Goal: Task Accomplishment & Management: Complete application form

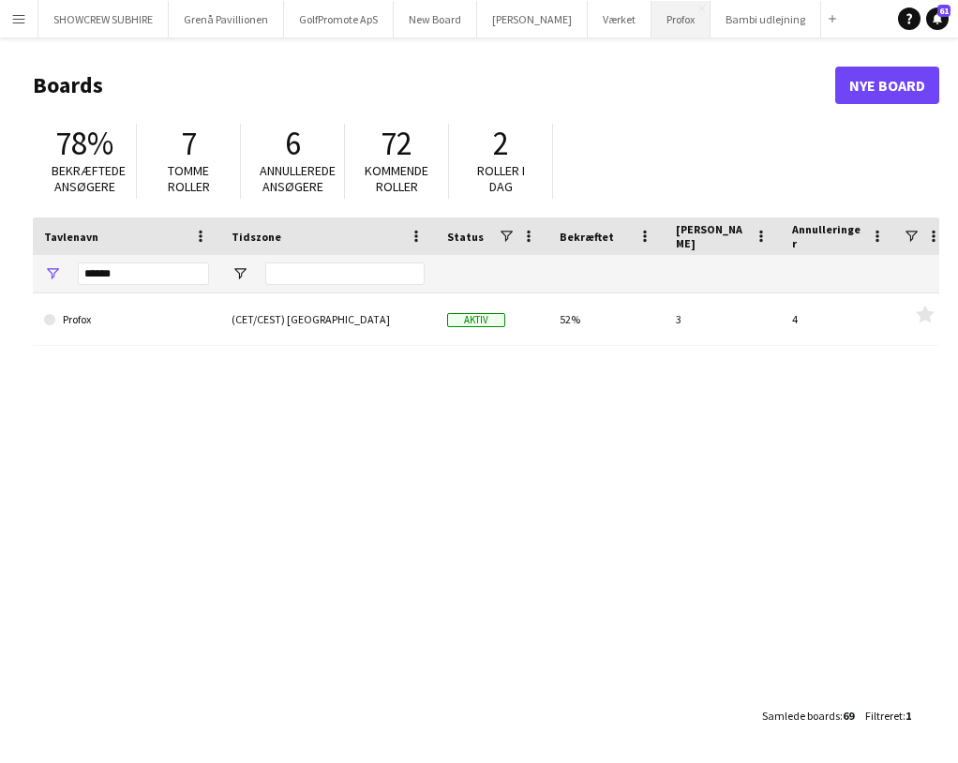
click at [694, 27] on button "Profox Luk" at bounding box center [680, 19] width 59 height 37
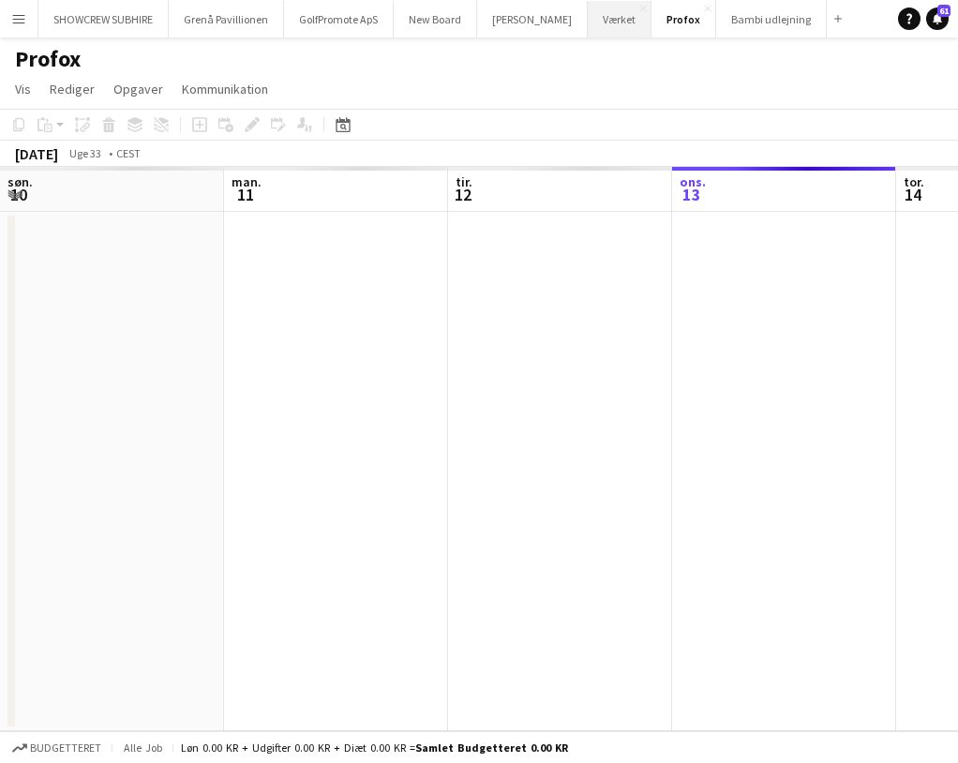
scroll to position [0, 448]
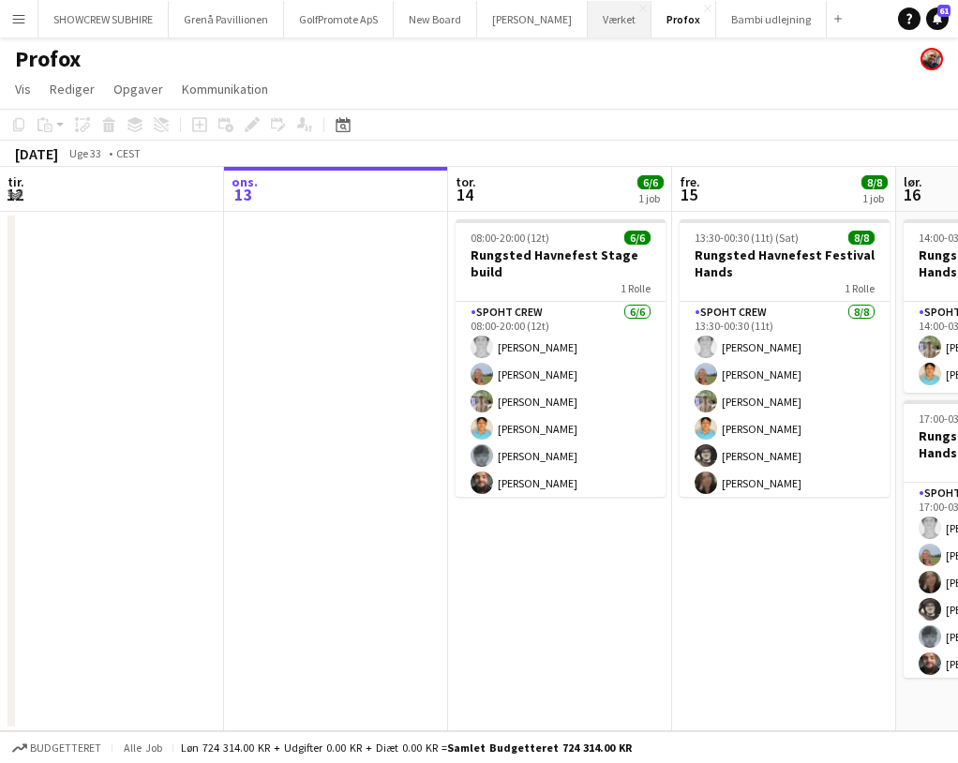
click at [615, 23] on button "Værket Luk" at bounding box center [620, 19] width 64 height 37
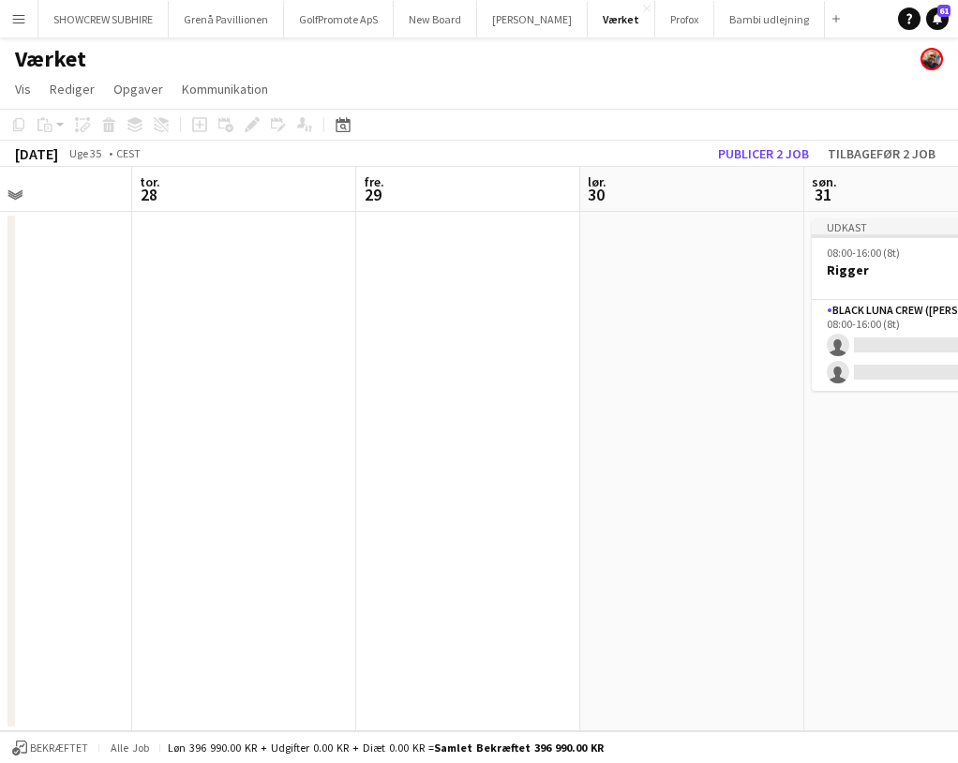
scroll to position [0, 554]
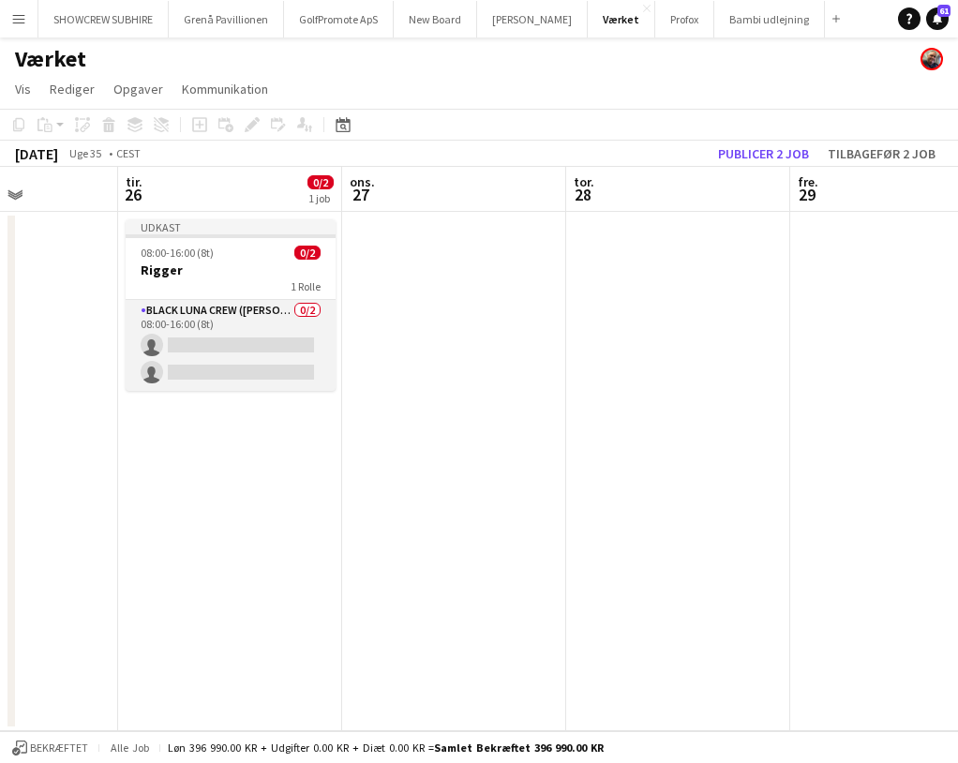
click at [240, 348] on app-card-role "Black Luna Crew (Danny) 0/2 08:00-16:00 (8t) single-neutral-actions single-neut…" at bounding box center [231, 345] width 210 height 91
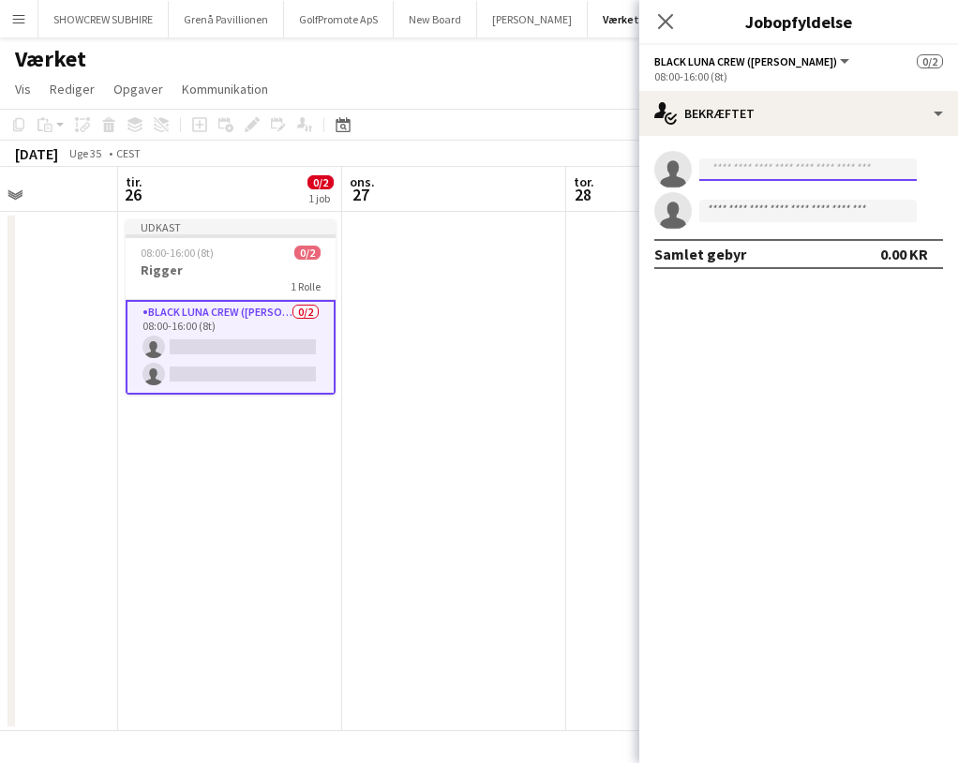
click at [720, 166] on input at bounding box center [807, 169] width 217 height 22
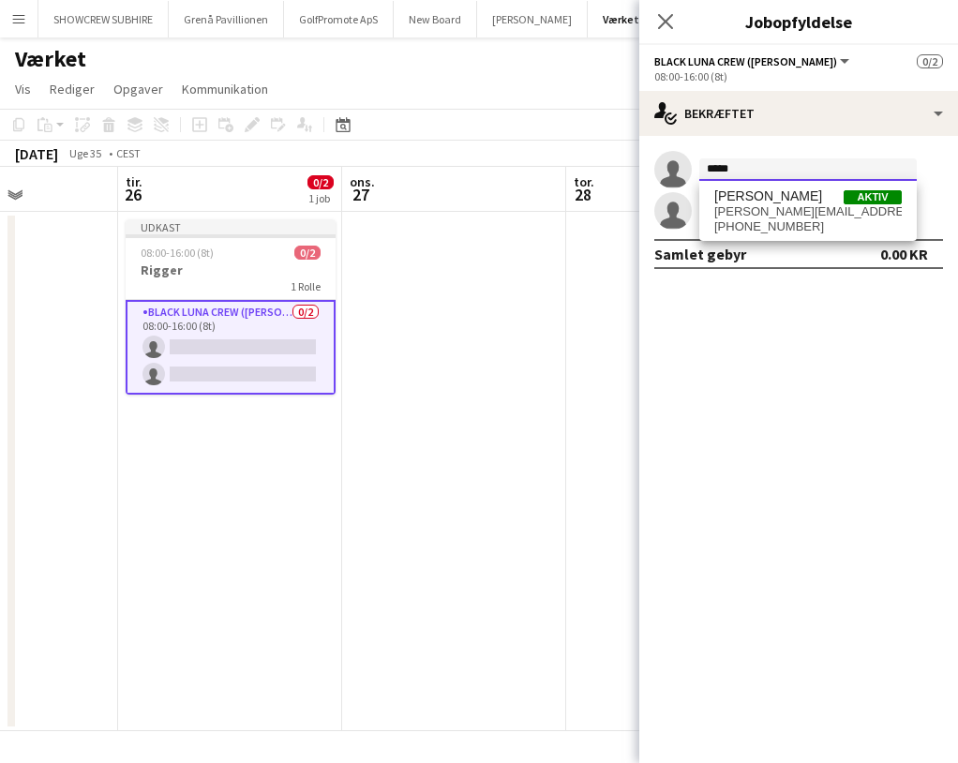
type input "*****"
click at [756, 234] on div "Danny Tranekær Aktiv danny_spoht@icloud.com +4540400999" at bounding box center [807, 211] width 217 height 60
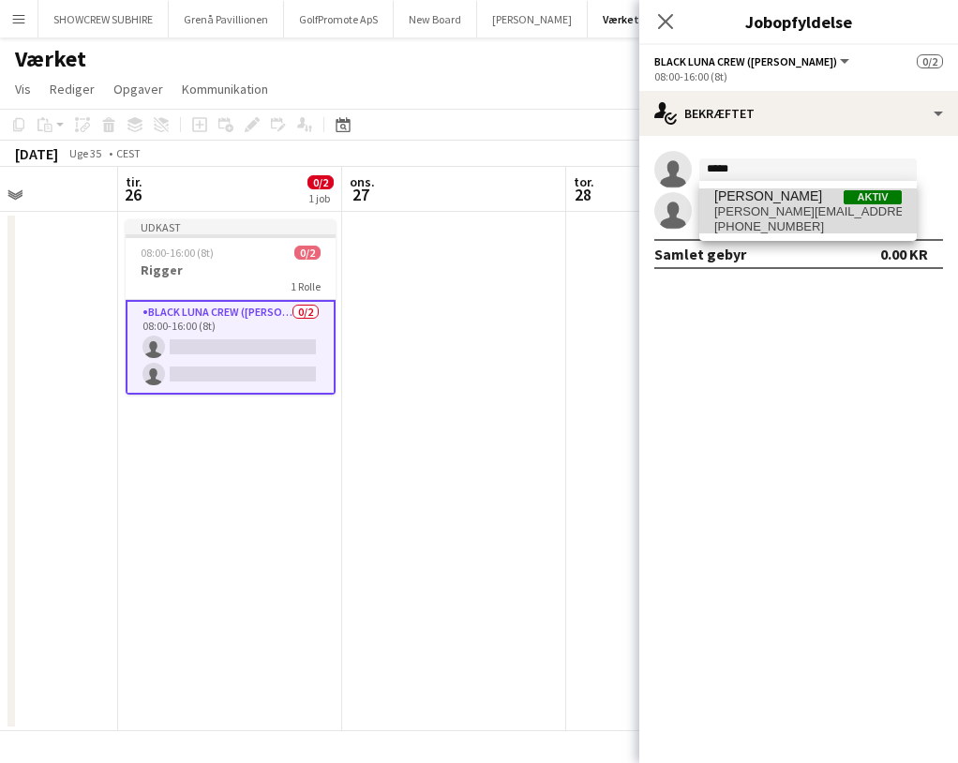
click at [764, 211] on span "danny_spoht@icloud.com" at bounding box center [807, 211] width 187 height 15
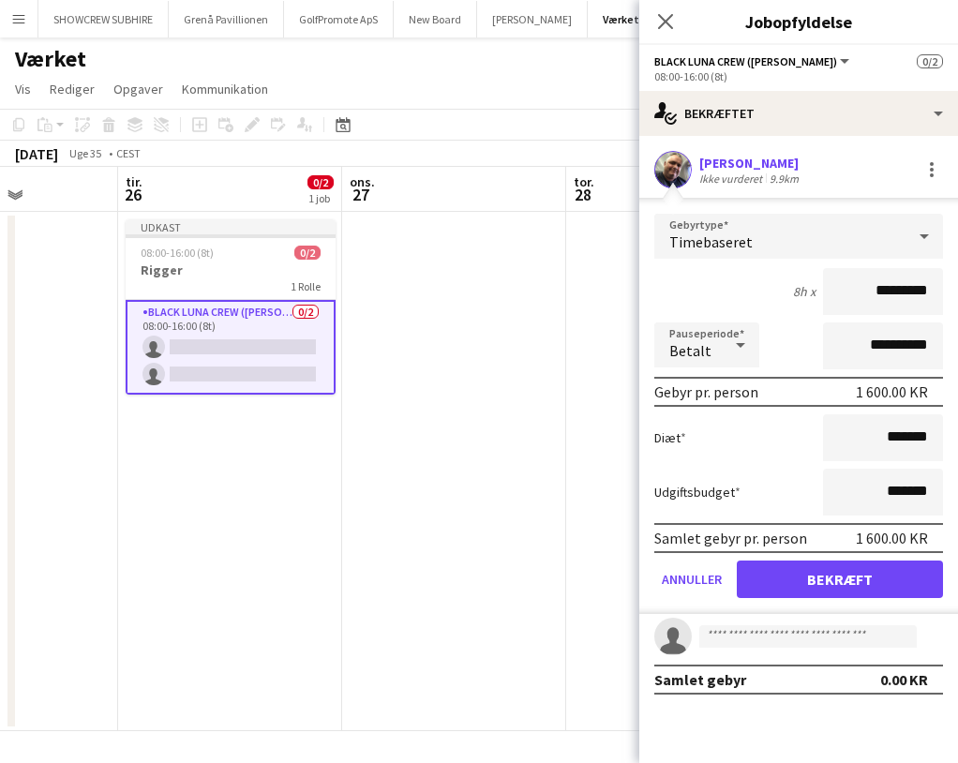
click at [847, 585] on button "Bekræft" at bounding box center [840, 578] width 206 height 37
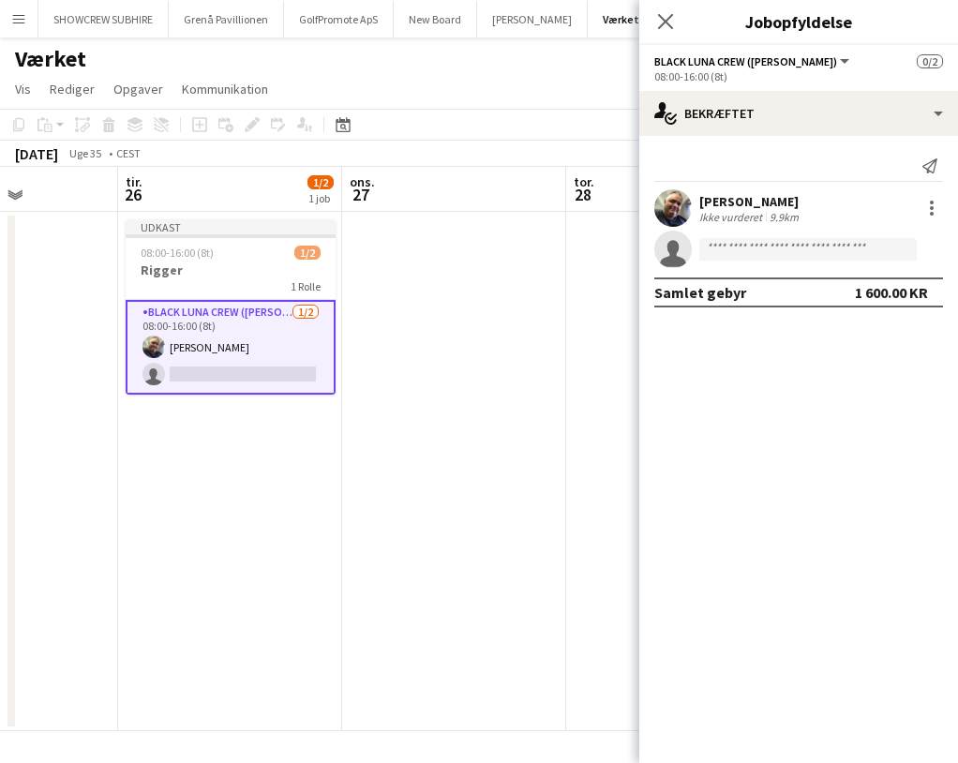
click at [200, 377] on app-card-role "Black Luna Crew (Danny) 1/2 08:00-16:00 (8t) Danny Tranekær single-neutral-acti…" at bounding box center [231, 347] width 210 height 95
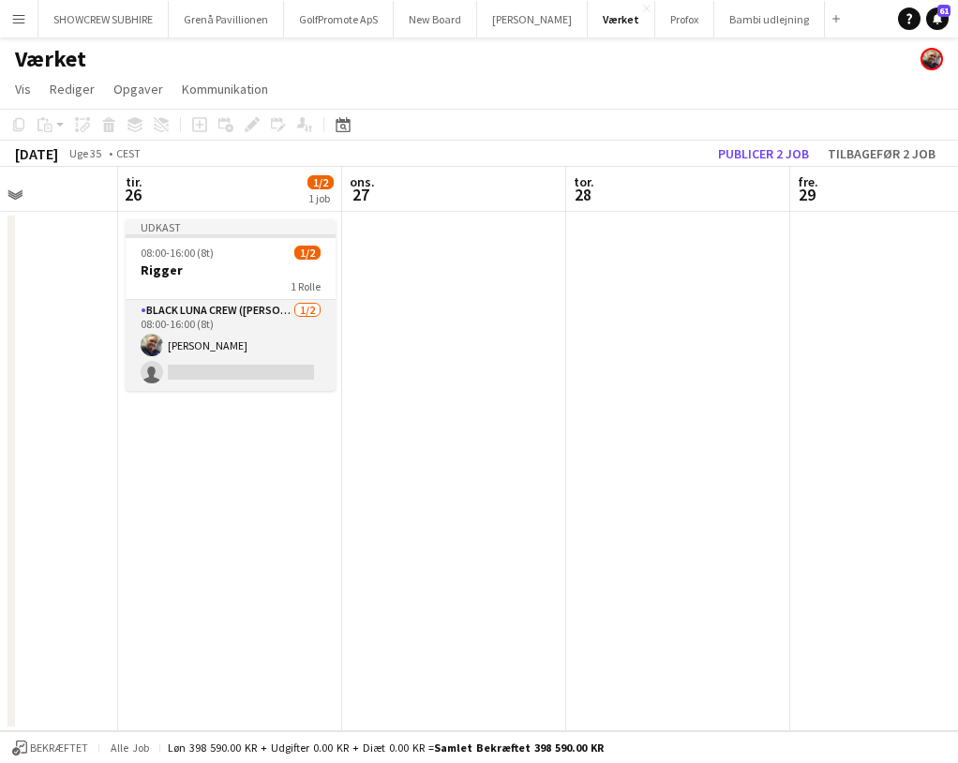
click at [200, 368] on app-card-role "Black Luna Crew (Danny) 1/2 08:00-16:00 (8t) Danny Tranekær single-neutral-acti…" at bounding box center [231, 345] width 210 height 91
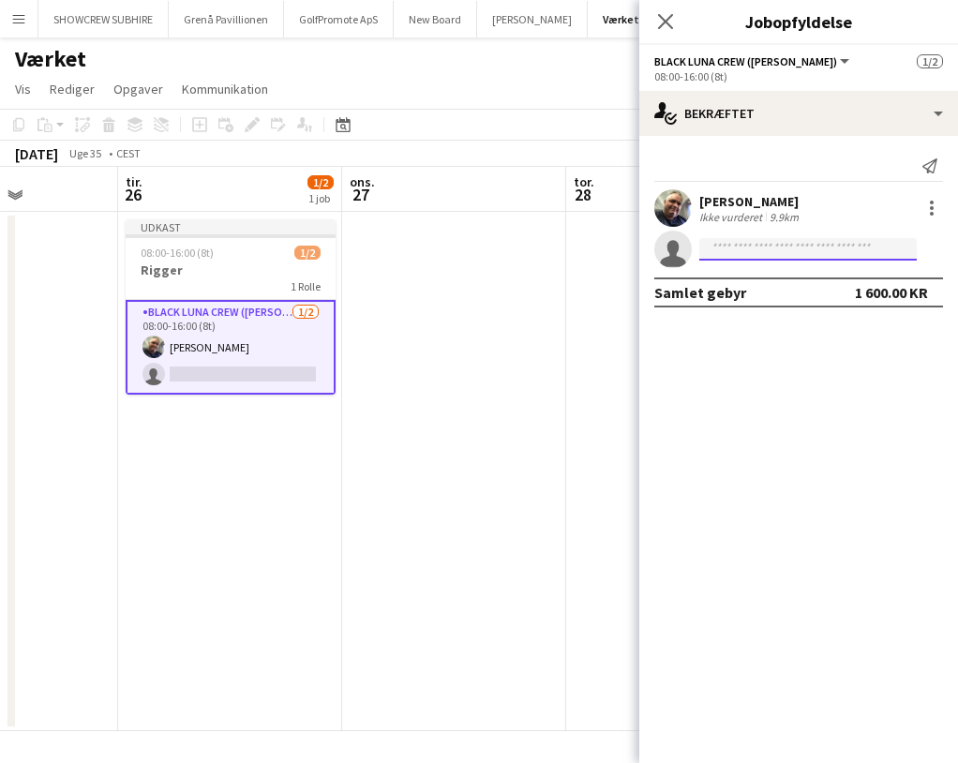
click at [774, 246] on input at bounding box center [807, 249] width 217 height 22
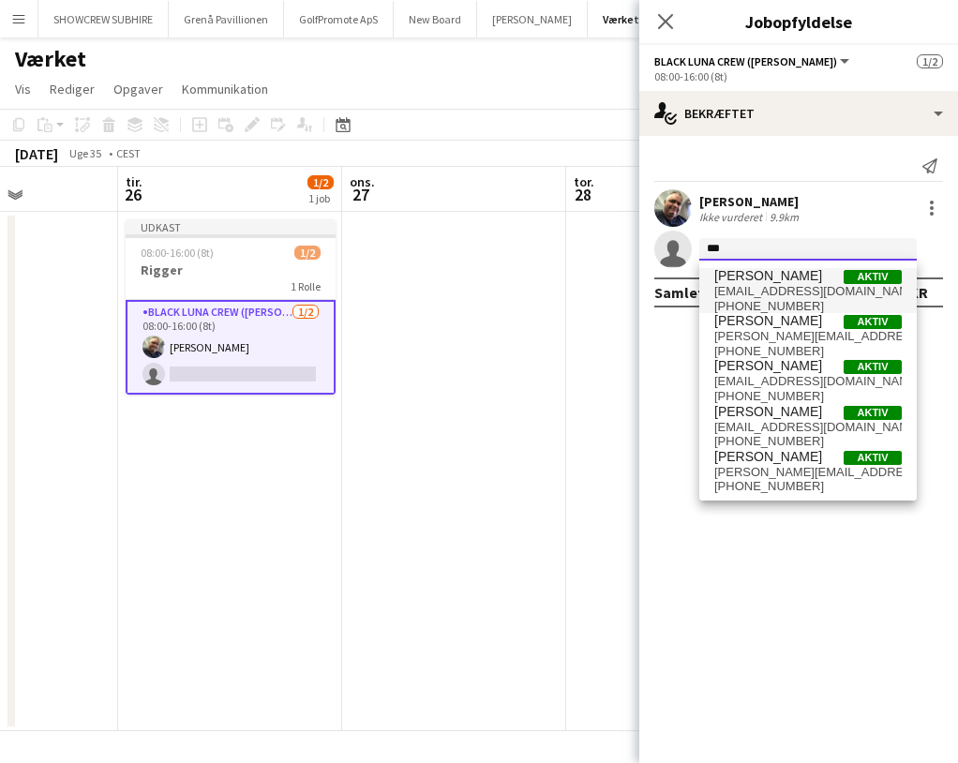
type input "***"
click at [818, 286] on span "nielsmarcussen0811@hotmail.com" at bounding box center [807, 291] width 187 height 15
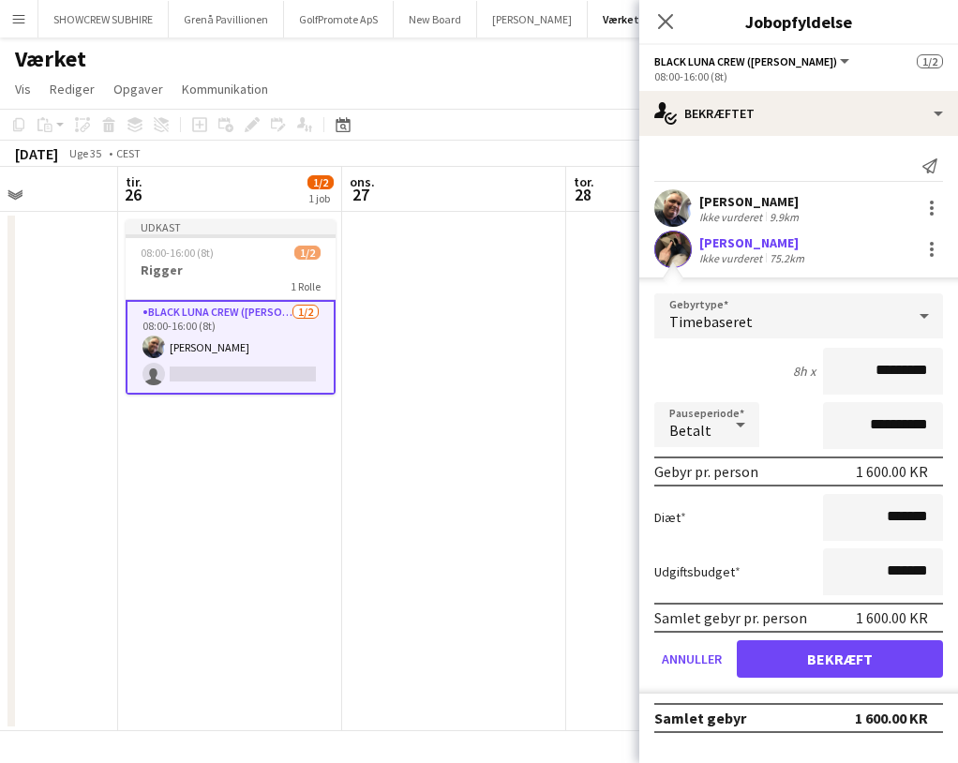
click at [841, 655] on button "Bekræft" at bounding box center [840, 658] width 206 height 37
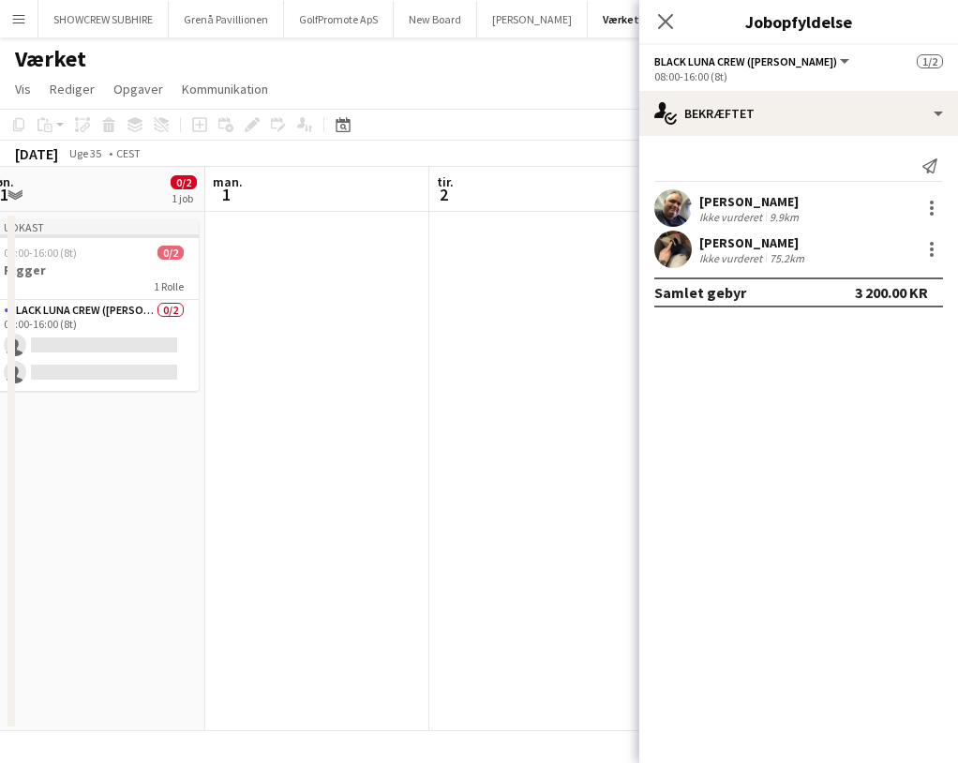
scroll to position [0, 426]
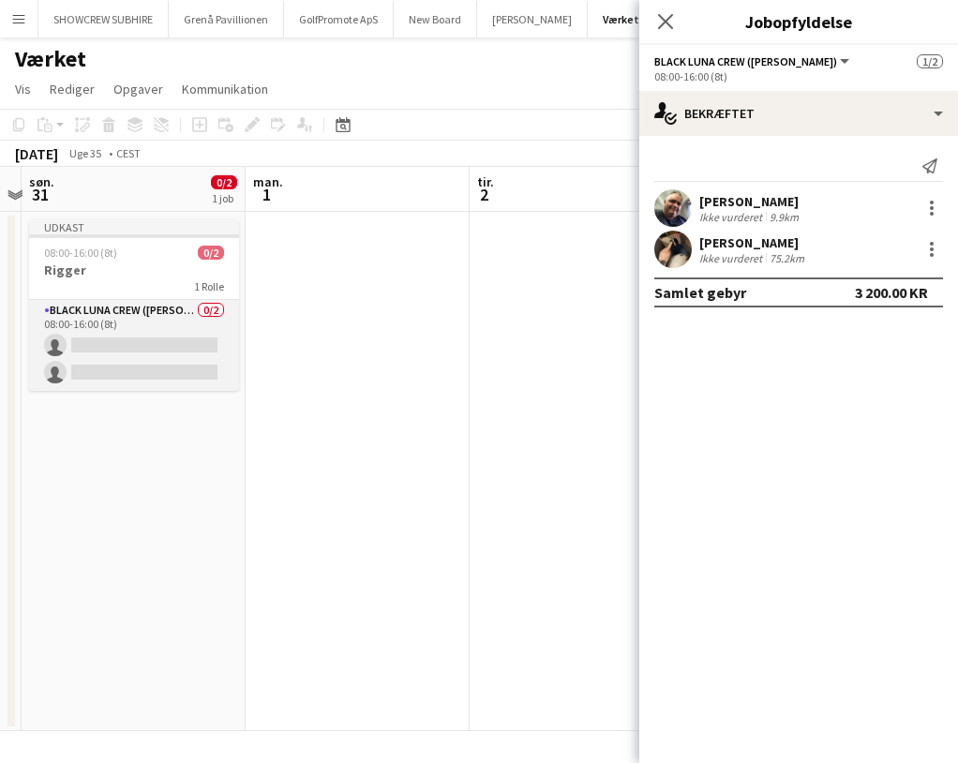
click at [132, 343] on app-card-role "Black Luna Crew (Danny) 0/2 08:00-16:00 (8t) single-neutral-actions single-neut…" at bounding box center [134, 345] width 210 height 91
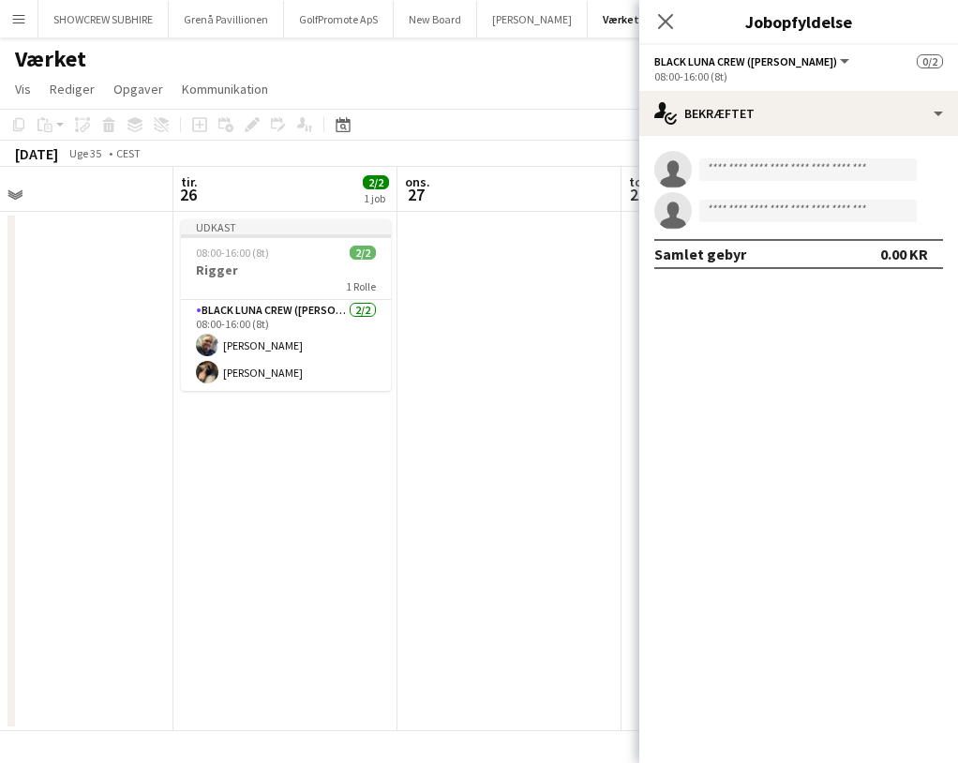
scroll to position [0, 479]
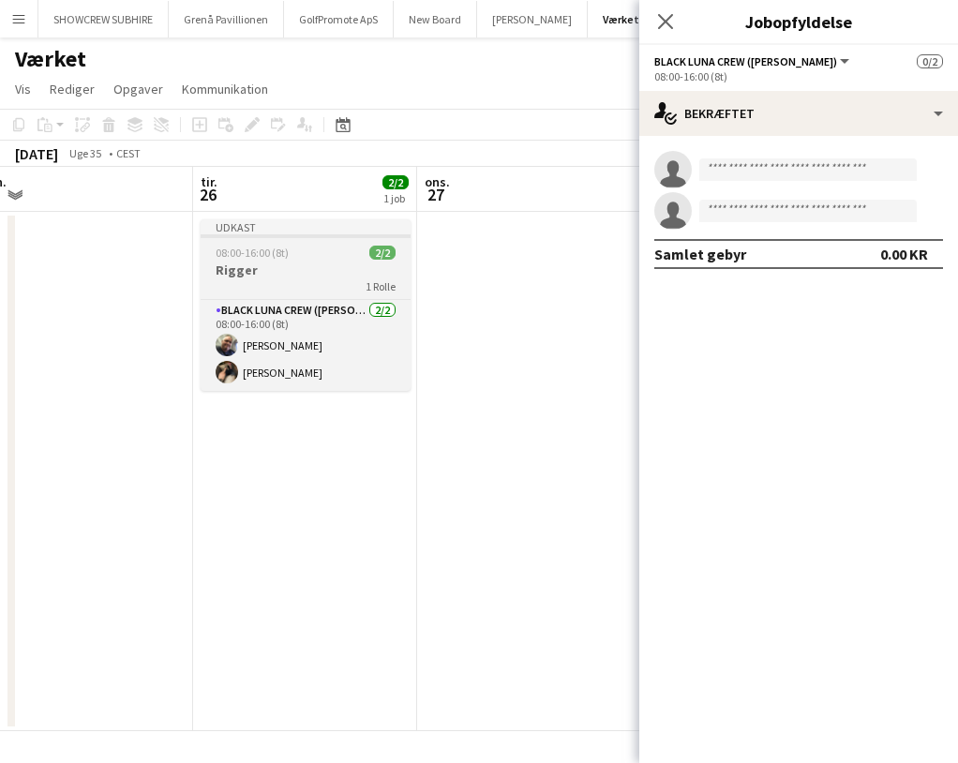
click at [297, 227] on div "Udkast" at bounding box center [306, 226] width 210 height 15
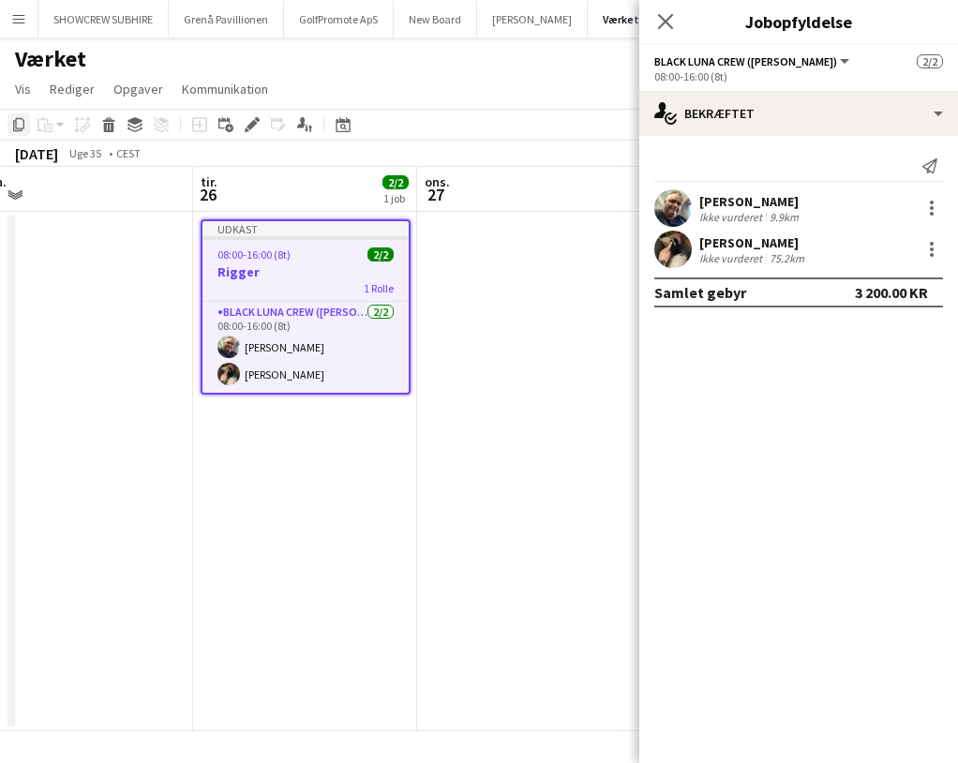
click at [18, 126] on icon "Kopier" at bounding box center [18, 124] width 15 height 15
click at [536, 11] on button "Danny Black Luna Luk" at bounding box center [532, 19] width 111 height 37
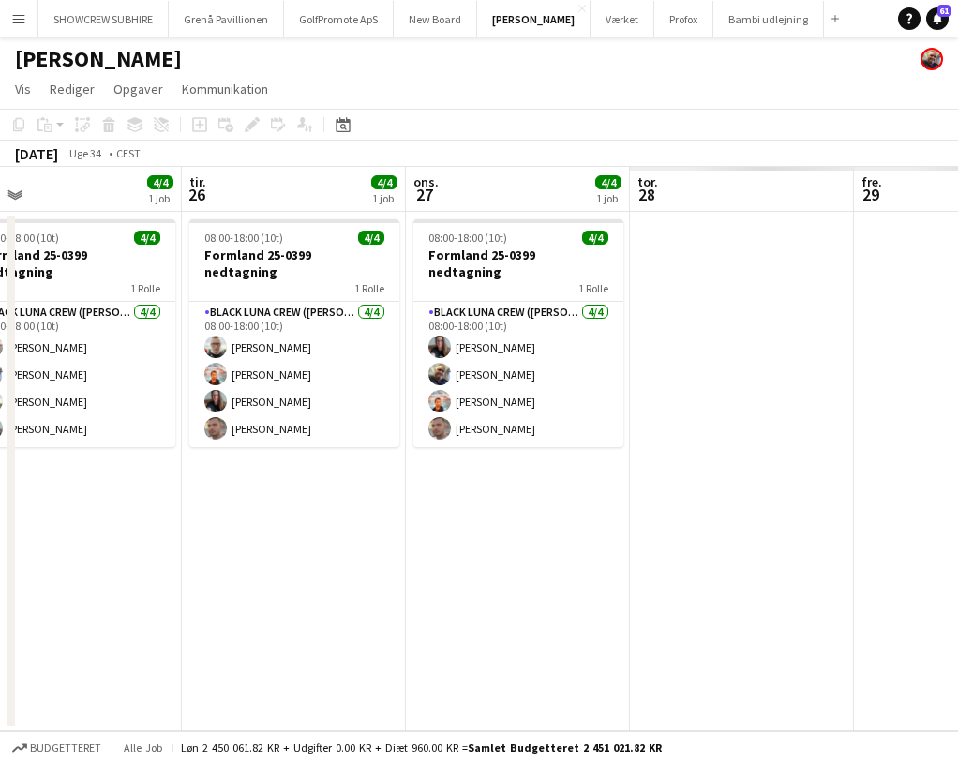
scroll to position [0, 807]
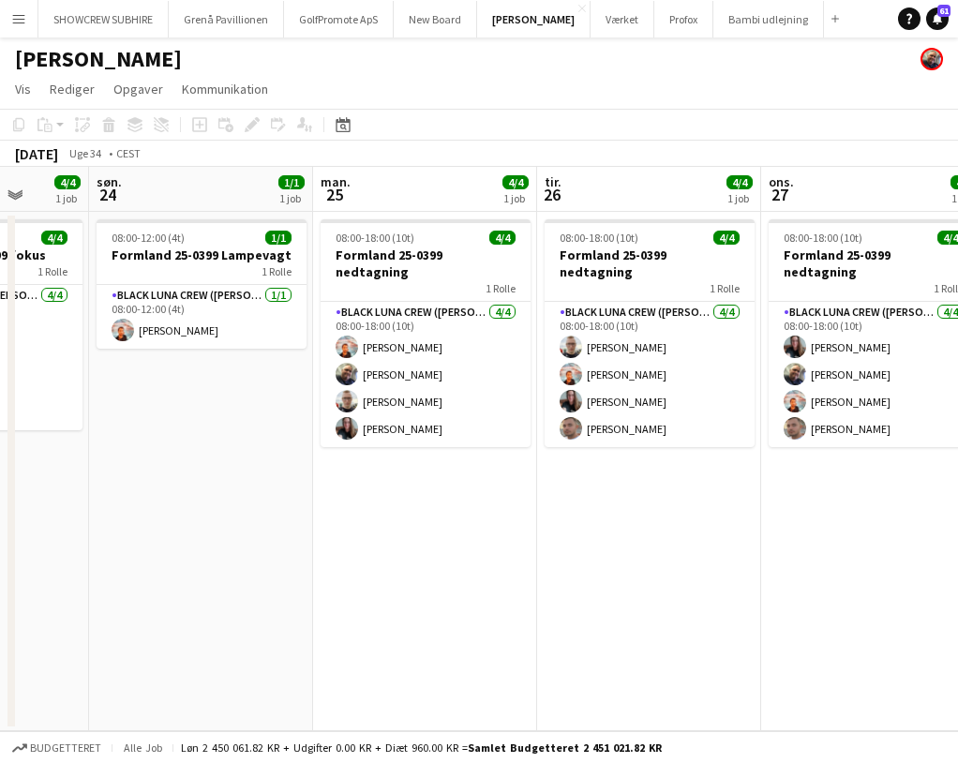
click at [644, 201] on app-board-header-date "tir. 26 4/4 1 job" at bounding box center [649, 189] width 224 height 45
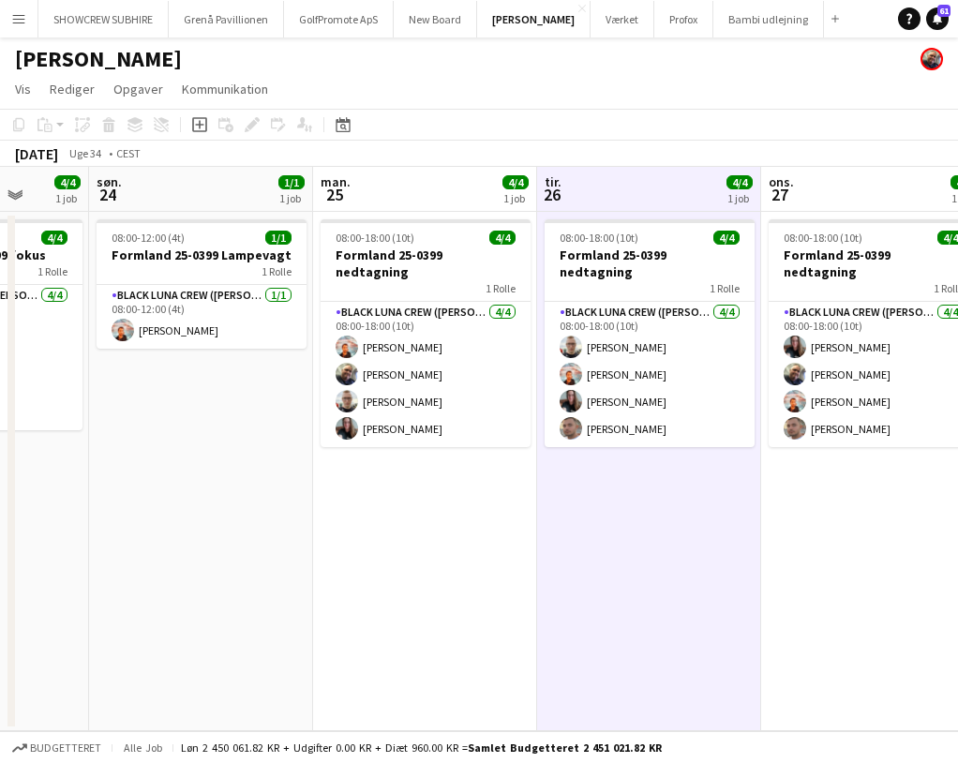
click at [604, 519] on app-date-cell "08:00-18:00 (10t) 4/4 Formland 25-0399 nedtagning 1 Rolle Black Luna Crew (Dann…" at bounding box center [649, 471] width 224 height 519
click at [48, 124] on icon at bounding box center [48, 128] width 8 height 8
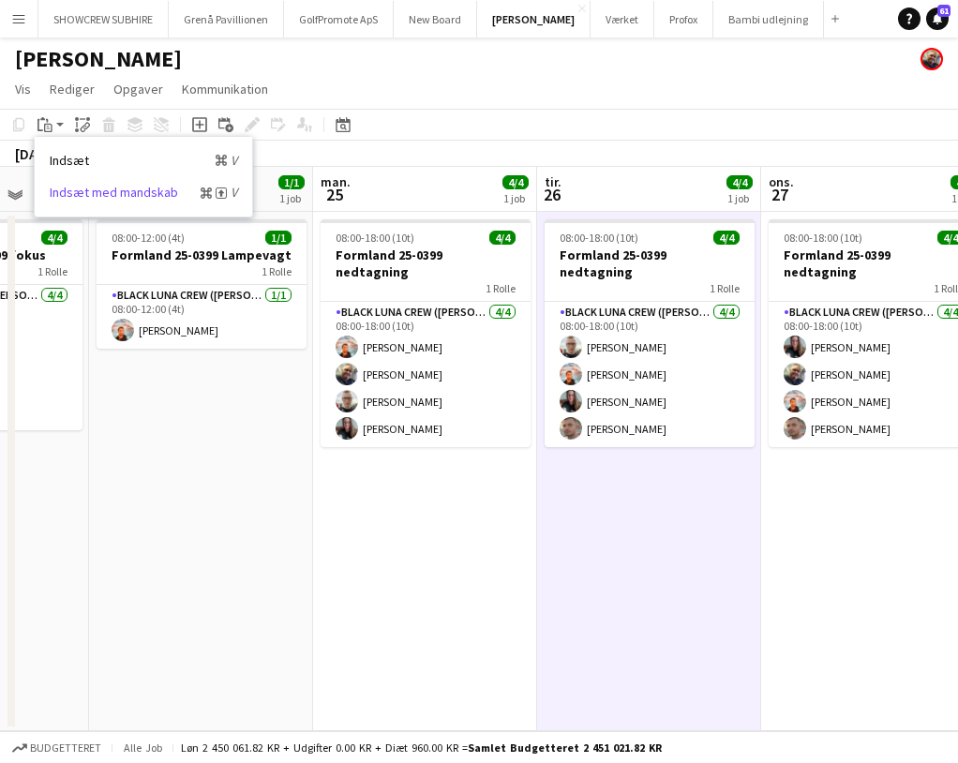
click at [115, 192] on link "Indsæt med mandskab Kommando Skift V" at bounding box center [143, 192] width 187 height 17
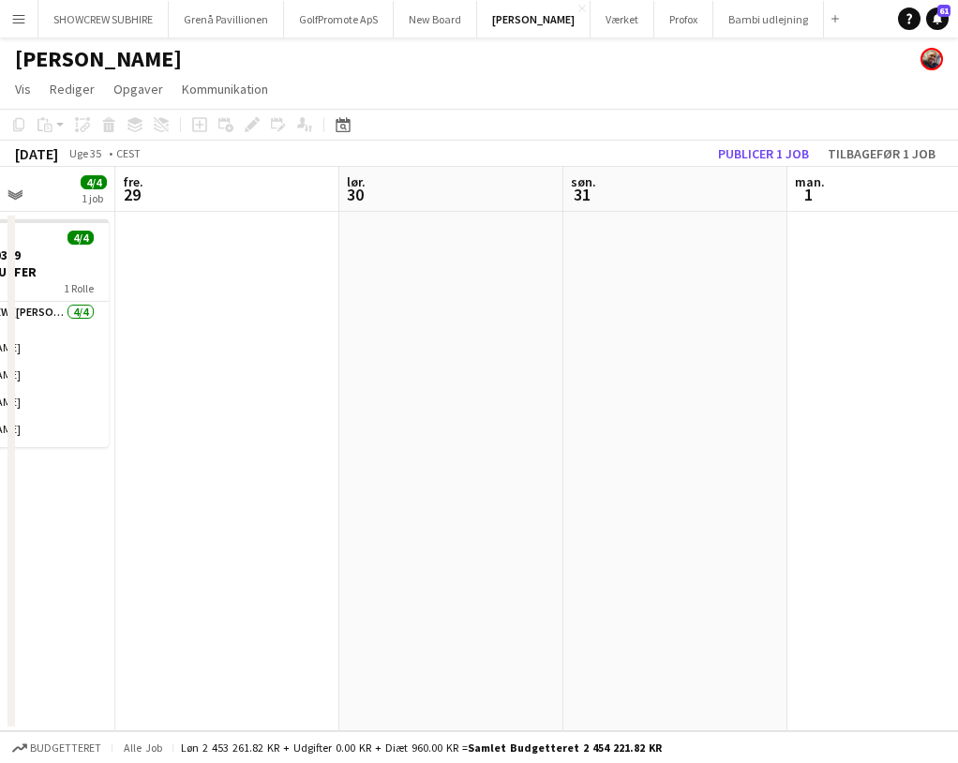
scroll to position [0, 507]
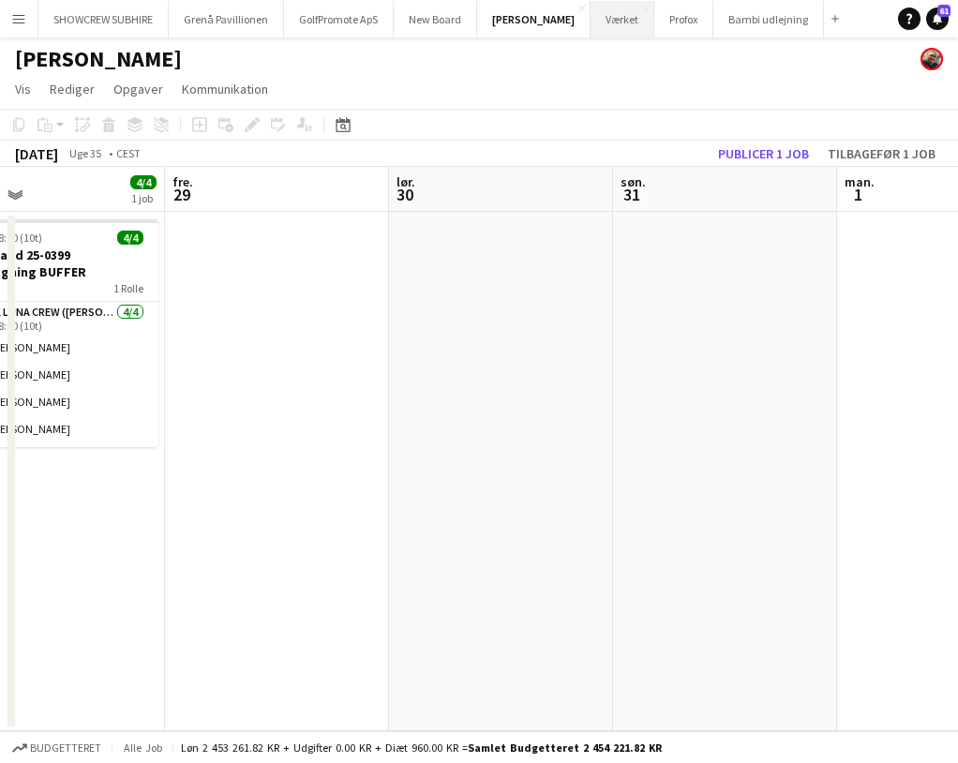
click at [627, 11] on button "Værket Luk" at bounding box center [622, 19] width 64 height 37
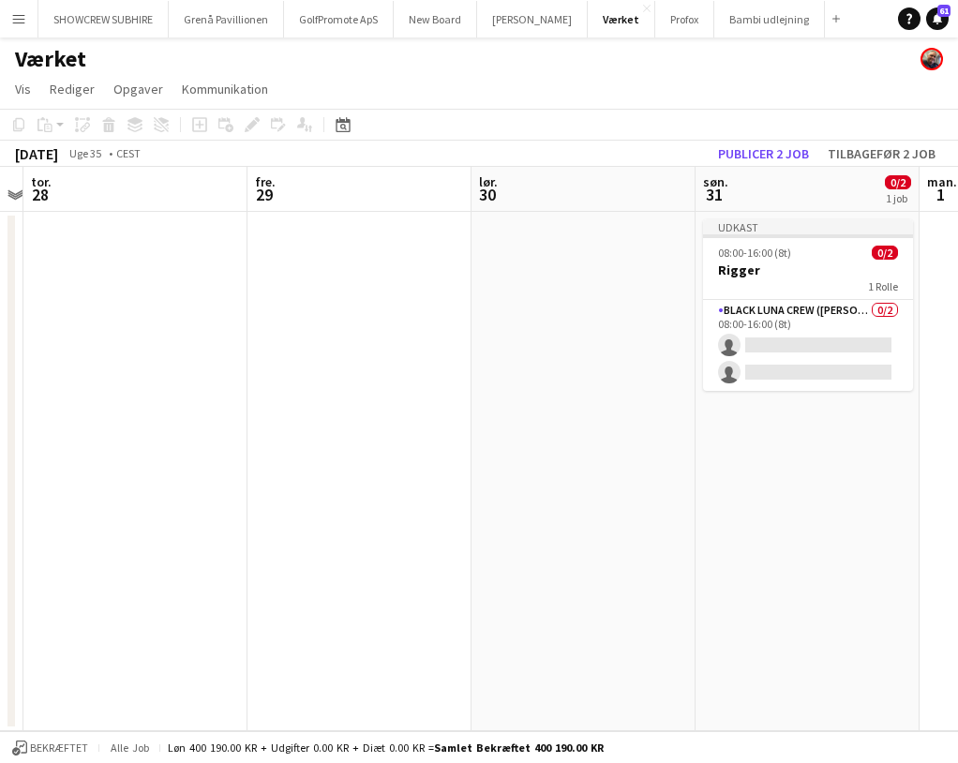
scroll to position [0, 540]
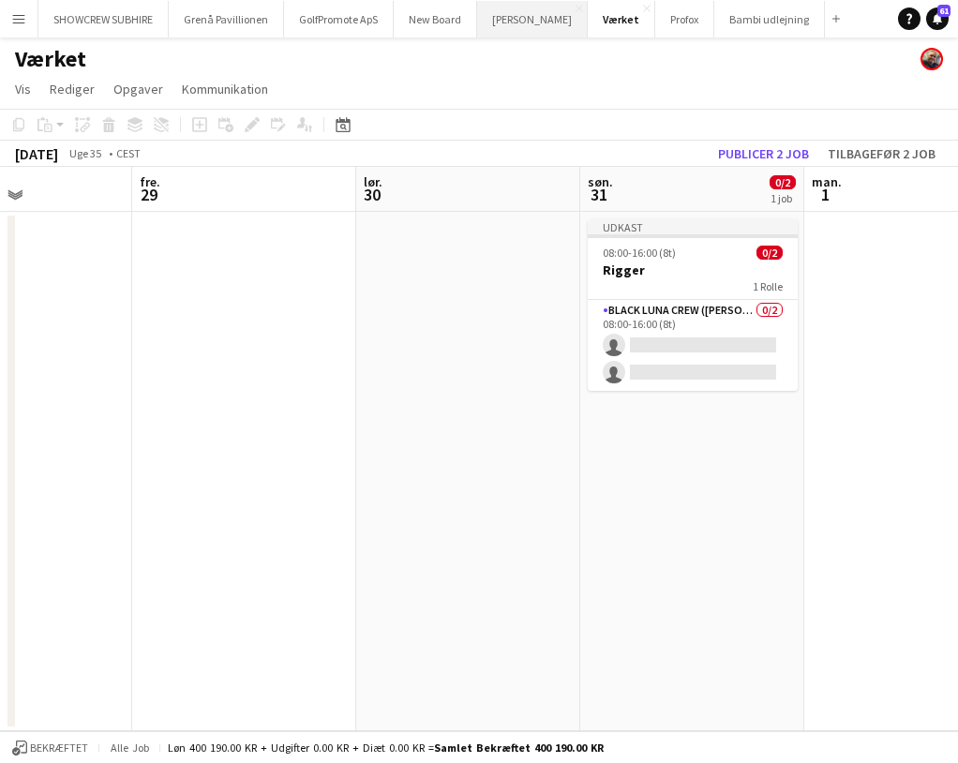
click at [558, 22] on button "Danny Black Luna Luk" at bounding box center [532, 19] width 111 height 37
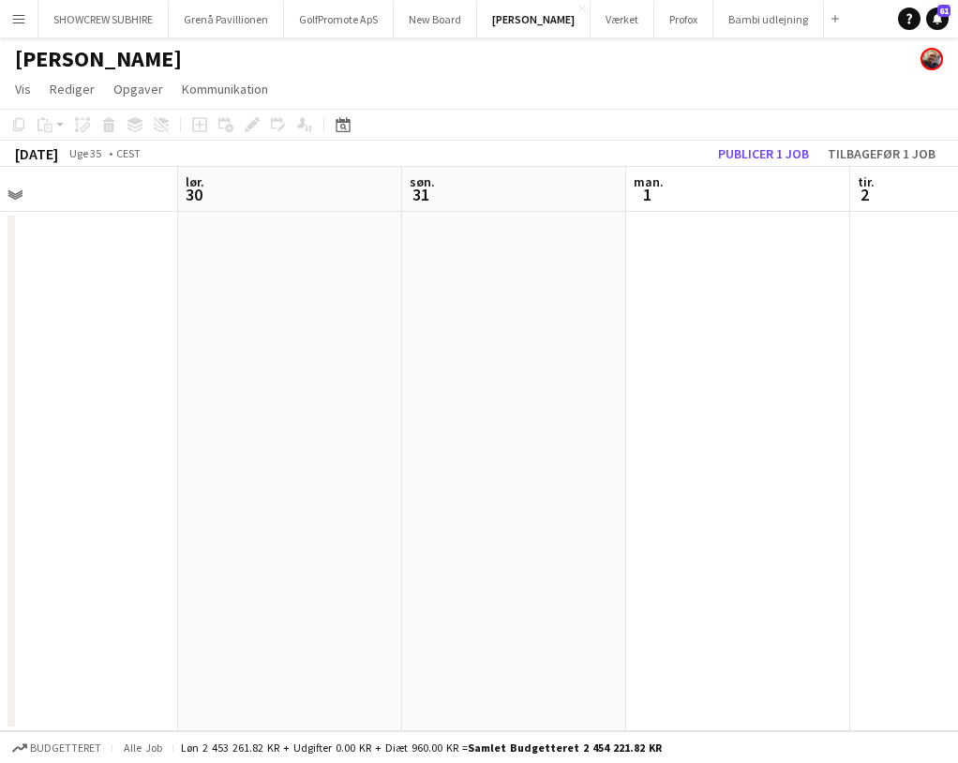
scroll to position [0, 488]
click at [512, 264] on app-date-cell at bounding box center [520, 471] width 224 height 519
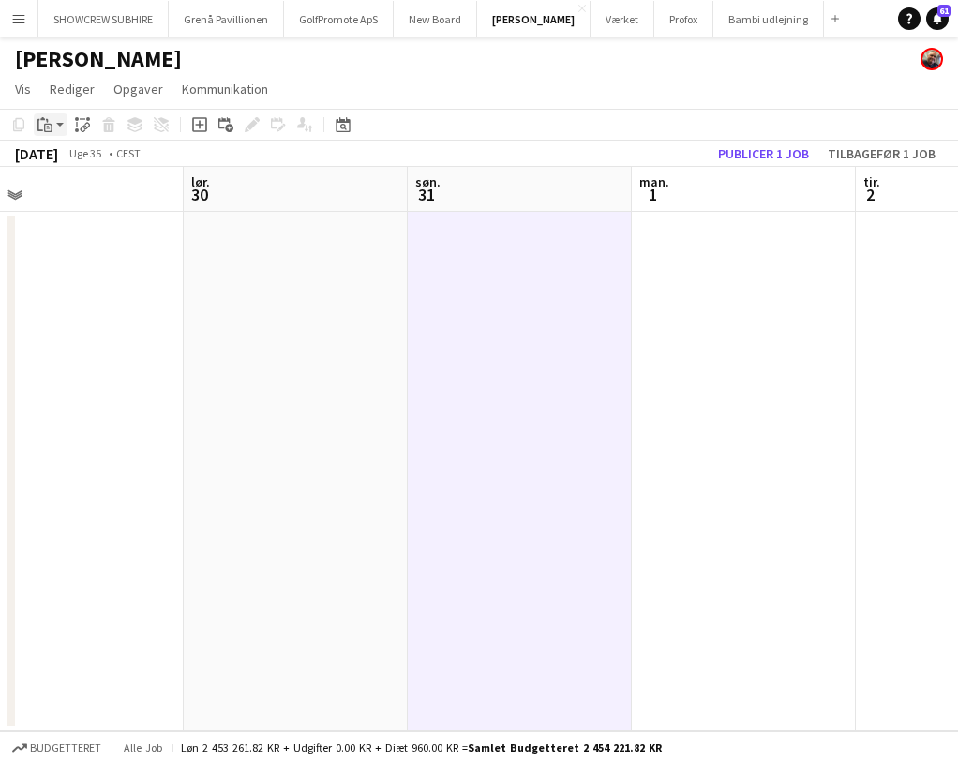
click at [47, 127] on icon at bounding box center [48, 126] width 3 height 1
click at [97, 192] on link "Indsæt med mandskab Kommando Skift V" at bounding box center [143, 192] width 187 height 17
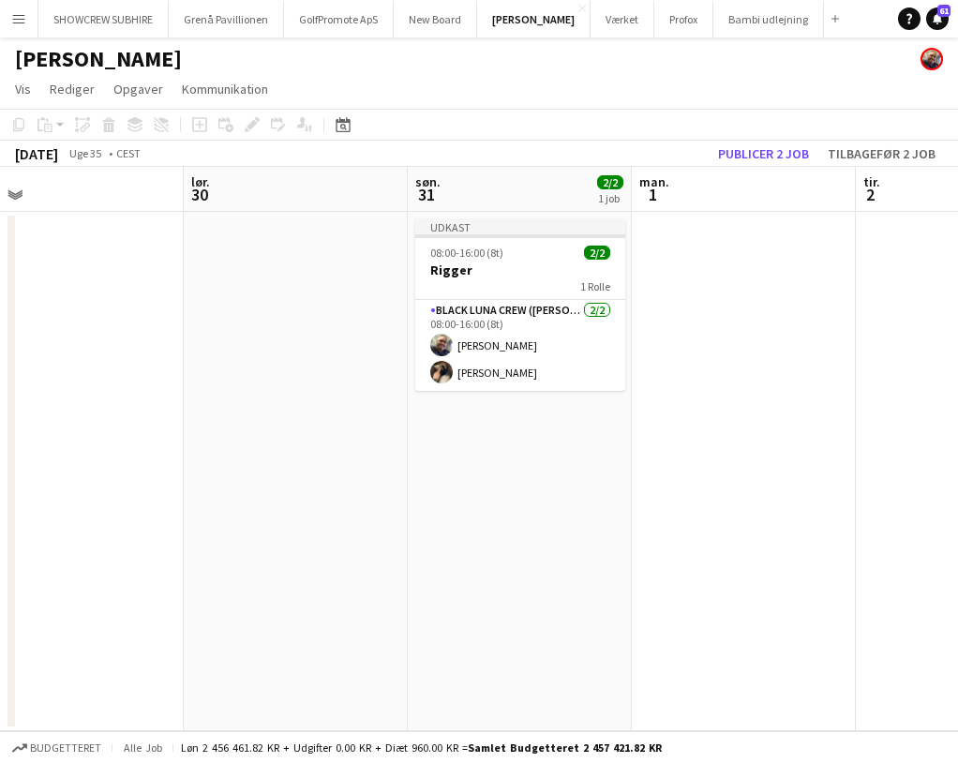
click at [531, 537] on app-date-cell "Udkast 08:00-16:00 (8t) 2/2 Rigger 1 Rolle Black Luna Crew (Danny) 2/2 08:00-16…" at bounding box center [520, 471] width 224 height 519
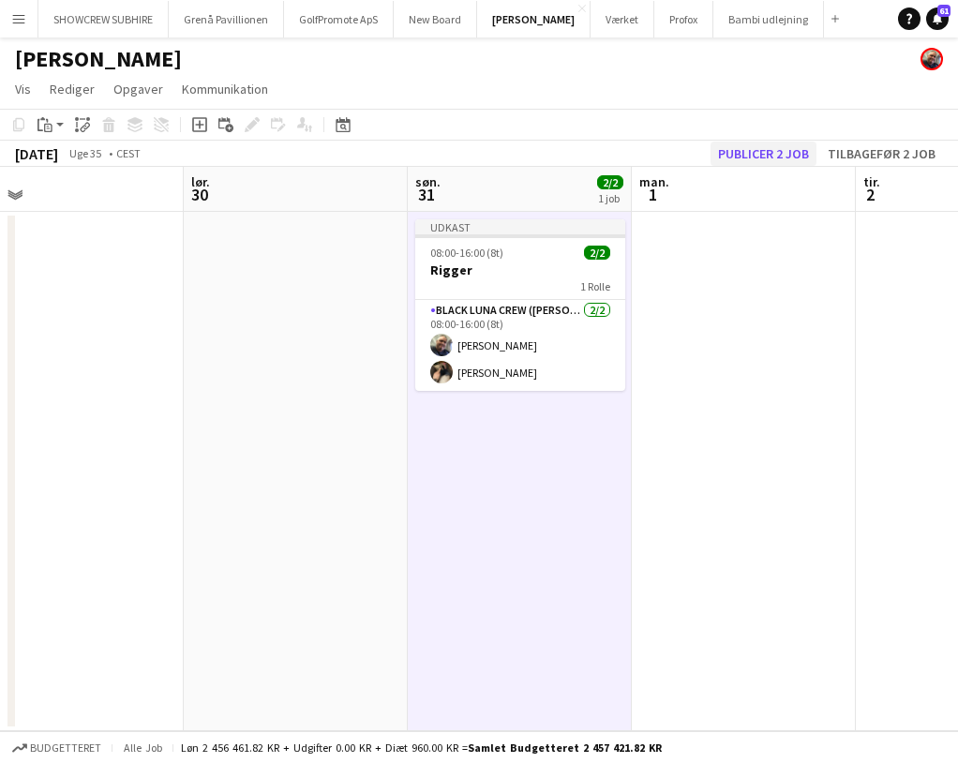
click at [790, 159] on button "Publicer 2 job" at bounding box center [763, 154] width 106 height 24
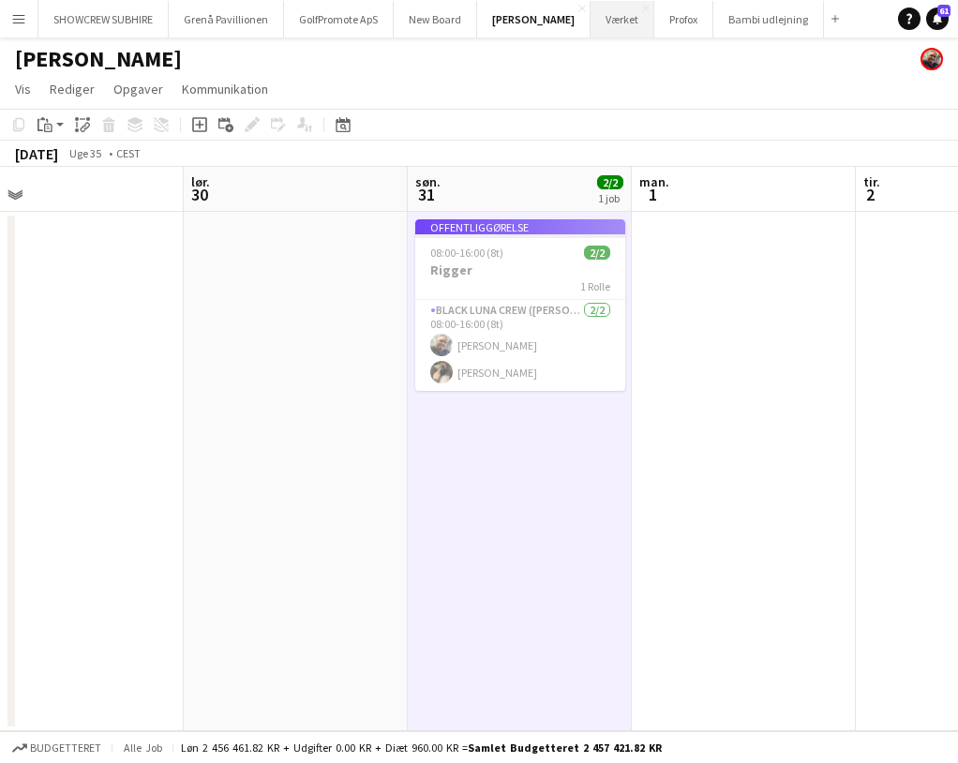
click at [624, 21] on button "Værket Luk" at bounding box center [622, 19] width 64 height 37
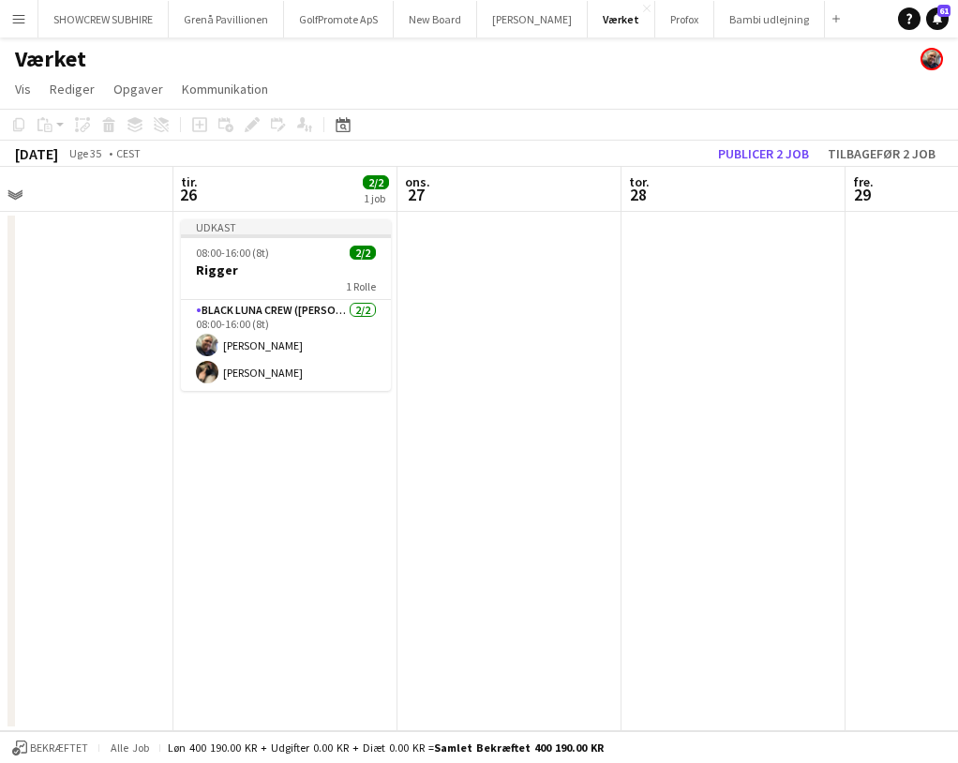
scroll to position [0, 699]
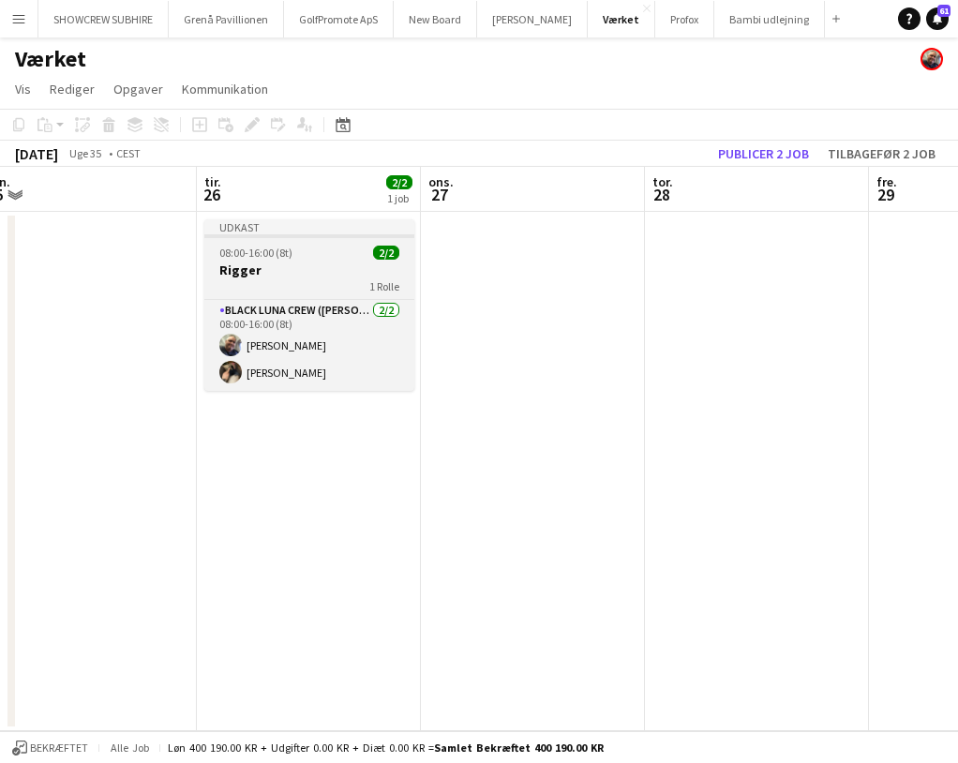
click at [331, 259] on div "08:00-16:00 (8t) 2/2" at bounding box center [309, 253] width 210 height 14
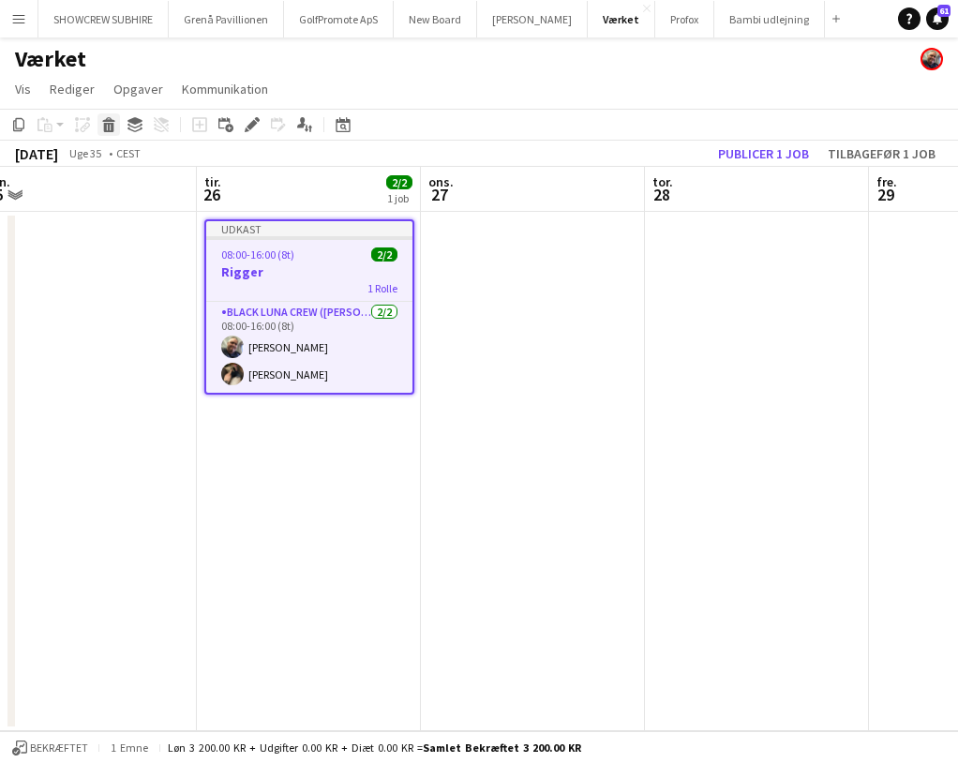
click at [114, 128] on icon "Slet" at bounding box center [108, 124] width 15 height 15
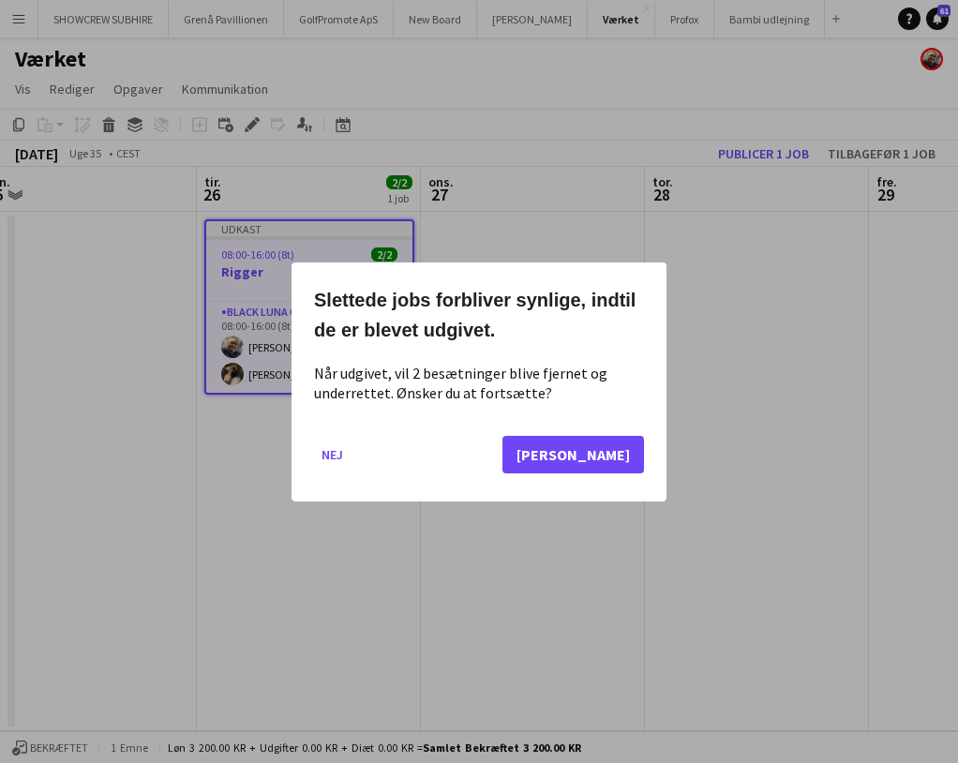
click at [614, 456] on button "Ja" at bounding box center [573, 453] width 142 height 37
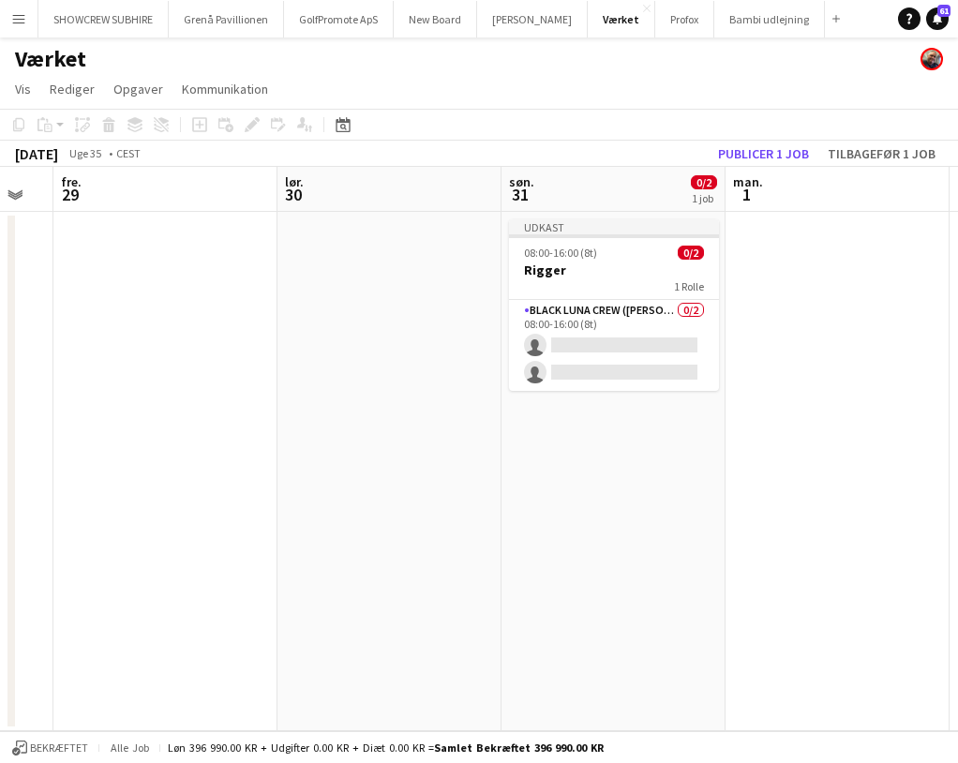
scroll to position [0, 636]
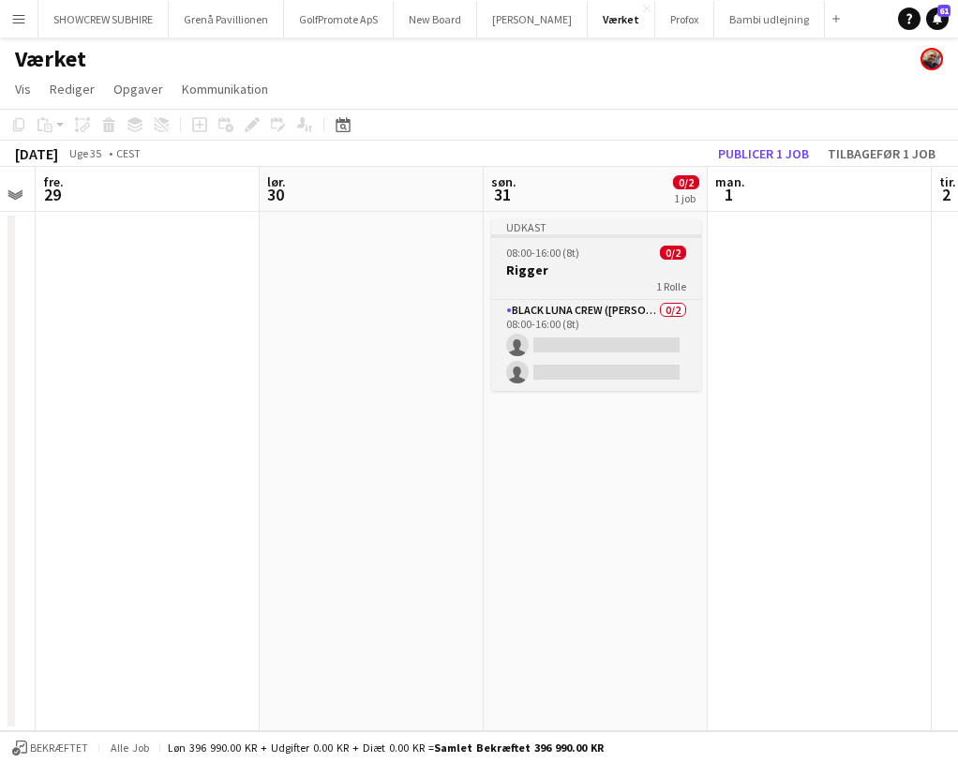
click at [601, 278] on div "1 Rolle" at bounding box center [596, 285] width 210 height 15
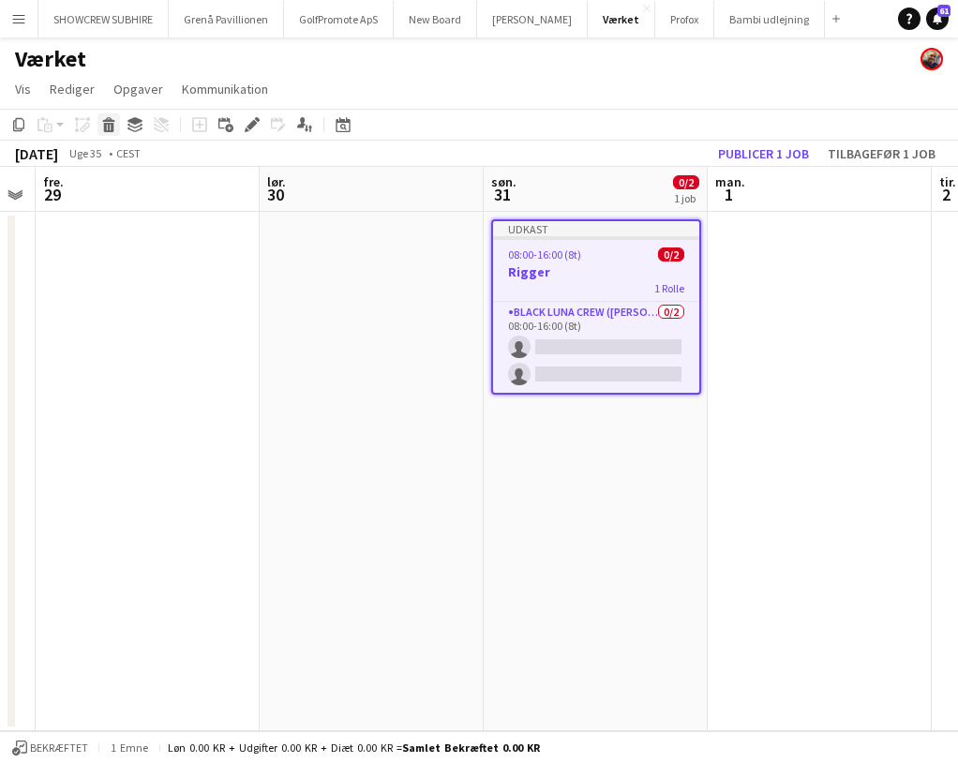
click at [109, 127] on icon at bounding box center [109, 127] width 10 height 9
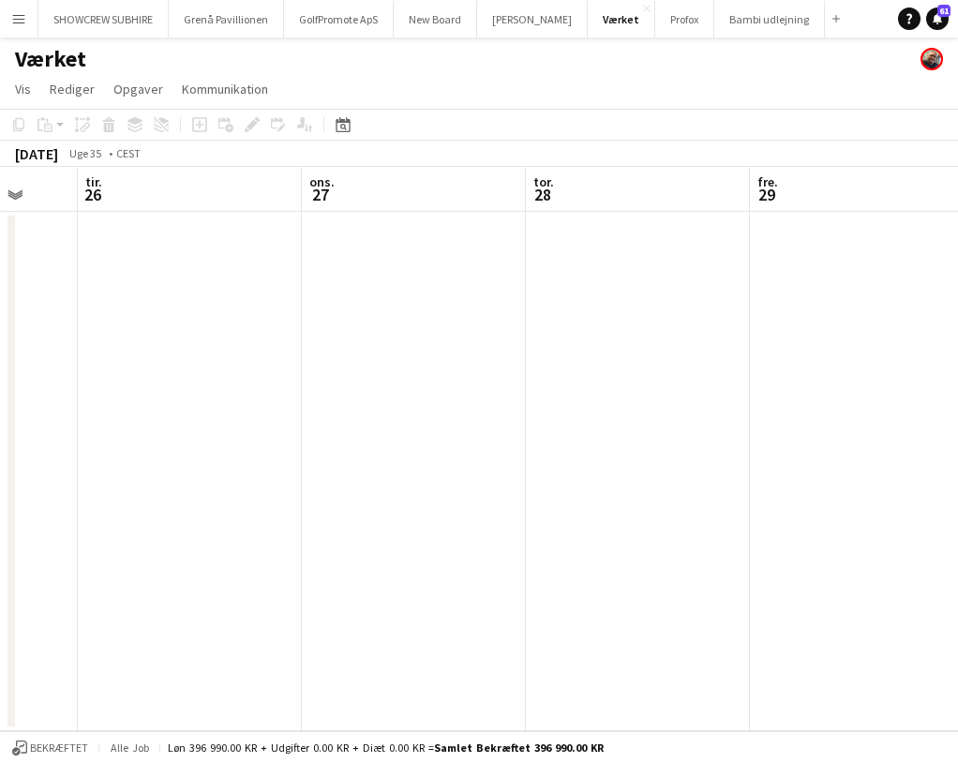
scroll to position [0, 583]
click at [675, 340] on app-date-cell at bounding box center [649, 471] width 224 height 519
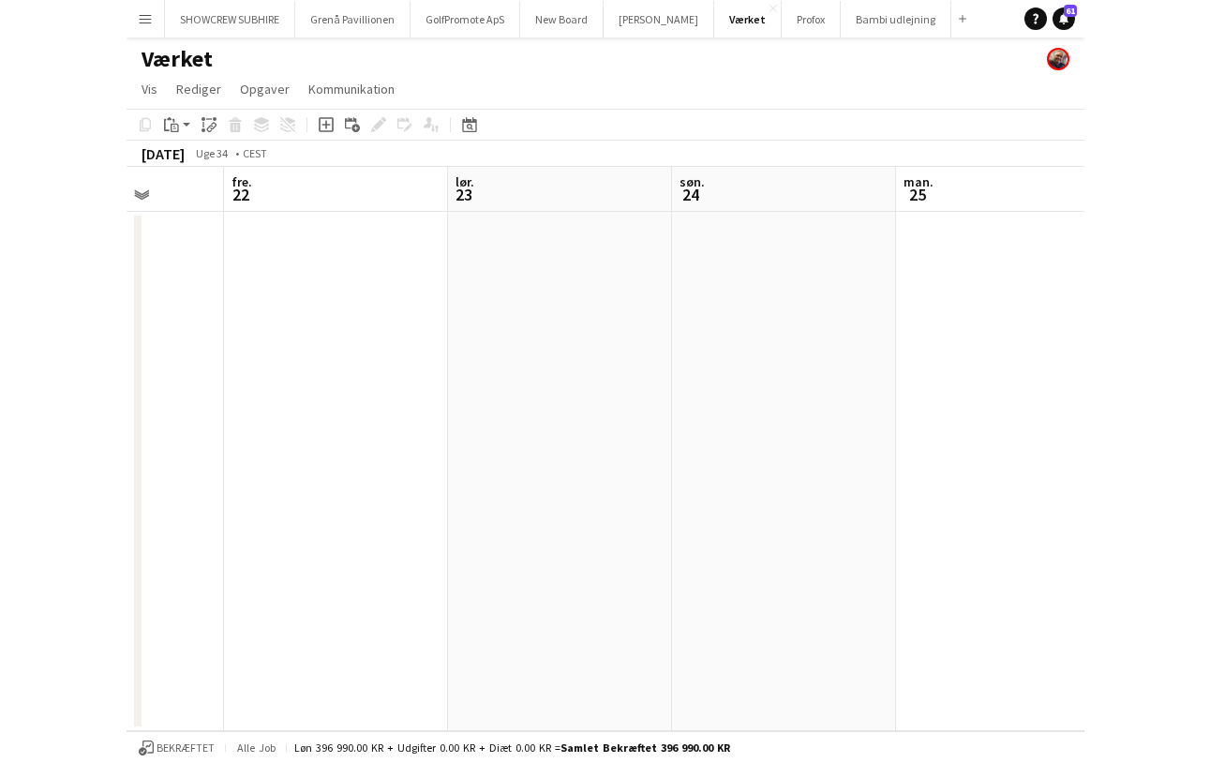
scroll to position [0, 513]
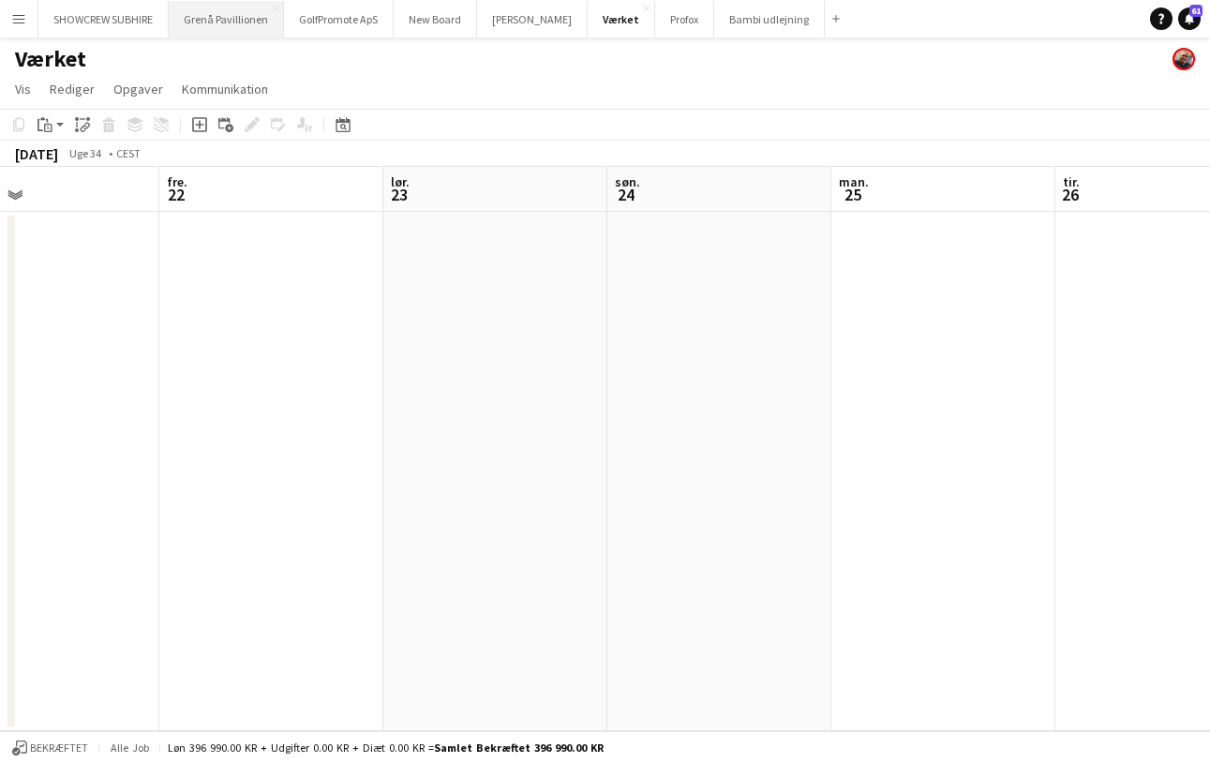
click at [246, 22] on button "Grenå Pavillionen Luk" at bounding box center [226, 19] width 115 height 37
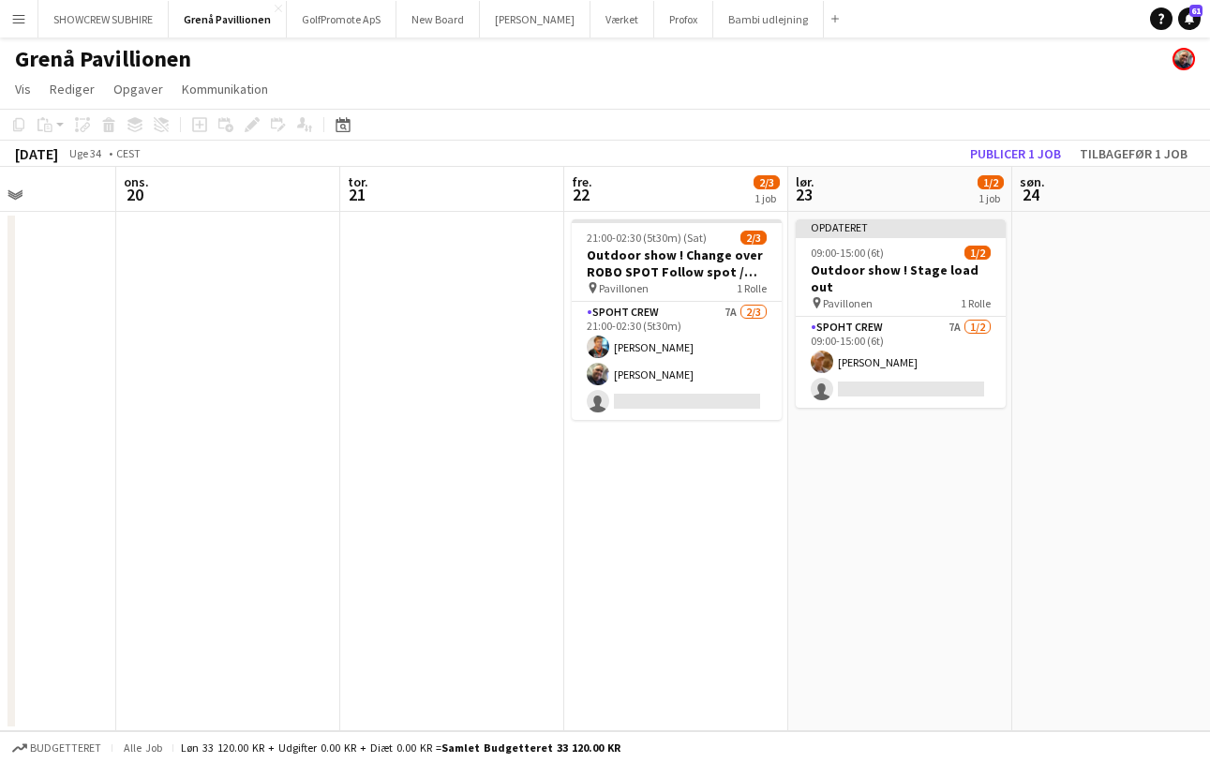
scroll to position [0, 560]
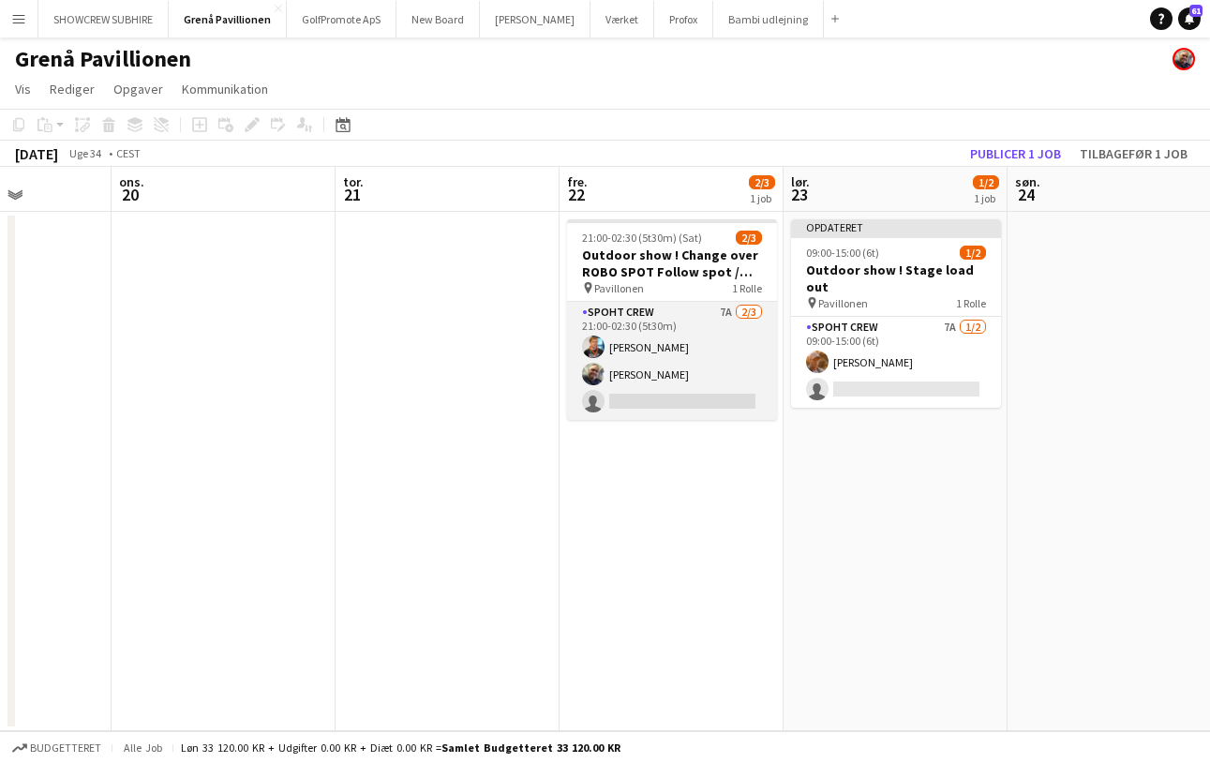
click at [644, 312] on app-card-role "Spoht Crew 7A 2/3 21:00-02:30 (5t30m) Gustav Fly Danny Tranekær single-neutral-…" at bounding box center [672, 361] width 210 height 118
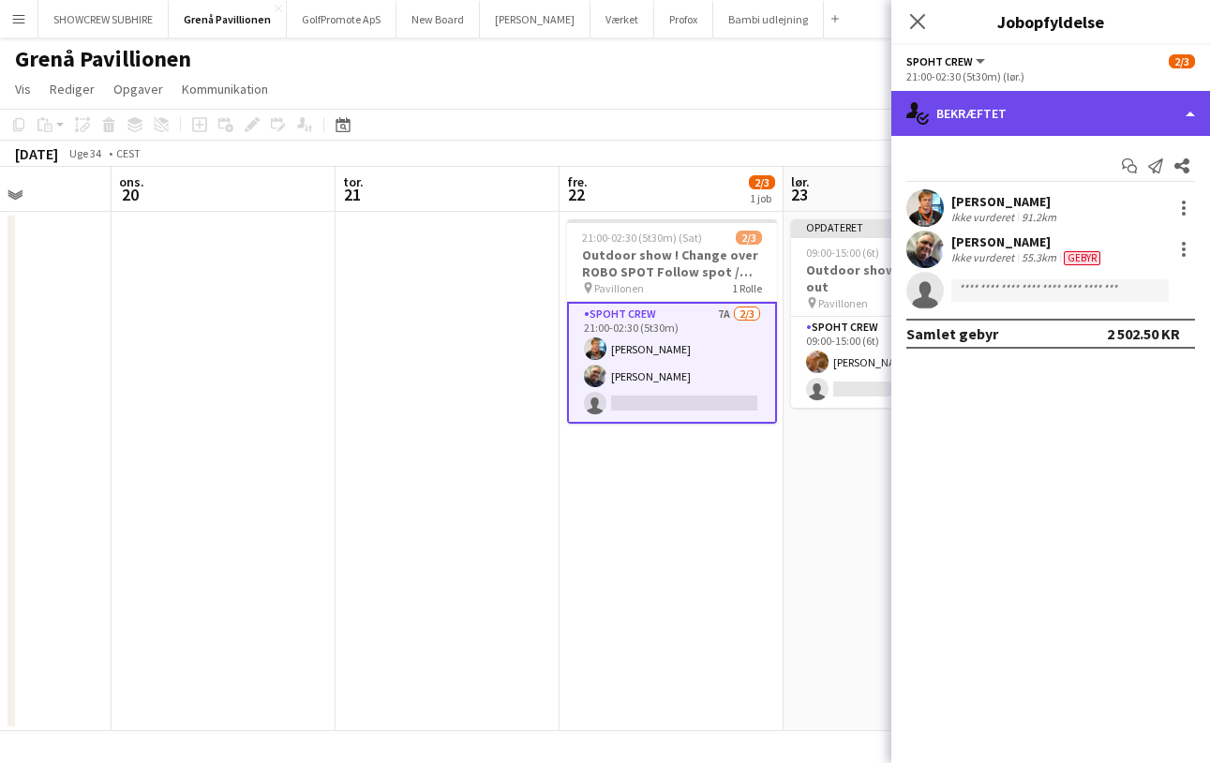
click at [957, 115] on div "single-neutral-actions-check-2 Bekræftet" at bounding box center [1050, 113] width 319 height 45
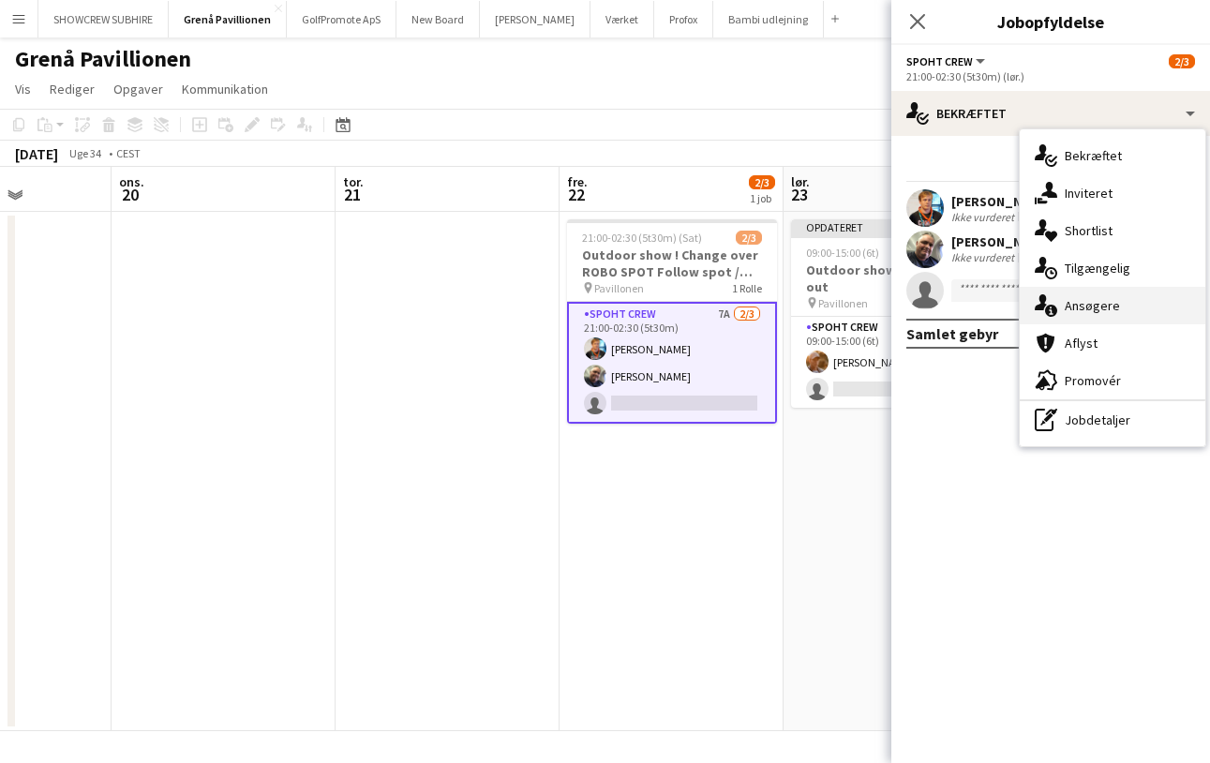
click at [957, 307] on div "single-neutral-actions-information Ansøgere" at bounding box center [1113, 305] width 186 height 37
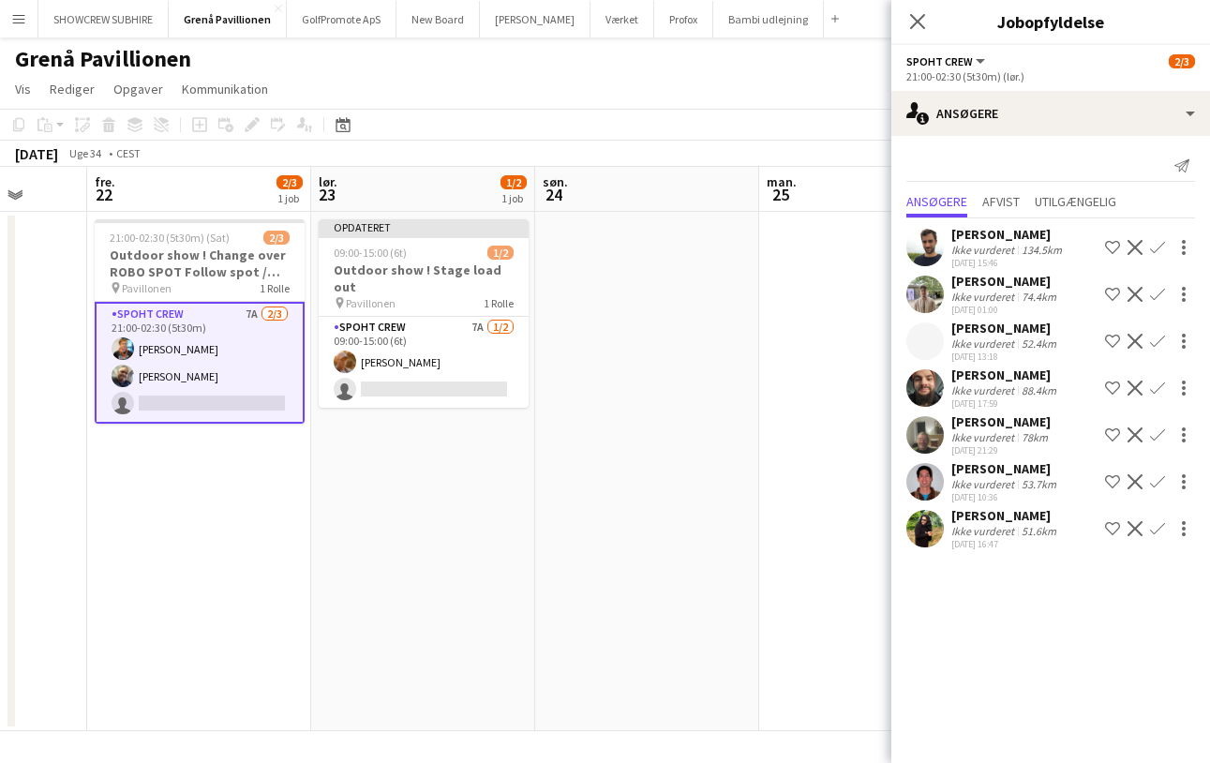
scroll to position [0, 583]
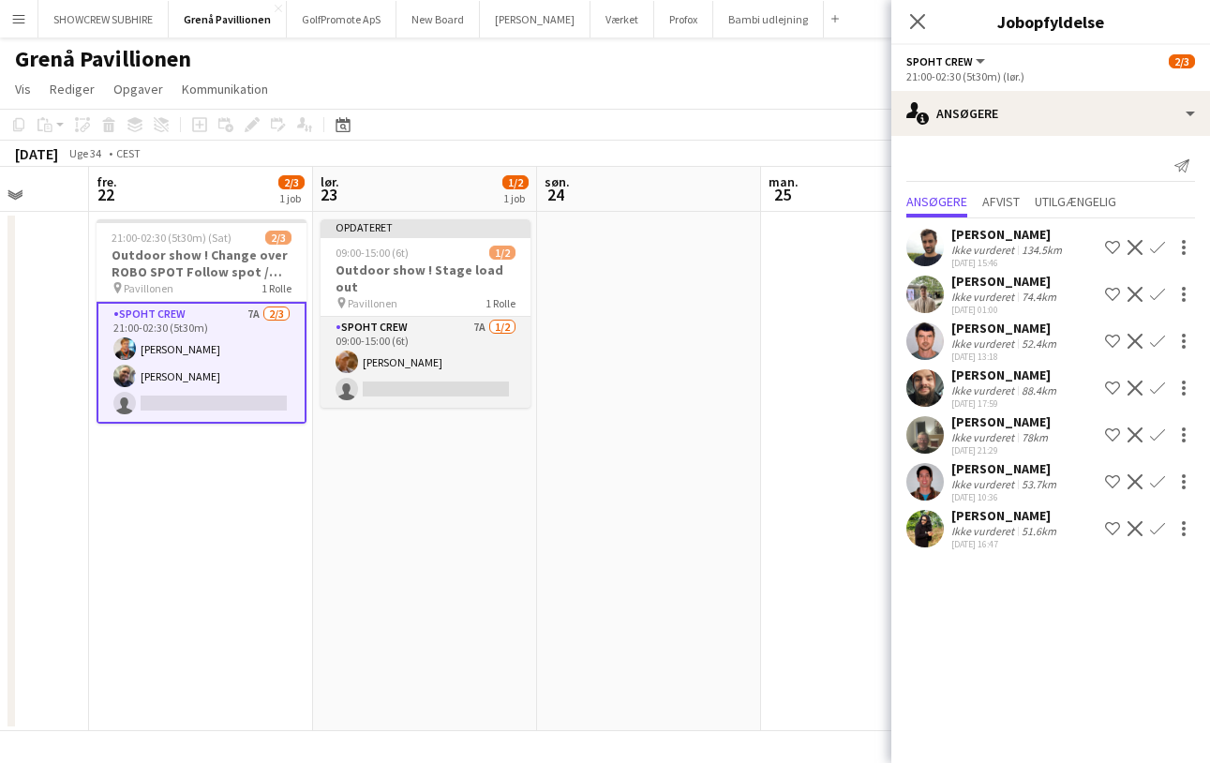
click at [420, 317] on app-card-role "Spoht Crew 7A 1/2 09:00-15:00 (6t) Konstantin Kajsza single-neutral-actions" at bounding box center [426, 362] width 210 height 91
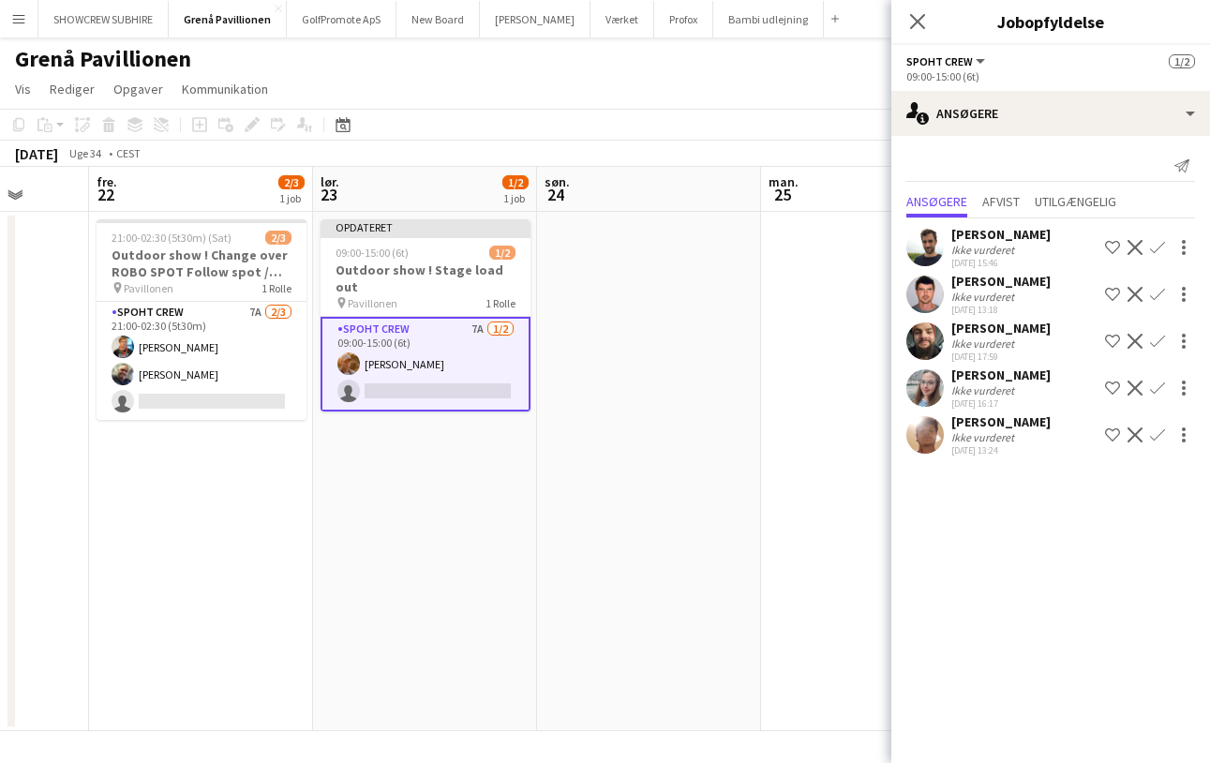
click at [957, 422] on div "Daniel Bundgaard" at bounding box center [1000, 421] width 99 height 17
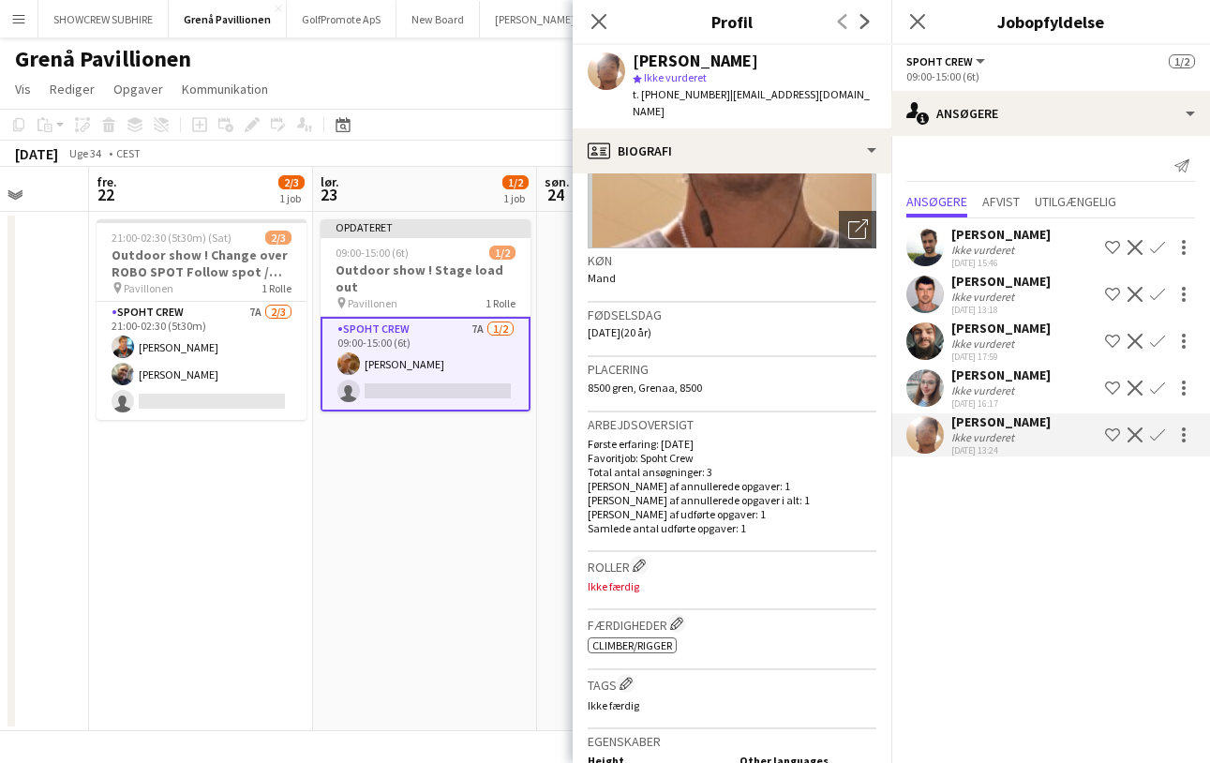
scroll to position [226, 0]
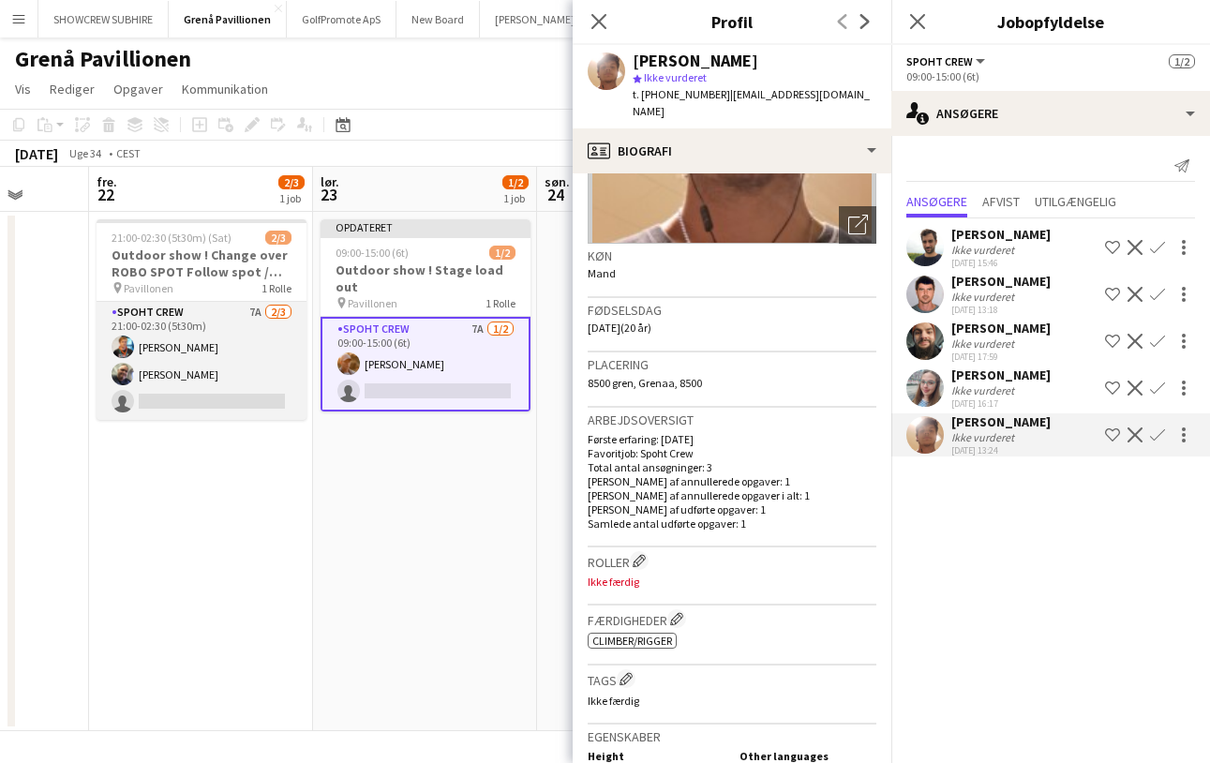
click at [181, 396] on app-card-role "Spoht Crew 7A 2/3 21:00-02:30 (5t30m) Gustav Fly Danny Tranekær single-neutral-…" at bounding box center [202, 361] width 210 height 118
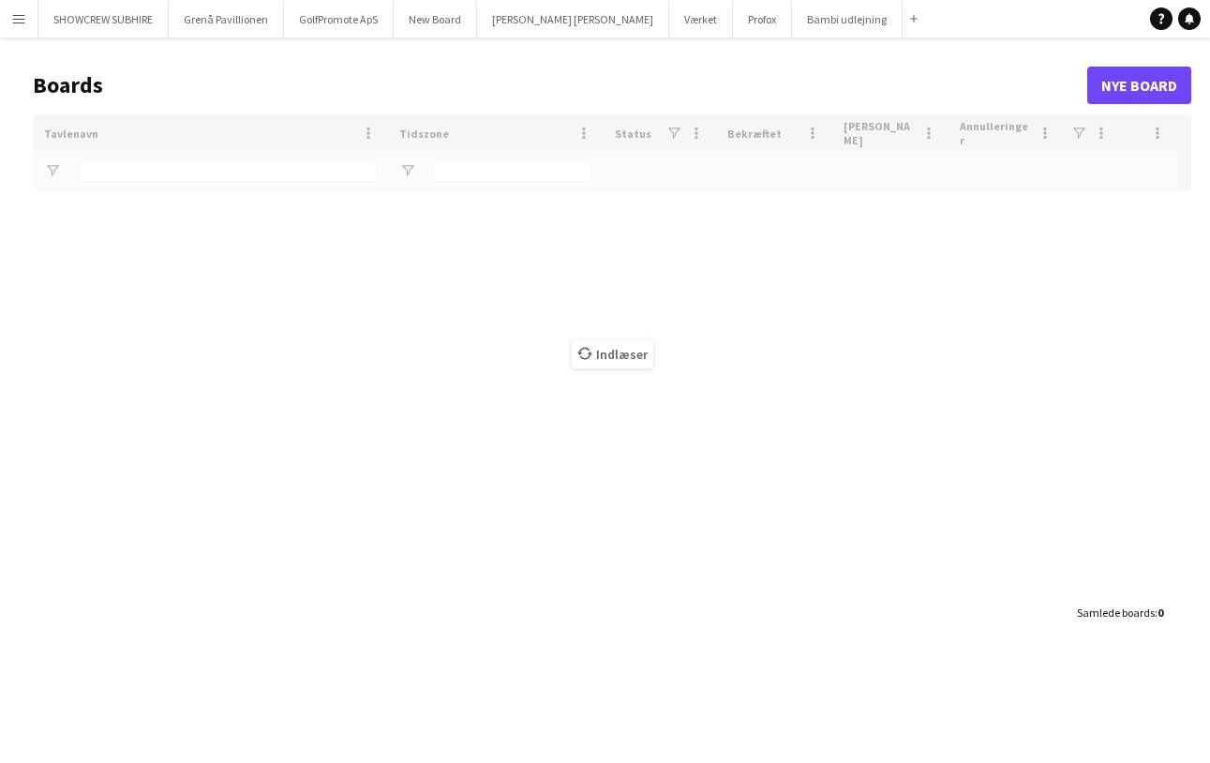
type input "******"
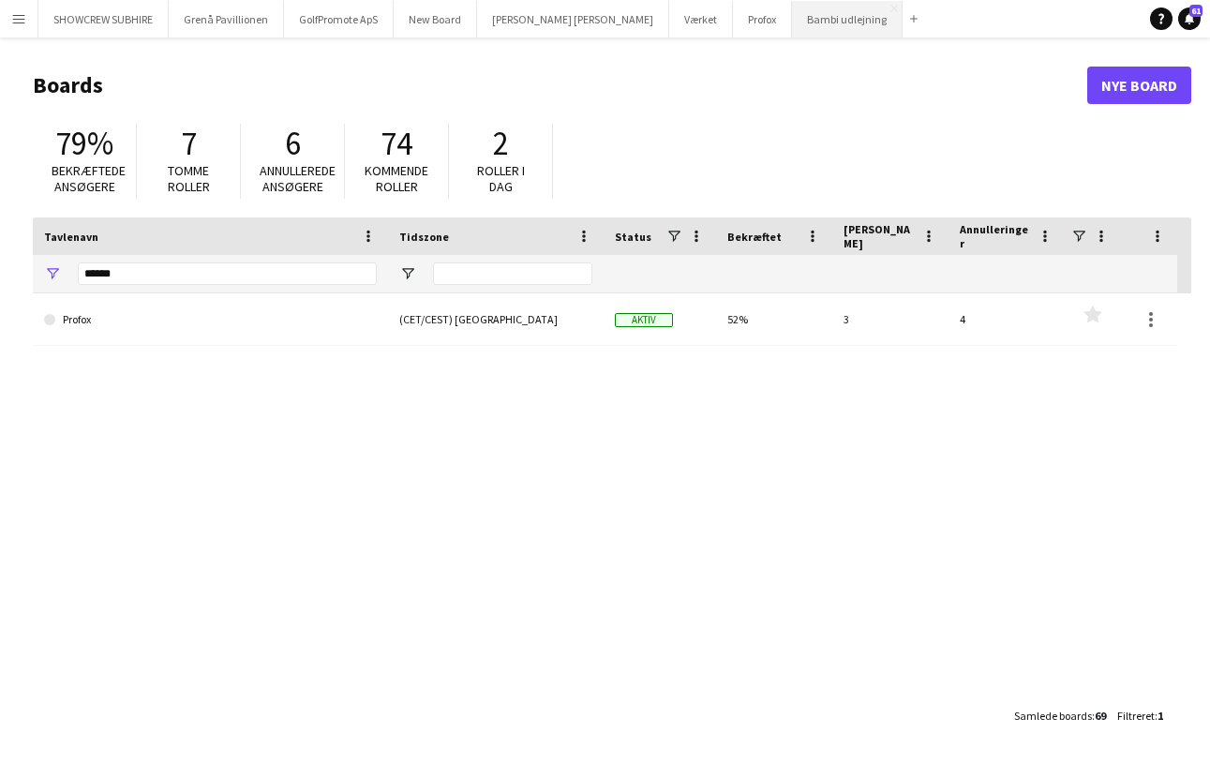
click at [792, 18] on button "Bambi udlejning Luk" at bounding box center [847, 19] width 111 height 37
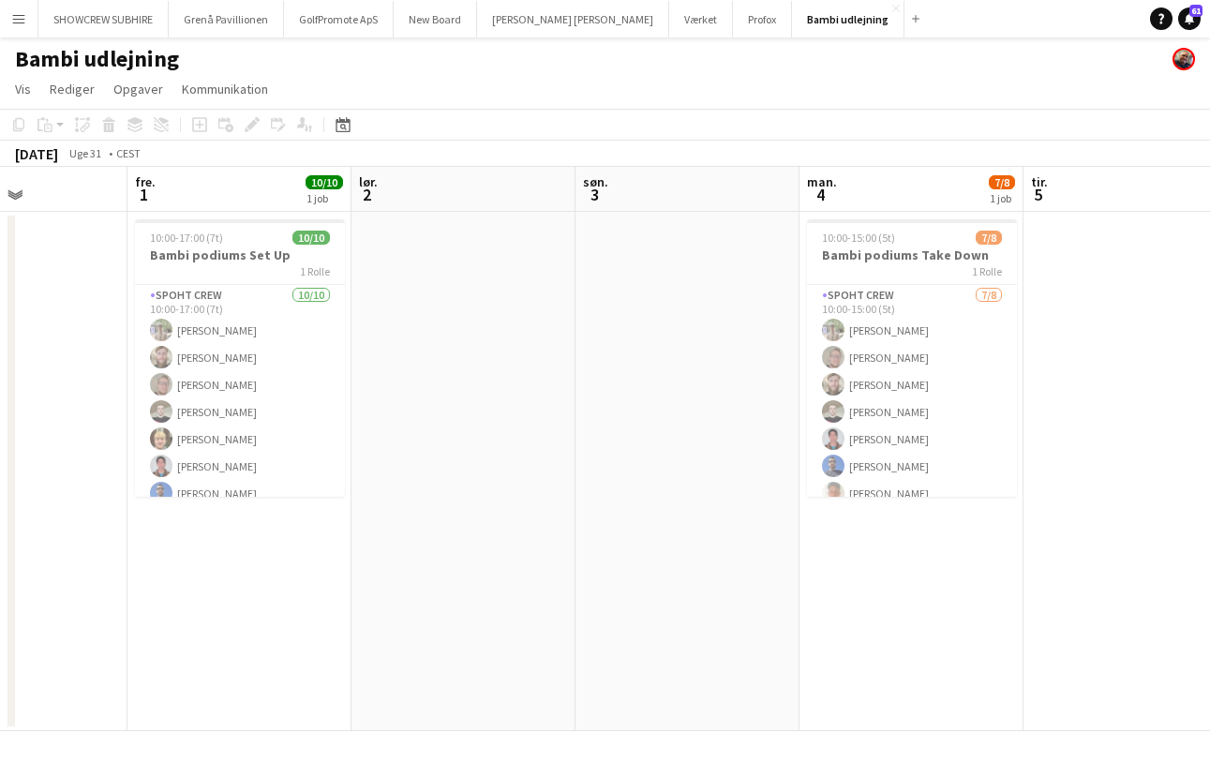
scroll to position [0, 546]
click at [556, 461] on app-date-cell at bounding box center [463, 471] width 224 height 519
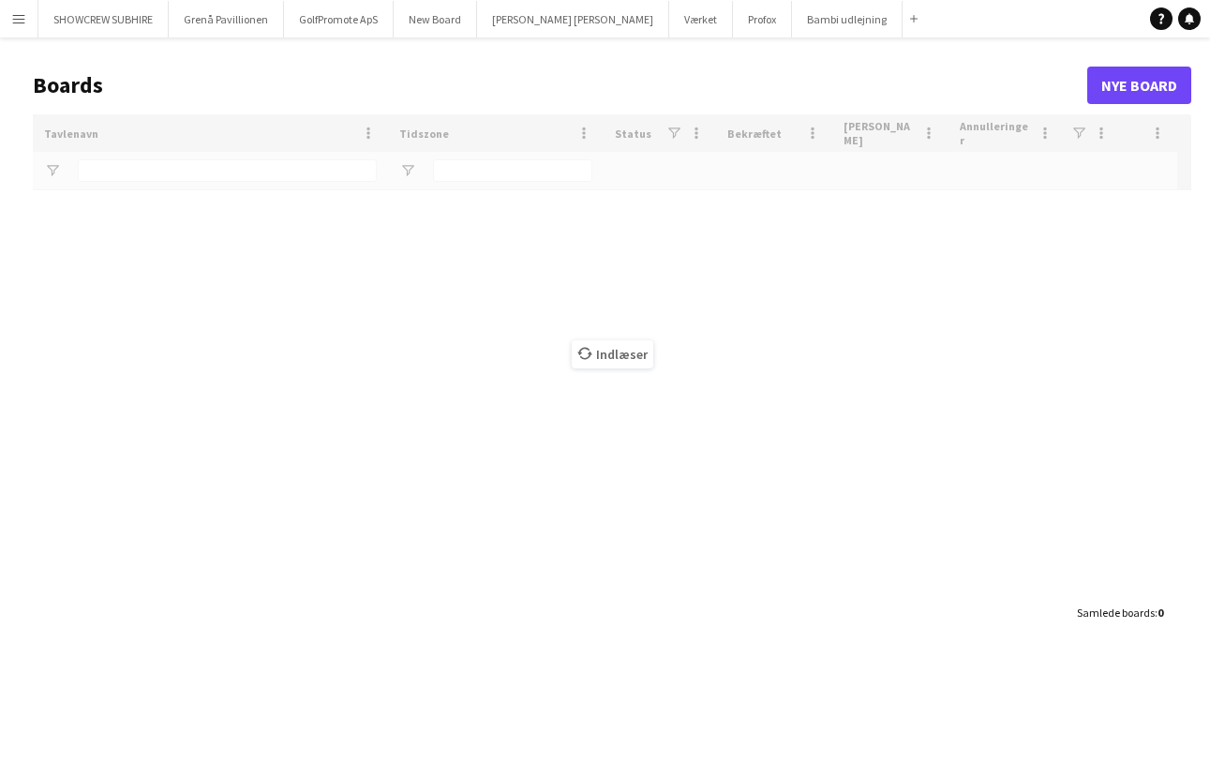
type input "******"
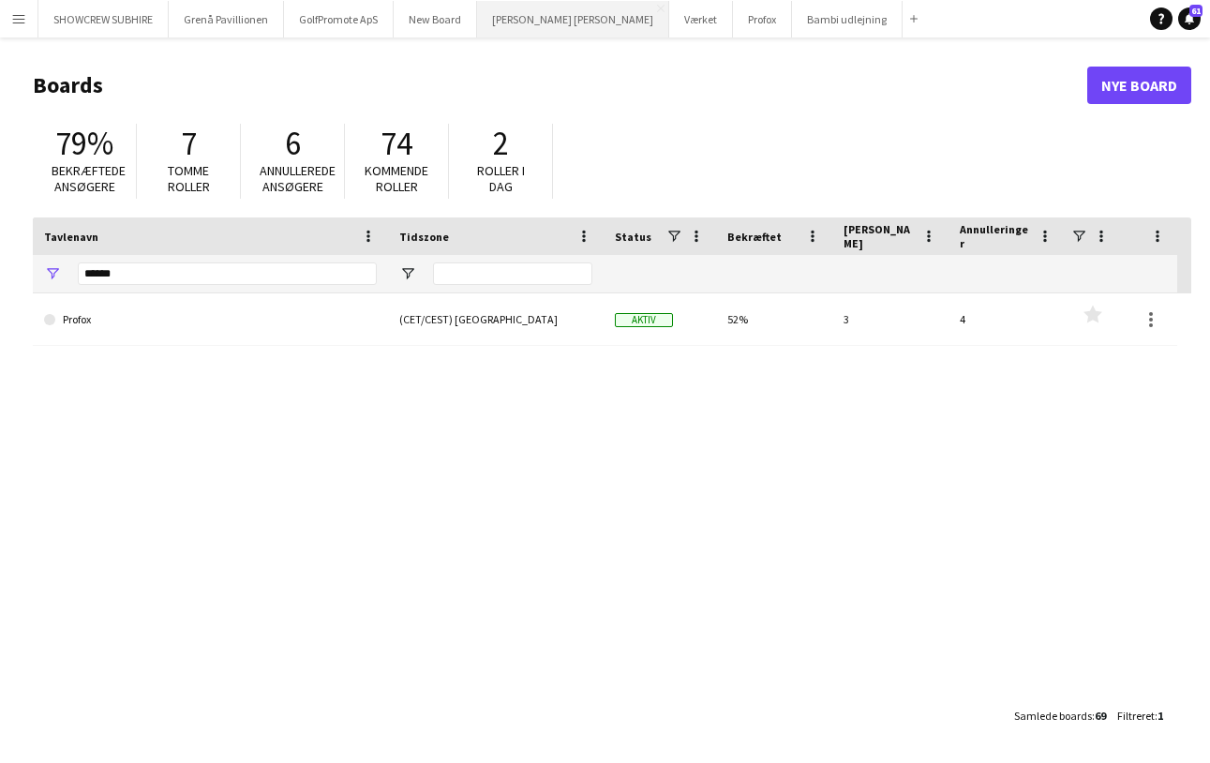
click at [559, 22] on button "Danny Black Luna Luk" at bounding box center [573, 19] width 192 height 37
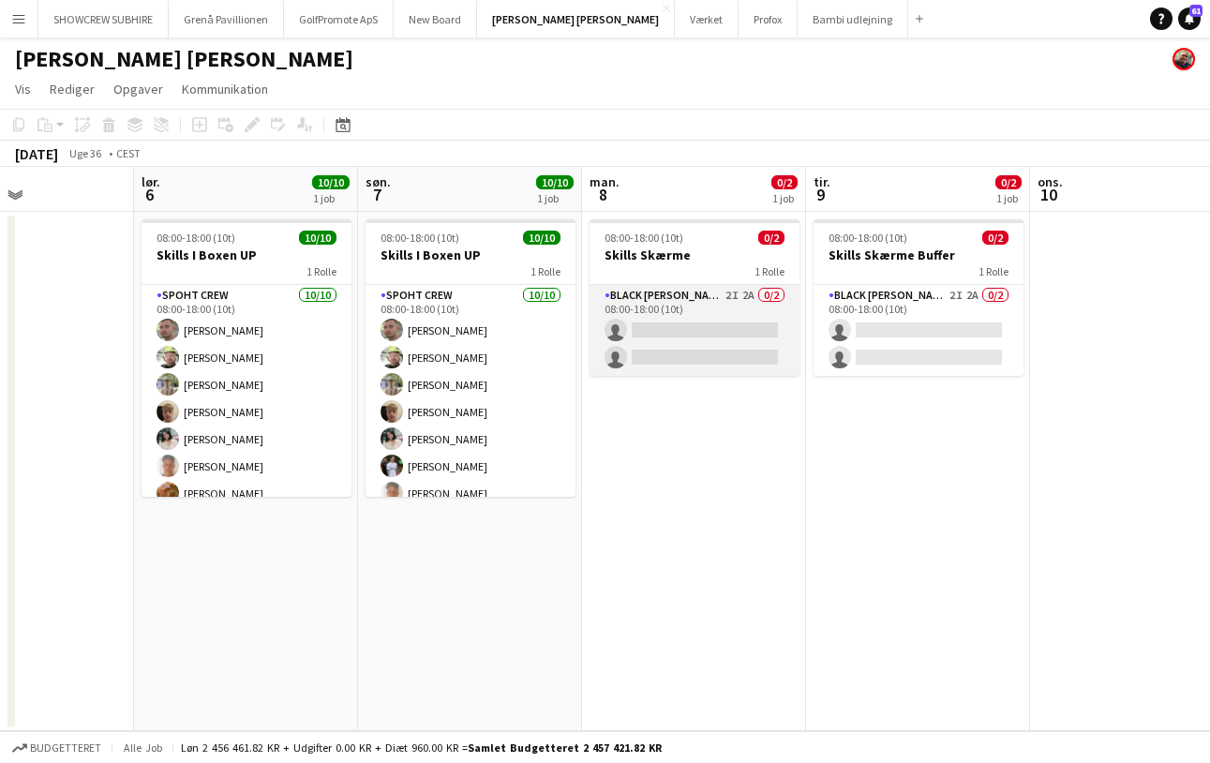
scroll to position [0, 771]
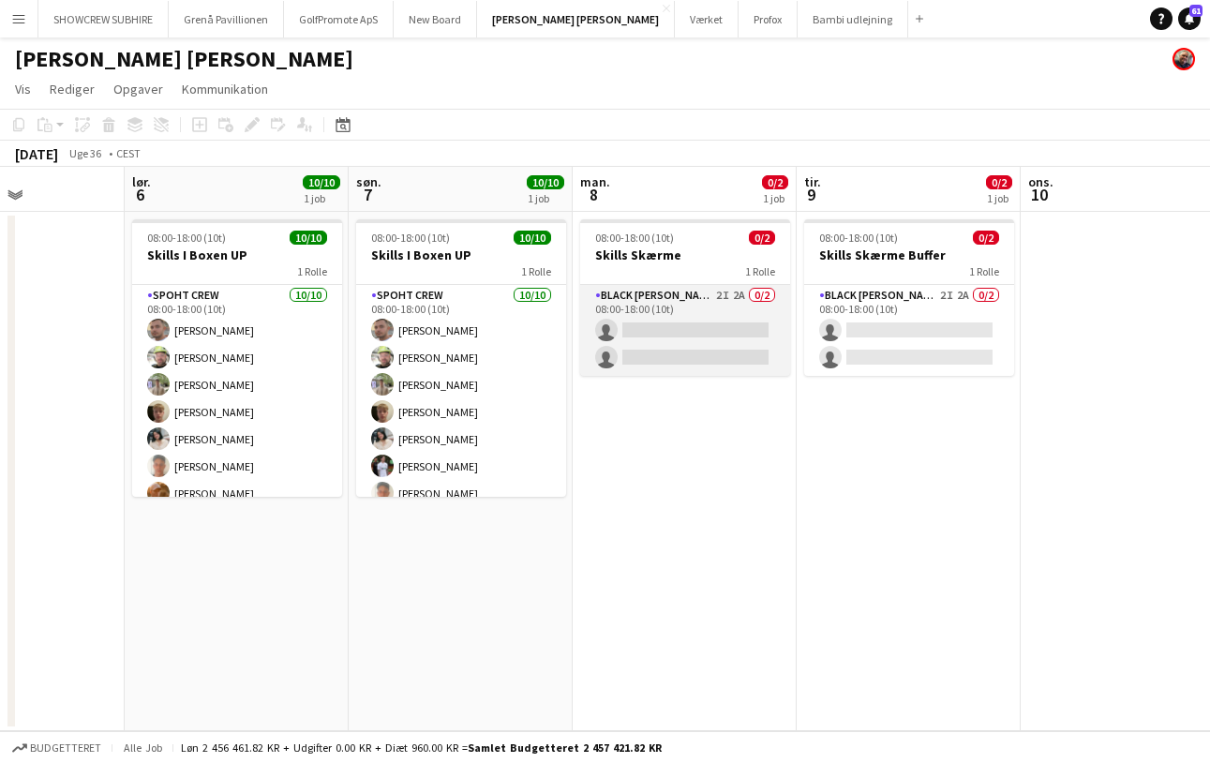
click at [729, 296] on app-card-role "Black Luna Crew (Danny) 2I 2A 0/2 08:00-18:00 (10t) single-neutral-actions sing…" at bounding box center [685, 330] width 210 height 91
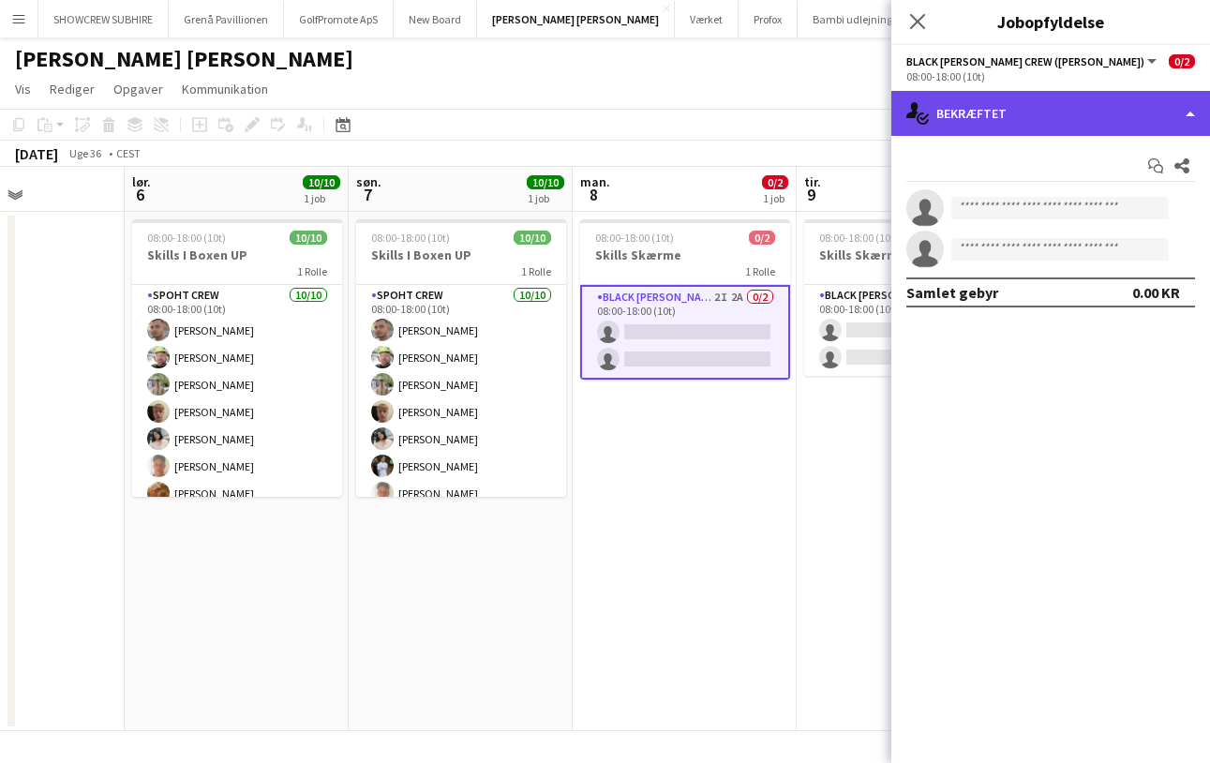
click at [1058, 108] on div "single-neutral-actions-check-2 Bekræftet" at bounding box center [1050, 113] width 319 height 45
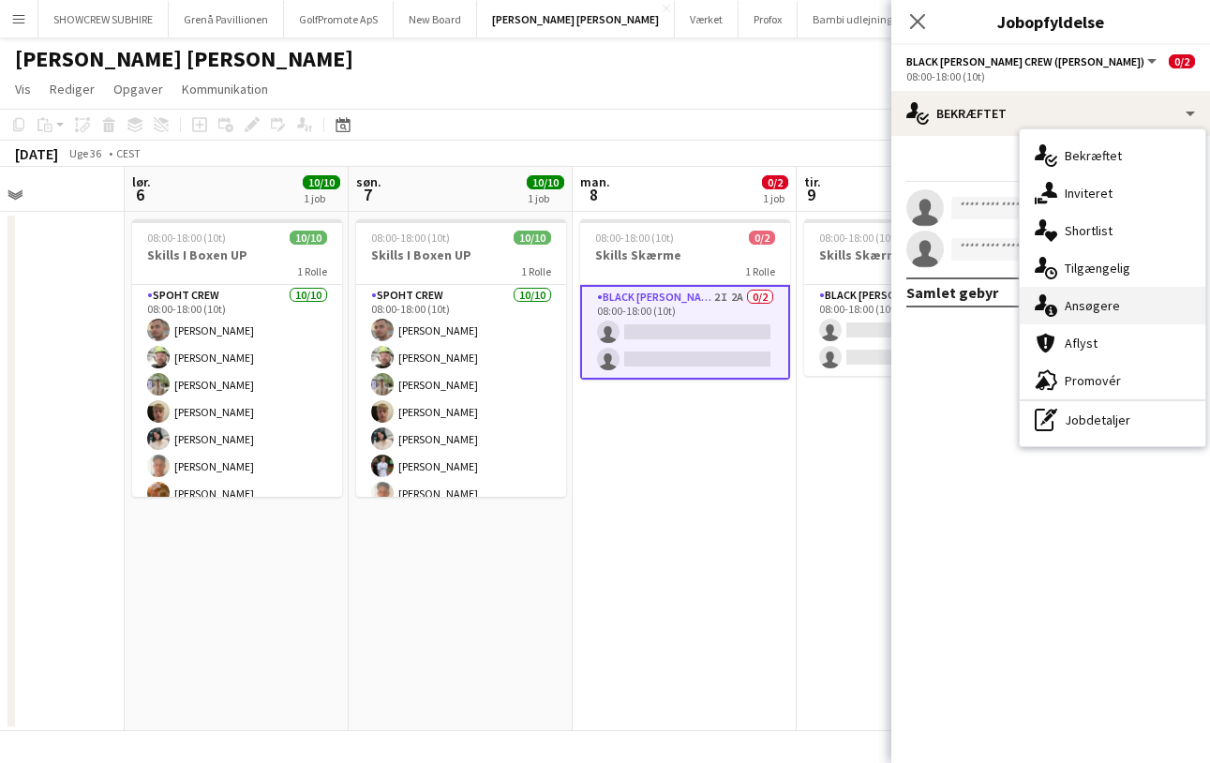
click at [1114, 315] on div "single-neutral-actions-information Ansøgere" at bounding box center [1113, 305] width 186 height 37
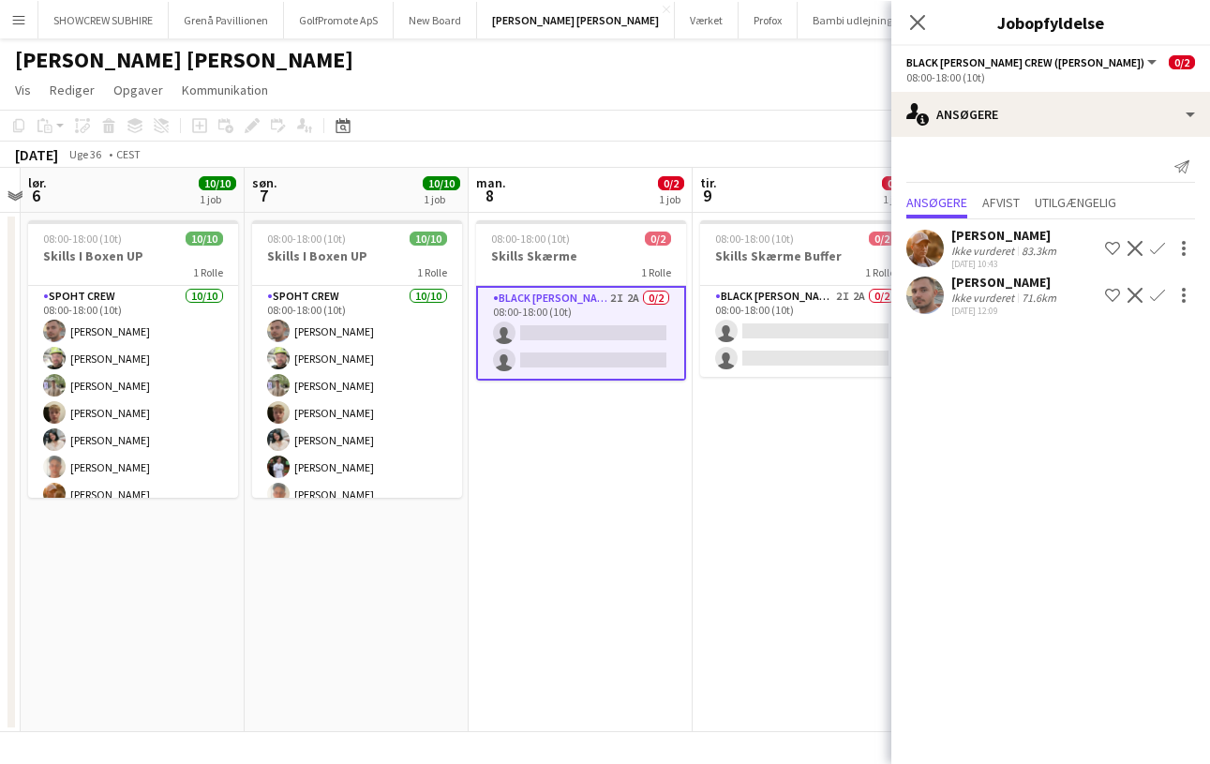
scroll to position [0, 664]
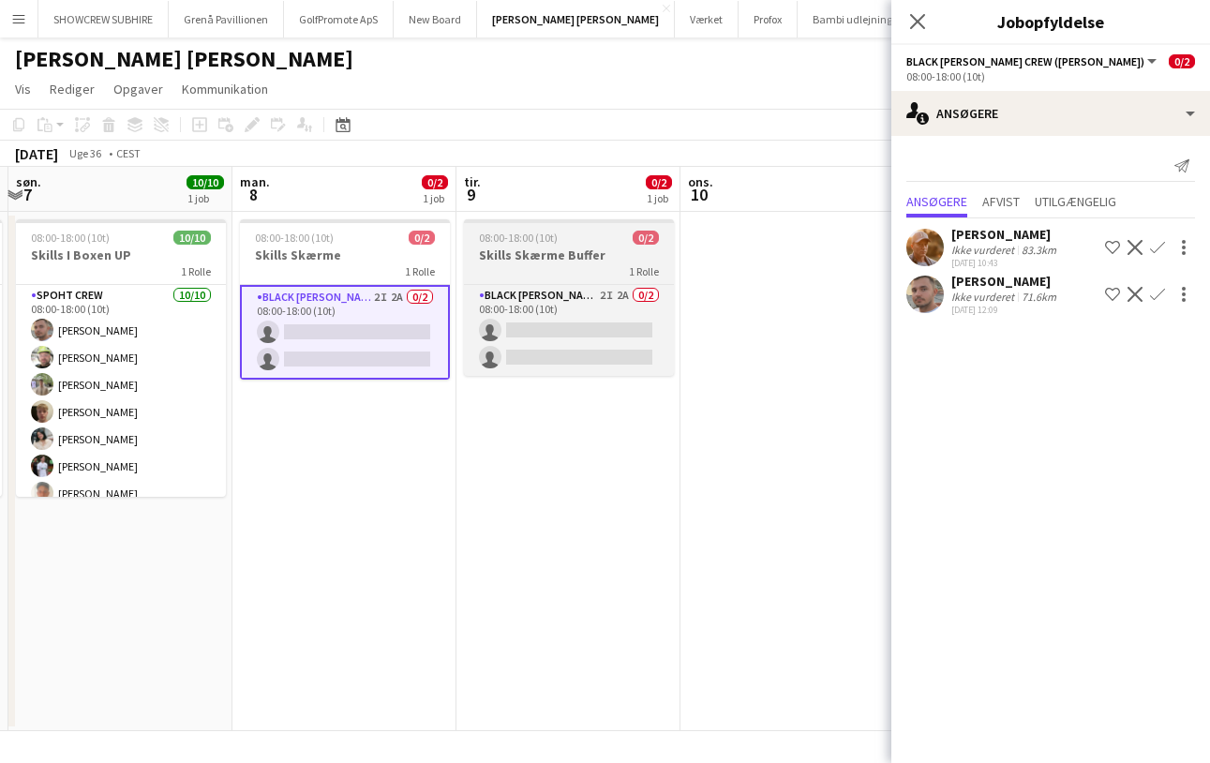
click at [574, 244] on div "08:00-18:00 (10t) 0/2" at bounding box center [569, 238] width 210 height 14
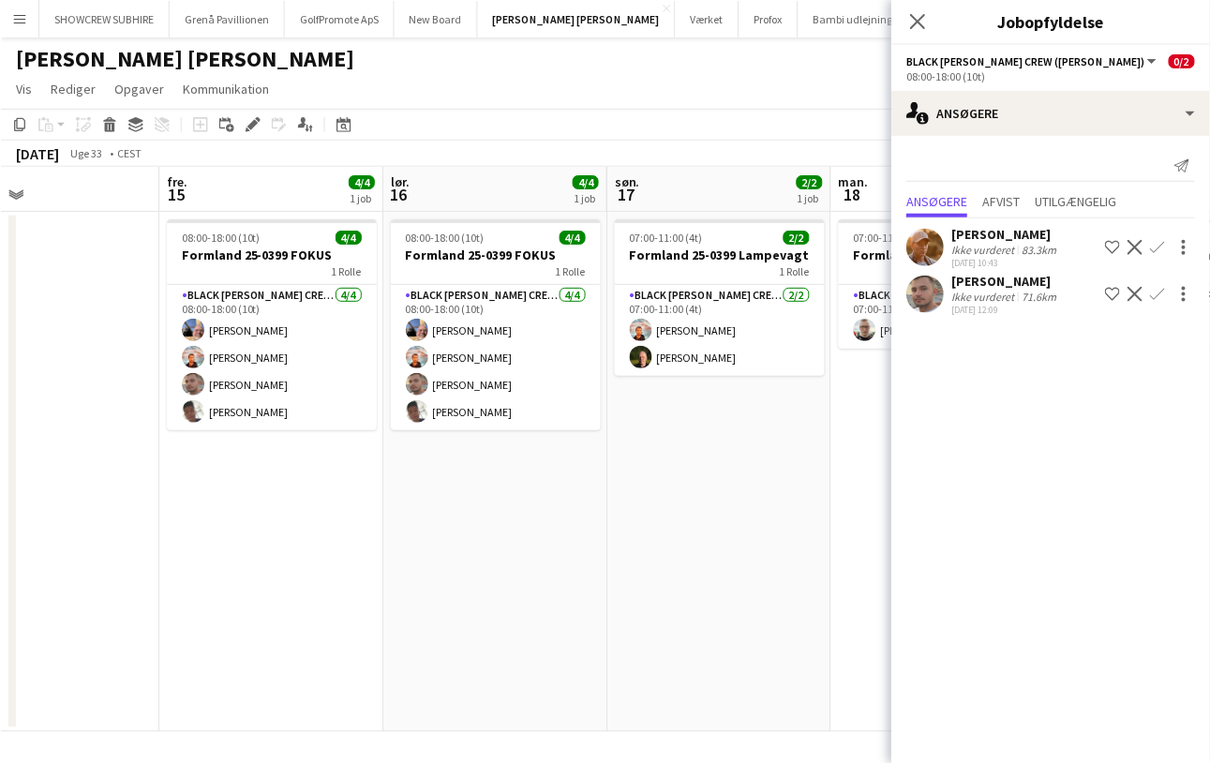
scroll to position [0, 509]
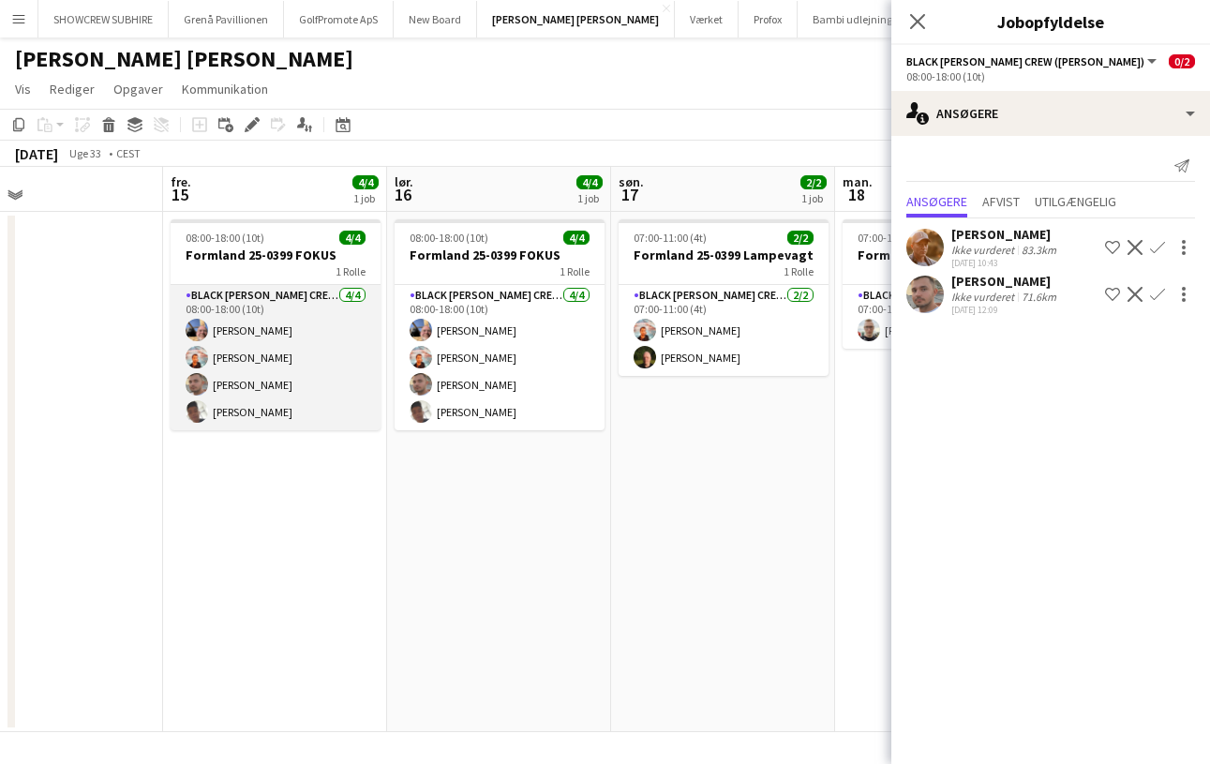
click at [250, 301] on app-card-role "Black Luna Crew (Danny) 4/4 08:00-18:00 (10t) jens berg madsen Jannick Majgaard…" at bounding box center [276, 357] width 210 height 145
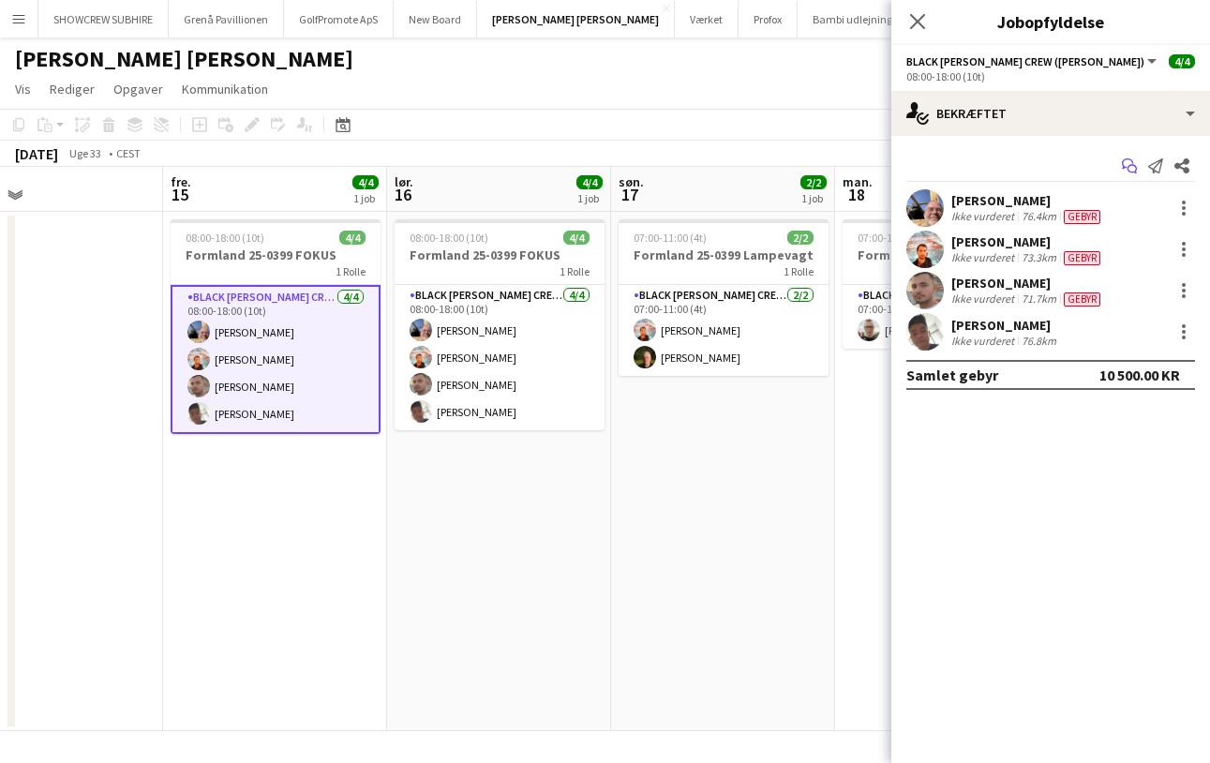
click at [1126, 167] on icon at bounding box center [1127, 163] width 11 height 10
click at [1132, 164] on icon "Start chat" at bounding box center [1129, 165] width 15 height 15
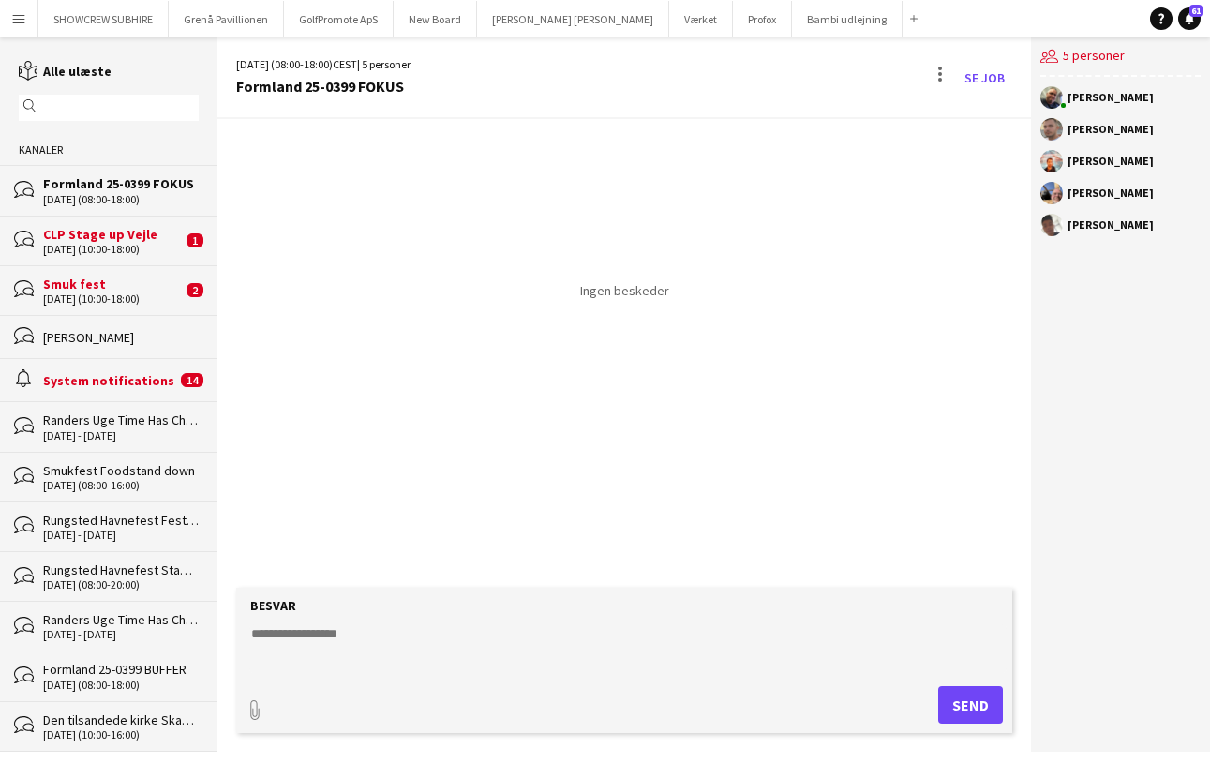
click at [376, 627] on textarea at bounding box center [627, 648] width 757 height 49
type textarea "**********"
click at [985, 702] on button "Send" at bounding box center [970, 704] width 65 height 37
click at [129, 238] on div "CLP Stage up Vejle" at bounding box center [112, 234] width 139 height 17
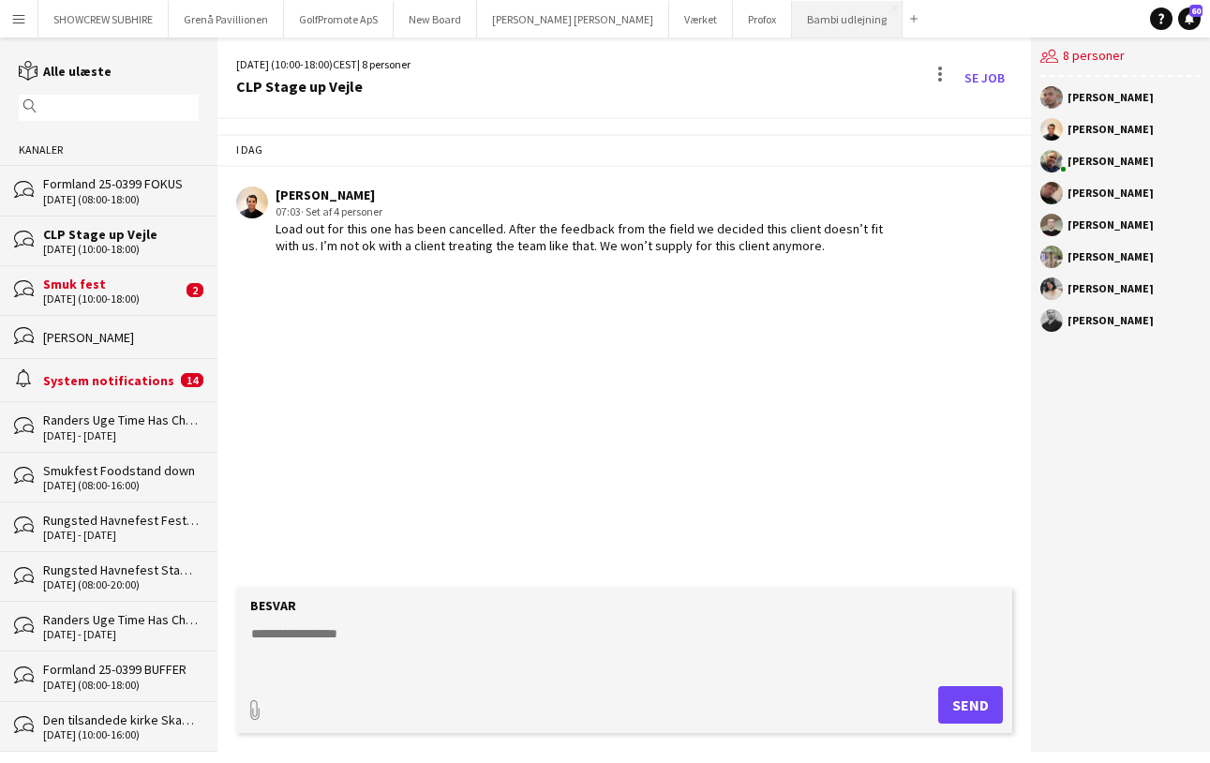
click at [792, 7] on button "Bambi udlejning Luk" at bounding box center [847, 19] width 111 height 37
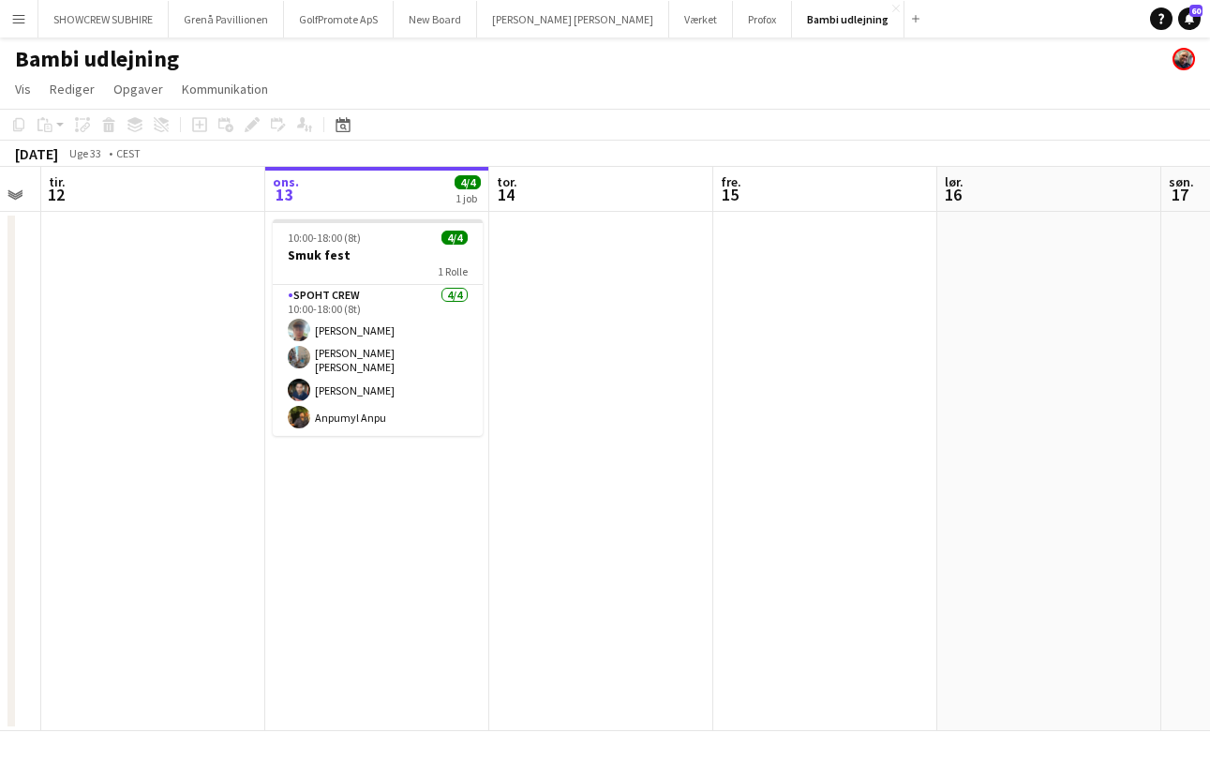
scroll to position [0, 523]
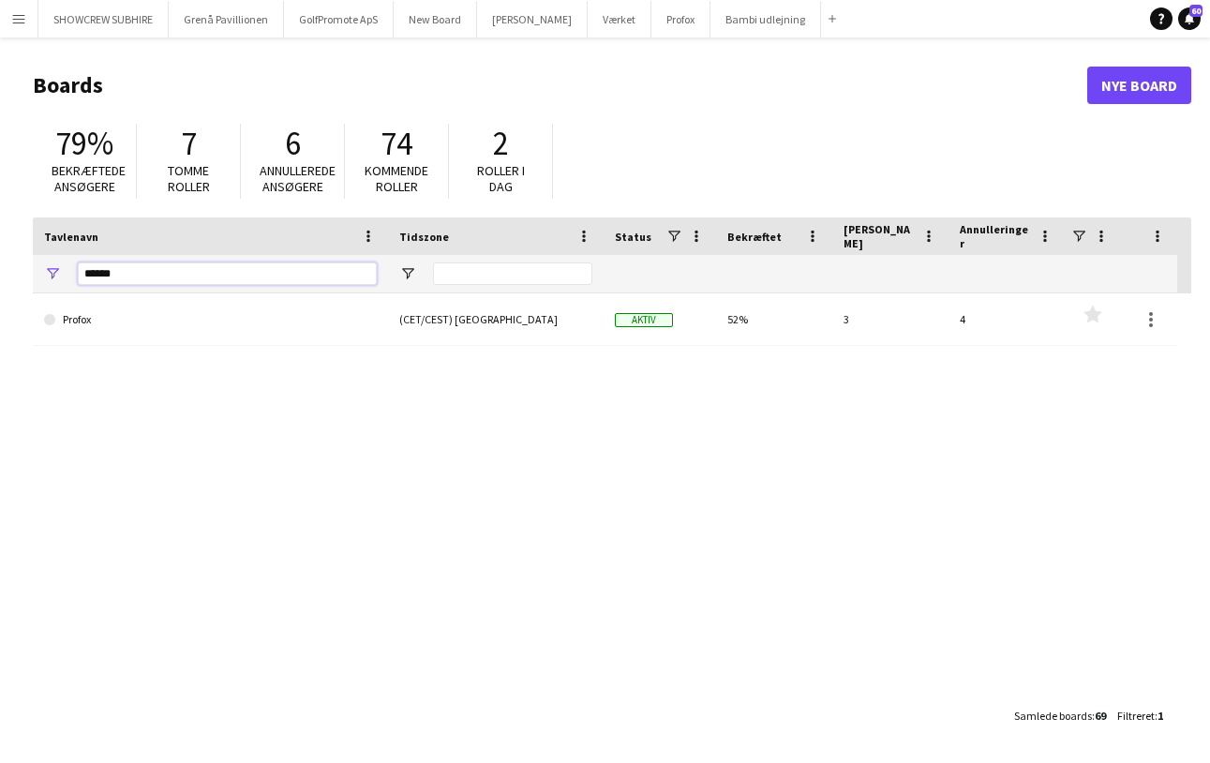
click at [144, 280] on input "******" at bounding box center [227, 273] width 299 height 22
type input "*"
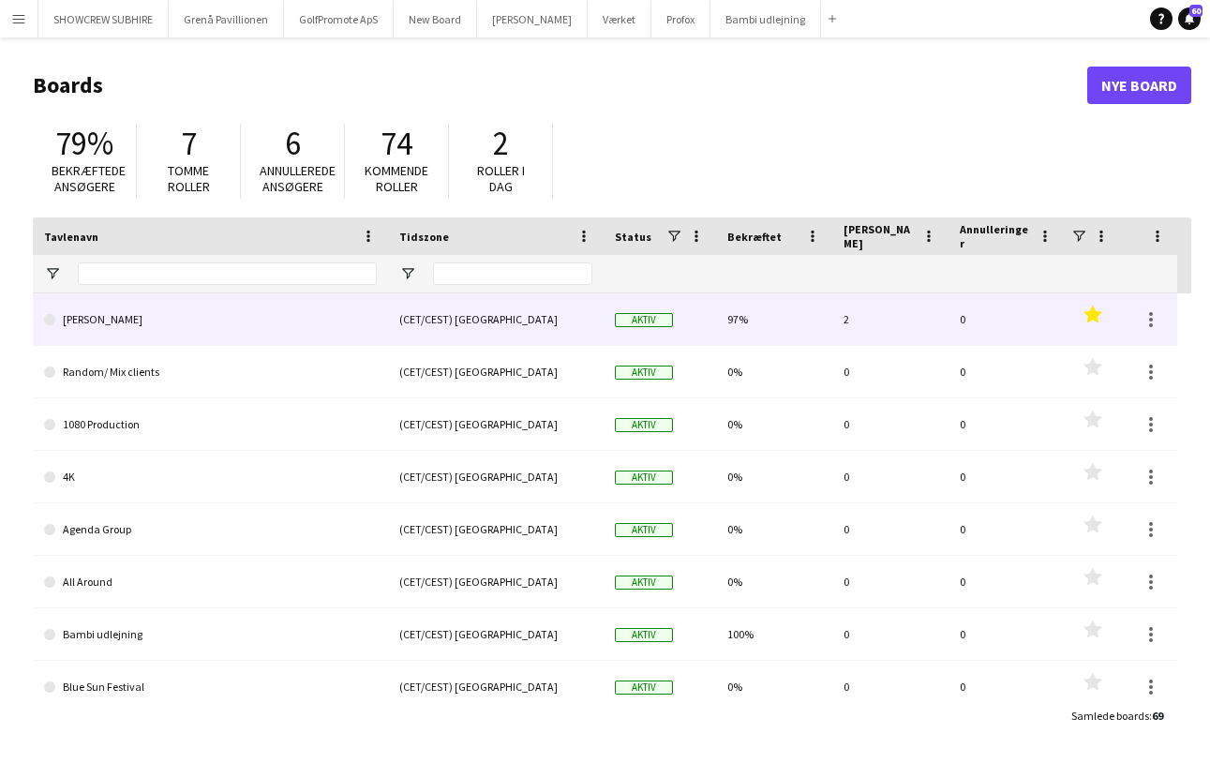
click at [194, 323] on link "[PERSON_NAME]" at bounding box center [210, 319] width 333 height 52
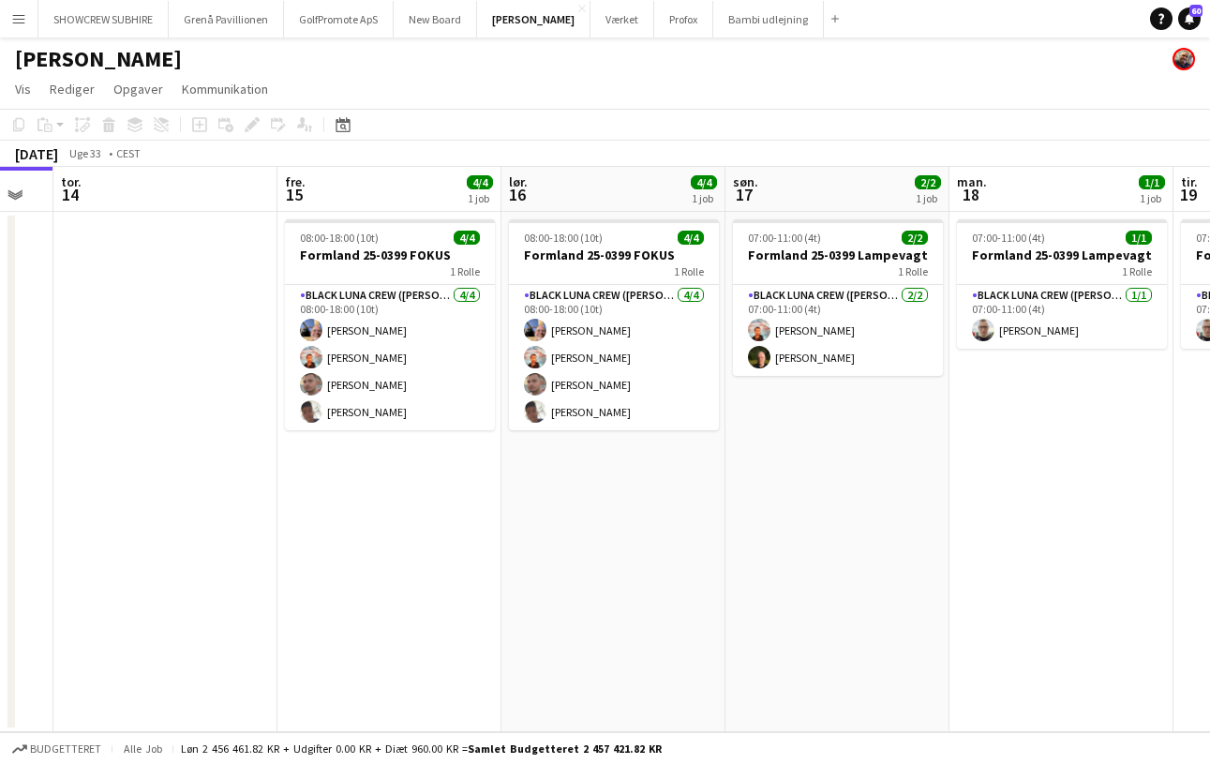
scroll to position [0, 517]
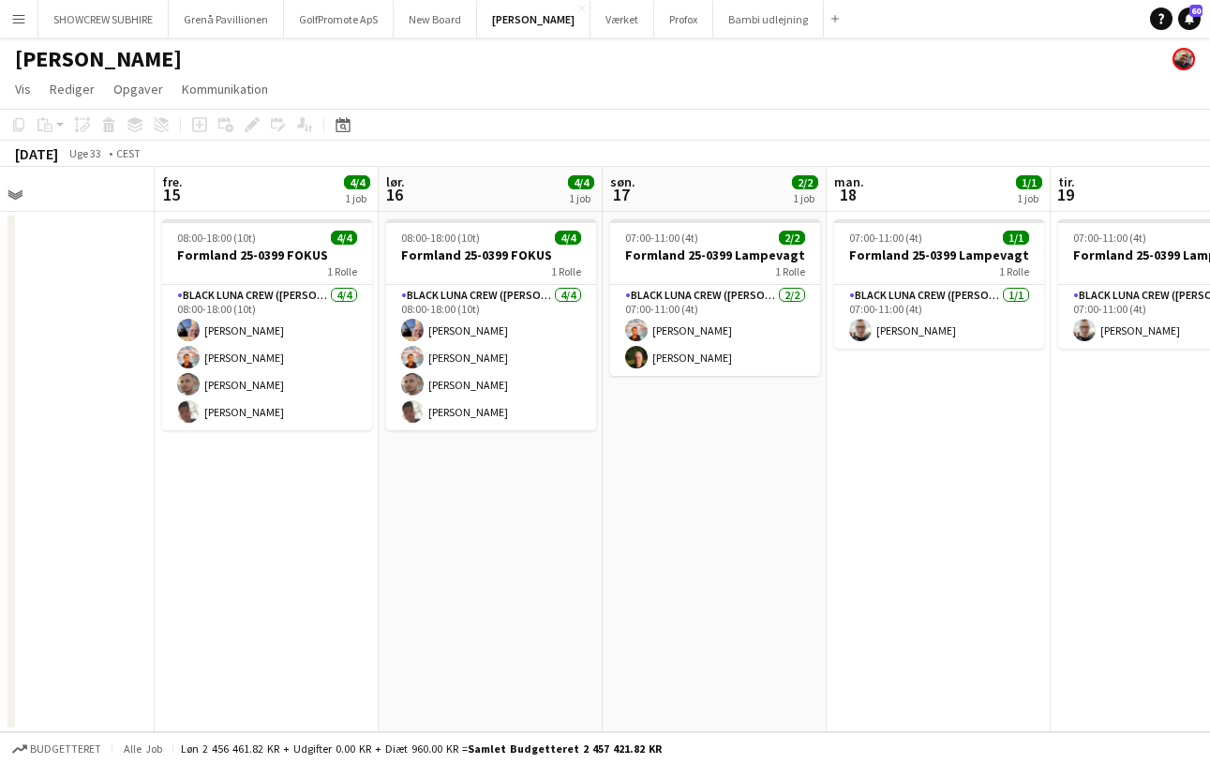
click at [811, 462] on app-date-cell "07:00-11:00 (4t) 2/2 Formland 25-0399 Lampevagt 1 Rolle Black Luna Crew (Danny)…" at bounding box center [715, 472] width 224 height 520
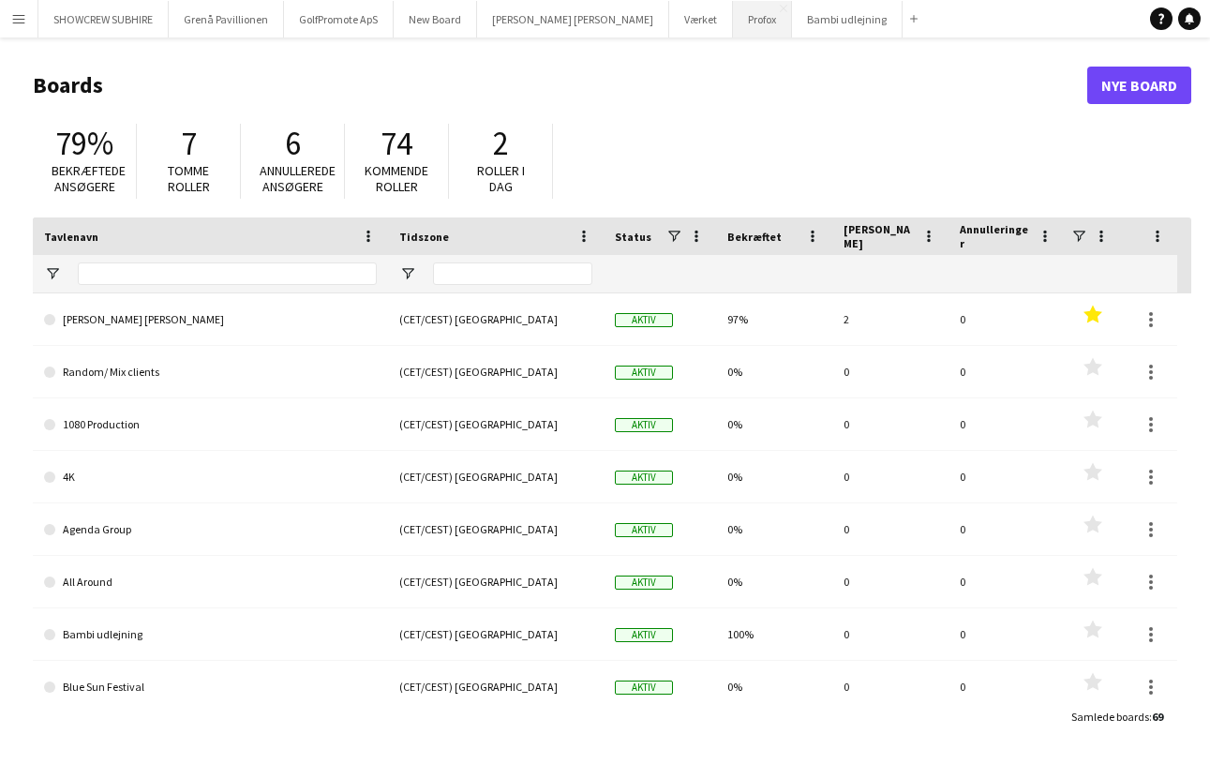
click at [733, 31] on button "Profox Luk" at bounding box center [762, 19] width 59 height 37
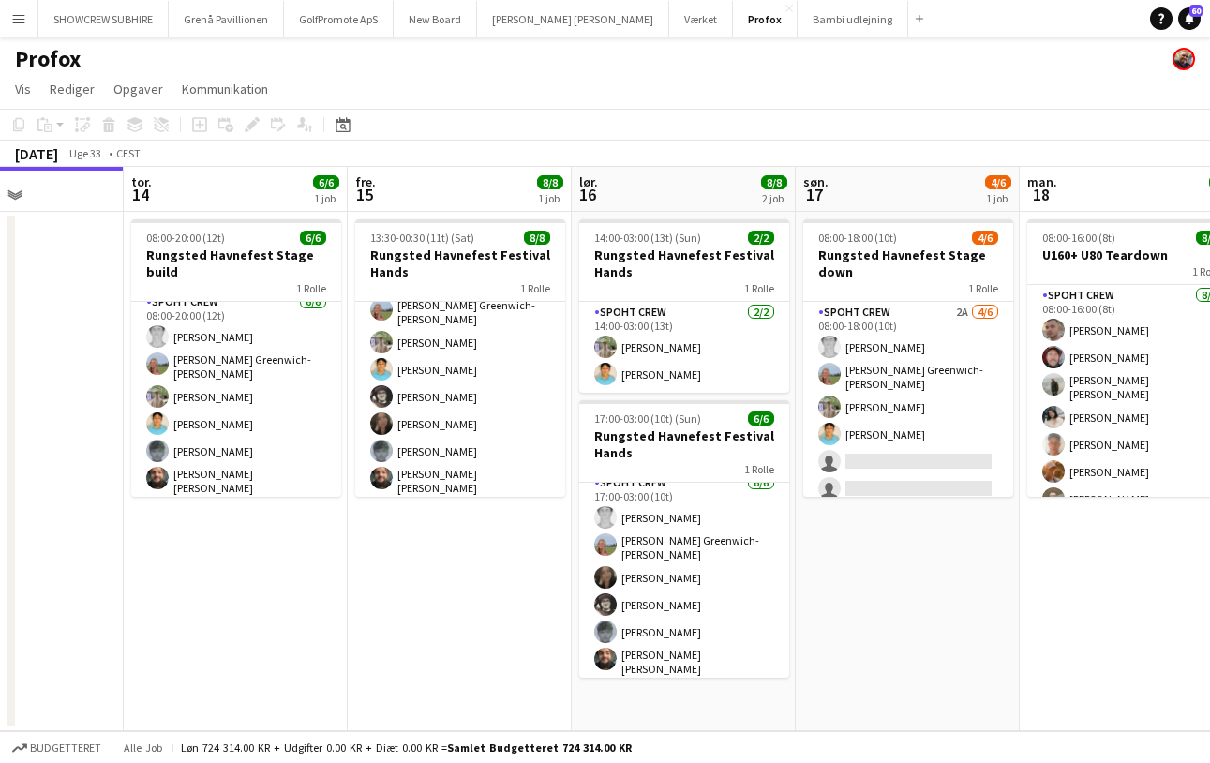
scroll to position [0, 530]
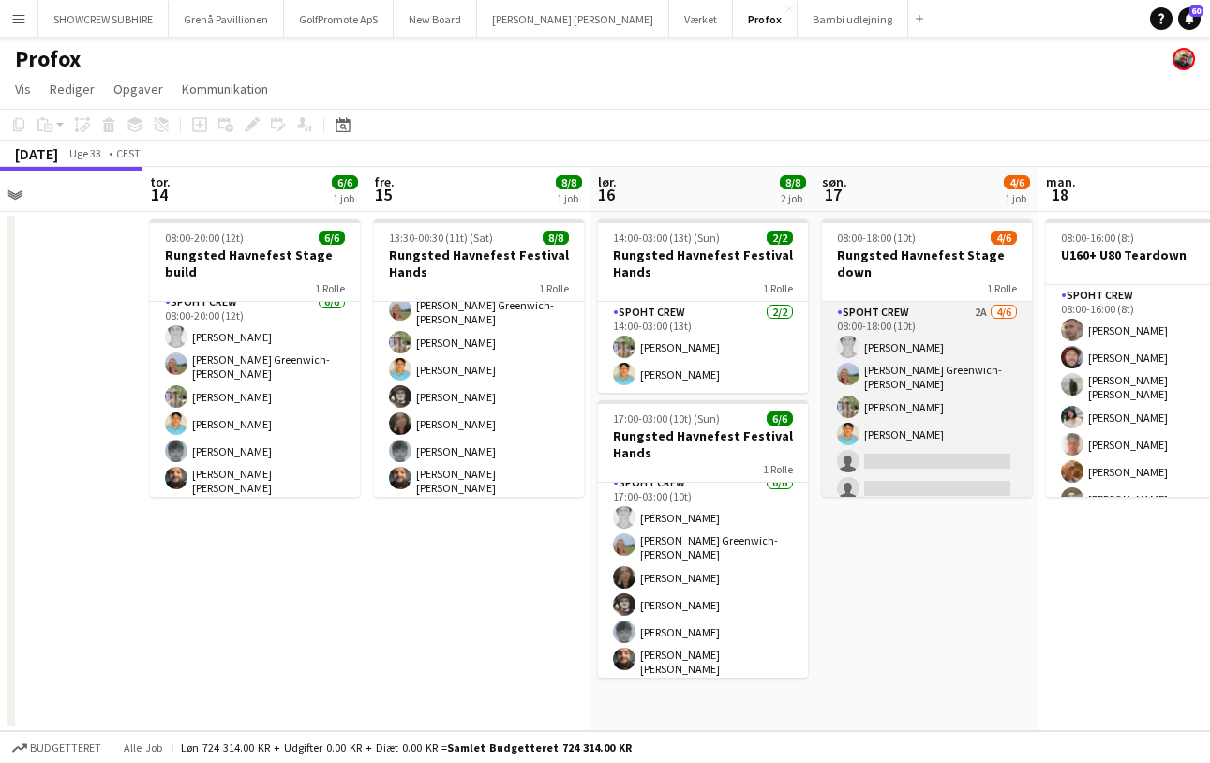
click at [968, 311] on app-card-role "Spoht Crew 2A [DATE] 08:00-18:00 (10t) [PERSON_NAME] [PERSON_NAME] Greenwich-[P…" at bounding box center [927, 404] width 210 height 205
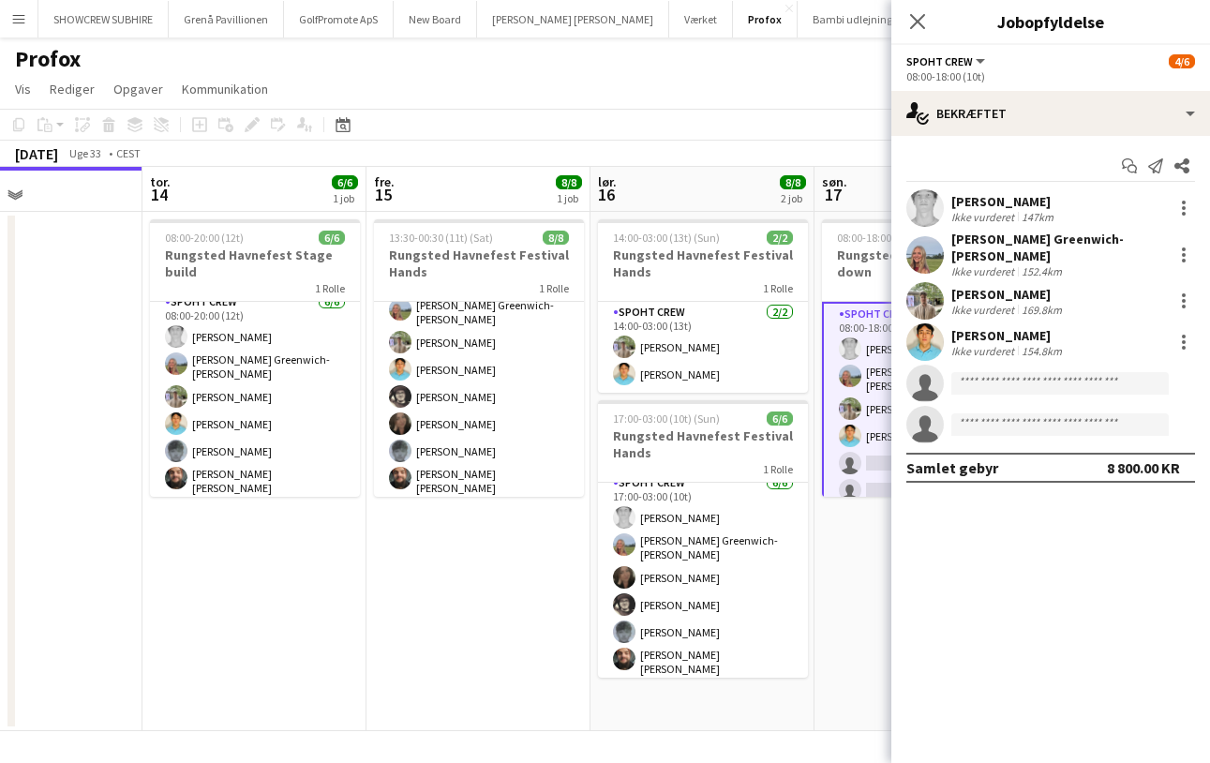
scroll to position [0, 0]
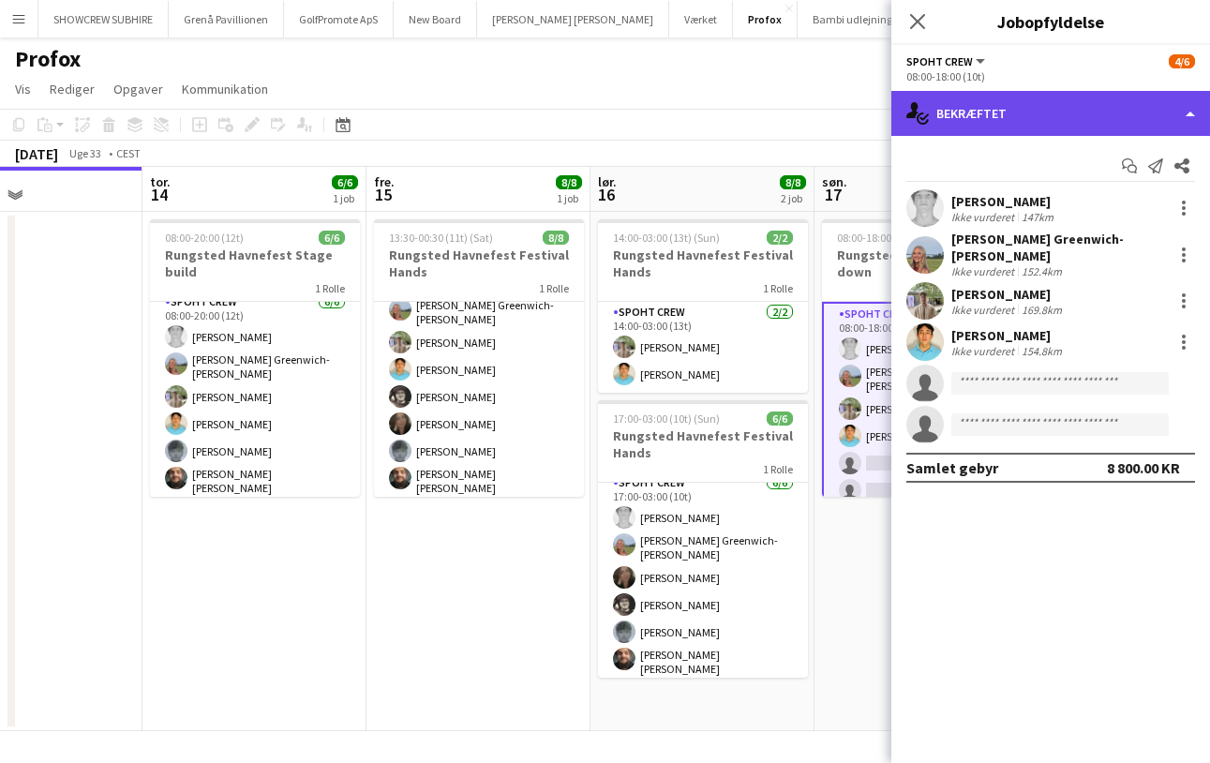
click at [1182, 114] on div "single-neutral-actions-check-2 Bekræftet" at bounding box center [1050, 113] width 319 height 45
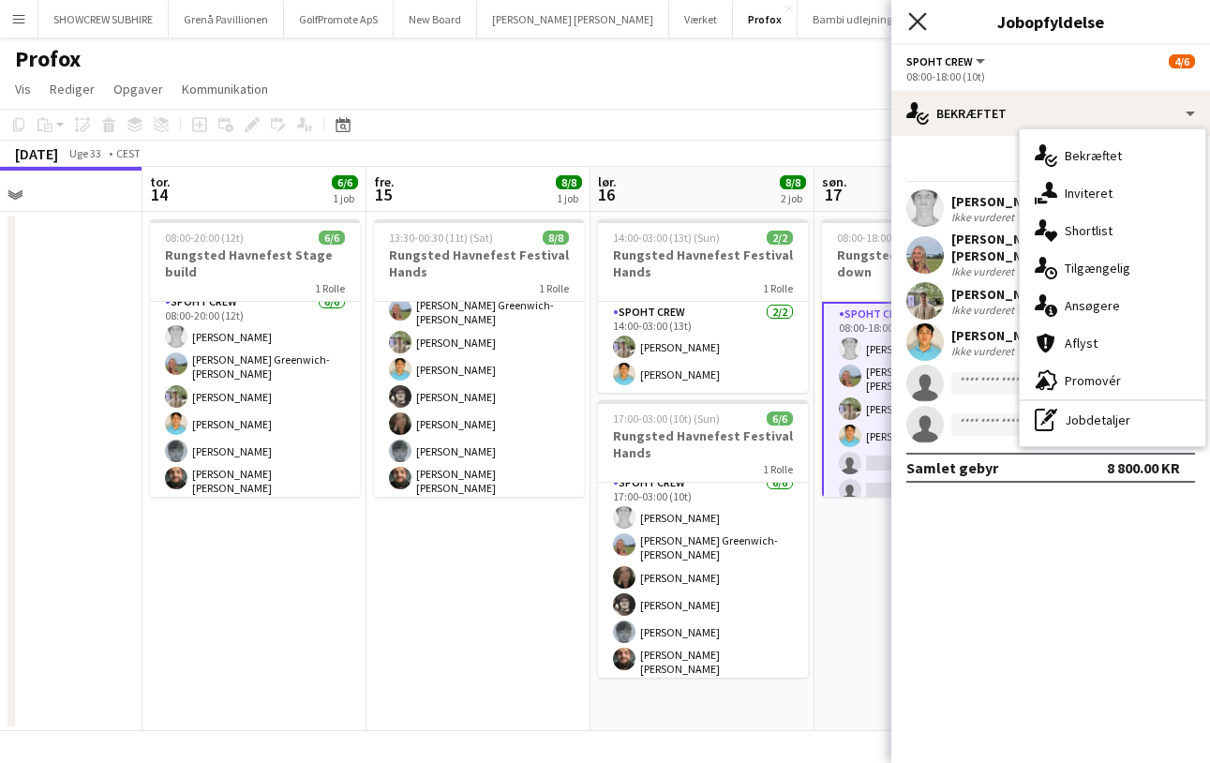
click at [917, 16] on icon "Luk pop-in" at bounding box center [917, 21] width 18 height 18
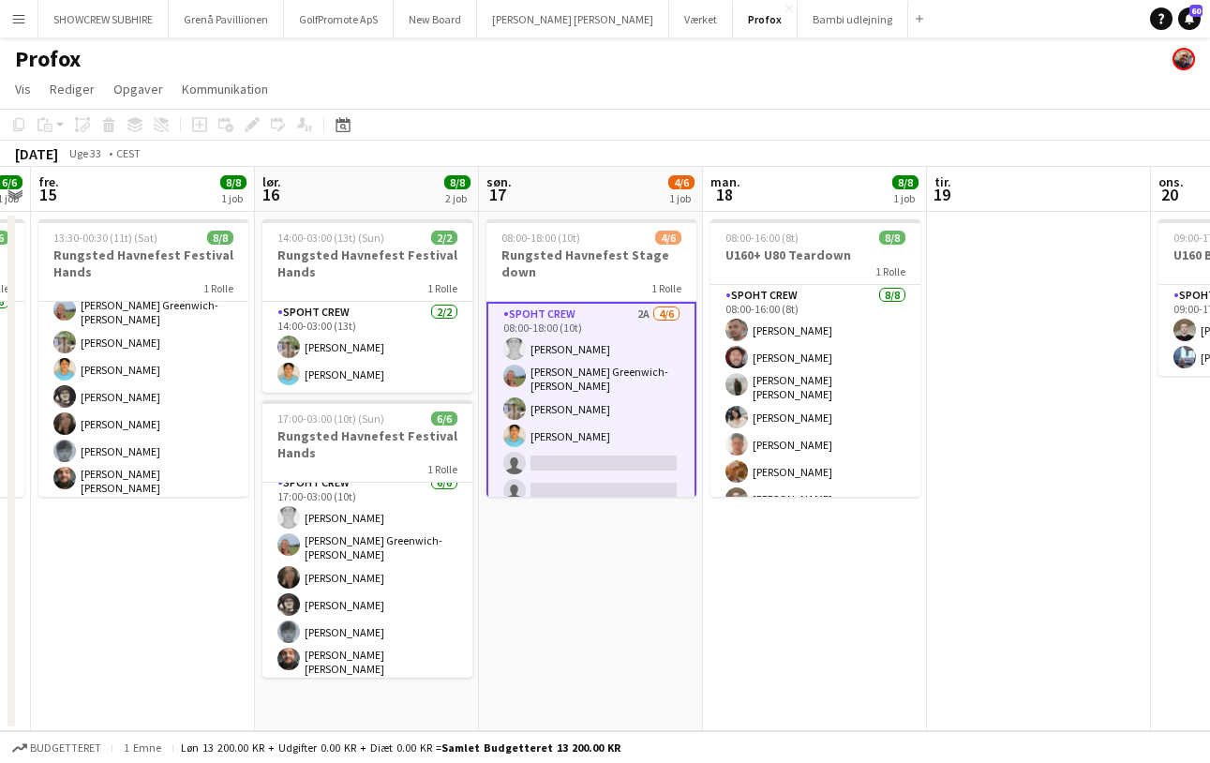
scroll to position [0, 875]
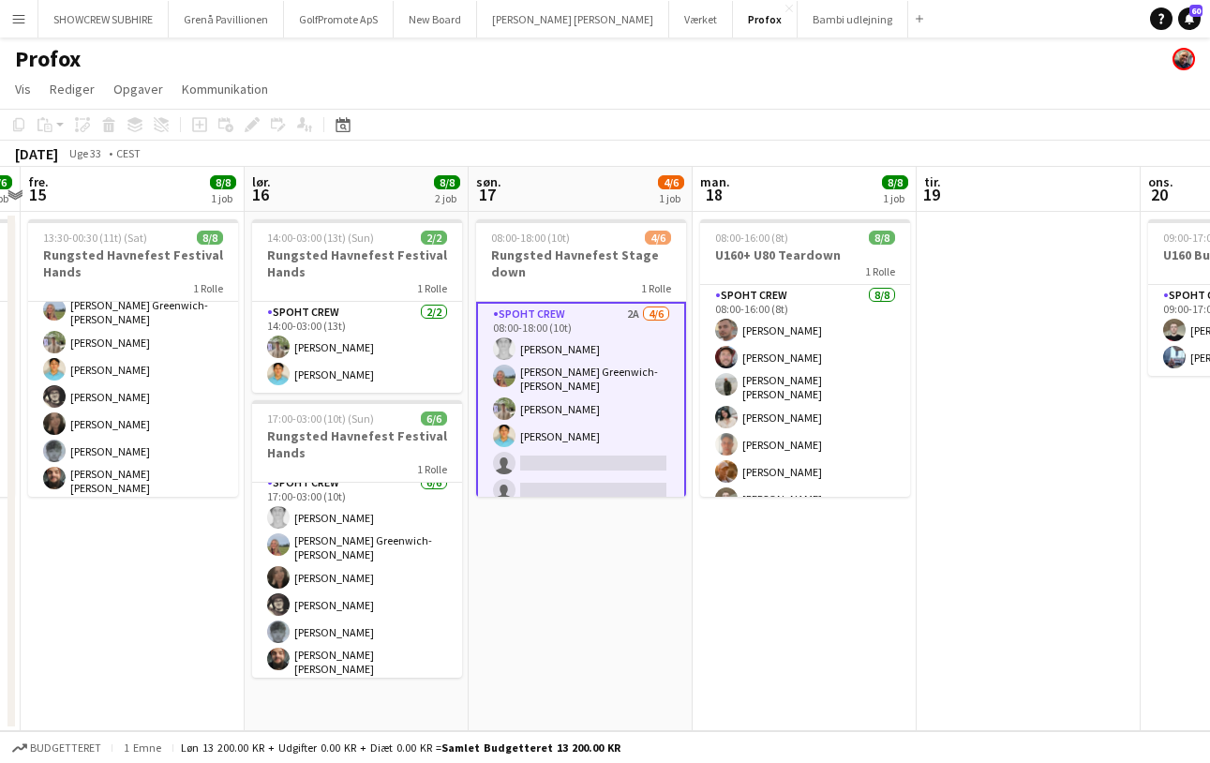
click at [629, 312] on app-card-role "Spoht Crew 2A [DATE] 08:00-18:00 (10t) [PERSON_NAME] [PERSON_NAME] Greenwich-[P…" at bounding box center [581, 406] width 210 height 209
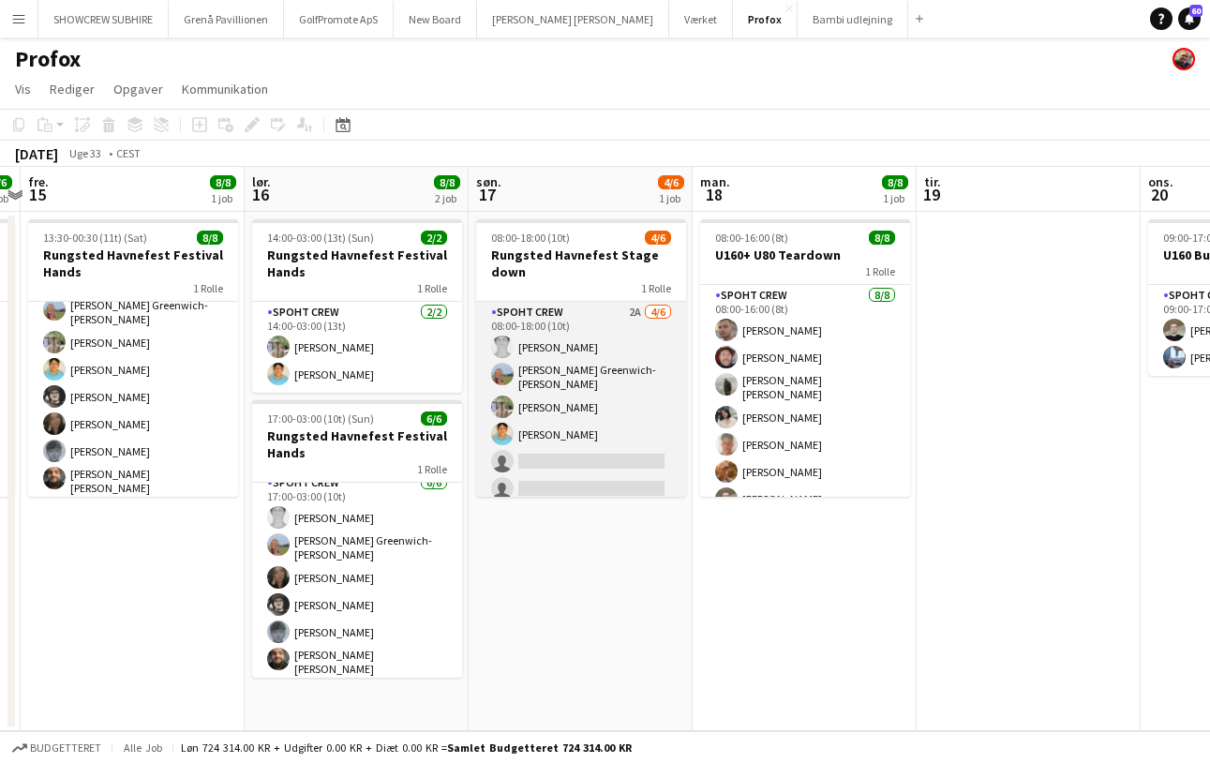
click at [556, 321] on app-card-role "Spoht Crew 2A [DATE] 08:00-18:00 (10t) [PERSON_NAME] [PERSON_NAME] Greenwich-[P…" at bounding box center [581, 404] width 210 height 205
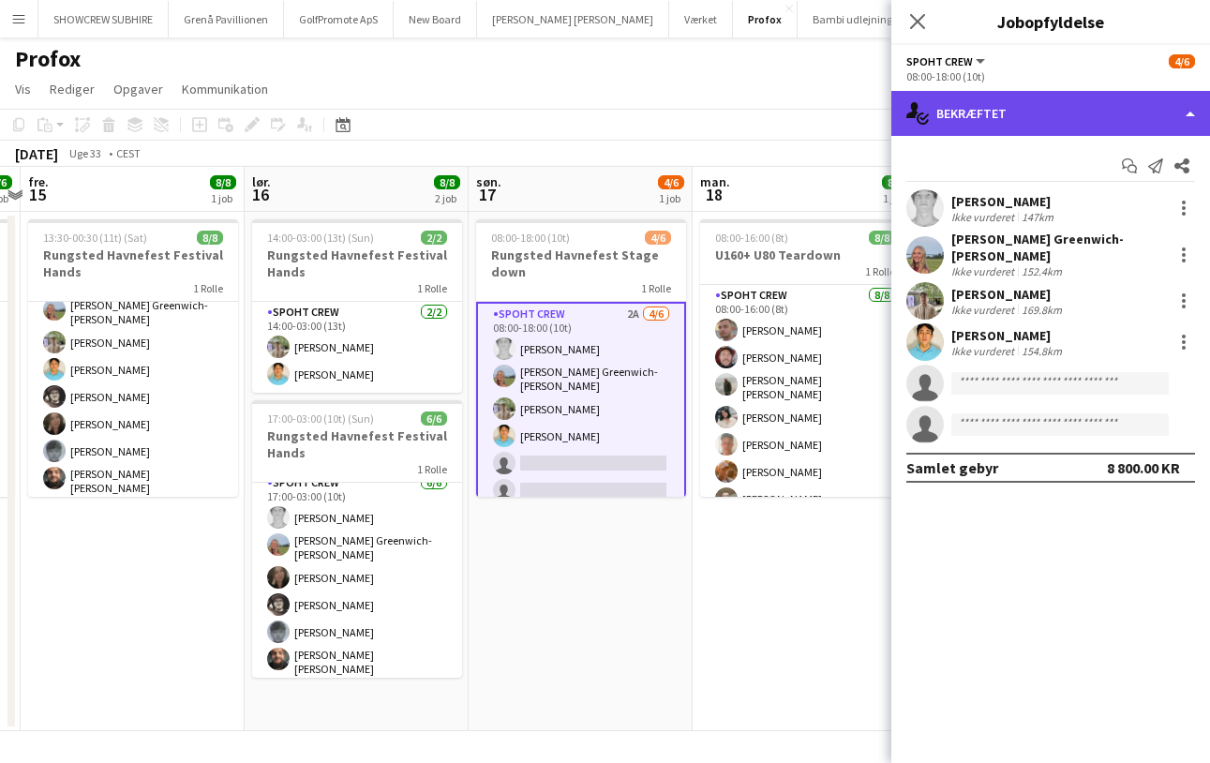
click at [1173, 118] on div "single-neutral-actions-check-2 Bekræftet" at bounding box center [1050, 113] width 319 height 45
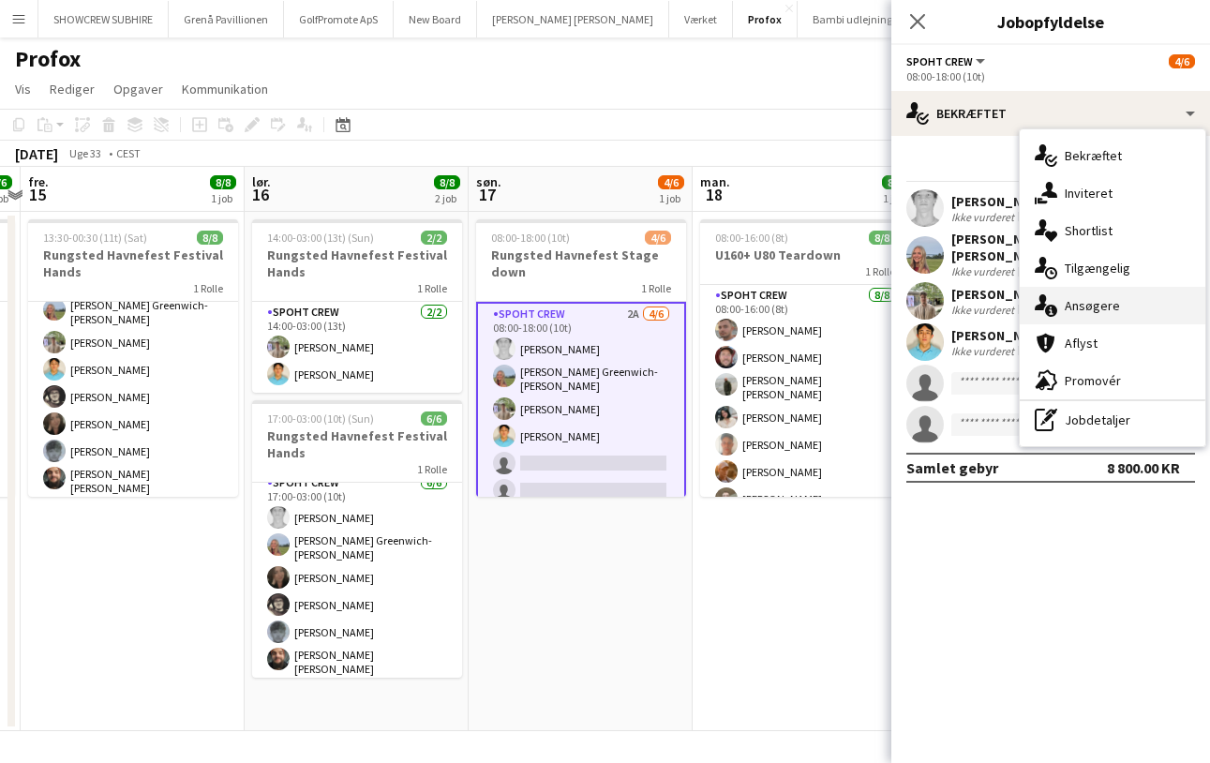
click at [1134, 308] on div "single-neutral-actions-information Ansøgere" at bounding box center [1113, 305] width 186 height 37
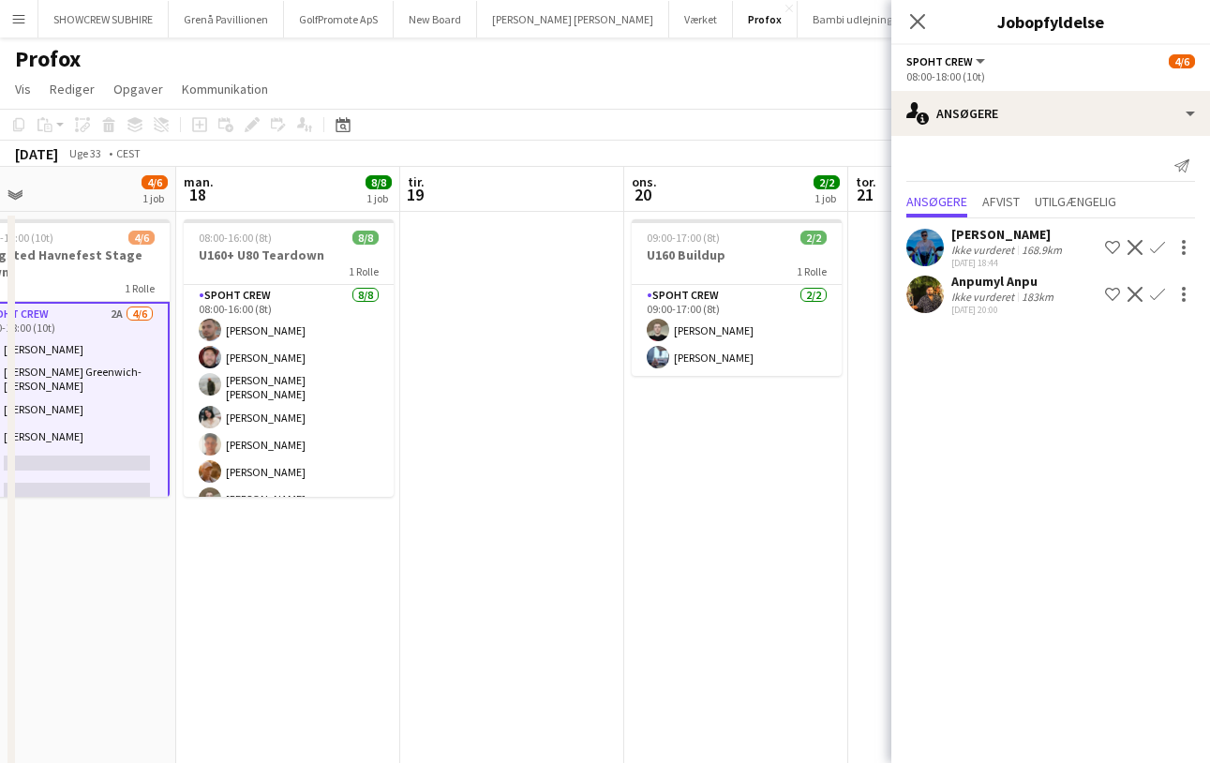
scroll to position [0, 442]
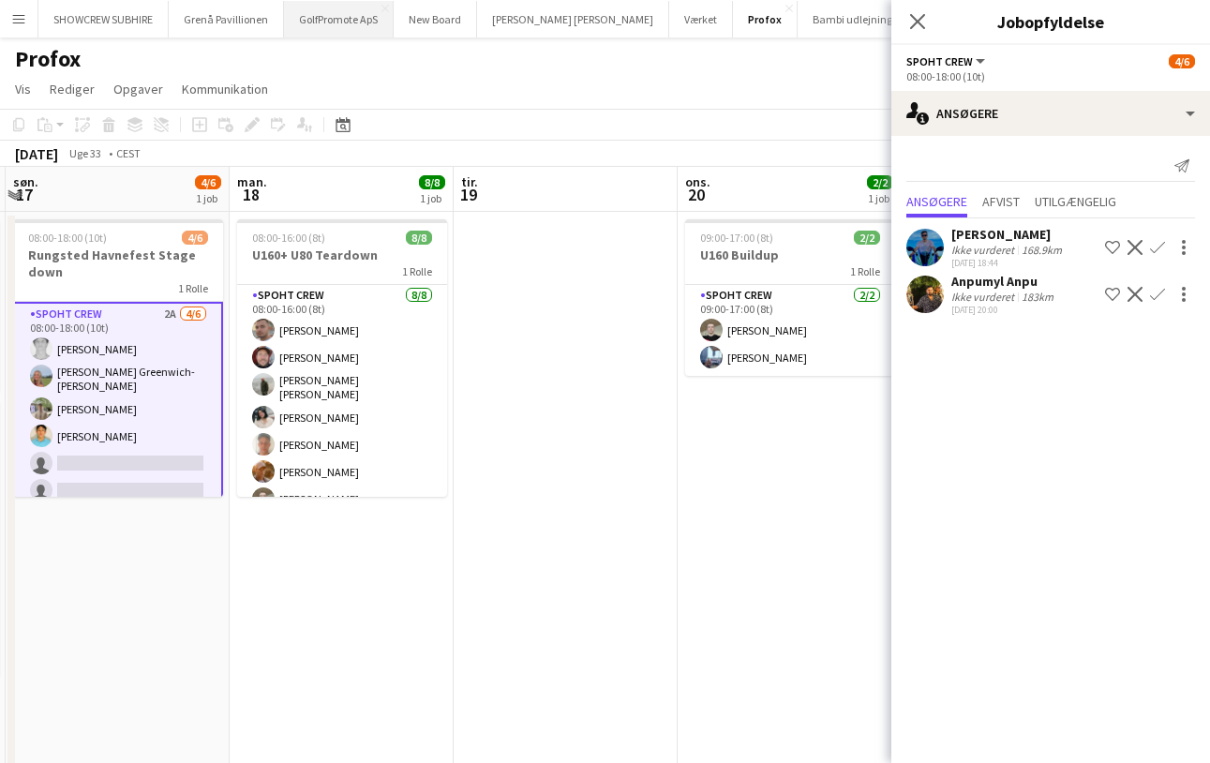
click at [348, 27] on button "GolfPromote ApS Luk" at bounding box center [339, 19] width 110 height 37
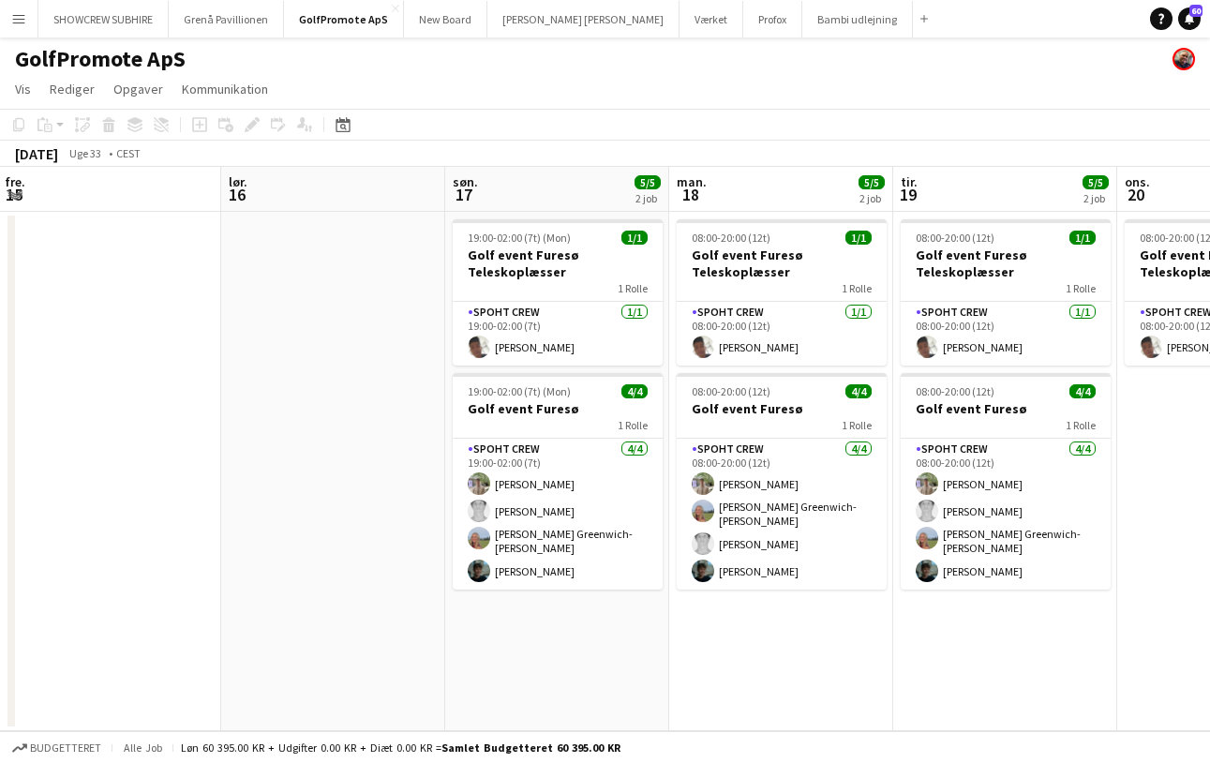
scroll to position [0, 456]
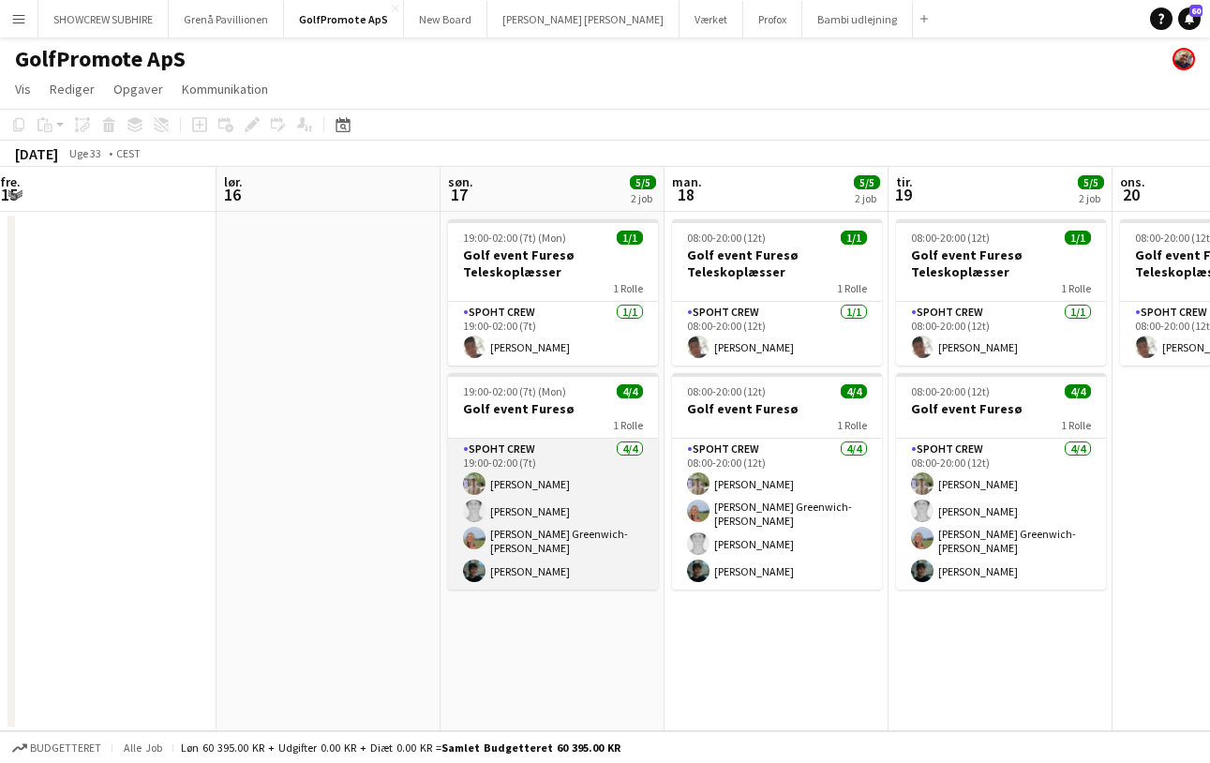
click at [525, 452] on app-card-role "Spoht Crew 4/4 19:00-02:00 (7t) Arthur Daval-Markussen Simon Vacel Asta Elisabe…" at bounding box center [553, 514] width 210 height 151
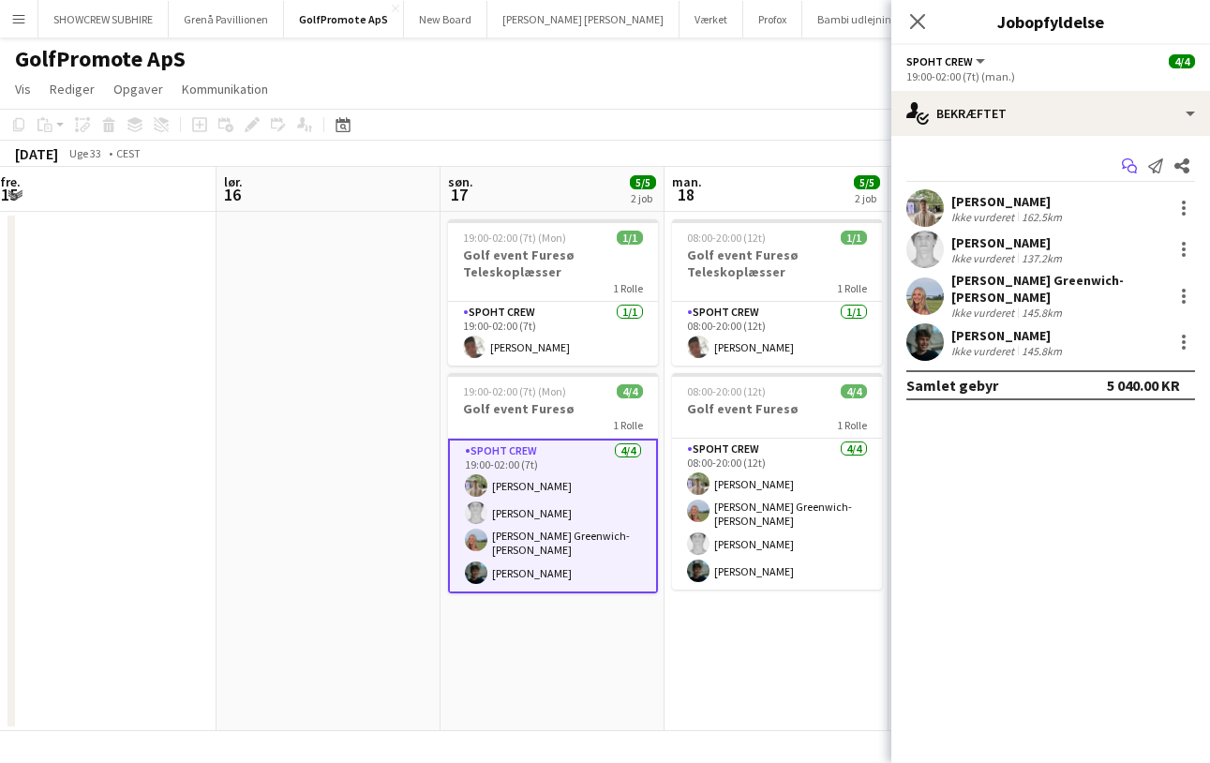
click at [1131, 165] on icon at bounding box center [1132, 169] width 9 height 9
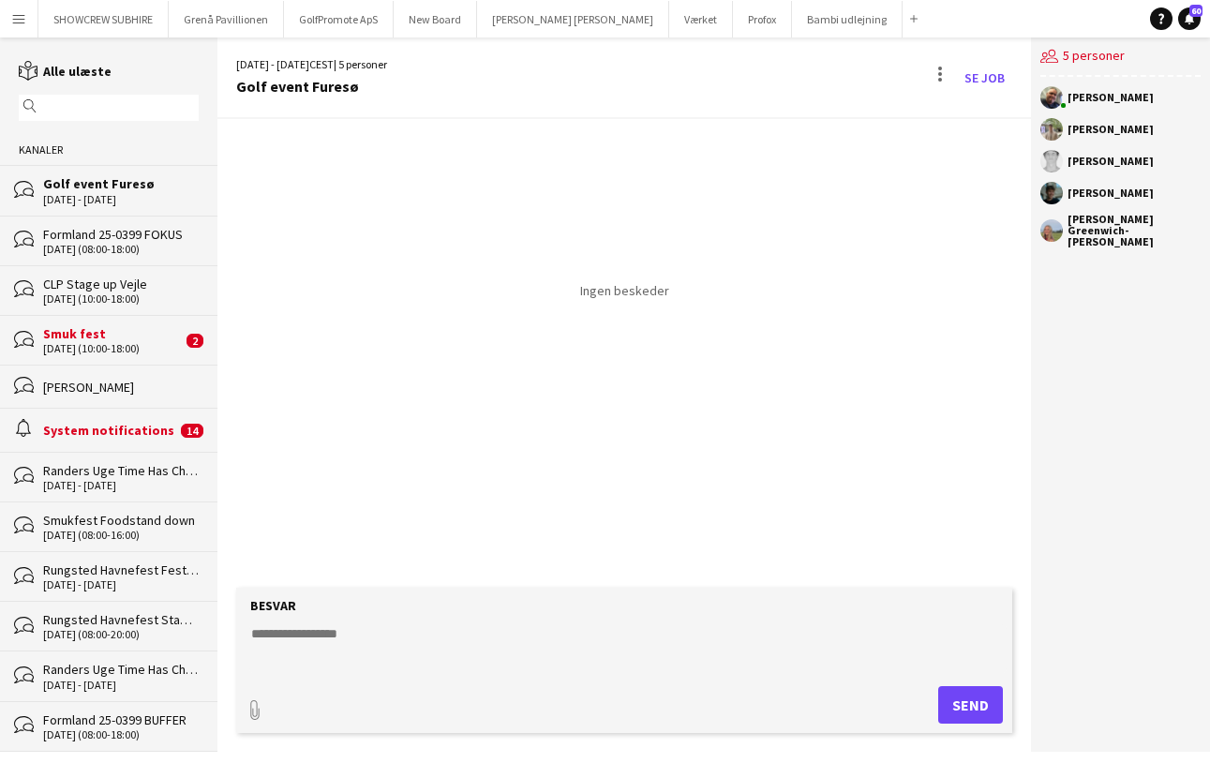
click at [1053, 158] on app-user-avatar at bounding box center [1051, 161] width 22 height 22
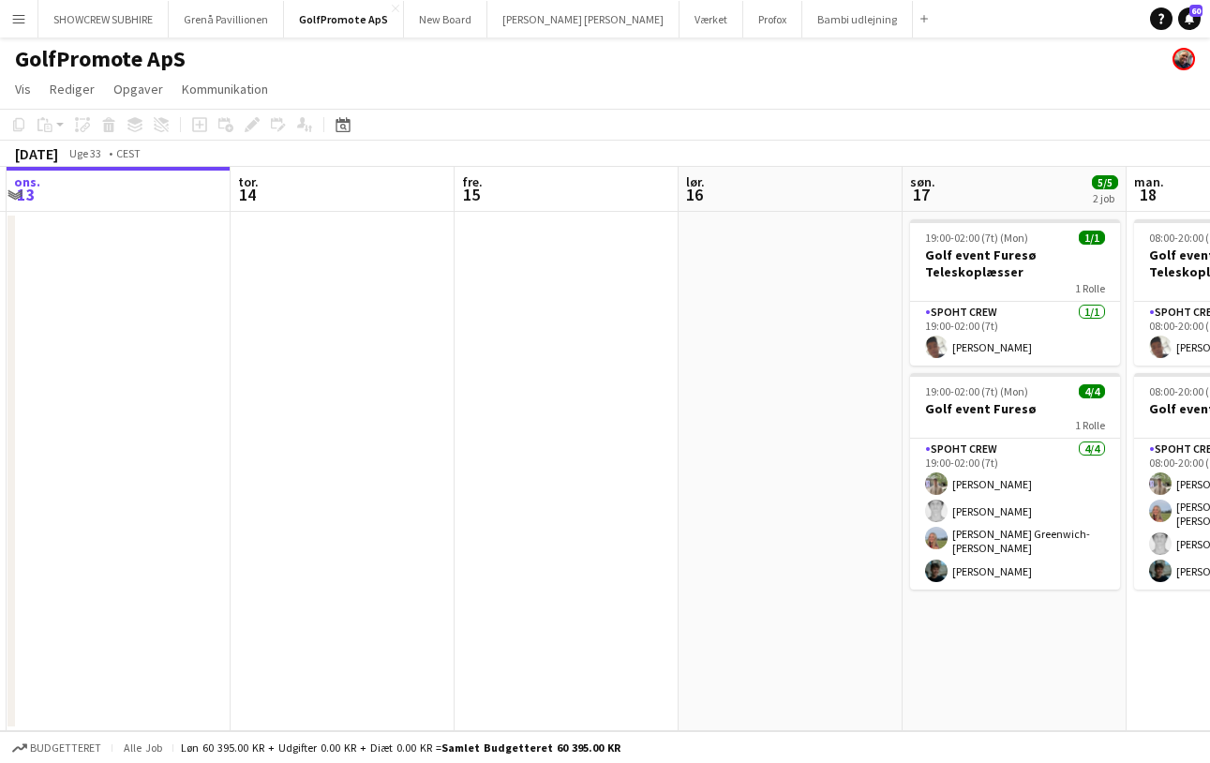
scroll to position [0, 681]
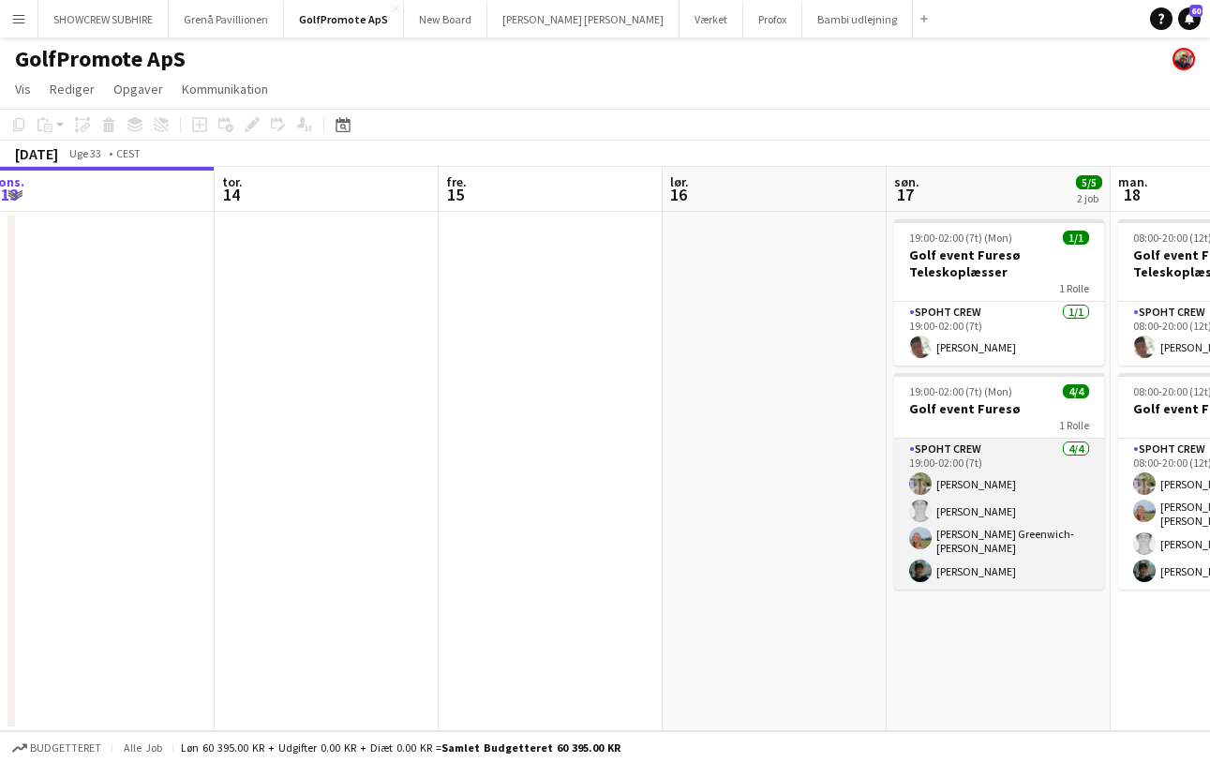
click at [959, 512] on app-card-role "Spoht Crew 4/4 19:00-02:00 (7t) Arthur Daval-Markussen Simon Vacel Asta Elisabe…" at bounding box center [999, 514] width 210 height 151
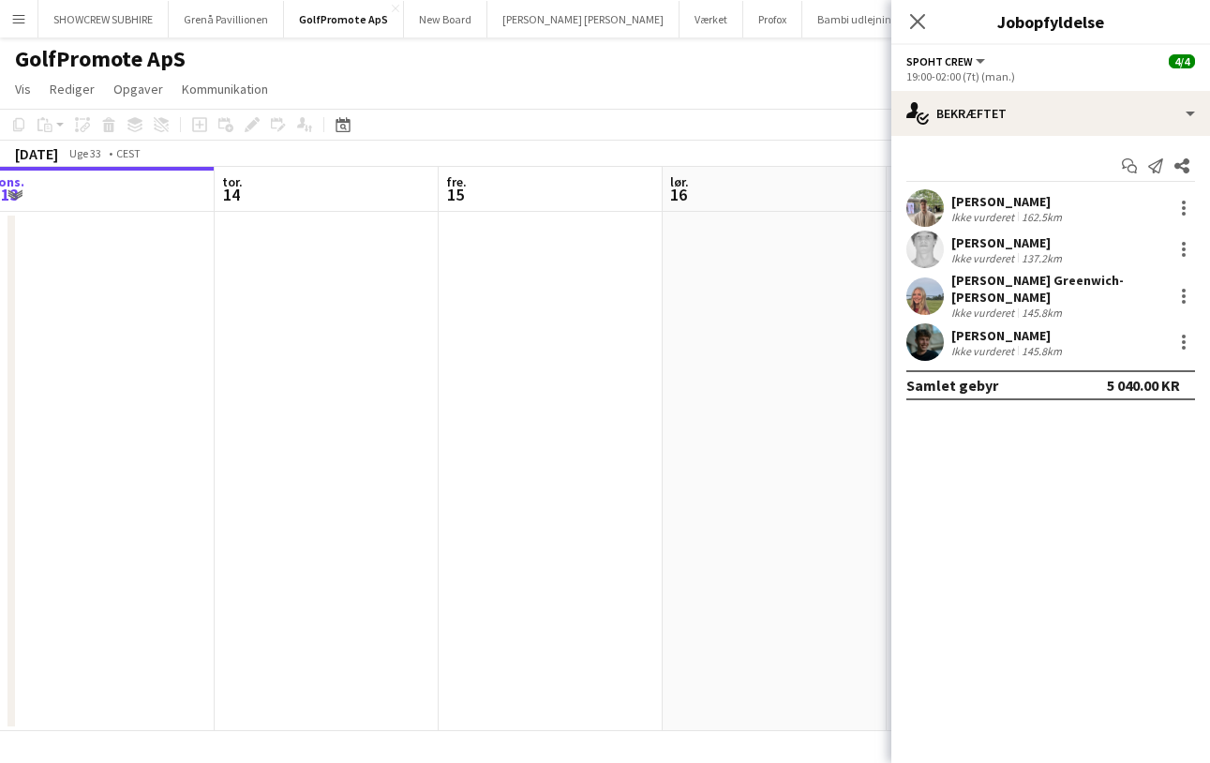
click at [1001, 244] on div "Simon Vacel" at bounding box center [1008, 242] width 114 height 17
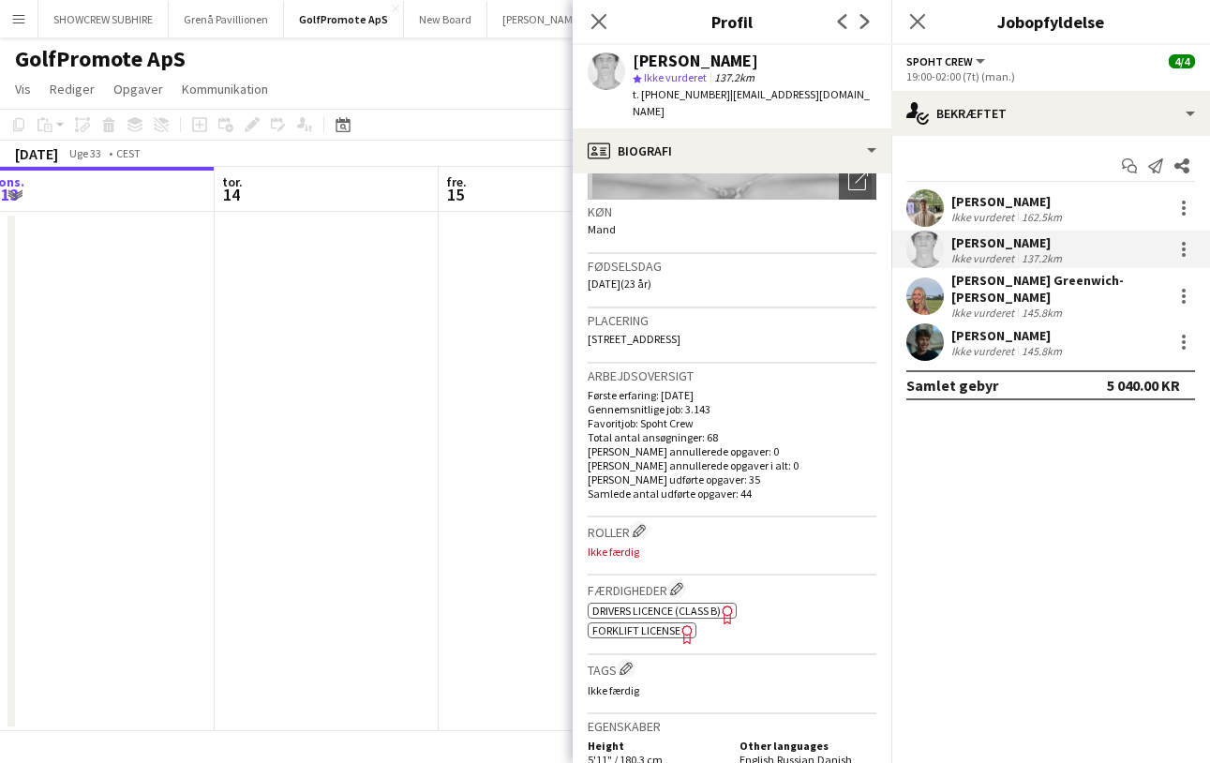
scroll to position [268, 0]
click at [1023, 281] on div "Asta Elisabeth Greenwich-Wagner" at bounding box center [1058, 289] width 214 height 34
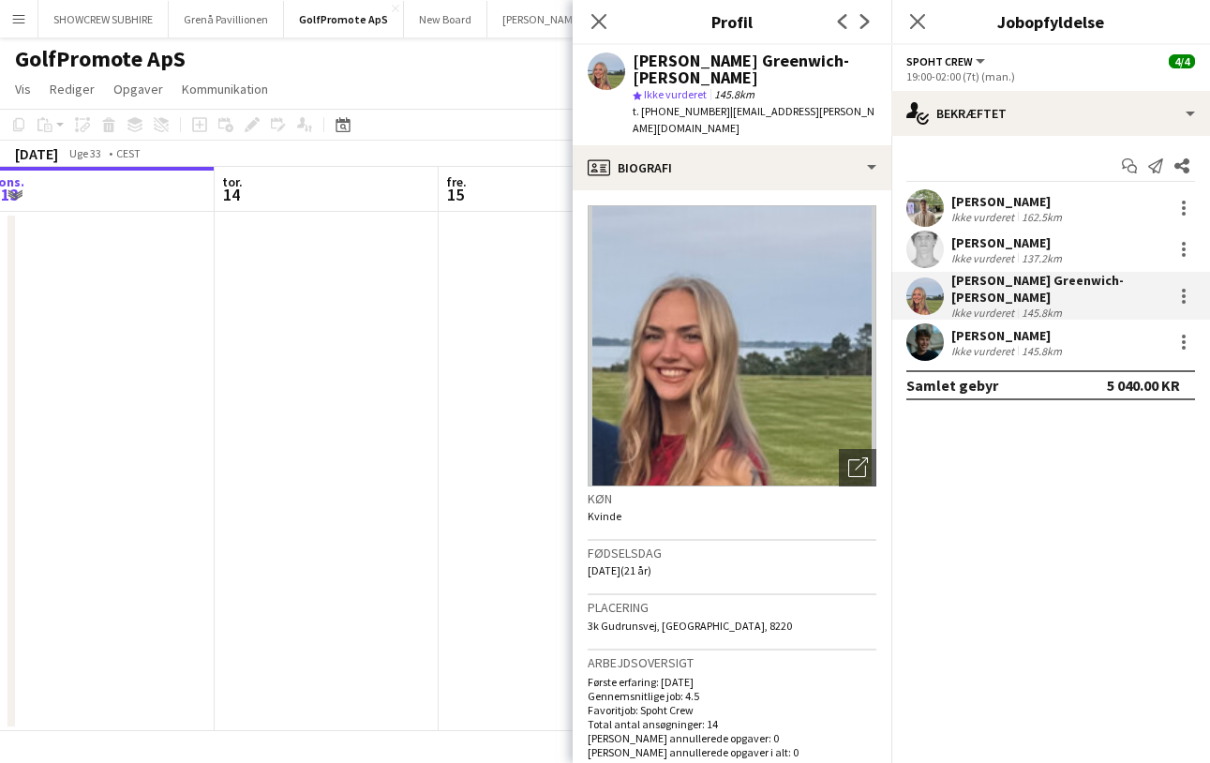
scroll to position [0, 0]
click at [481, 417] on app-date-cell at bounding box center [551, 471] width 224 height 519
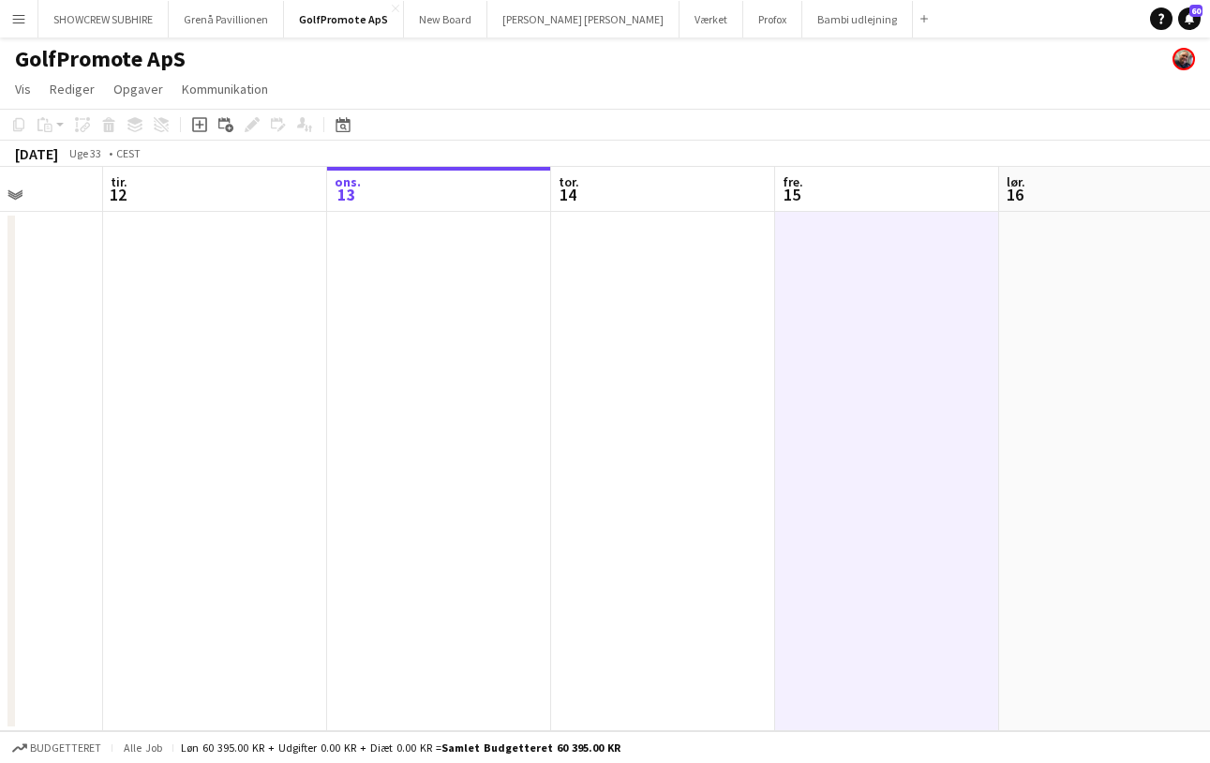
scroll to position [0, 567]
drag, startPoint x: 590, startPoint y: 167, endPoint x: 604, endPoint y: 138, distance: 32.3
click at [590, 157] on app-calendar "Kopier Indsæt Indsæt Kommando V Indsæt med mandskab Kommando Skift V Indsæt lin…" at bounding box center [605, 420] width 1210 height 622
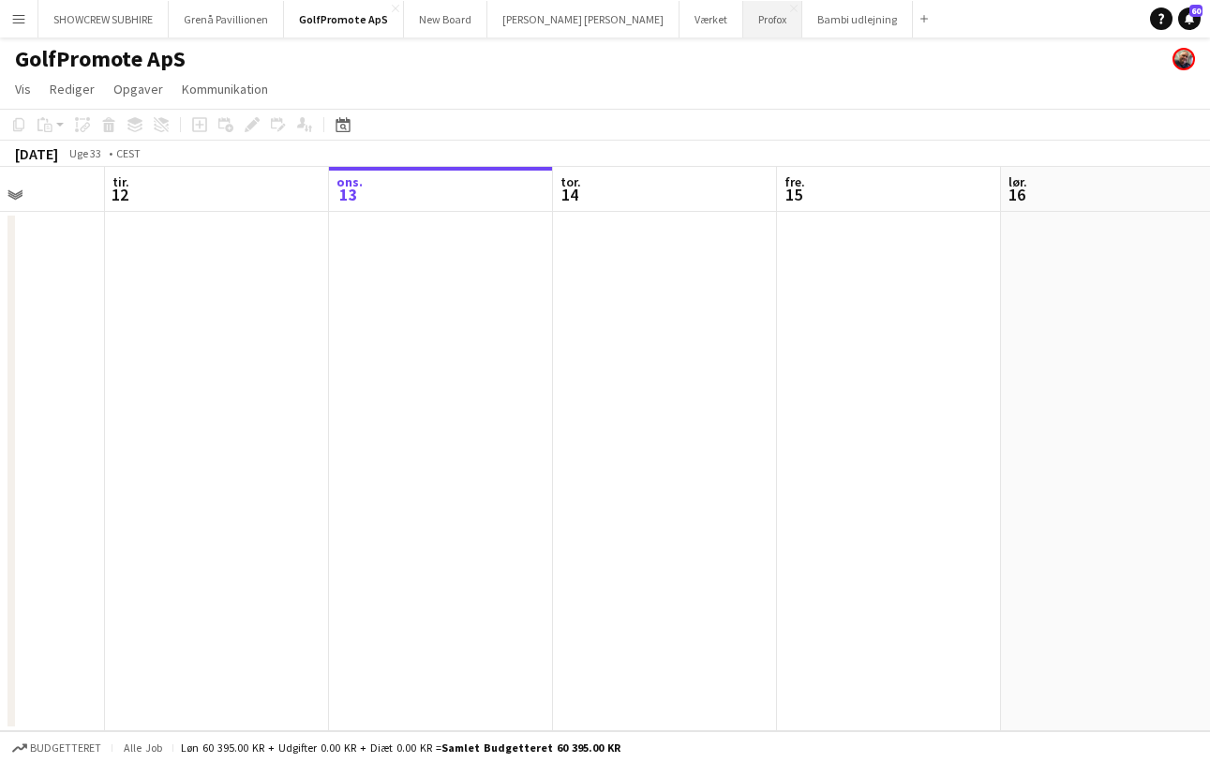
click at [743, 22] on button "Profox Luk" at bounding box center [772, 19] width 59 height 37
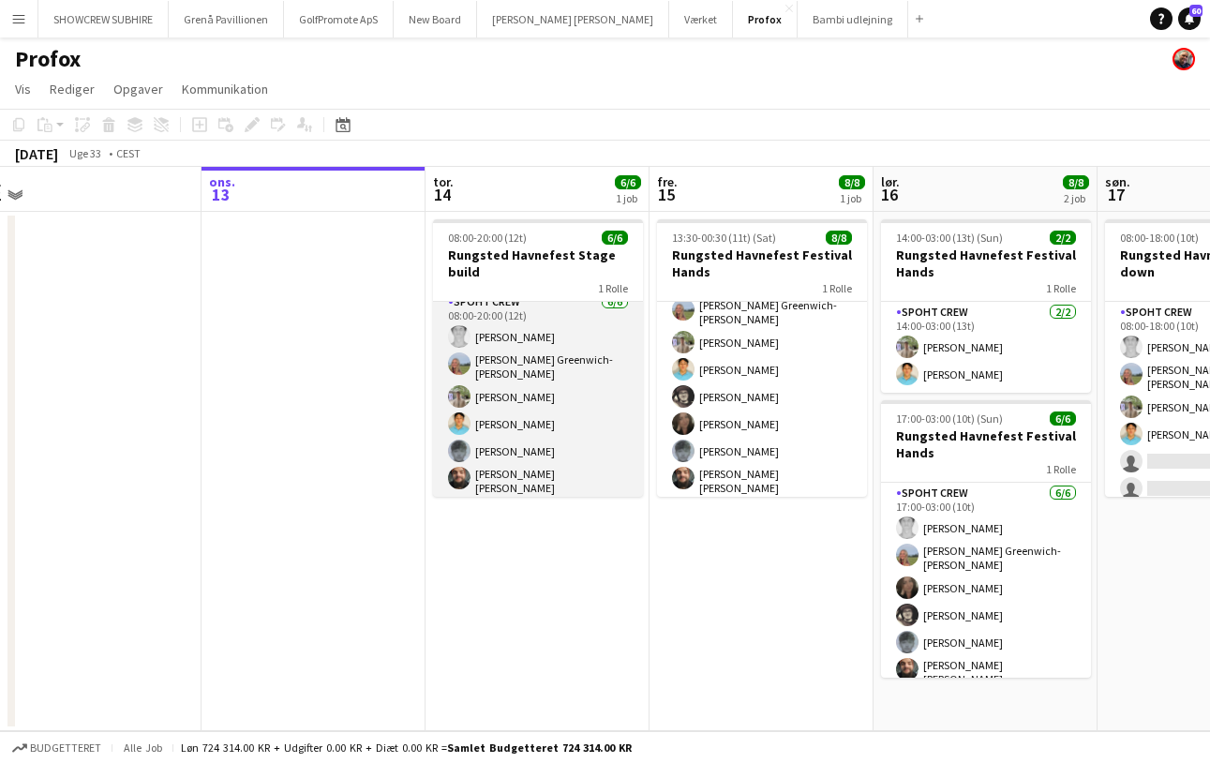
scroll to position [0, 475]
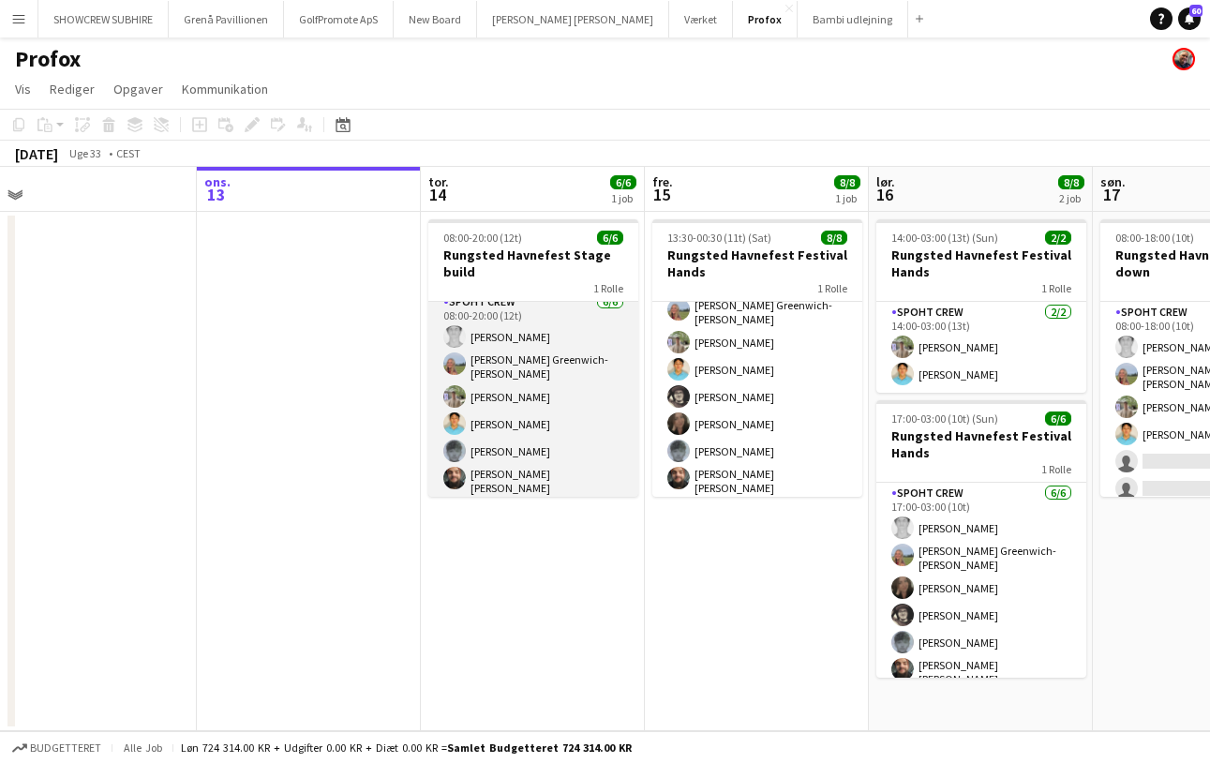
click at [569, 331] on app-card-role "Spoht Crew 6/6 08:00-20:00 (12t) Simon Vacel Asta Elisabeth Greenwich-Wagner Ar…" at bounding box center [533, 396] width 210 height 211
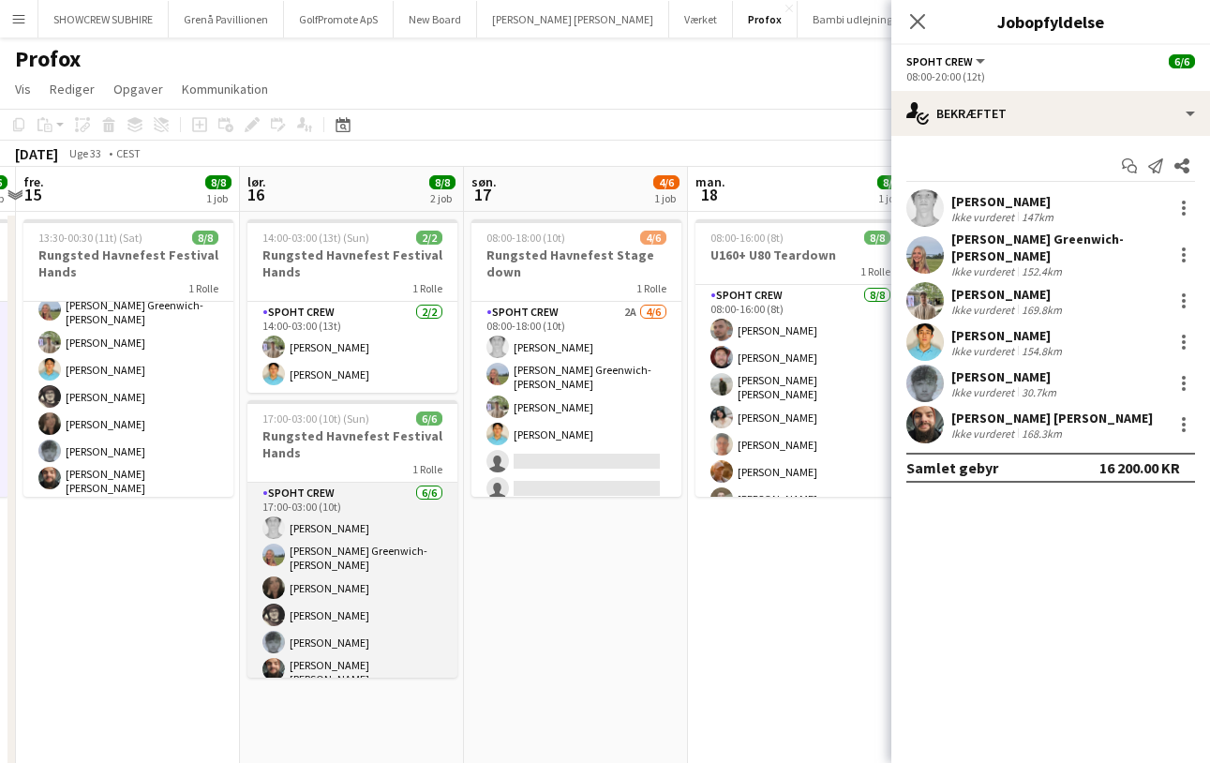
scroll to position [0, 0]
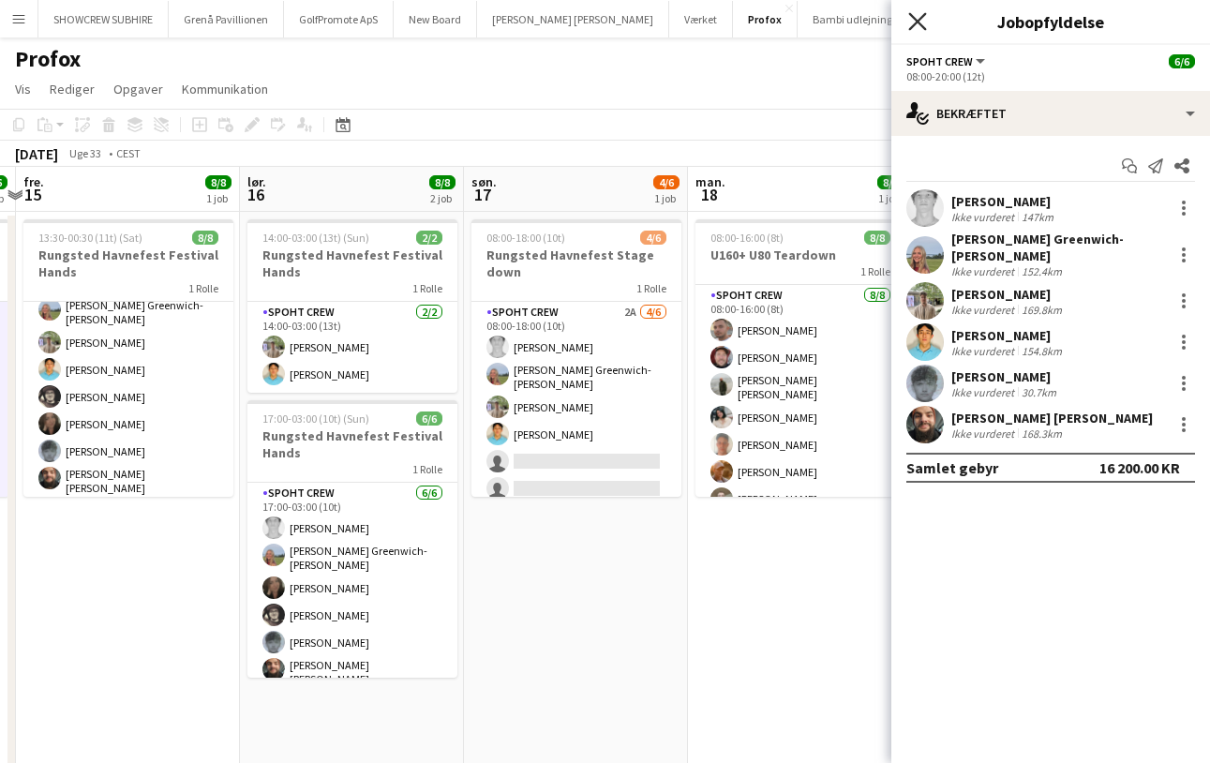
click at [920, 17] on icon "Luk pop-in" at bounding box center [917, 21] width 18 height 18
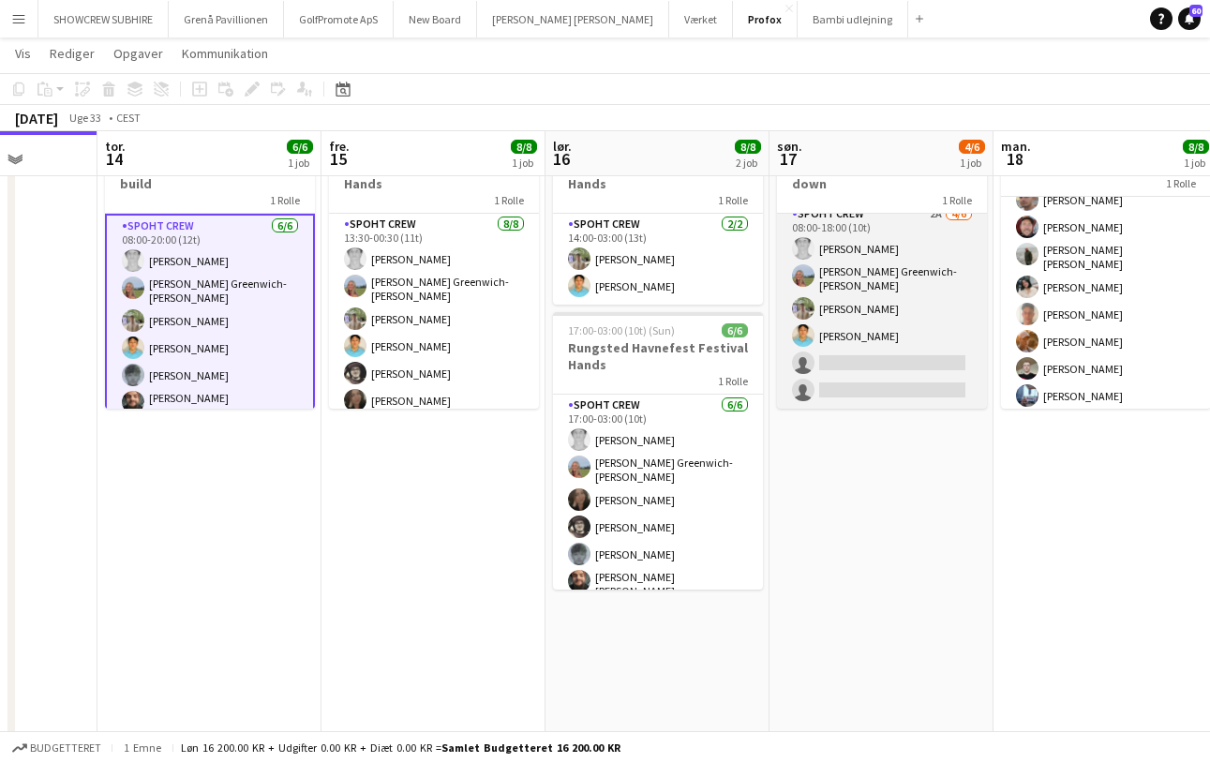
scroll to position [10, 0]
click at [859, 361] on app-card-role "Spoht Crew 2A 4/6 08:00-18:00 (10t) Simon Vacel Asta Elisabeth Greenwich-Wagner…" at bounding box center [882, 305] width 210 height 205
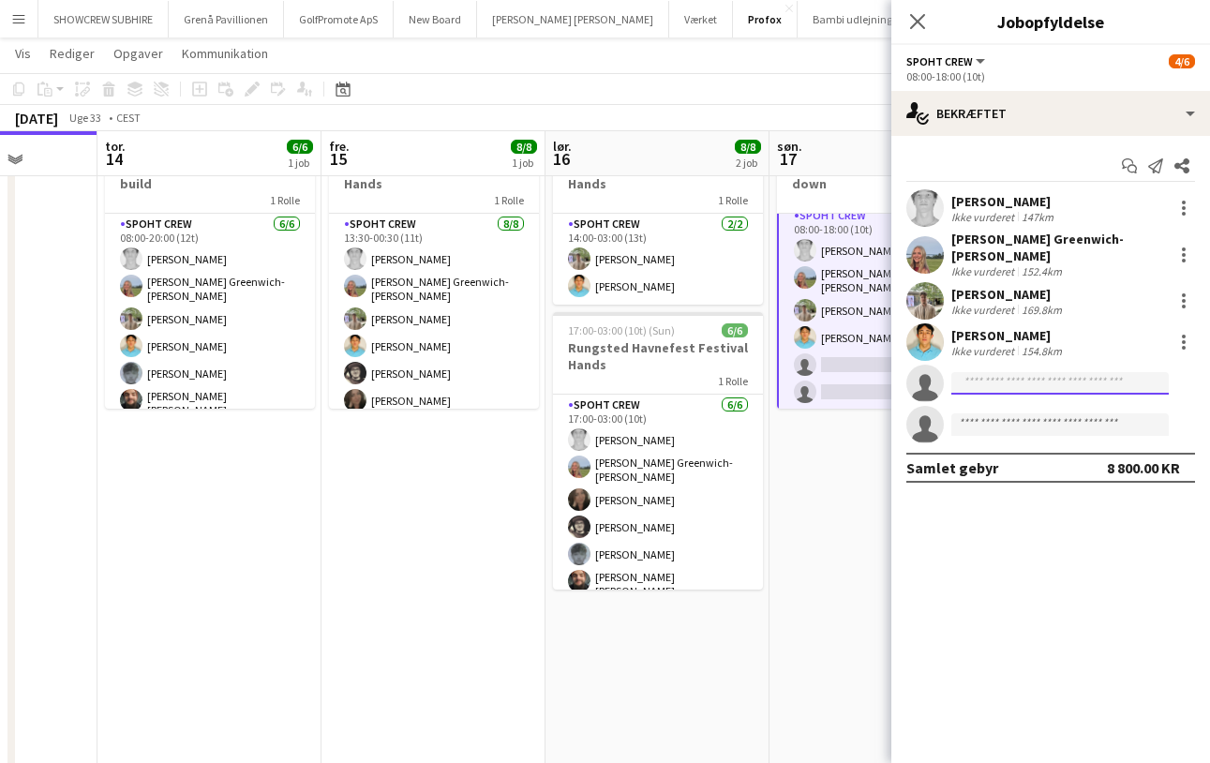
click at [997, 375] on input at bounding box center [1059, 383] width 217 height 22
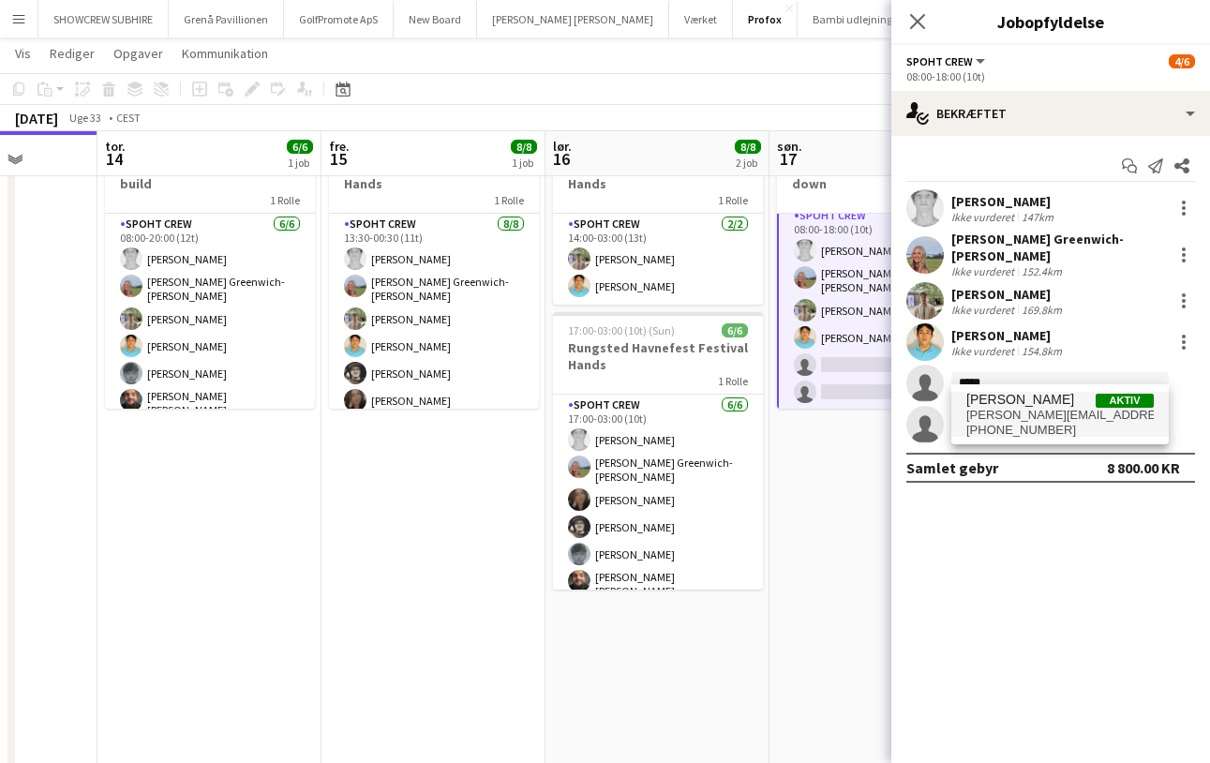
type input "*****"
click at [1029, 433] on span "+4540400999" at bounding box center [1059, 430] width 187 height 15
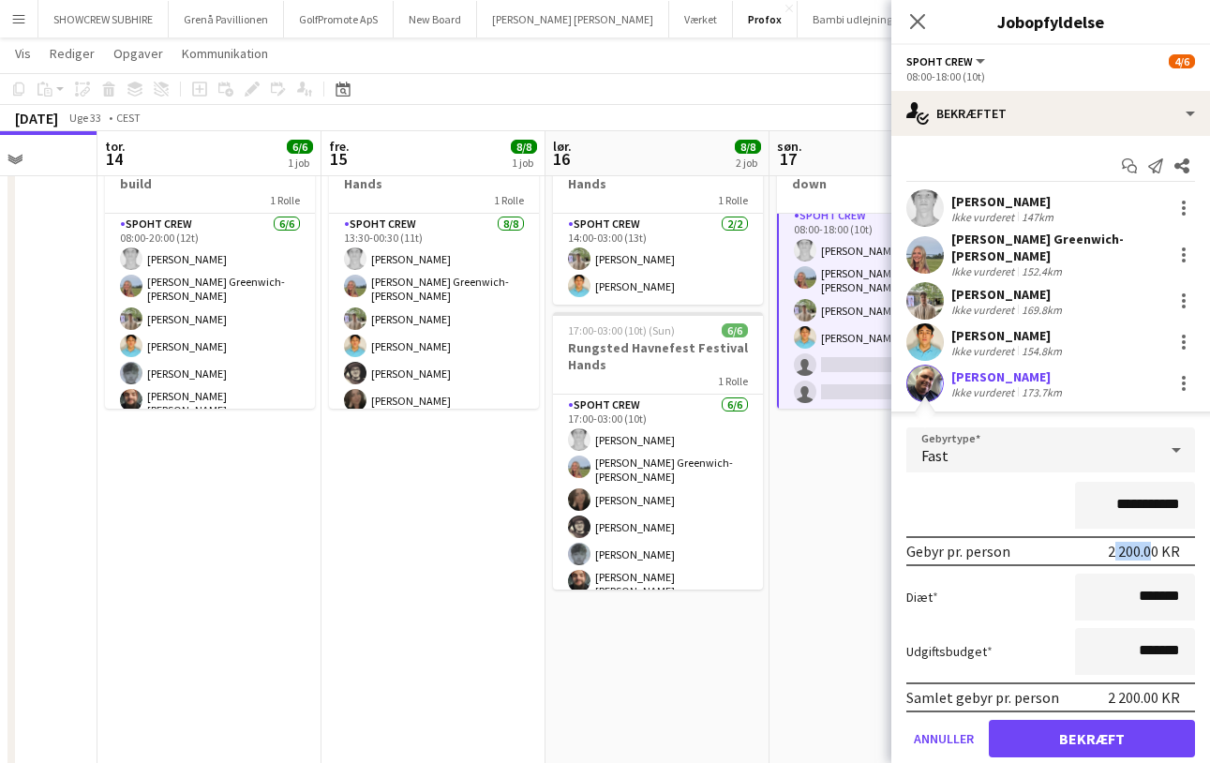
drag, startPoint x: 1107, startPoint y: 538, endPoint x: 1146, endPoint y: 536, distance: 39.4
click at [1147, 537] on div "Gebyr pr. person 2 200.00 KR" at bounding box center [1050, 551] width 289 height 30
drag, startPoint x: 1106, startPoint y: 493, endPoint x: 1160, endPoint y: 492, distance: 54.4
click at [1160, 492] on input "**********" at bounding box center [1135, 505] width 120 height 47
type input "********"
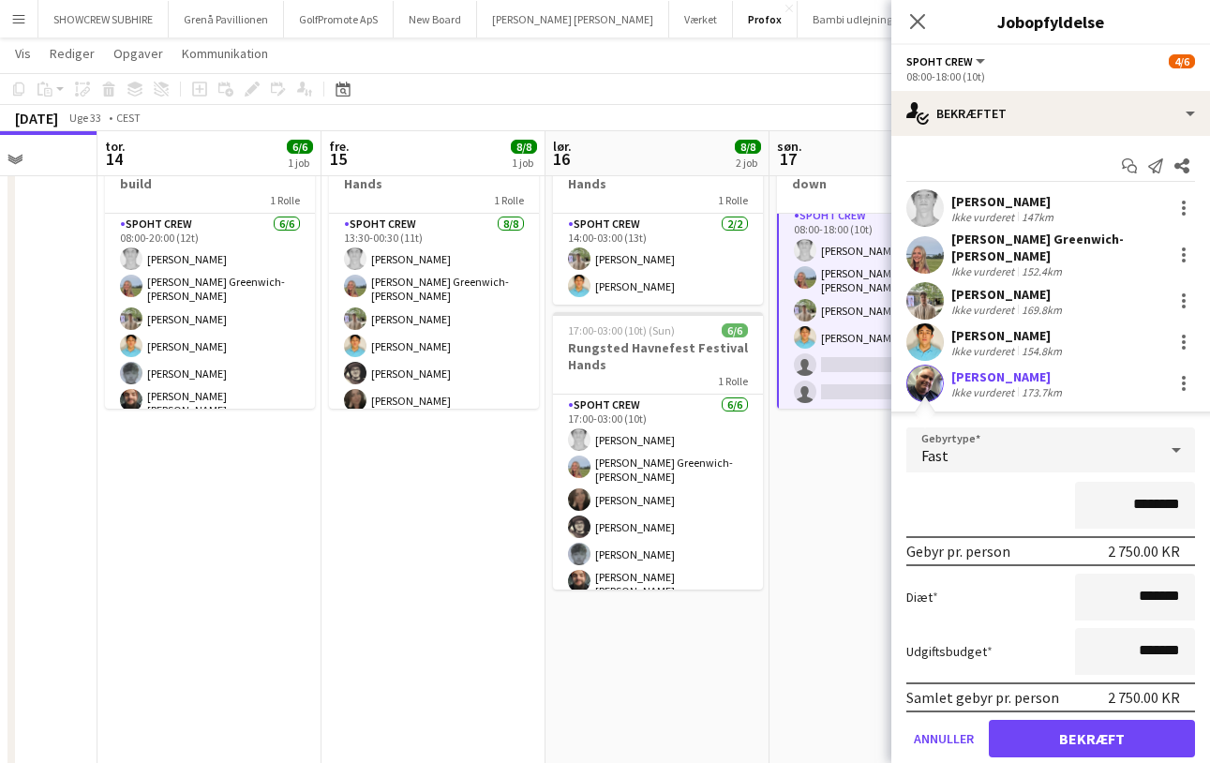
click at [1119, 729] on button "Bekræft" at bounding box center [1092, 738] width 206 height 37
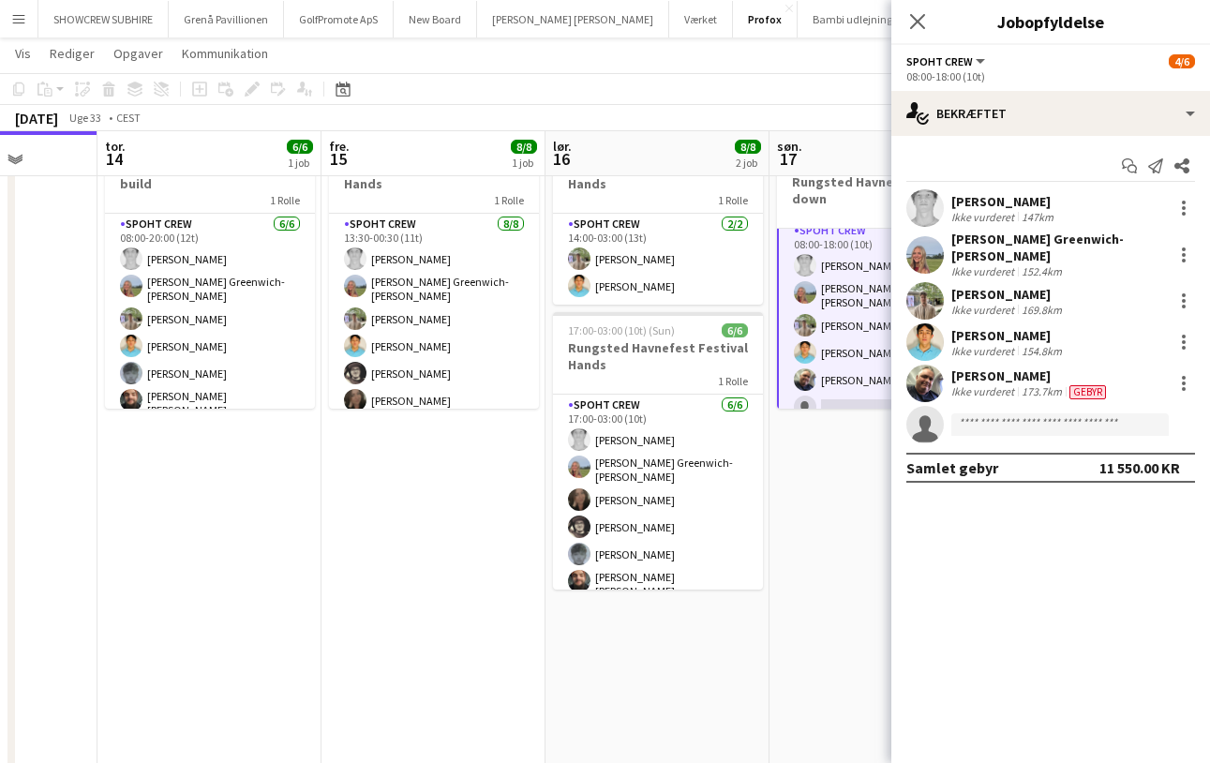
click at [842, 687] on app-date-cell "Opdateret 08:00-18:00 (10t) 5/6 Rungsted Havnefest Stage down 1 Rolle Spoht Cre…" at bounding box center [882, 462] width 224 height 677
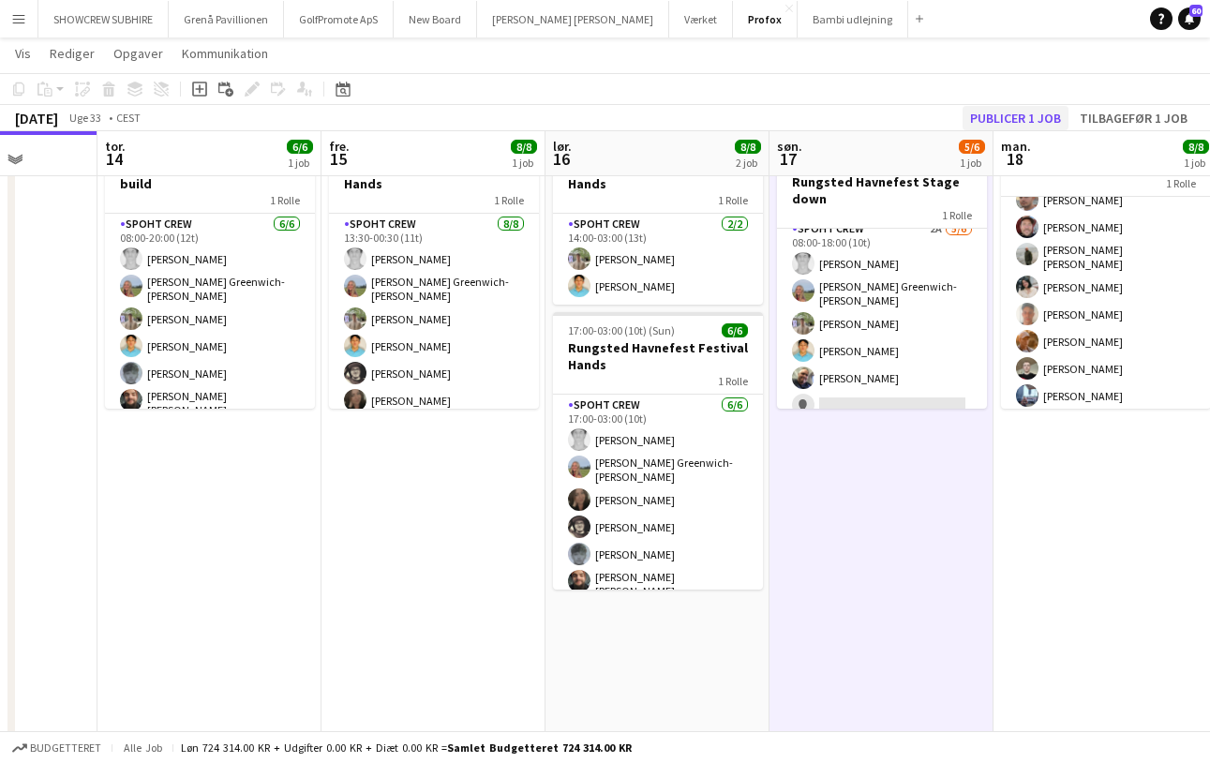
click at [1027, 113] on button "Publicer 1 job" at bounding box center [1016, 118] width 106 height 24
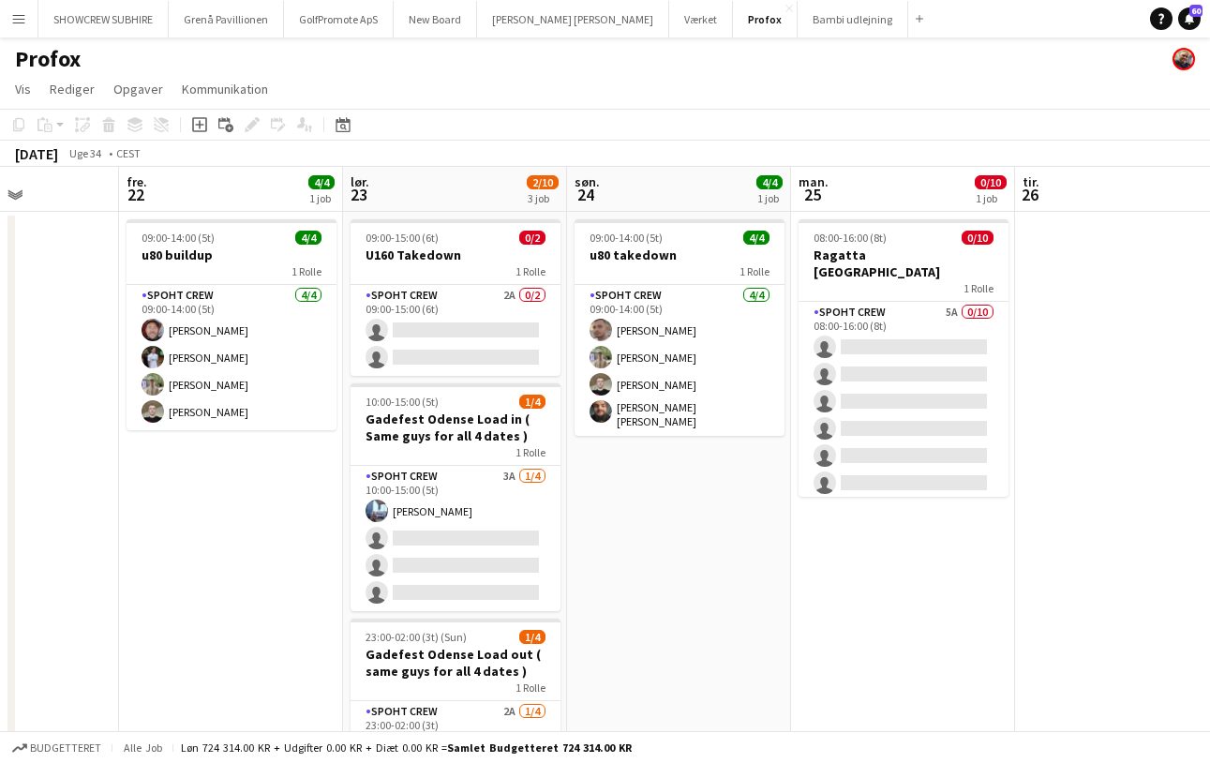
scroll to position [0, 0]
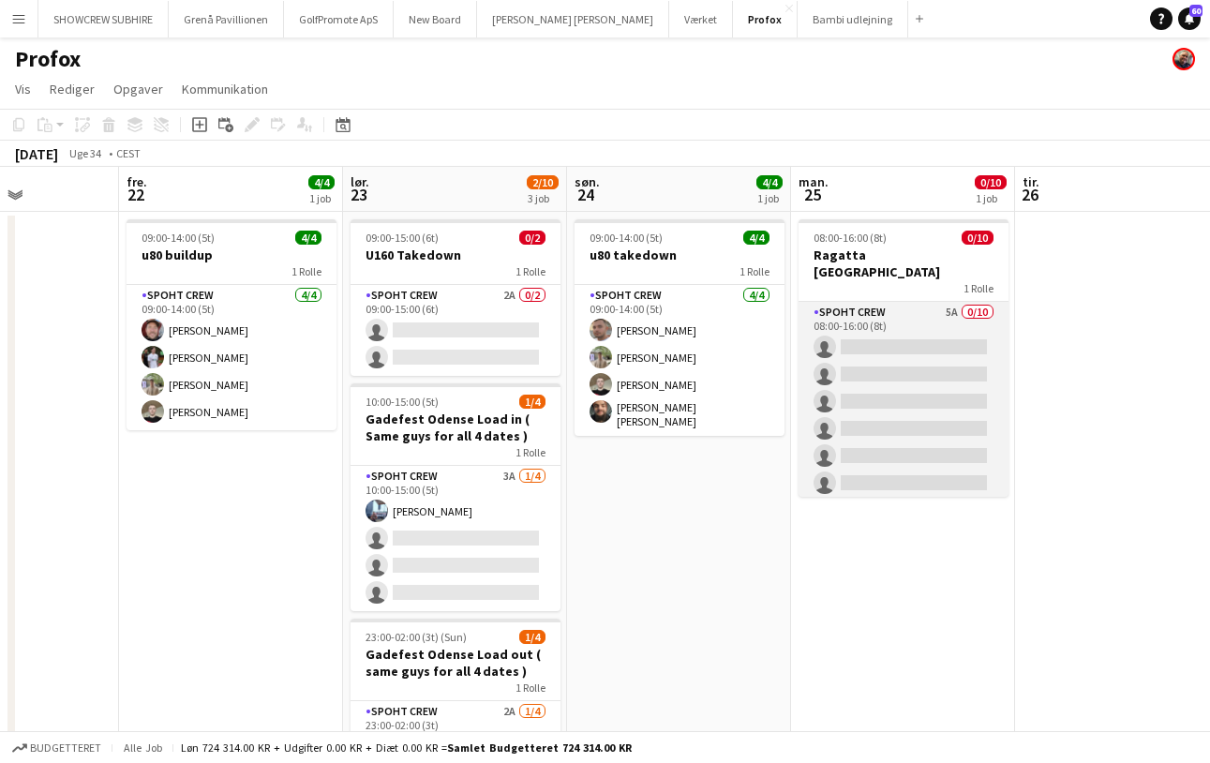
click at [874, 302] on app-card-role "Spoht Crew 5A 0/10 08:00-16:00 (8t) single-neutral-actions single-neutral-actio…" at bounding box center [904, 456] width 210 height 308
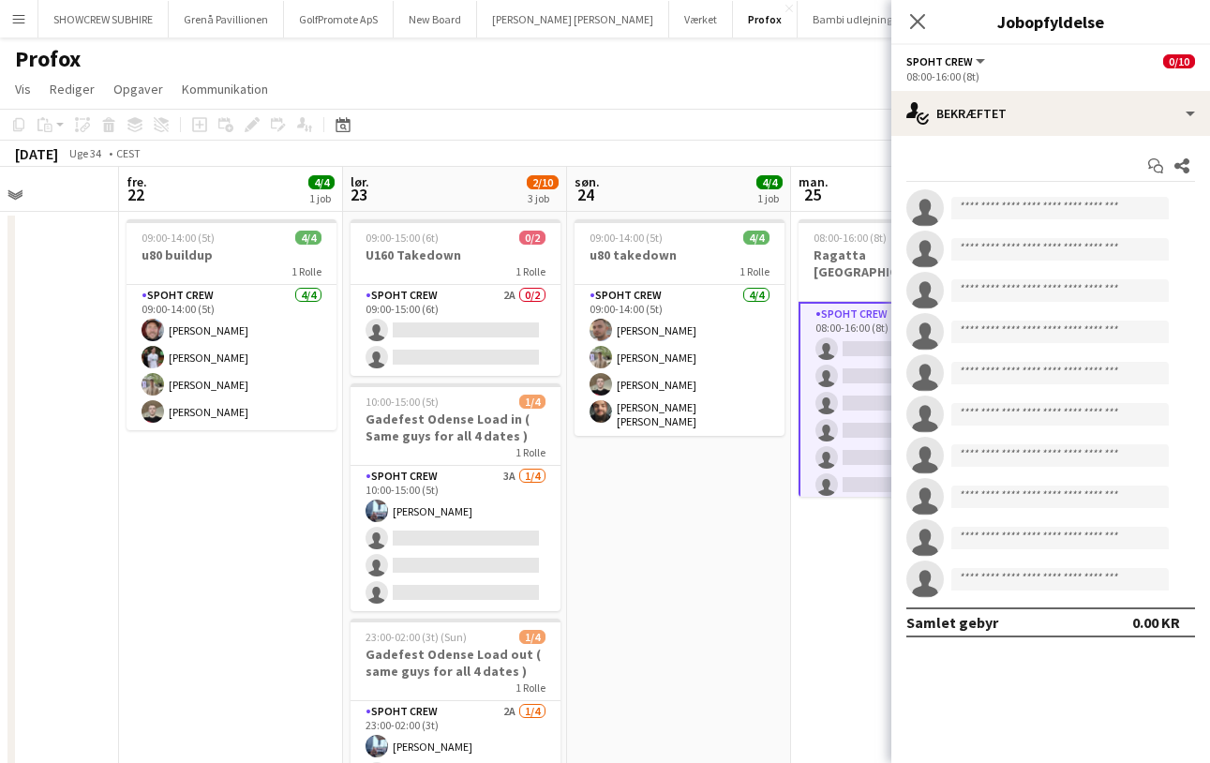
click at [678, 680] on app-date-cell "09:00-14:00 (5t) 4/4 u80 takedown 1 Rolle Spoht Crew 4/4 09:00-14:00 (5t) Tomas…" at bounding box center [679, 550] width 224 height 677
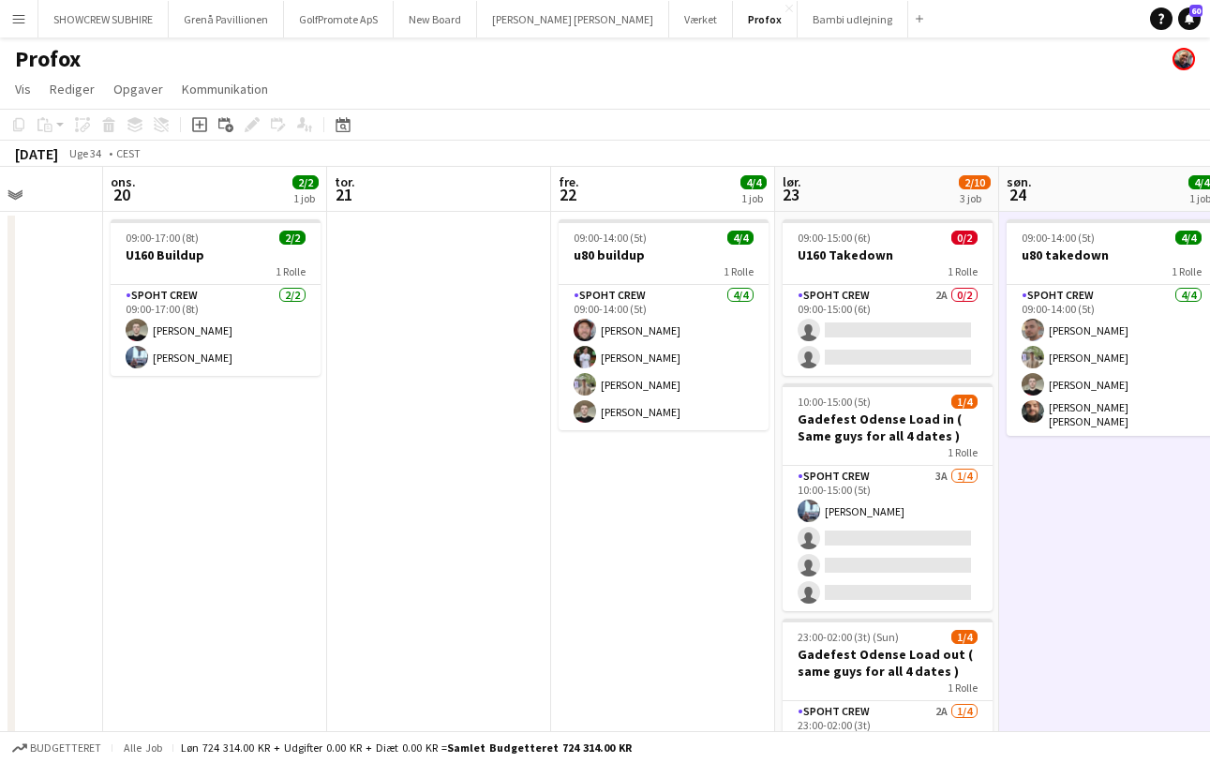
scroll to position [0, 547]
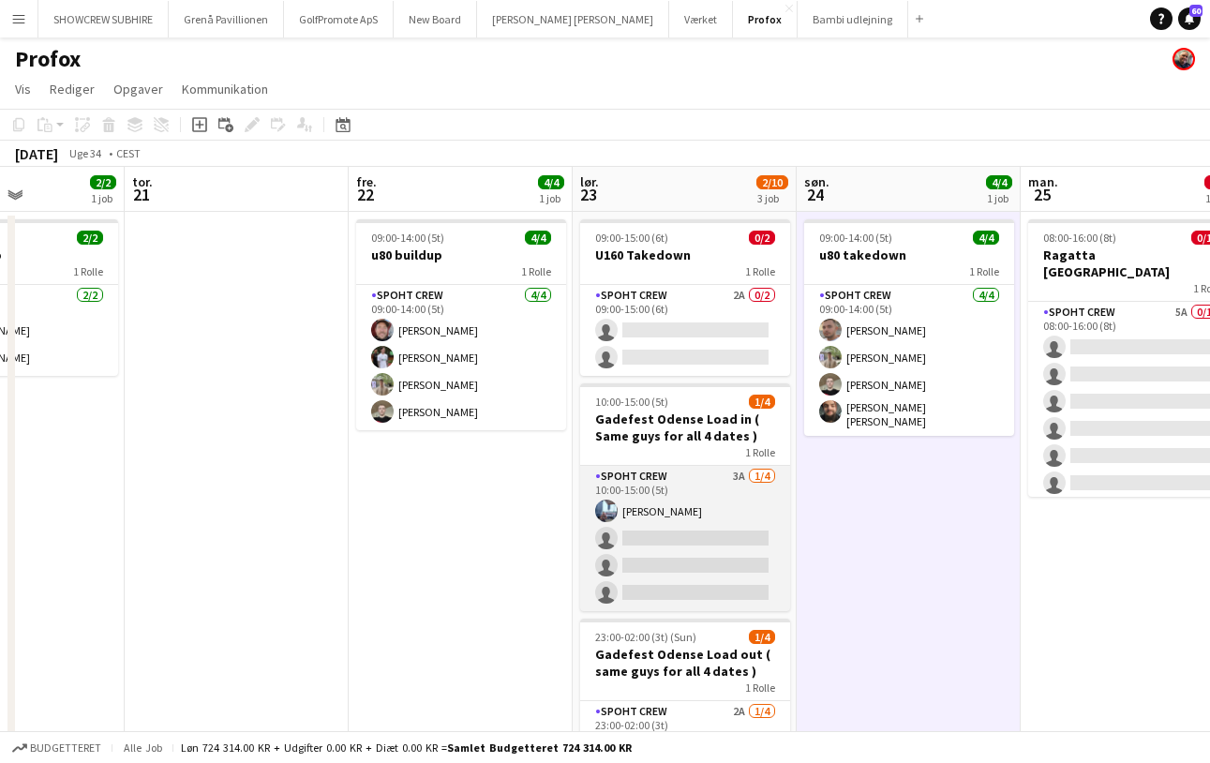
click at [733, 475] on app-card-role "Spoht Crew 3A 1/4 10:00-15:00 (5t) Armando Irom single-neutral-actions single-n…" at bounding box center [685, 538] width 210 height 145
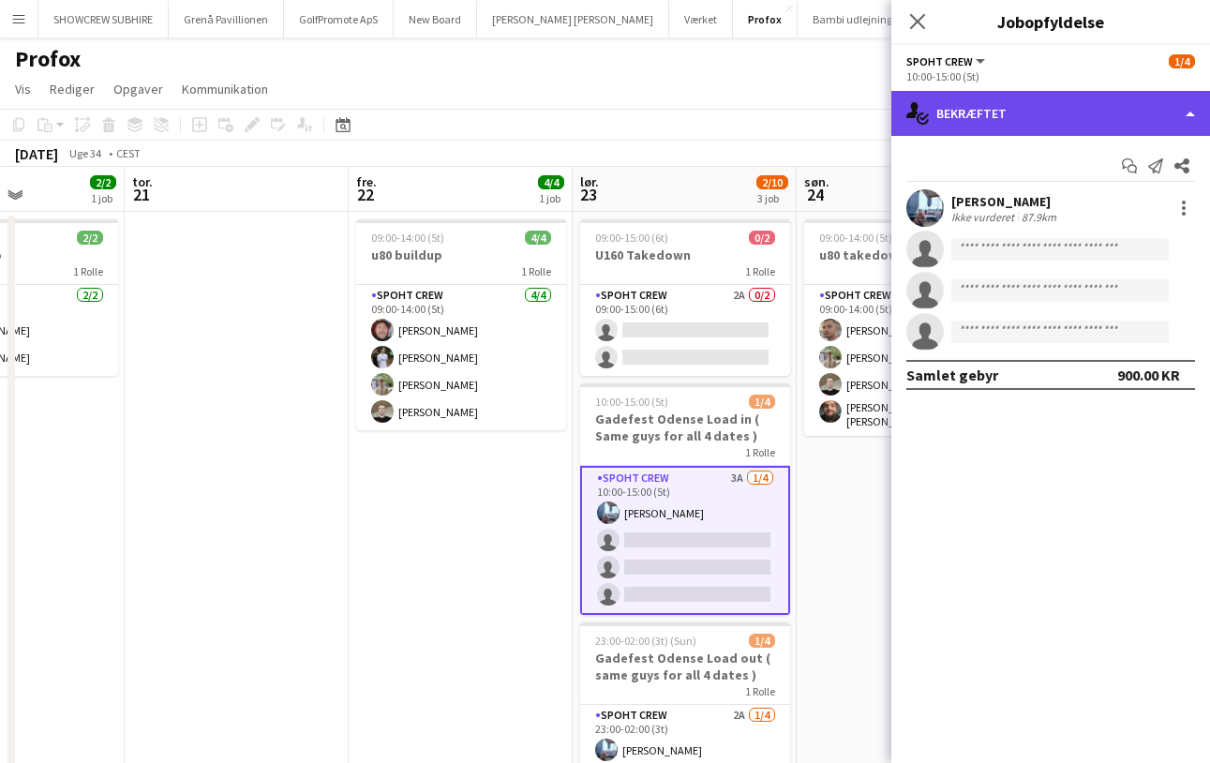
click at [1117, 120] on div "single-neutral-actions-check-2 Bekræftet" at bounding box center [1050, 113] width 319 height 45
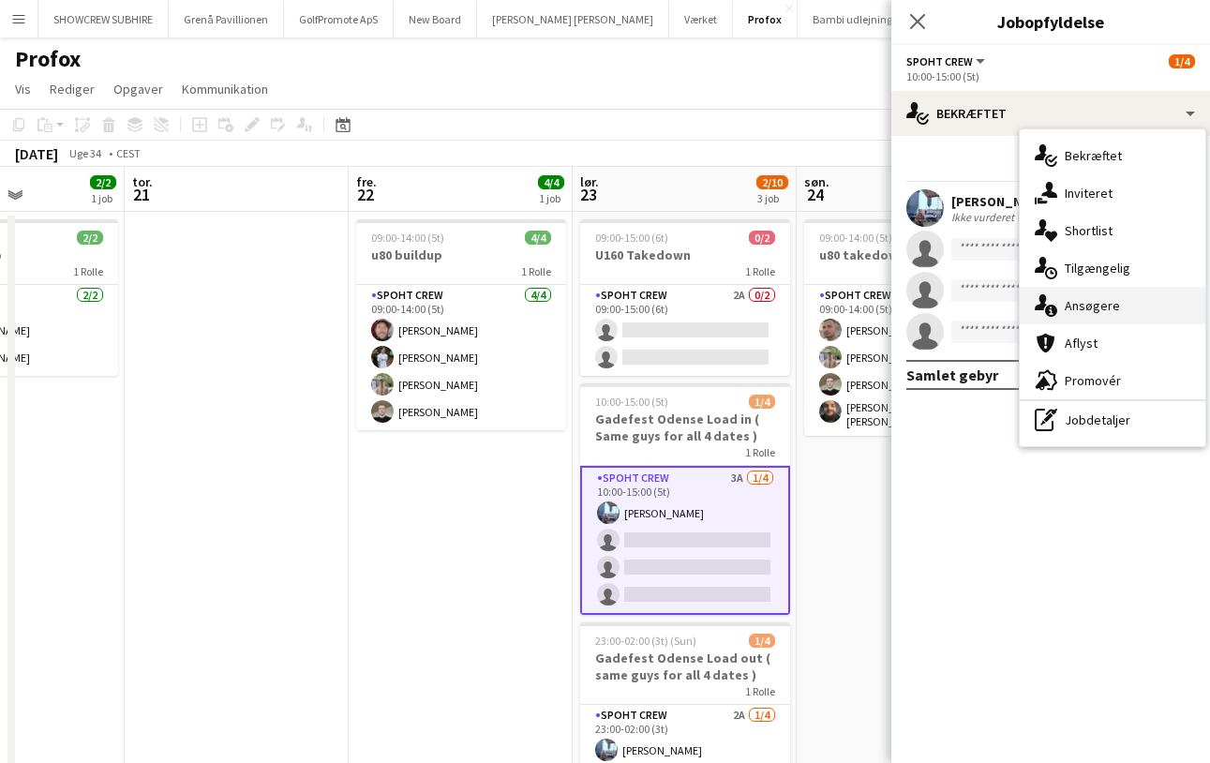
click at [1102, 305] on div "single-neutral-actions-information Ansøgere" at bounding box center [1113, 305] width 186 height 37
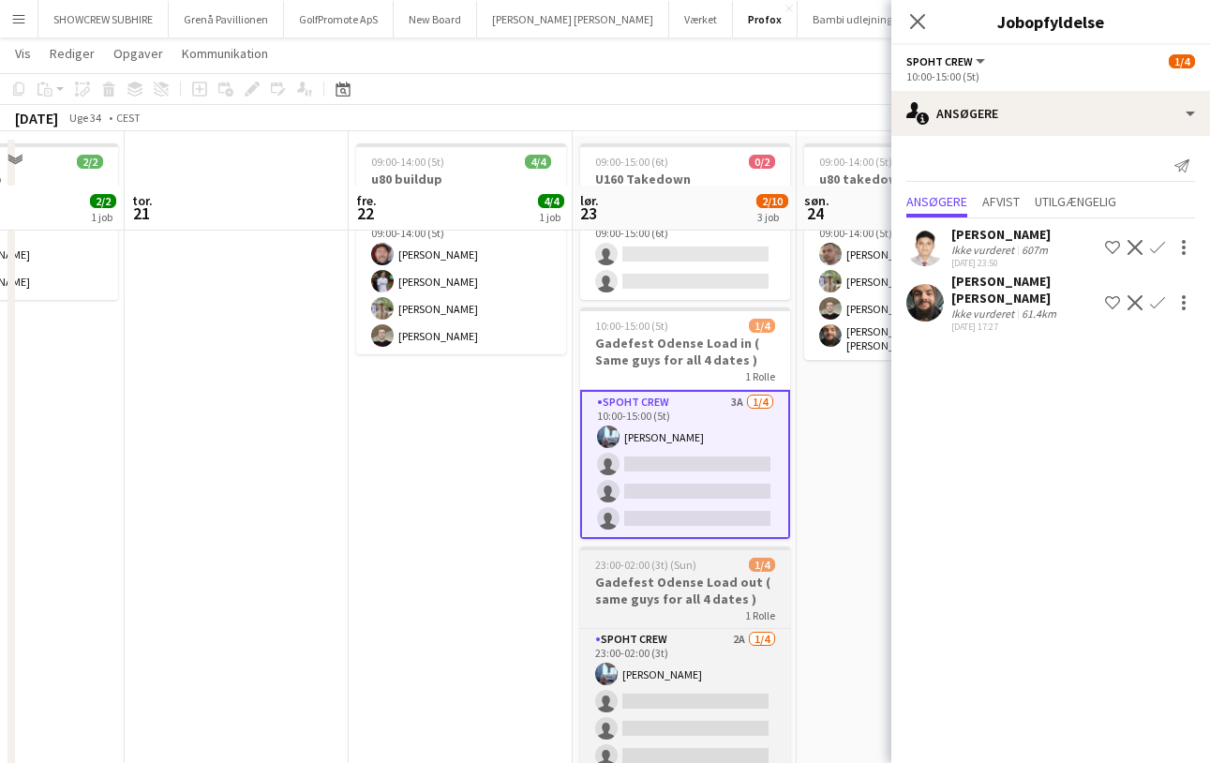
scroll to position [141, 0]
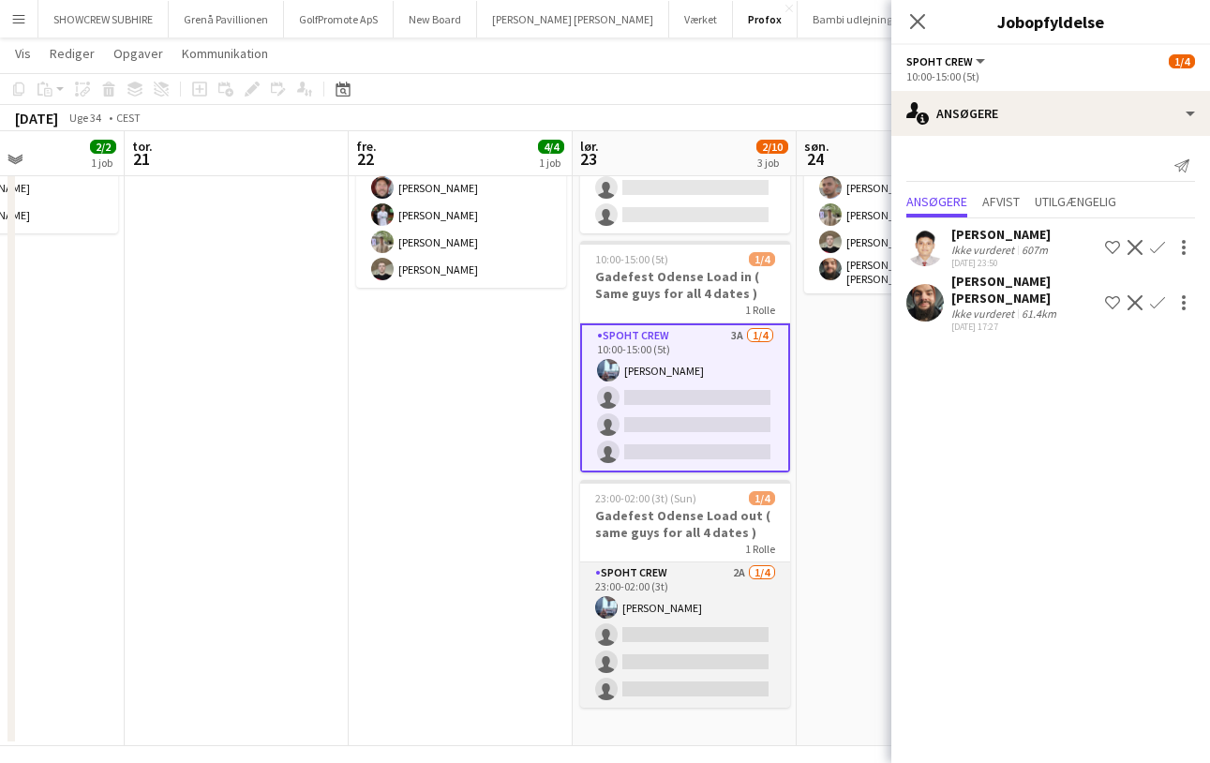
click at [741, 615] on app-card-role "Spoht Crew 2A 1/4 23:00-02:00 (3t) Armando Irom single-neutral-actions single-n…" at bounding box center [685, 634] width 210 height 145
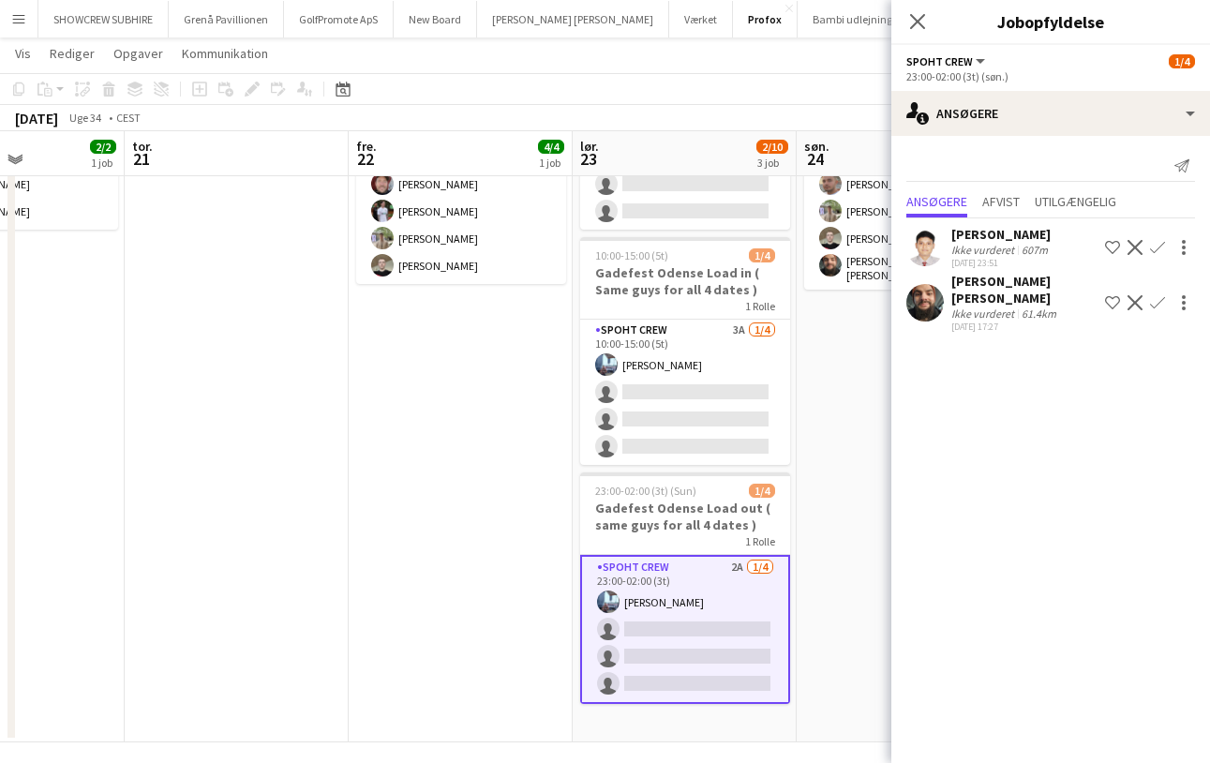
scroll to position [144, 0]
drag, startPoint x: 954, startPoint y: 514, endPoint x: 867, endPoint y: 522, distance: 87.6
click at [952, 514] on mat-expansion-panel "users2 Ansøgere Send notifikation Ansøgere Afvist Utilgængelig Bikash Chandra D…" at bounding box center [1050, 449] width 319 height 627
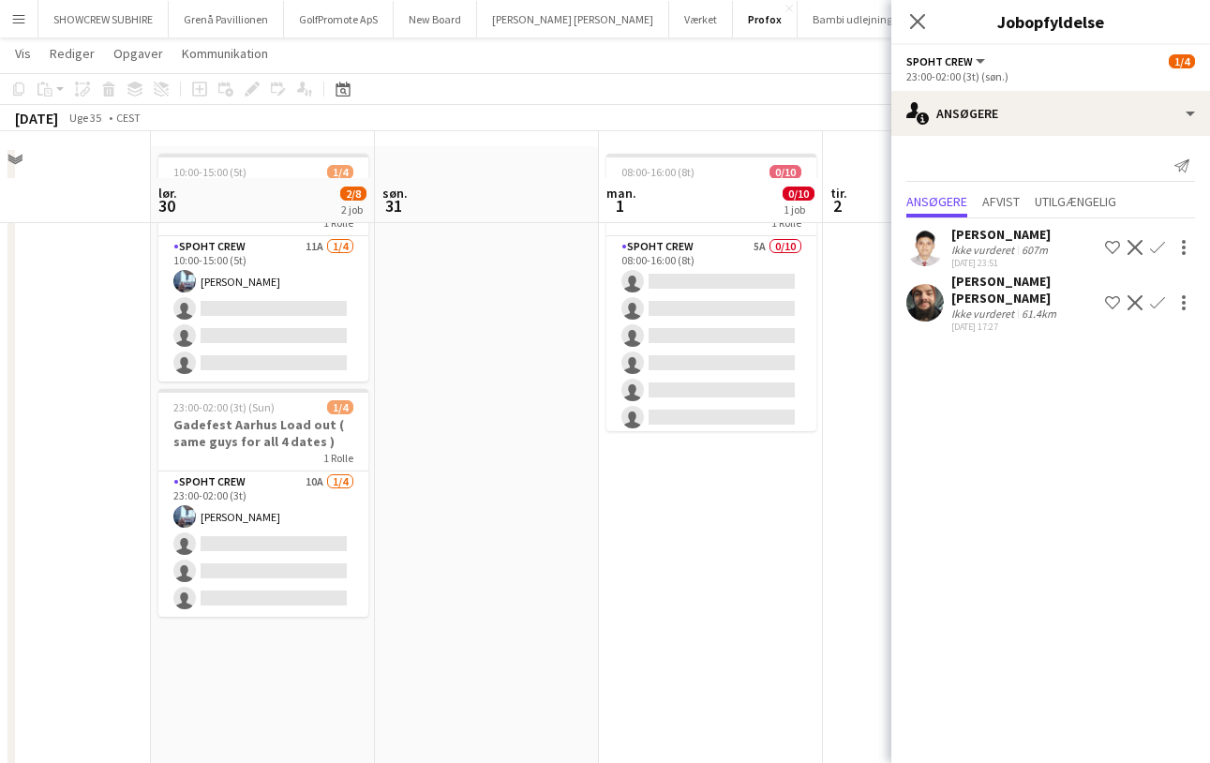
scroll to position [57, 0]
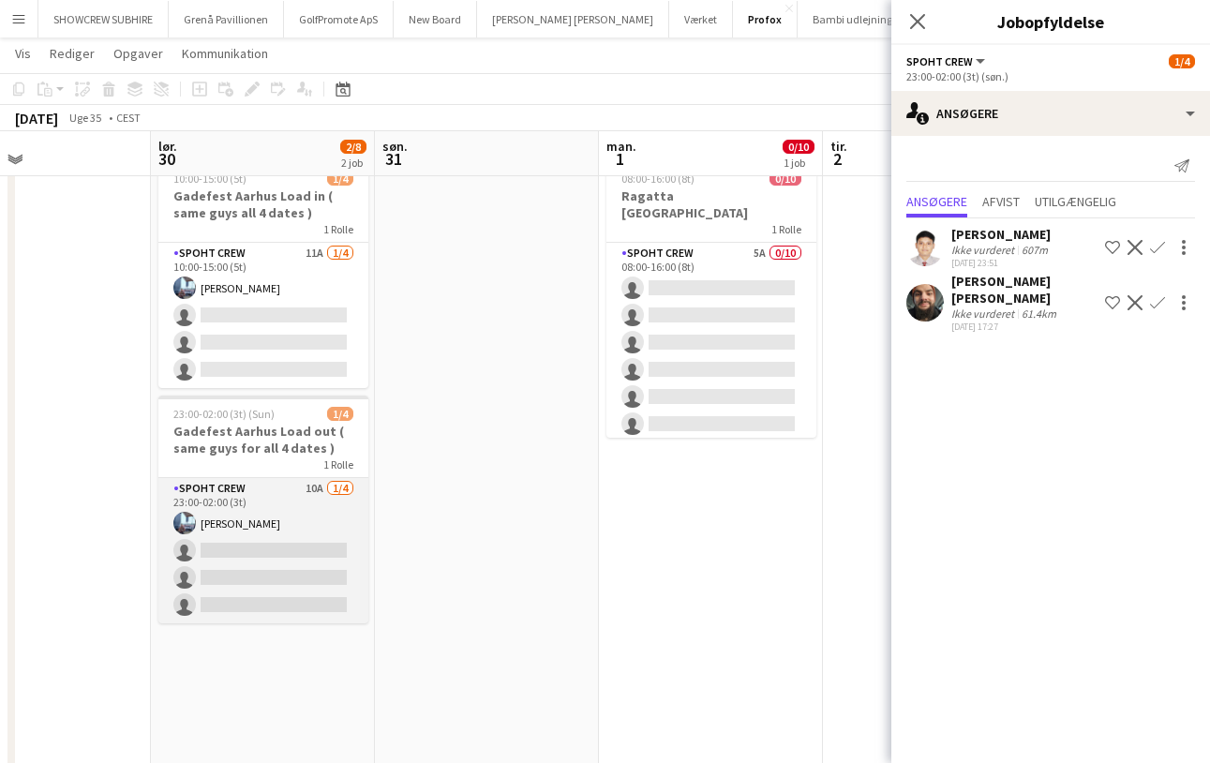
click at [292, 524] on app-card-role "Spoht Crew 10A 1/4 23:00-02:00 (3t) Armando Irom single-neutral-actions single-…" at bounding box center [263, 550] width 210 height 145
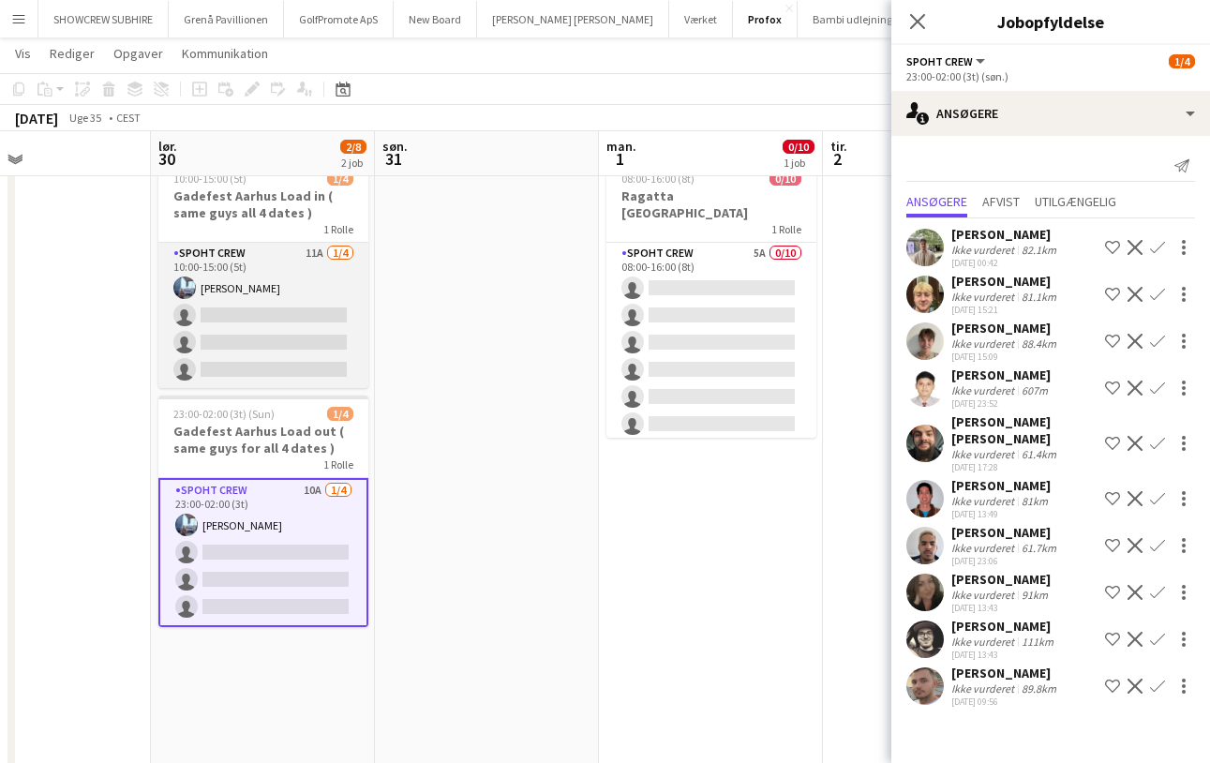
click at [289, 282] on app-card-role "Spoht Crew 11A 1/4 10:00-15:00 (5t) Armando Irom single-neutral-actions single-…" at bounding box center [263, 315] width 210 height 145
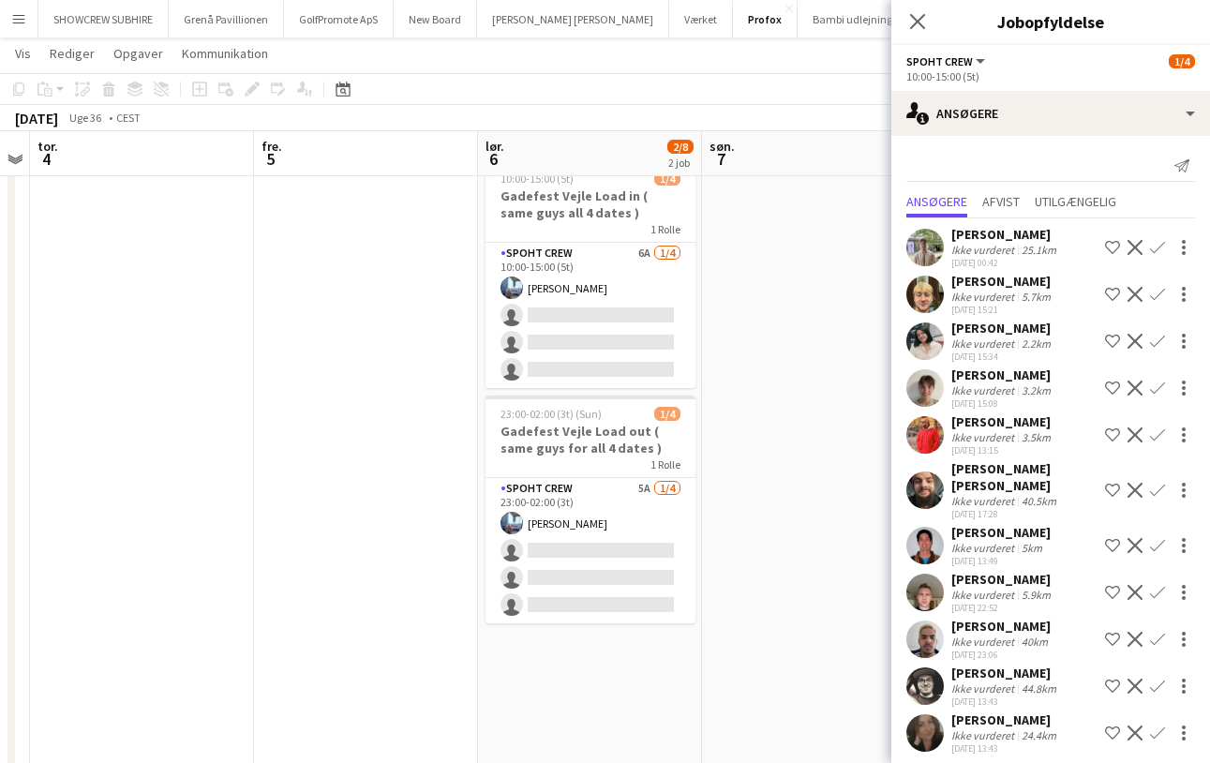
scroll to position [0, 874]
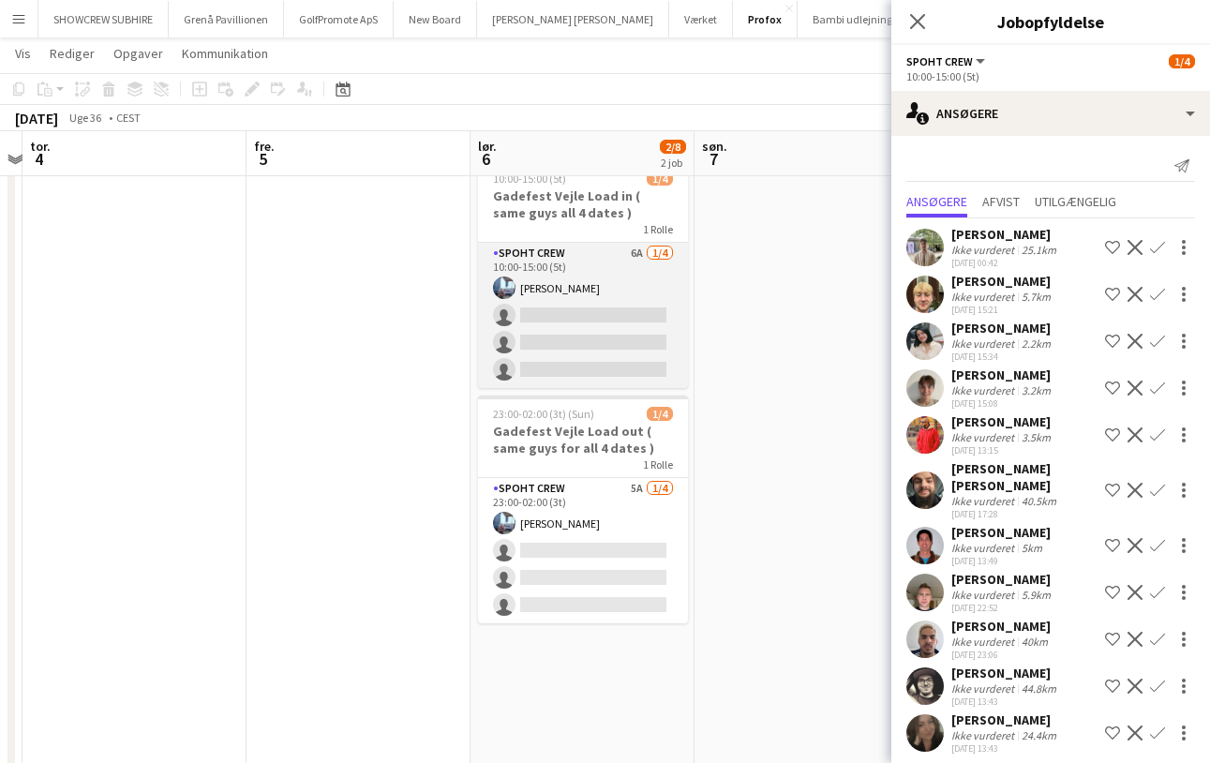
click at [649, 301] on app-card-role "Spoht Crew 6A 1/4 10:00-15:00 (5t) Armando Irom single-neutral-actions single-n…" at bounding box center [583, 315] width 210 height 145
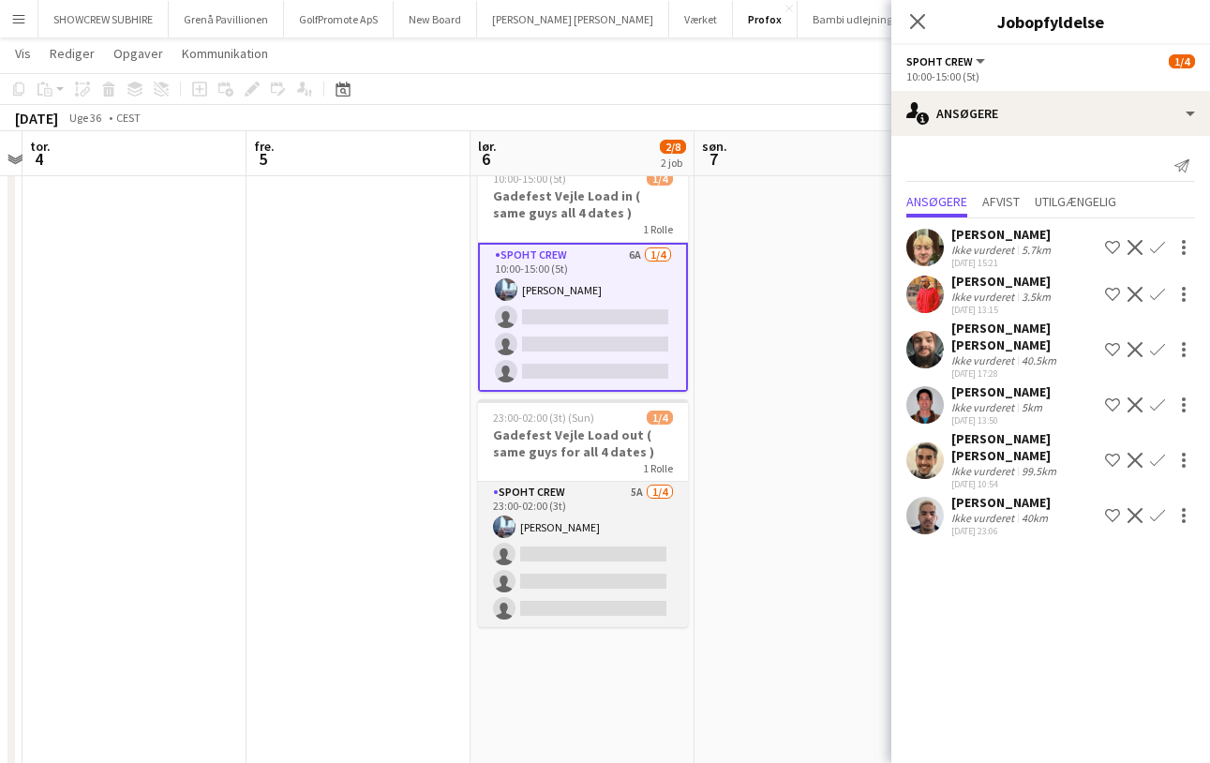
click at [618, 521] on app-card-role "Spoht Crew 5A 1/4 23:00-02:00 (3t) Armando Irom single-neutral-actions single-n…" at bounding box center [583, 554] width 210 height 145
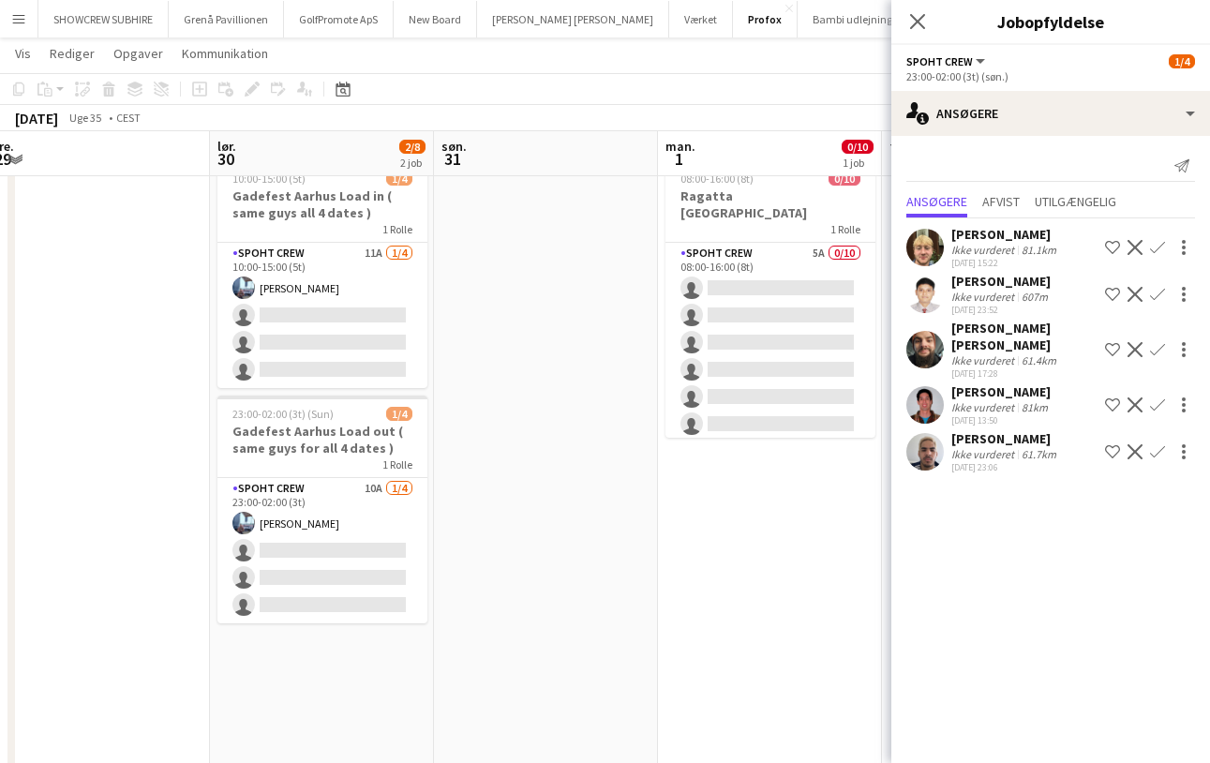
scroll to position [0, 549]
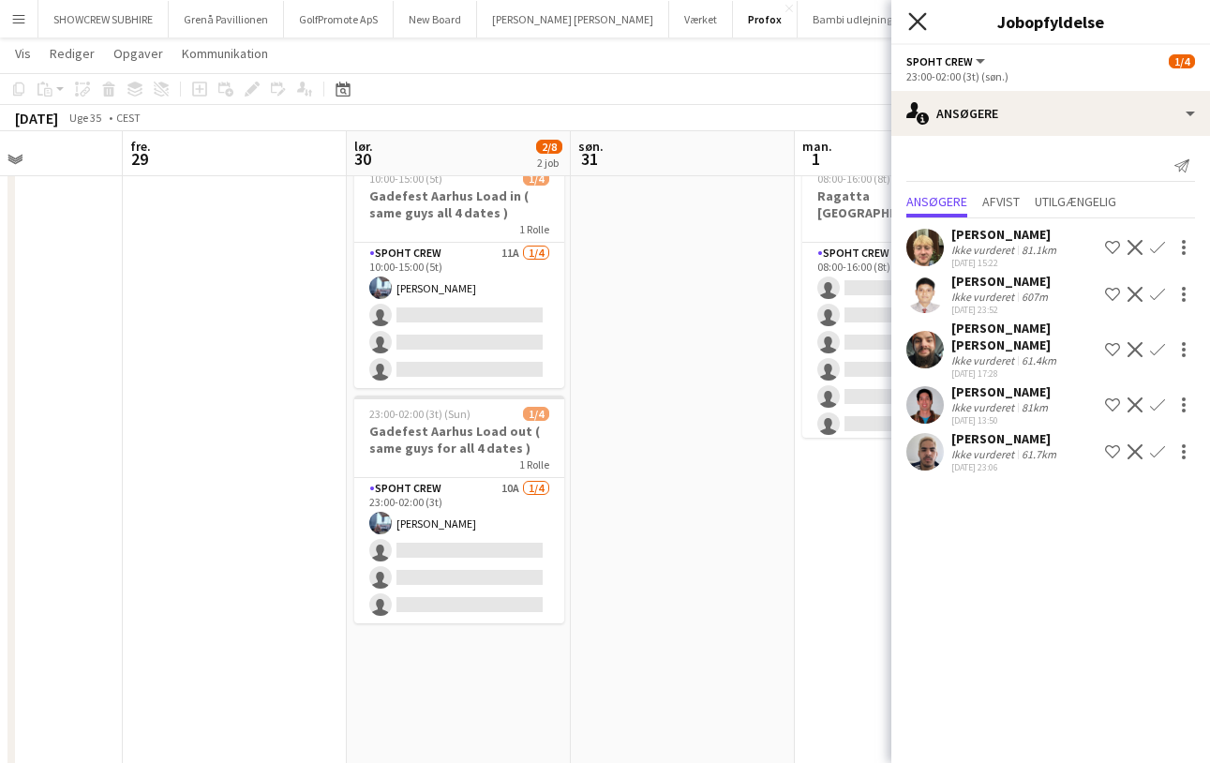
click at [917, 20] on icon at bounding box center [917, 21] width 18 height 18
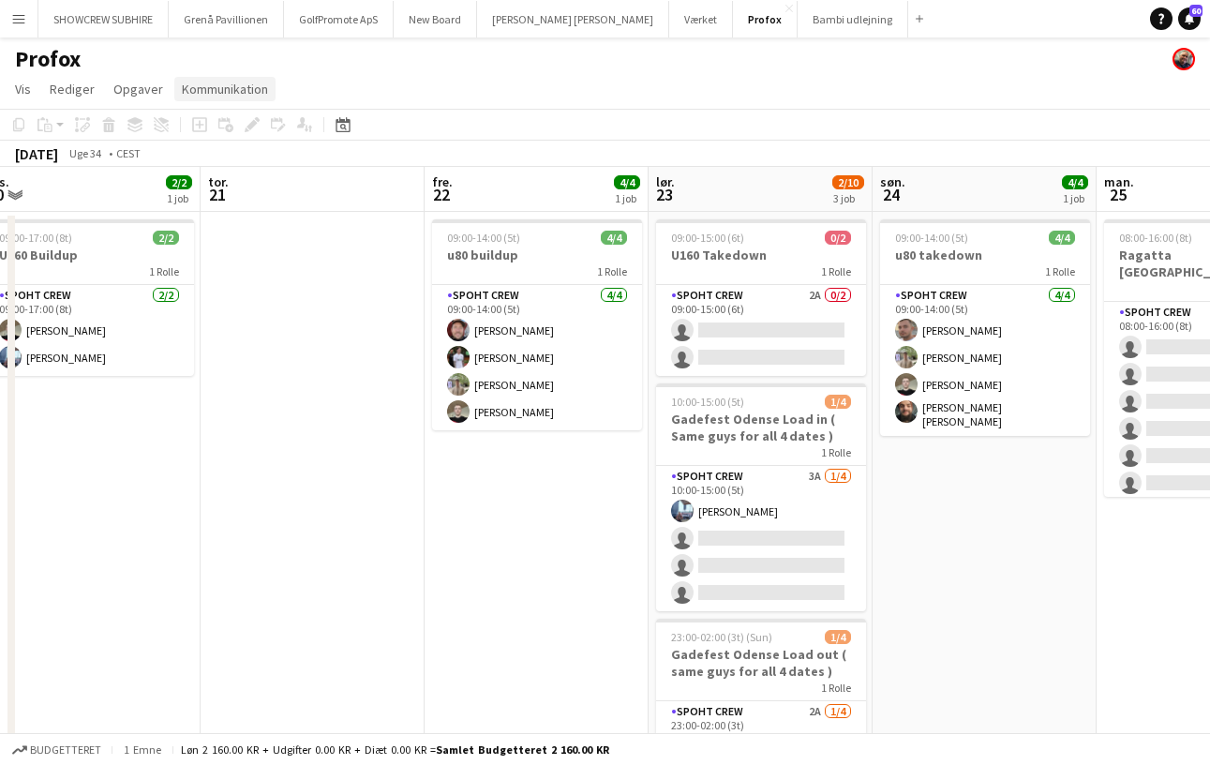
scroll to position [0, 0]
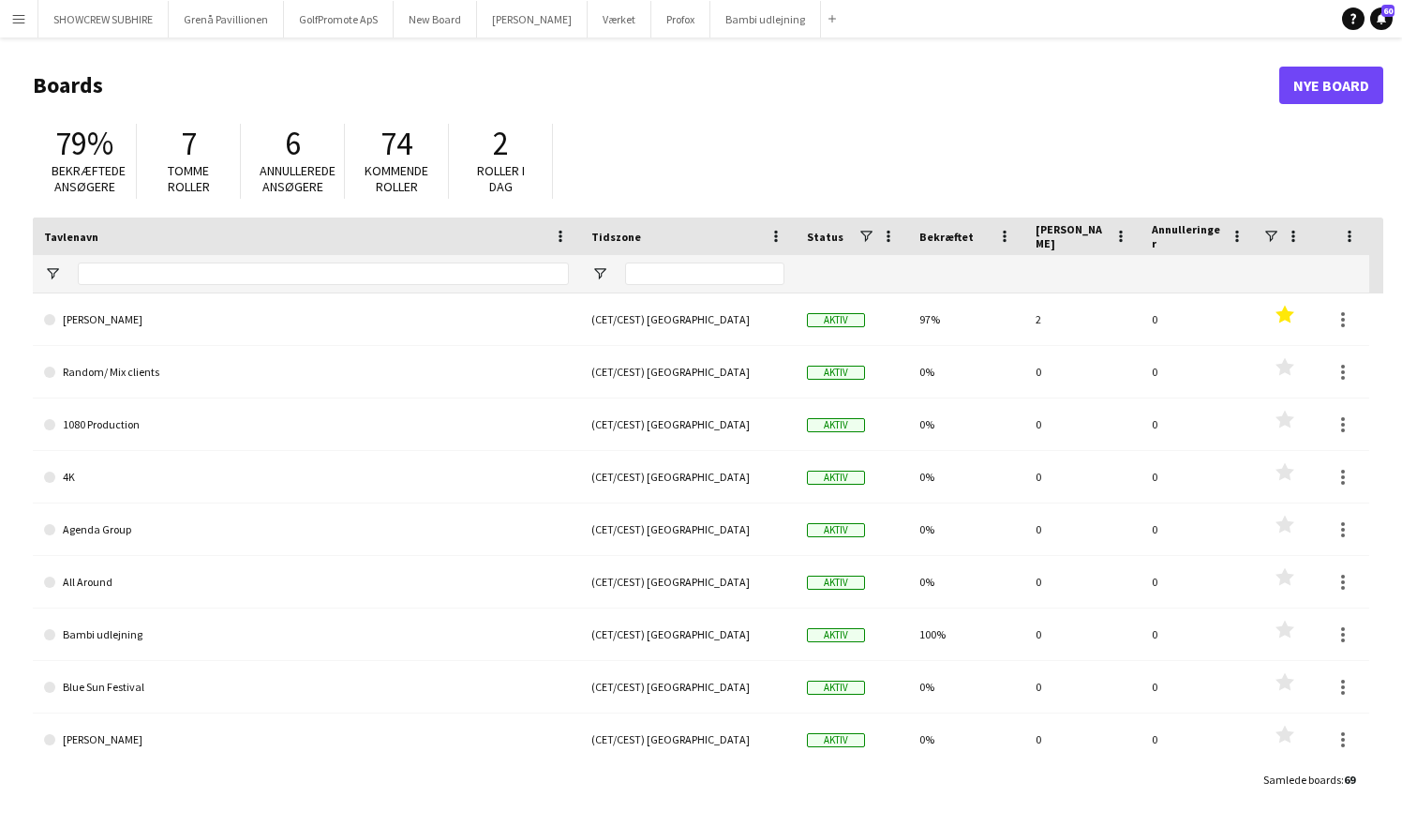
click at [16, 20] on app-icon "Menu" at bounding box center [18, 18] width 15 height 15
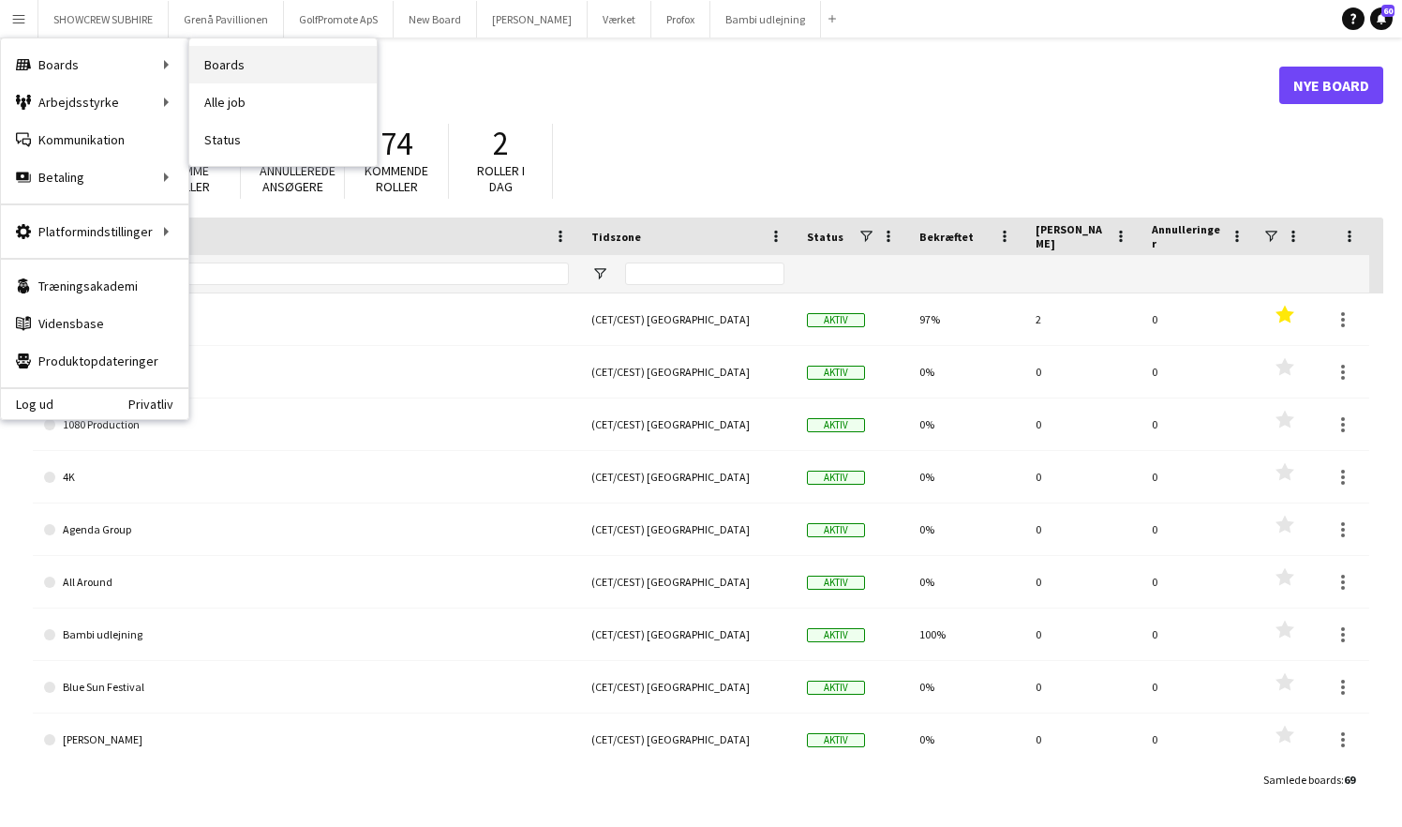
click at [229, 66] on link "Boards" at bounding box center [282, 64] width 187 height 37
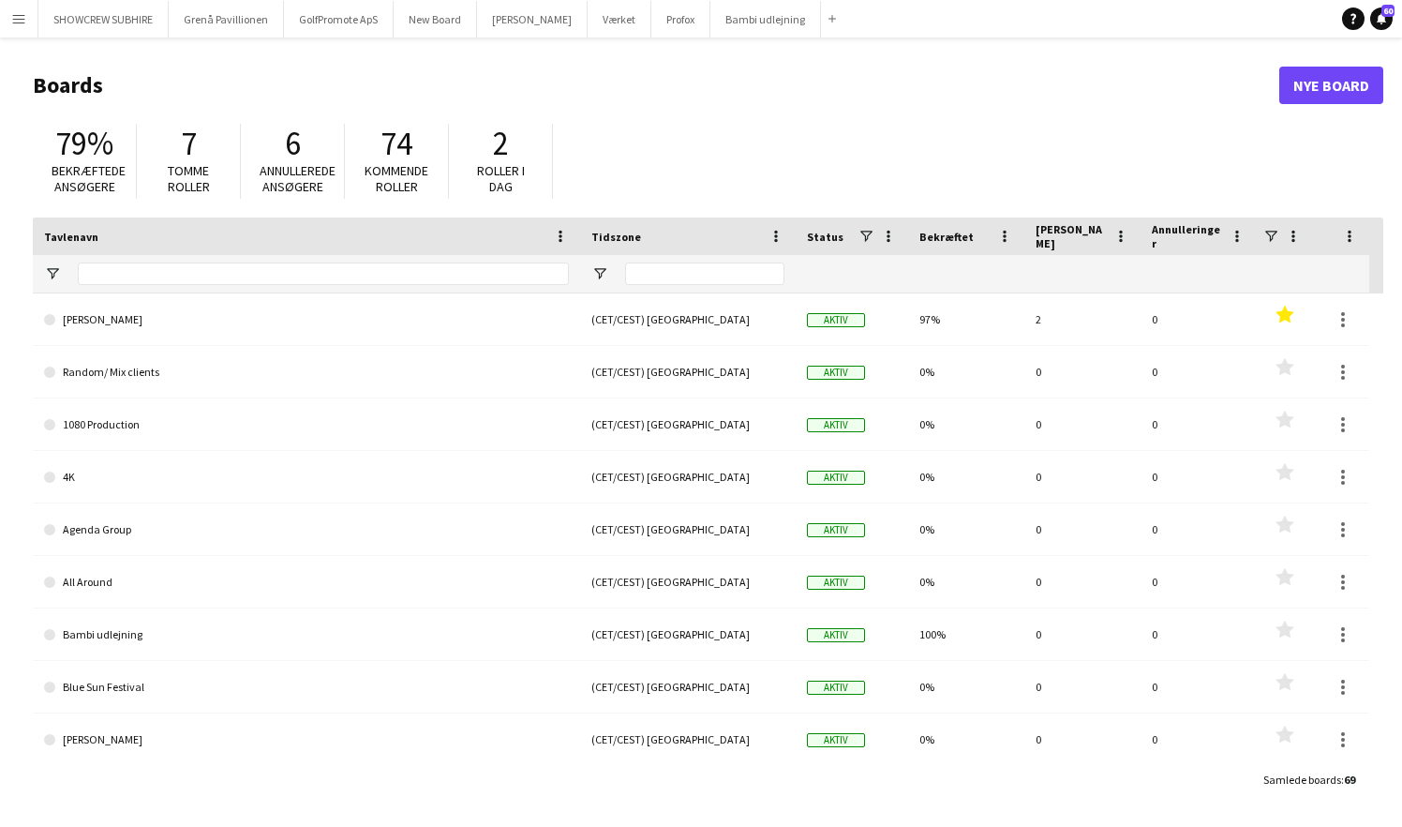
click at [25, 27] on button "Menu" at bounding box center [18, 18] width 37 height 37
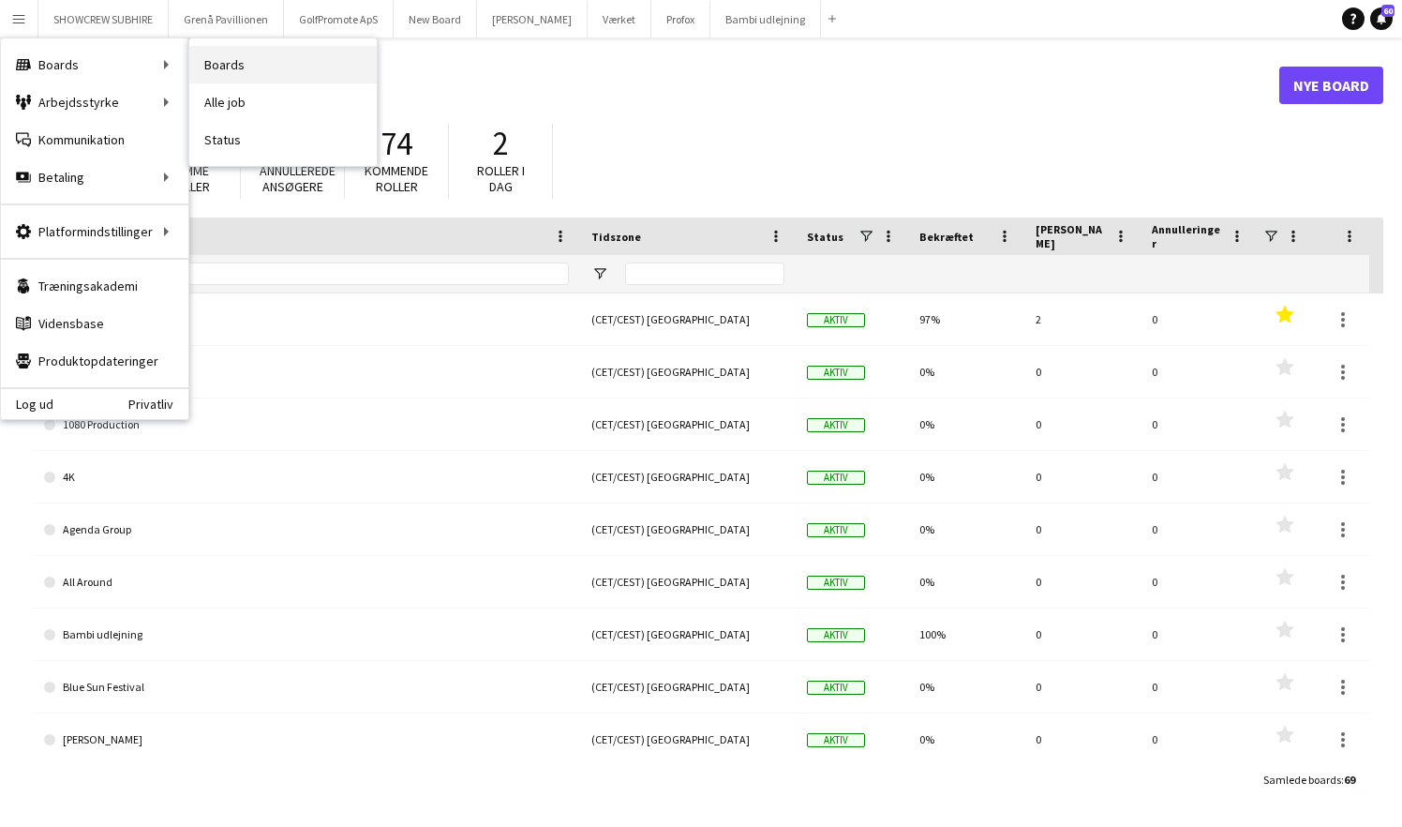
click at [248, 61] on link "Boards" at bounding box center [282, 64] width 187 height 37
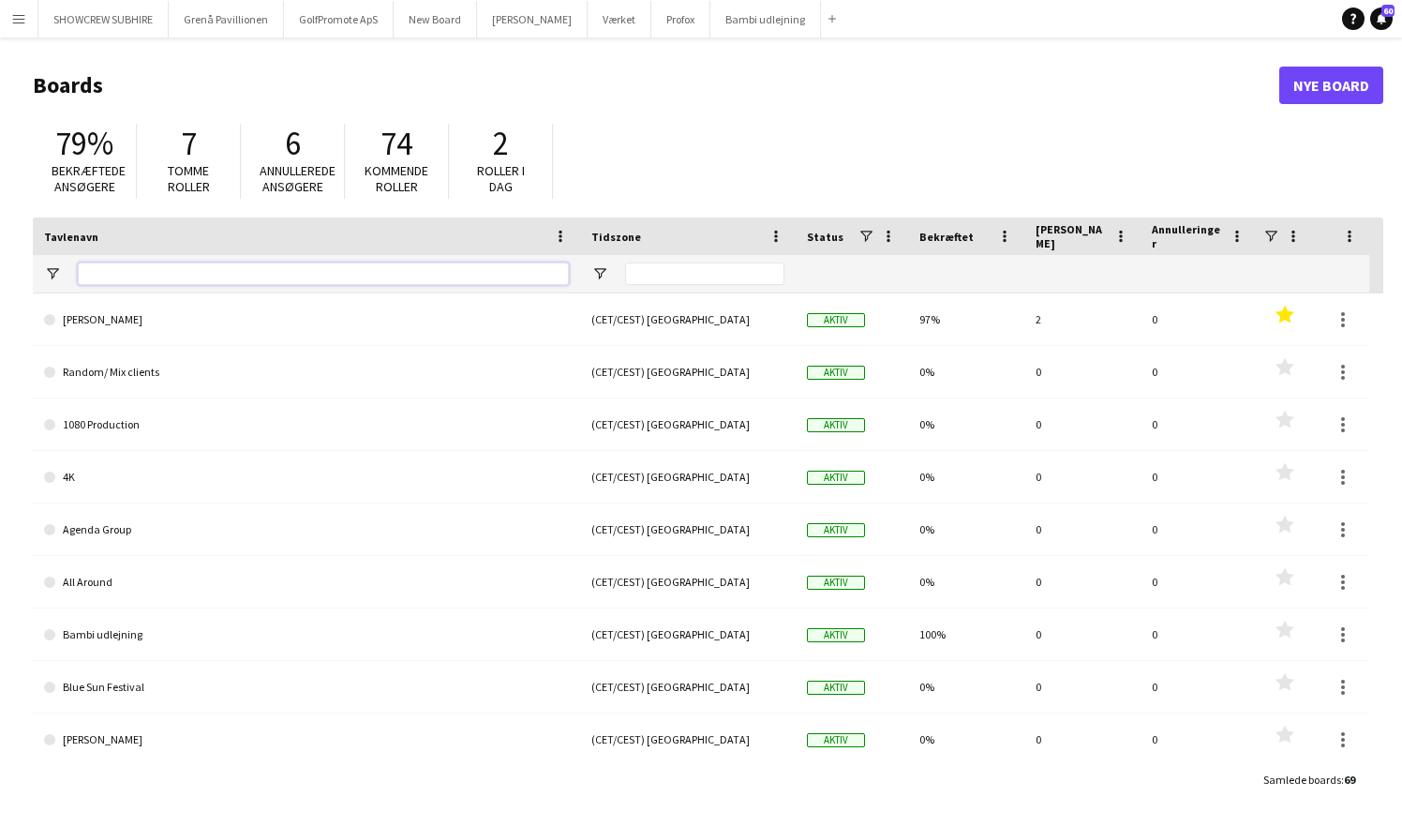
click at [179, 279] on input "Tavlenavn Filter Input" at bounding box center [323, 273] width 491 height 22
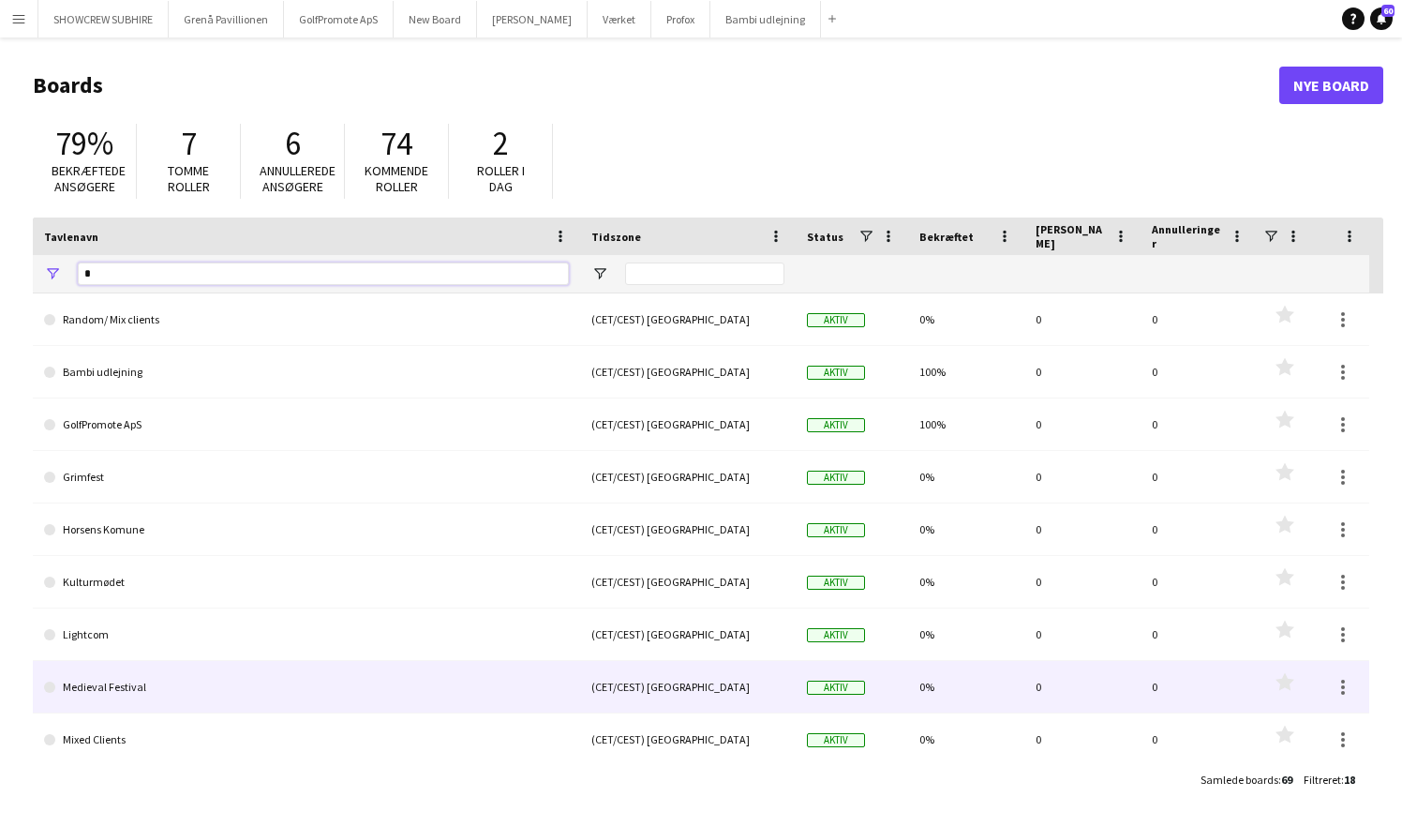
type input "*"
click at [152, 689] on link "Medieval Festival" at bounding box center [306, 687] width 525 height 52
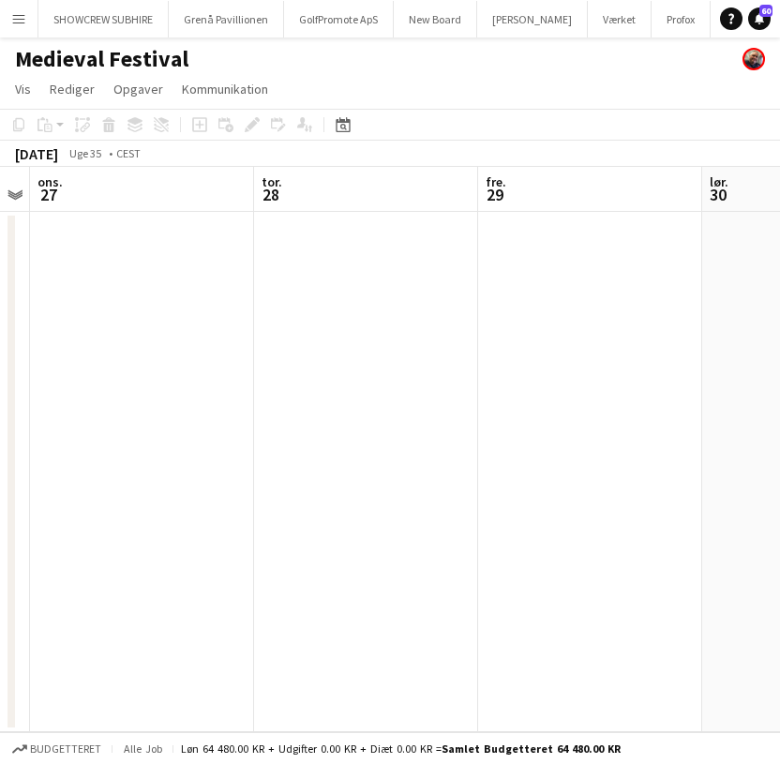
scroll to position [0, 631]
click at [352, 202] on app-board-header-date "tor. 28" at bounding box center [377, 189] width 224 height 45
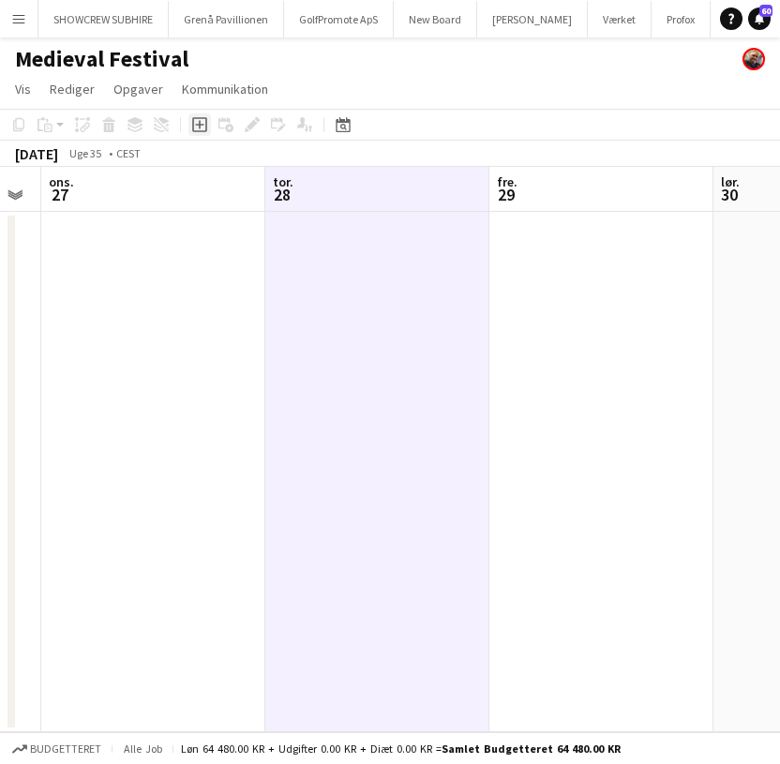
click at [202, 121] on icon "Tilføj opgave" at bounding box center [199, 124] width 15 height 15
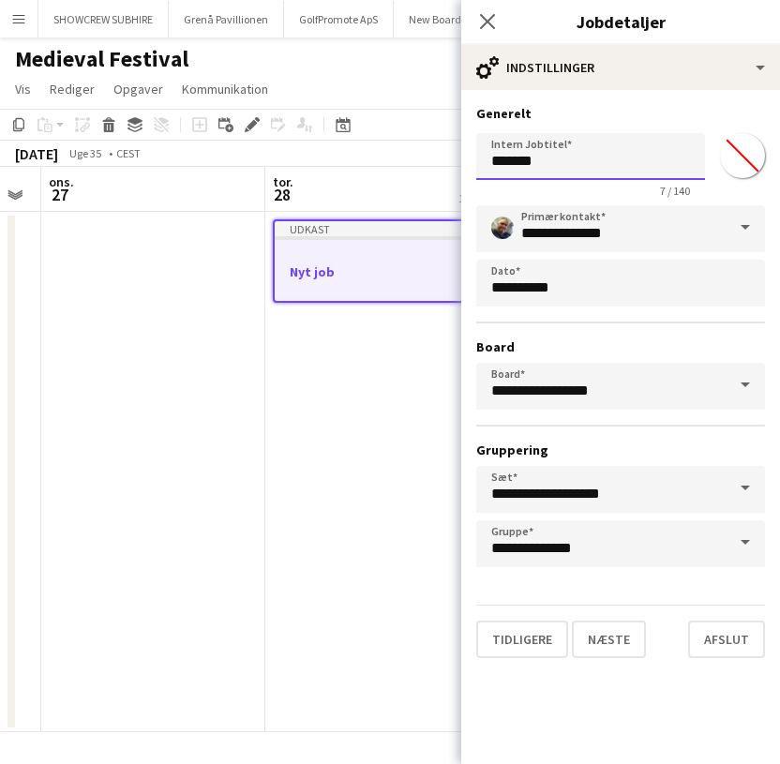
click at [576, 158] on input "*******" at bounding box center [590, 156] width 229 height 47
drag, startPoint x: 576, startPoint y: 158, endPoint x: 458, endPoint y: 161, distance: 118.1
click at [457, 161] on body "Menu Boards Boards Boards Alle job Status Arbejdsstyrke Arbejdsstyrke Min arbej…" at bounding box center [390, 382] width 780 height 764
type input "**********"
click at [617, 644] on button "Næste" at bounding box center [609, 638] width 74 height 37
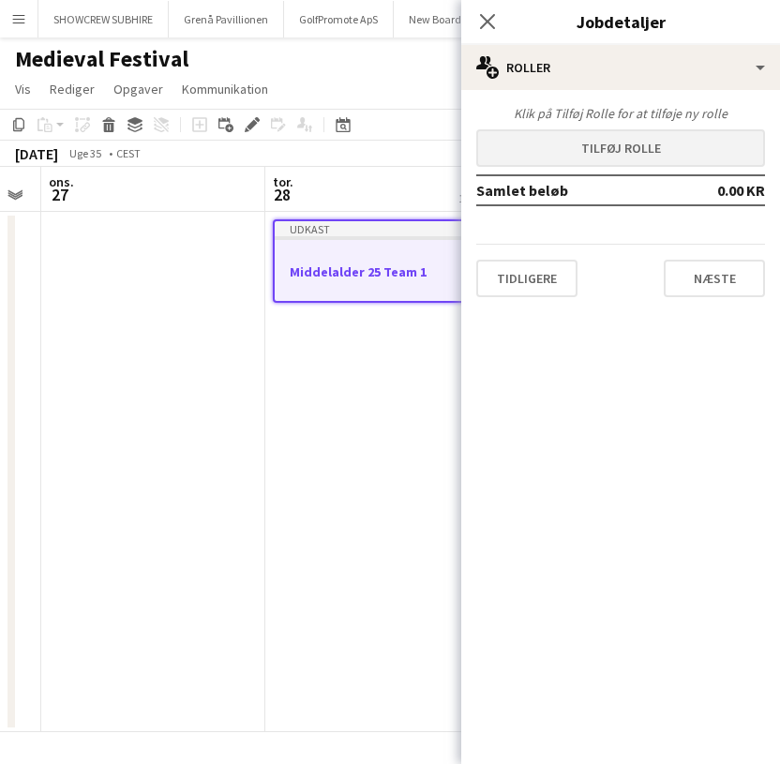
click at [653, 151] on button "Tilføj rolle" at bounding box center [620, 147] width 289 height 37
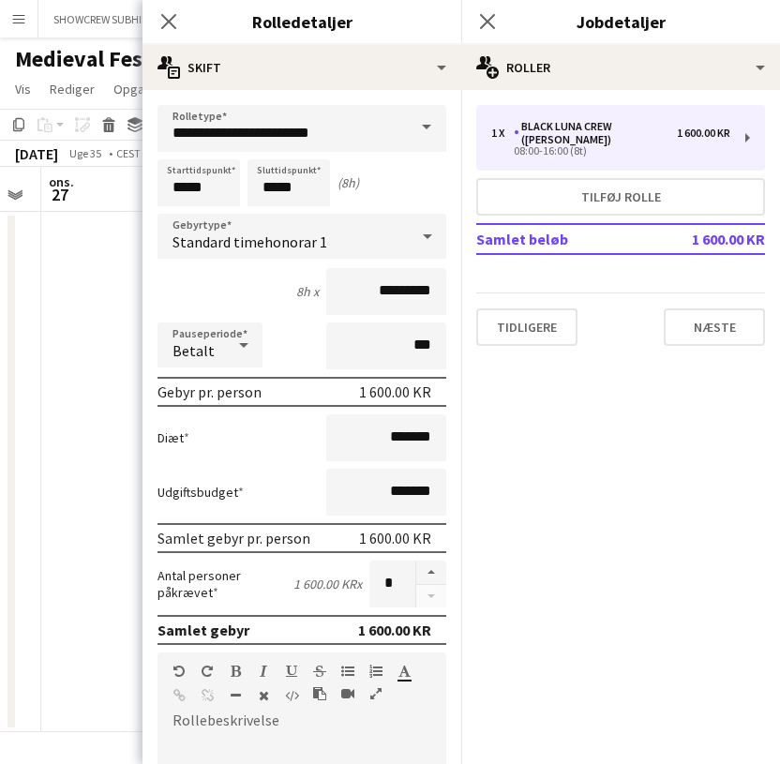
click at [416, 131] on span at bounding box center [426, 127] width 39 height 45
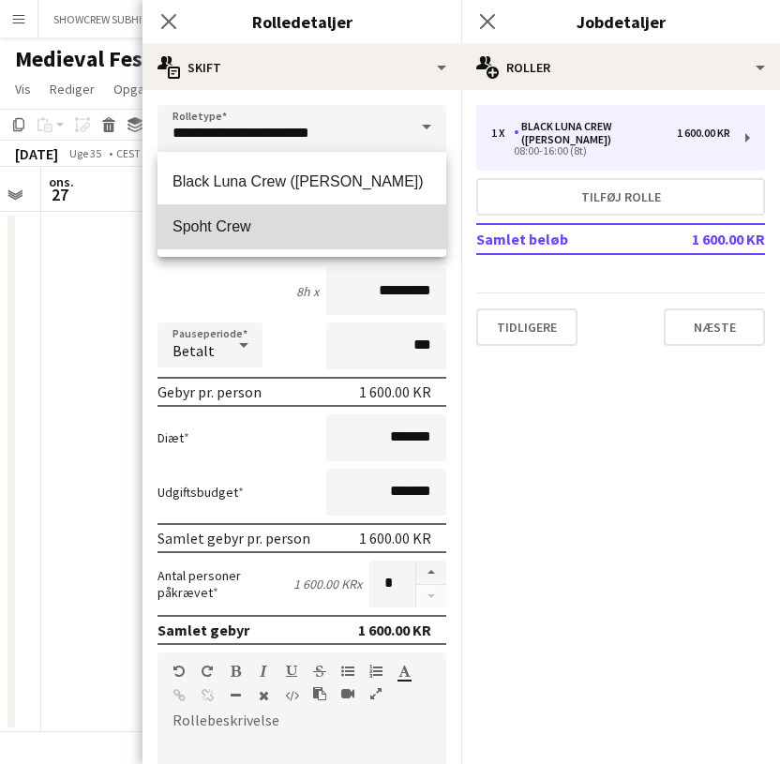
click at [368, 215] on mat-option "Spoht Crew" at bounding box center [301, 226] width 289 height 45
type input "**********"
type input "*********"
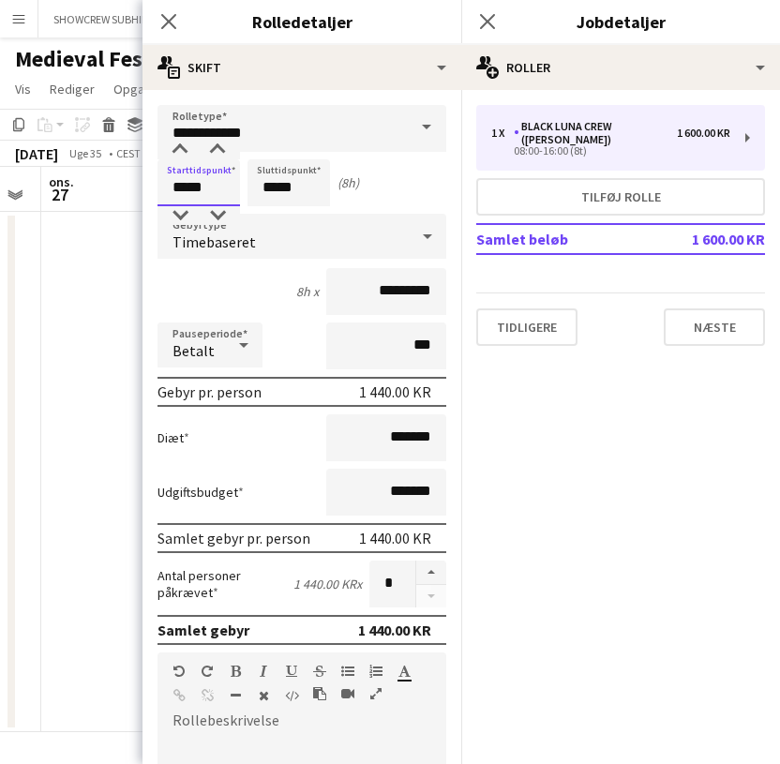
click at [186, 176] on input "*****" at bounding box center [198, 182] width 82 height 47
click at [183, 147] on div at bounding box center [179, 150] width 37 height 19
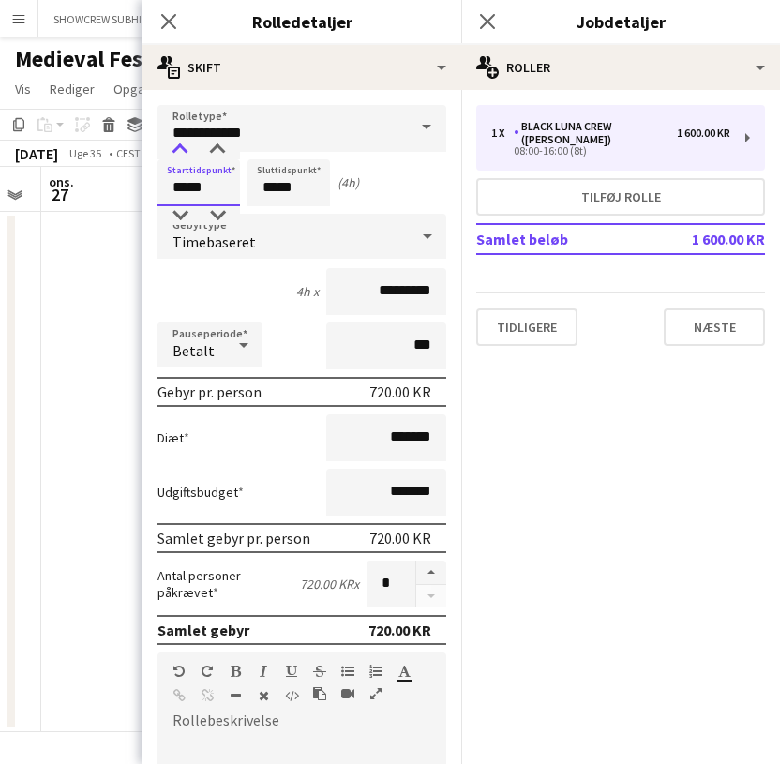
type input "*****"
click at [183, 147] on div at bounding box center [179, 150] width 37 height 19
click at [270, 180] on input "*****" at bounding box center [288, 182] width 82 height 47
click at [270, 146] on div at bounding box center [269, 150] width 37 height 19
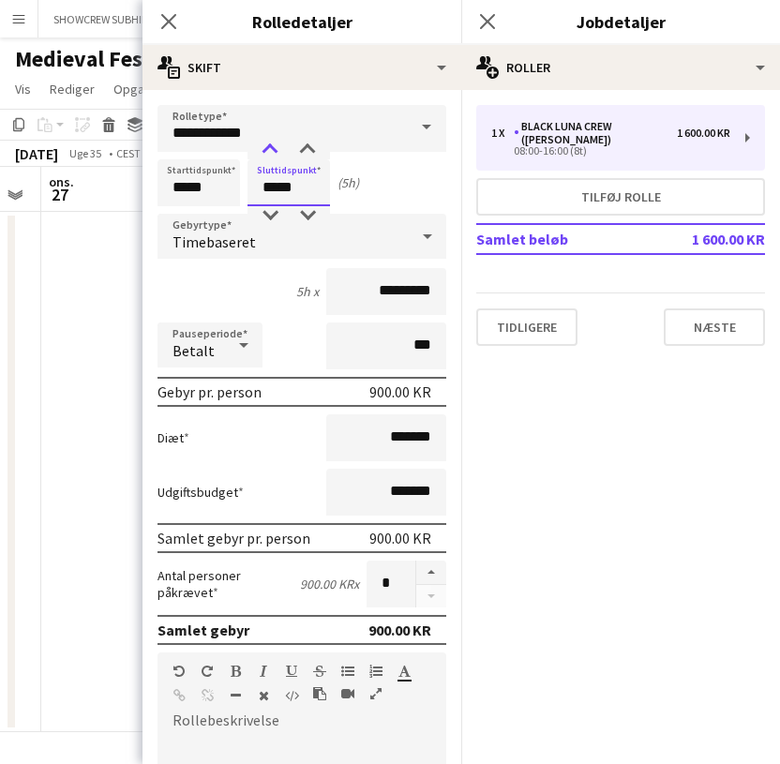
click at [270, 146] on div at bounding box center [269, 150] width 37 height 19
type input "*****"
click at [273, 213] on div at bounding box center [269, 215] width 37 height 19
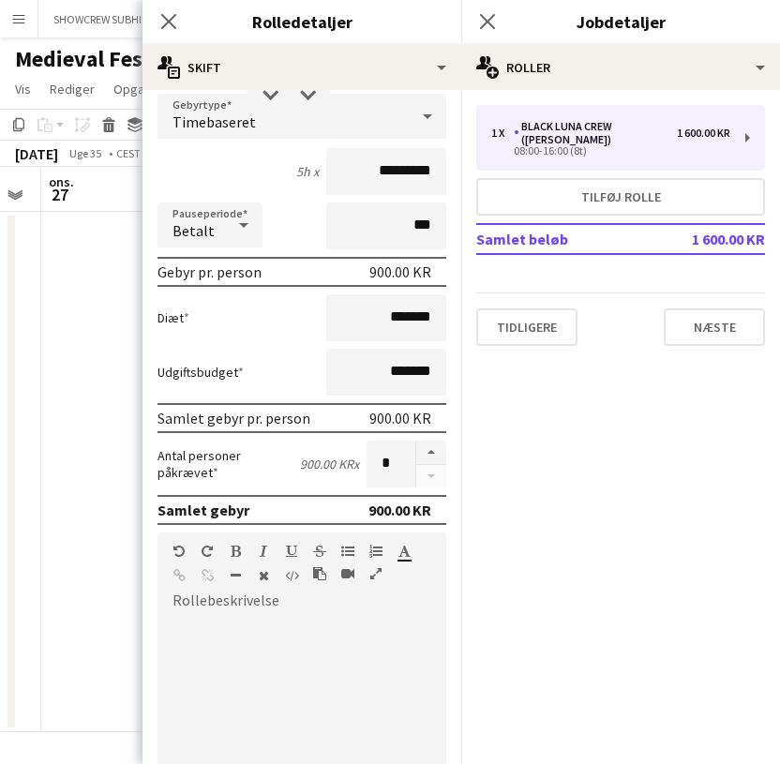
scroll to position [131, 0]
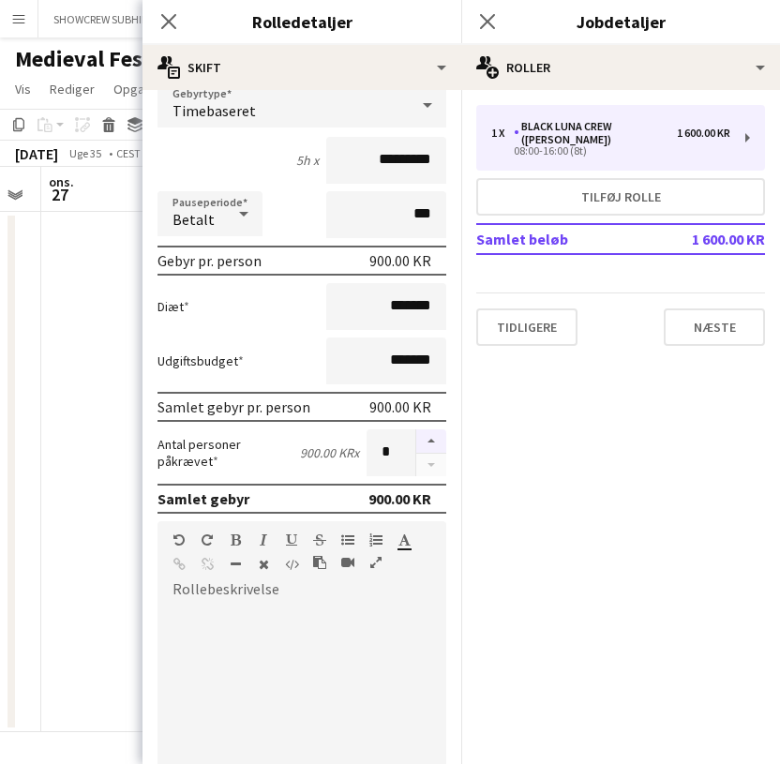
click at [429, 441] on button "button" at bounding box center [431, 441] width 30 height 24
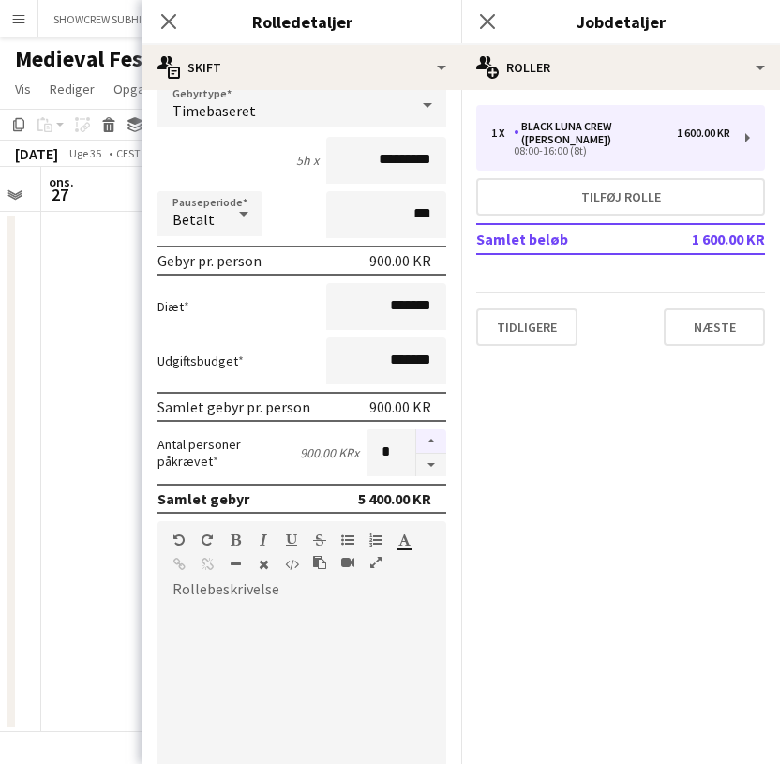
click at [429, 441] on button "button" at bounding box center [431, 441] width 30 height 24
type input "*"
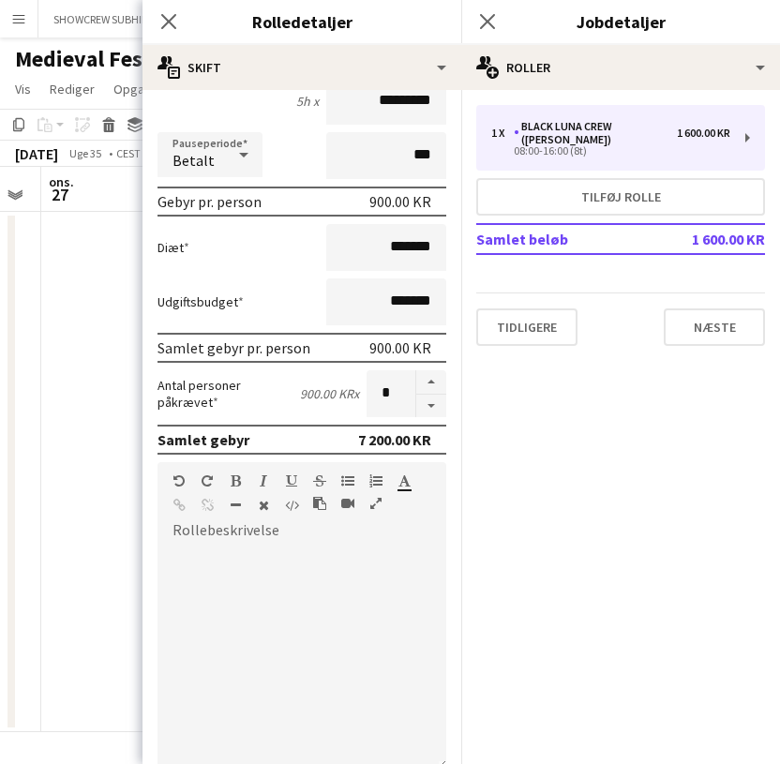
scroll to position [435, 0]
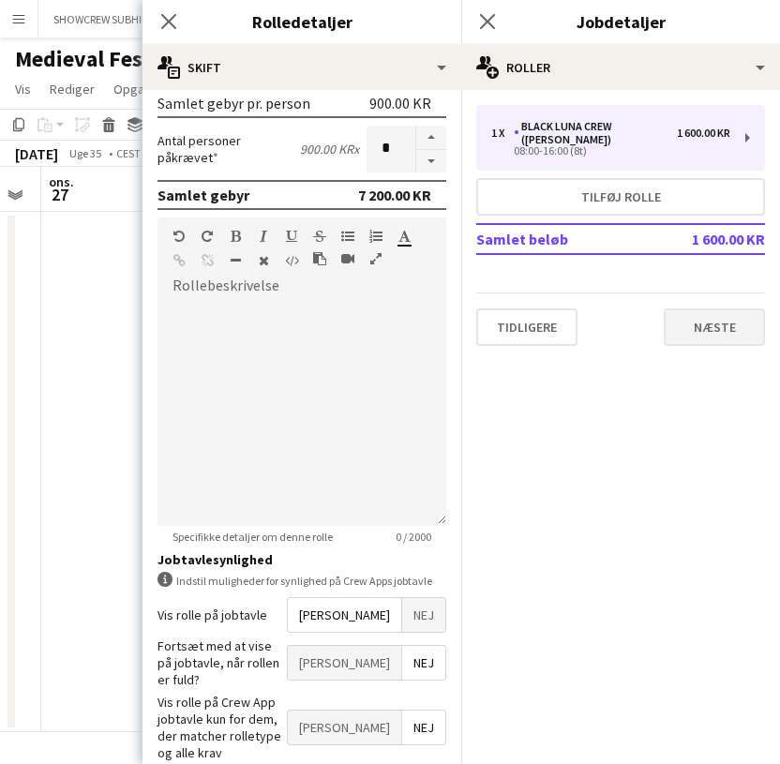
click at [717, 315] on button "Næste" at bounding box center [714, 326] width 101 height 37
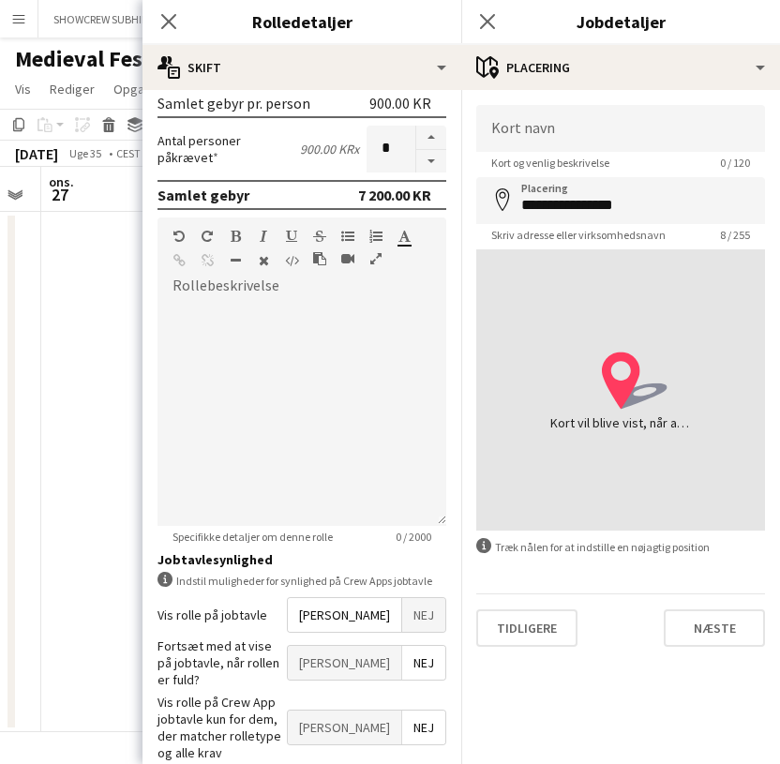
type input "**********"
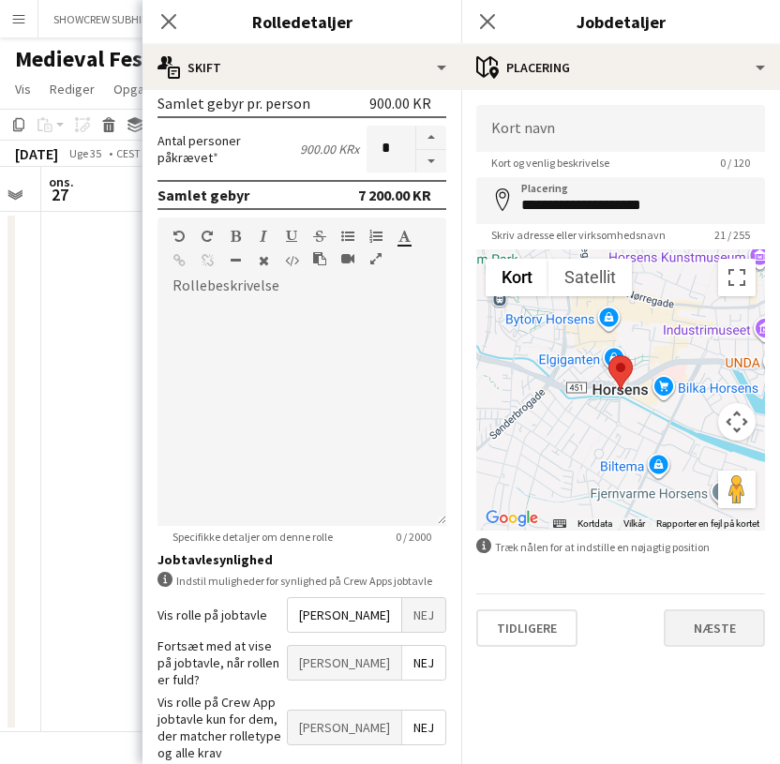
click at [716, 643] on button "Næste" at bounding box center [714, 627] width 101 height 37
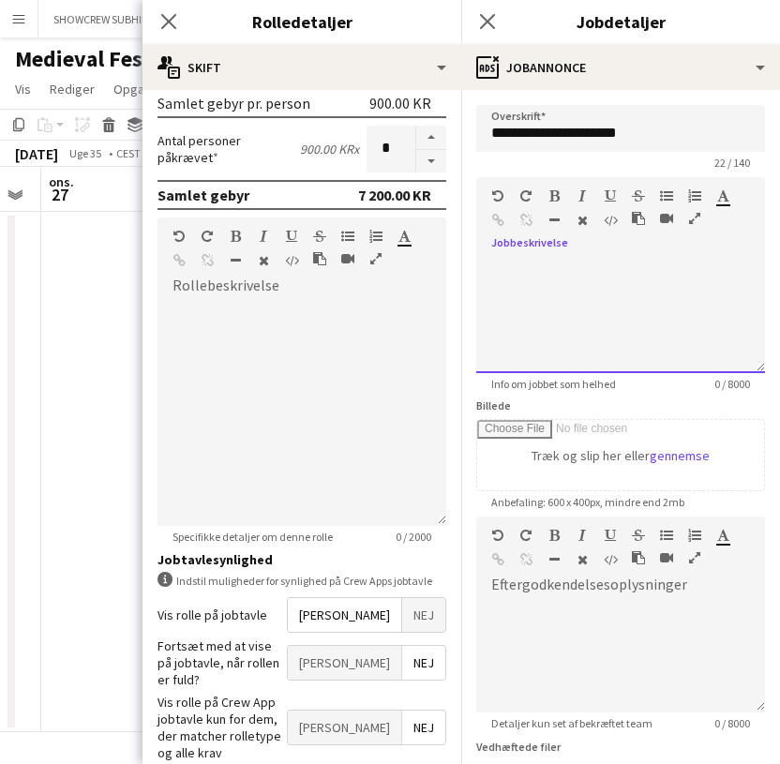
click at [564, 260] on div at bounding box center [620, 310] width 289 height 126
drag, startPoint x: 635, startPoint y: 274, endPoint x: 459, endPoint y: 259, distance: 176.8
click at [459, 259] on body "Menu Boards Boards Boards Alle job Status Arbejdsstyrke Arbejdsstyrke Min arbej…" at bounding box center [390, 382] width 780 height 764
copy div "**********"
click at [636, 278] on div "**********" at bounding box center [620, 317] width 289 height 112
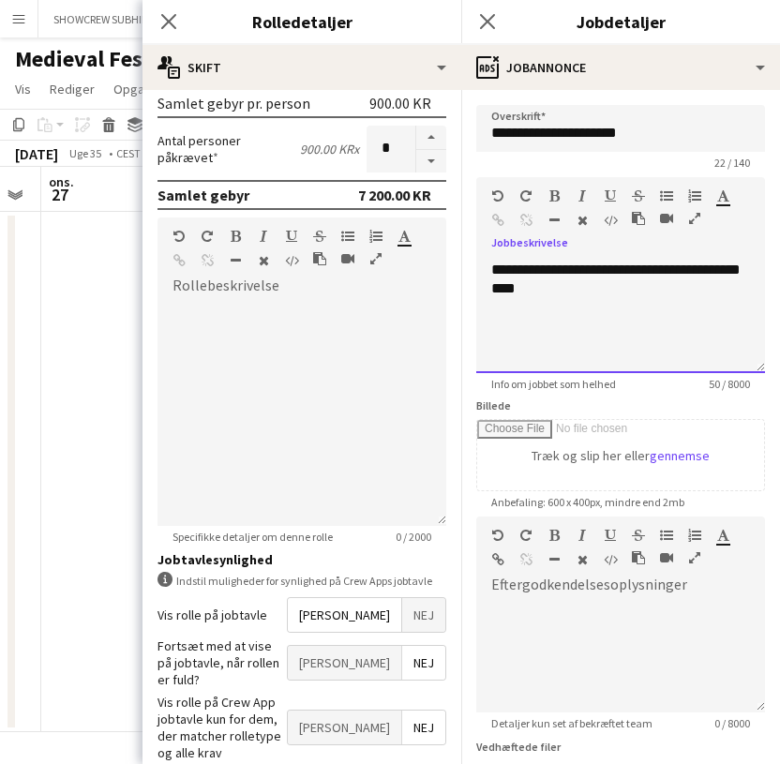
click at [648, 308] on div "**********" at bounding box center [620, 317] width 289 height 112
click at [573, 269] on div "**********" at bounding box center [620, 317] width 289 height 112
drag, startPoint x: 544, startPoint y: 295, endPoint x: 487, endPoint y: 268, distance: 62.5
click at [486, 268] on div "**********" at bounding box center [620, 317] width 289 height 112
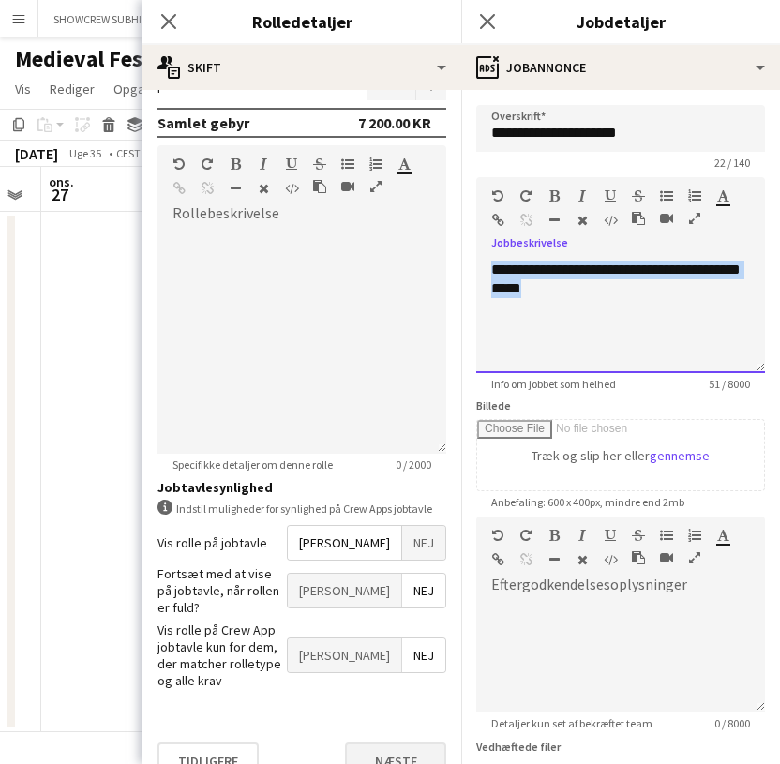
scroll to position [505, 0]
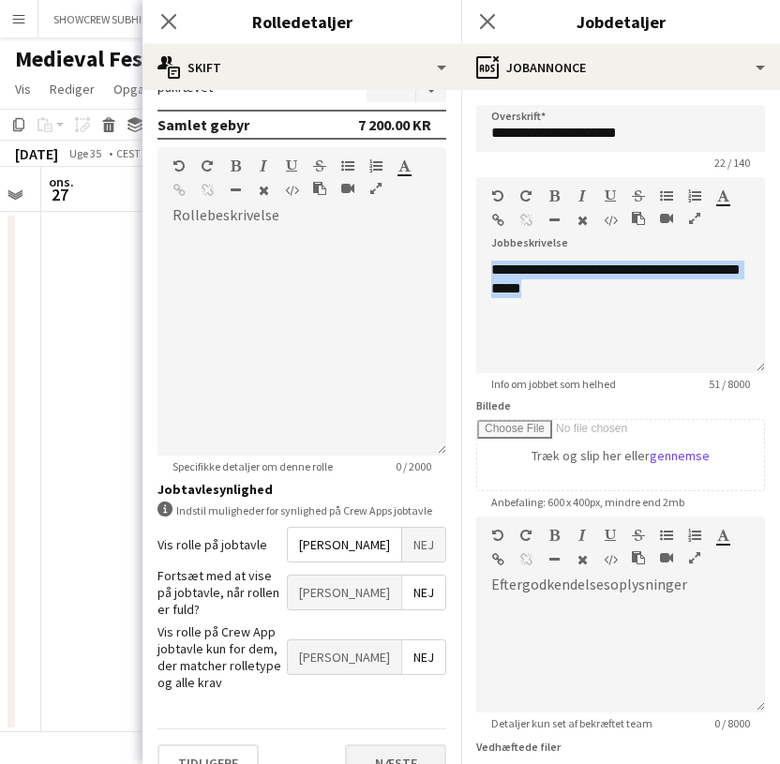
click at [402, 744] on button "Næste" at bounding box center [395, 762] width 101 height 37
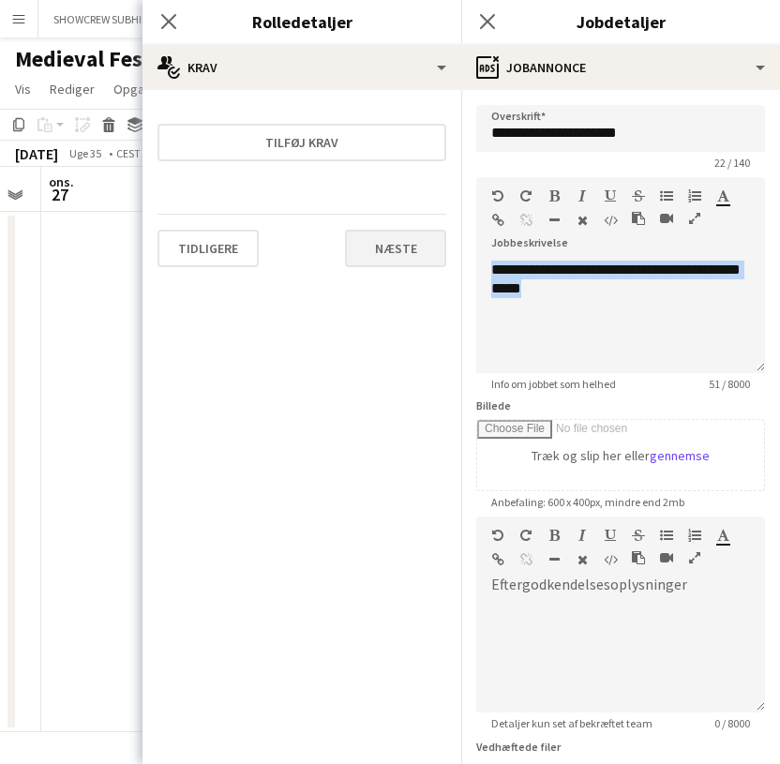
click at [423, 239] on button "Næste" at bounding box center [395, 248] width 101 height 37
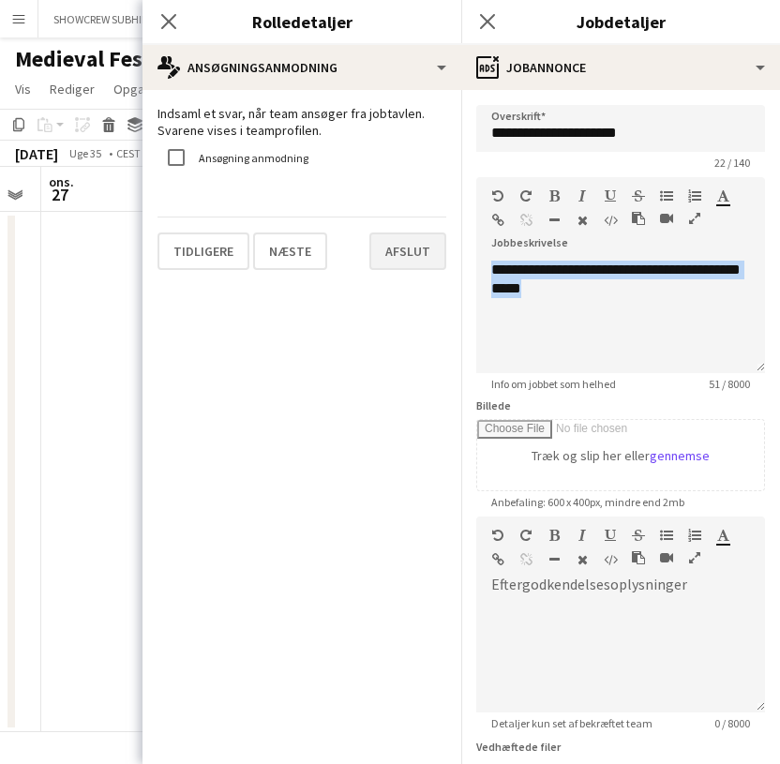
click at [421, 252] on button "Afslut" at bounding box center [407, 250] width 77 height 37
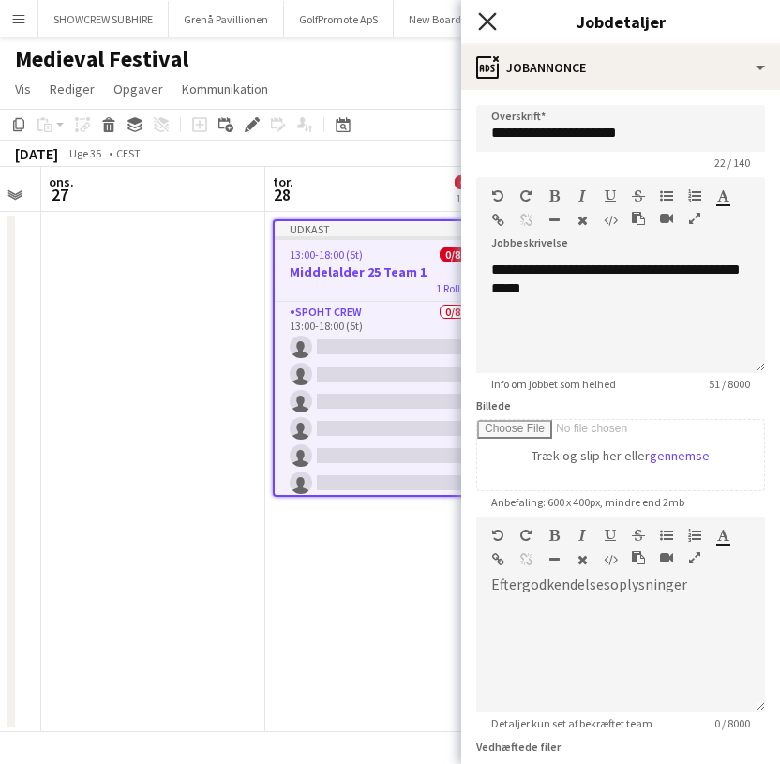
click at [489, 21] on icon at bounding box center [487, 21] width 18 height 18
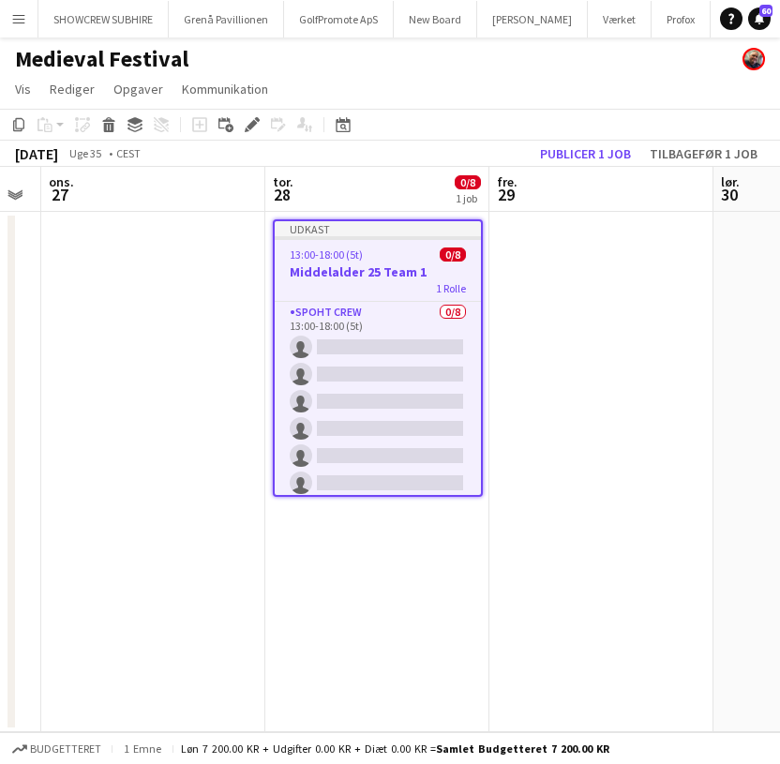
click at [336, 546] on app-date-cell "Udkast 13:00-18:00 (5t) 0/8 Middelalder 25 Team 1 1 Rolle Spoht Crew 0/8 13:00-…" at bounding box center [377, 472] width 224 height 520
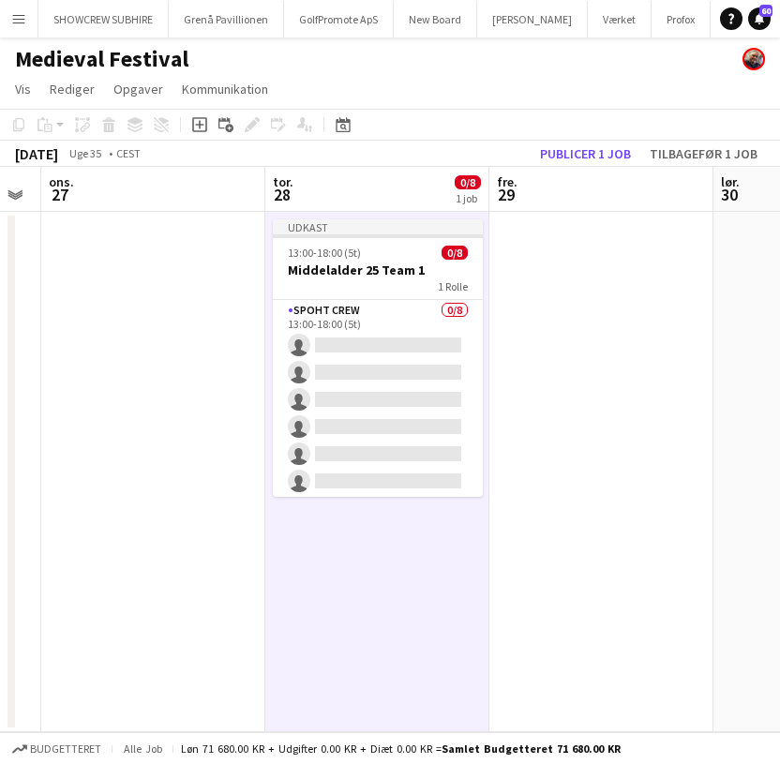
click at [299, 551] on app-date-cell "Udkast 13:00-18:00 (5t) 0/8 Middelalder 25 Team 1 1 Rolle Spoht Crew 0/8 13:00-…" at bounding box center [377, 472] width 224 height 520
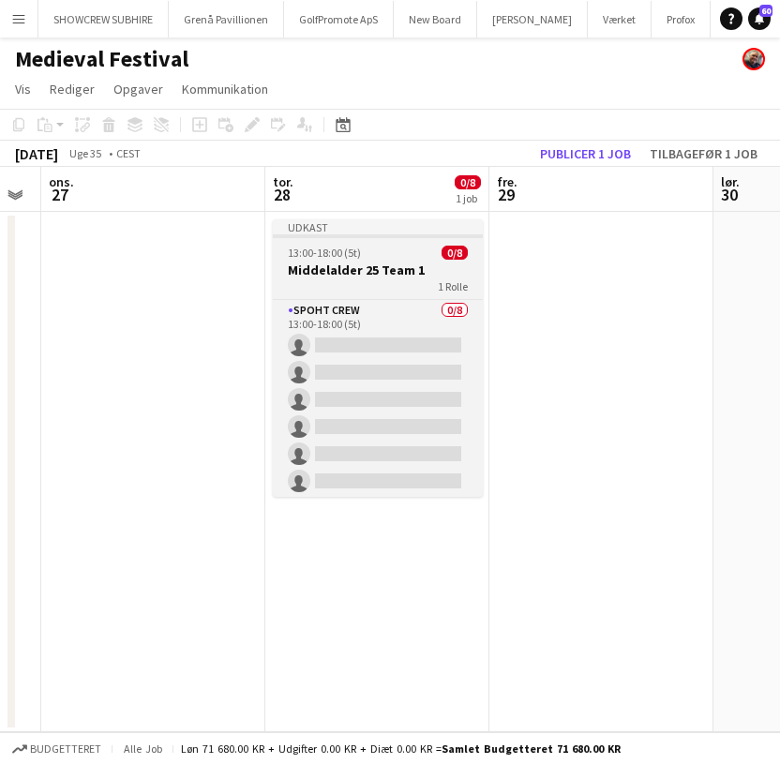
click at [333, 268] on h3 "Middelalder 25 Team 1" at bounding box center [378, 270] width 210 height 17
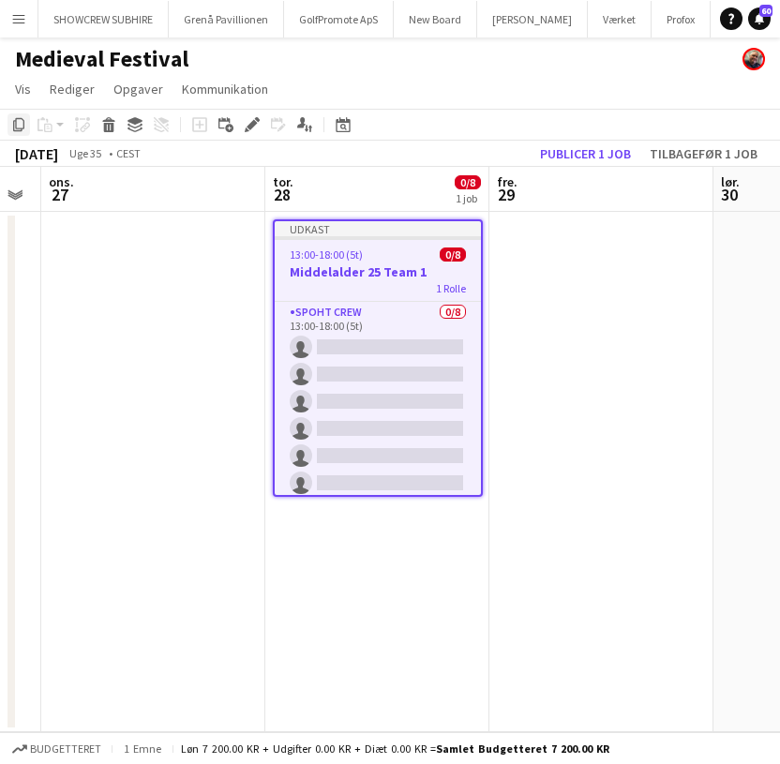
click at [20, 121] on icon "Kopier" at bounding box center [18, 124] width 15 height 15
click at [348, 566] on app-date-cell "Udkast 13:00-18:00 (5t) 0/8 Middelalder 25 Team 1 1 Rolle Spoht Crew 0/8 13:00-…" at bounding box center [377, 472] width 224 height 520
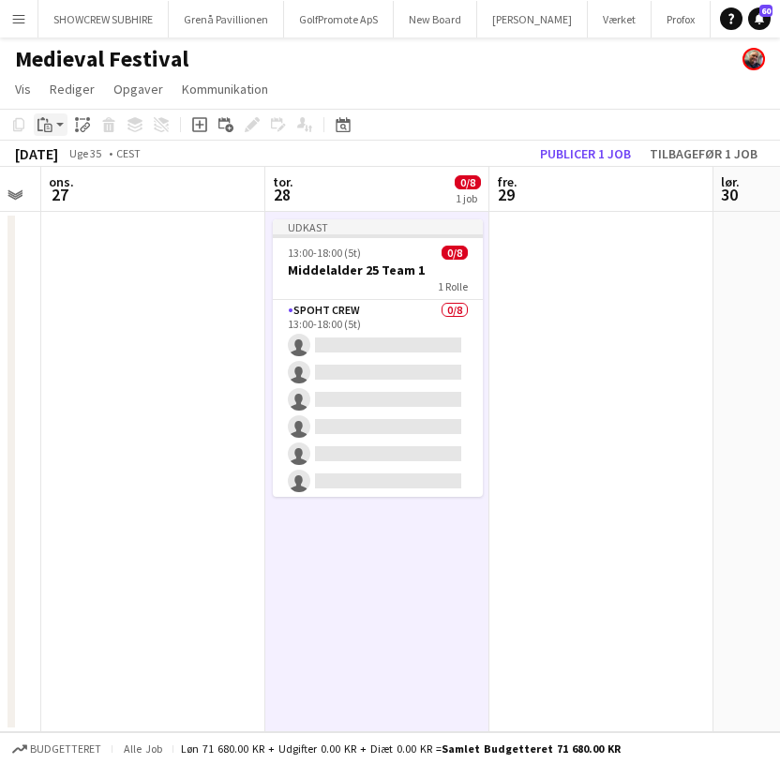
click at [49, 123] on icon "Indsæt" at bounding box center [44, 124] width 15 height 15
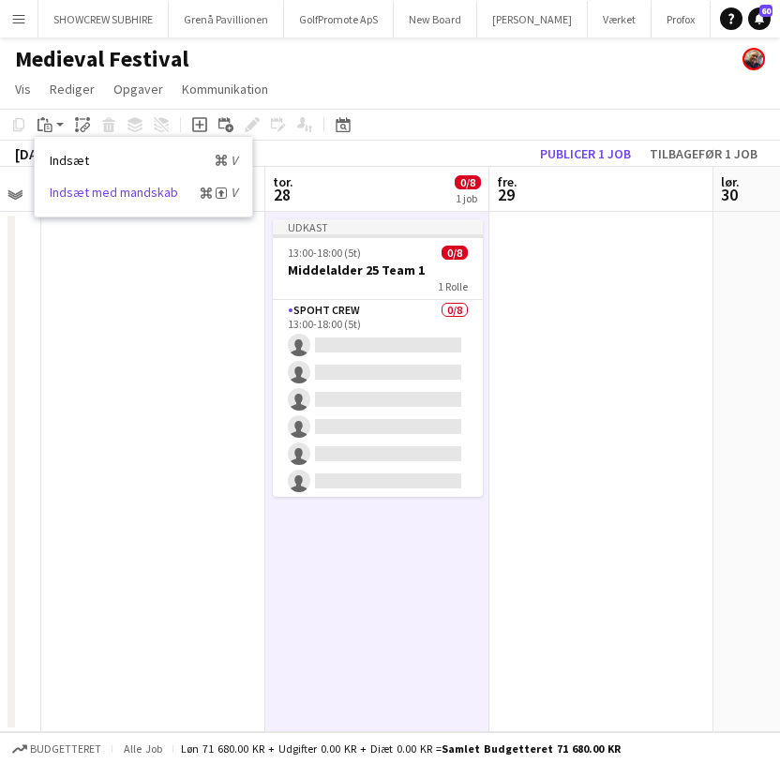
click at [127, 195] on link "Indsæt med mandskab Kommando Skift V" at bounding box center [143, 192] width 187 height 17
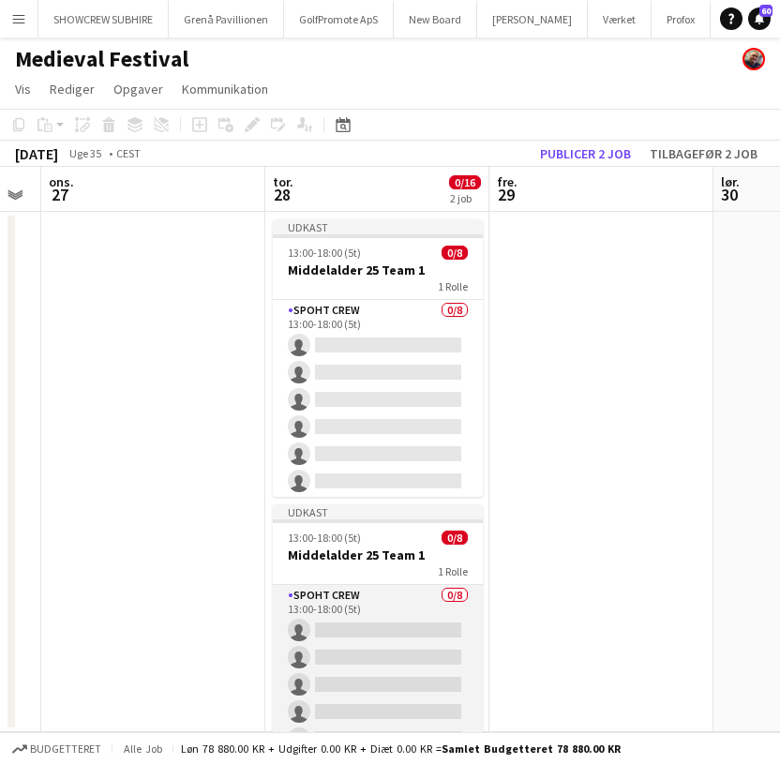
click at [350, 606] on app-card-role "Spoht Crew 0/8 13:00-18:00 (5t) single-neutral-actions single-neutral-actions s…" at bounding box center [378, 712] width 210 height 254
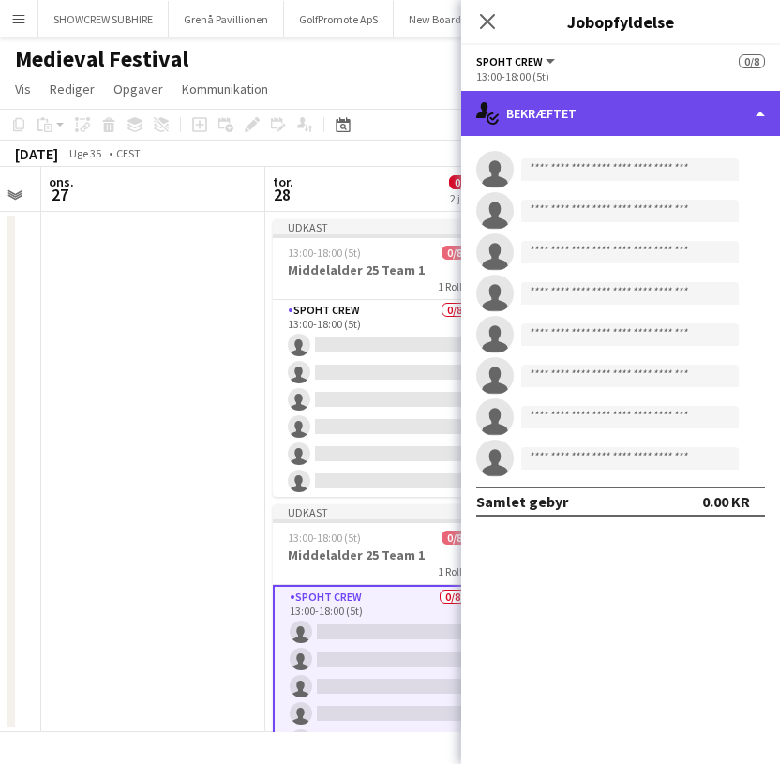
click at [763, 98] on div "single-neutral-actions-check-2 Bekræftet" at bounding box center [620, 113] width 319 height 45
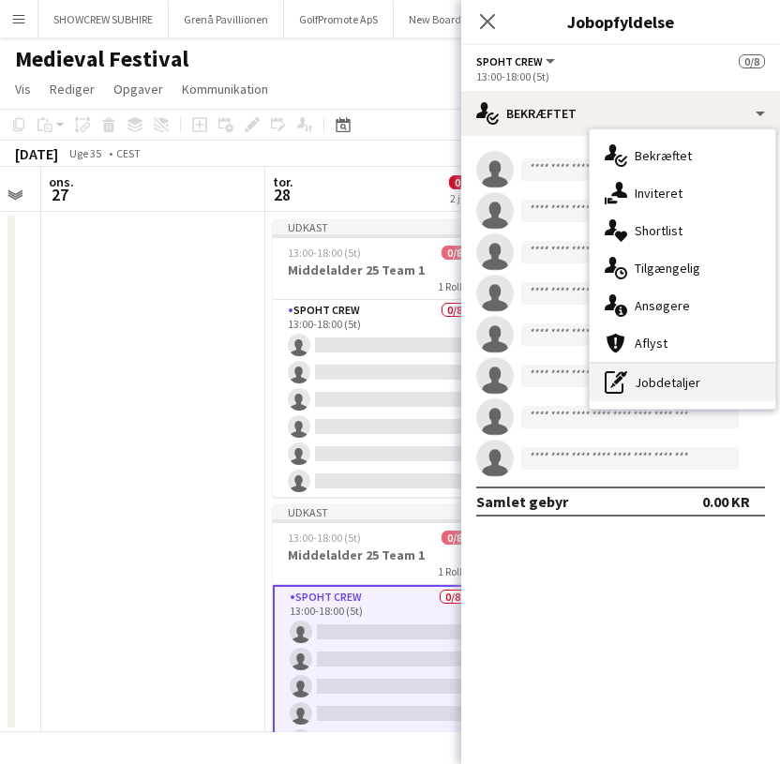
click at [672, 380] on div "pen-write Jobdetaljer" at bounding box center [683, 382] width 186 height 37
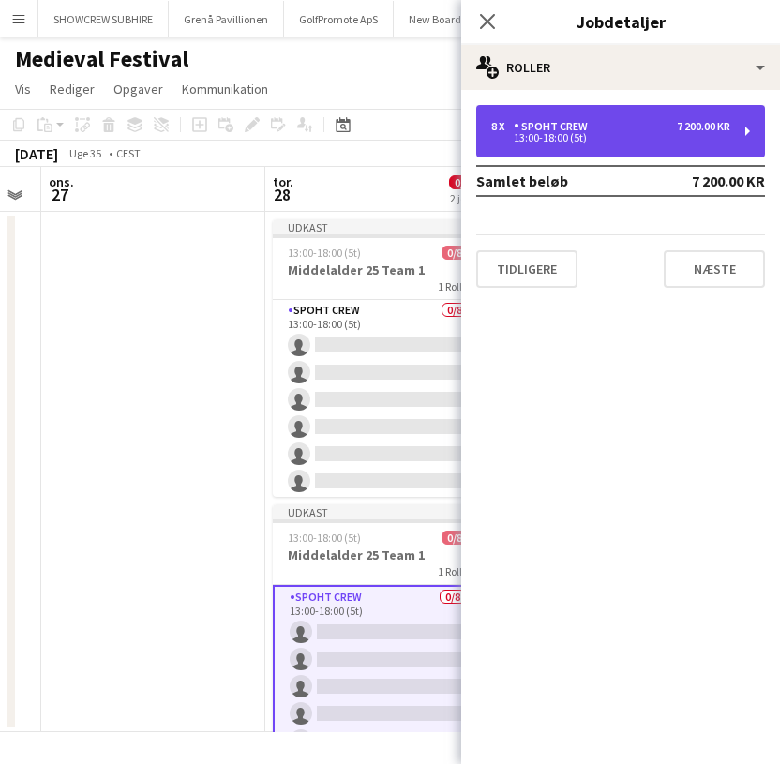
click at [651, 131] on div "8 x Spoht Crew 7 200.00 KR" at bounding box center [610, 126] width 239 height 13
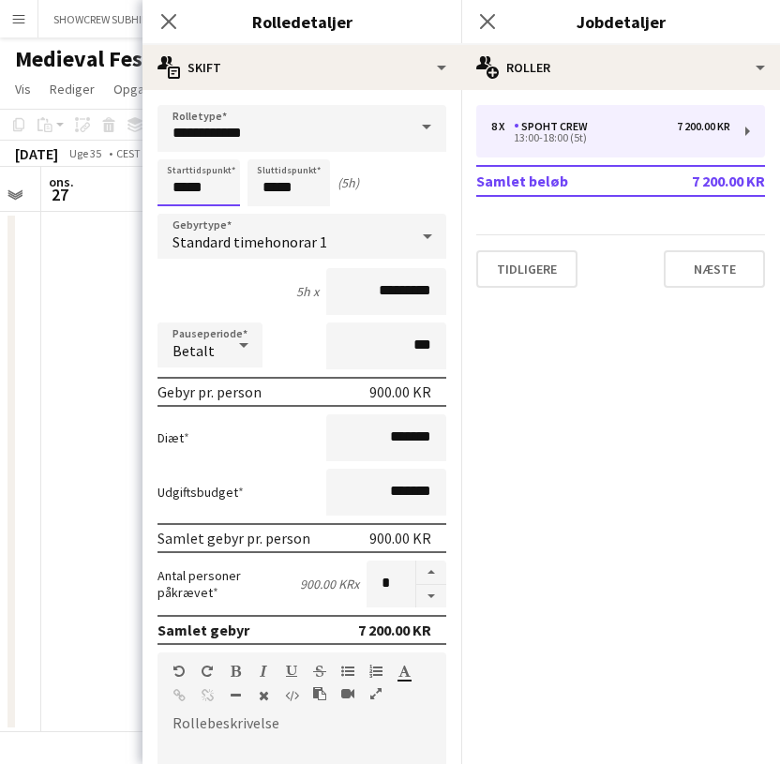
click at [180, 178] on input "*****" at bounding box center [198, 182] width 82 height 47
click at [179, 149] on div at bounding box center [179, 150] width 37 height 19
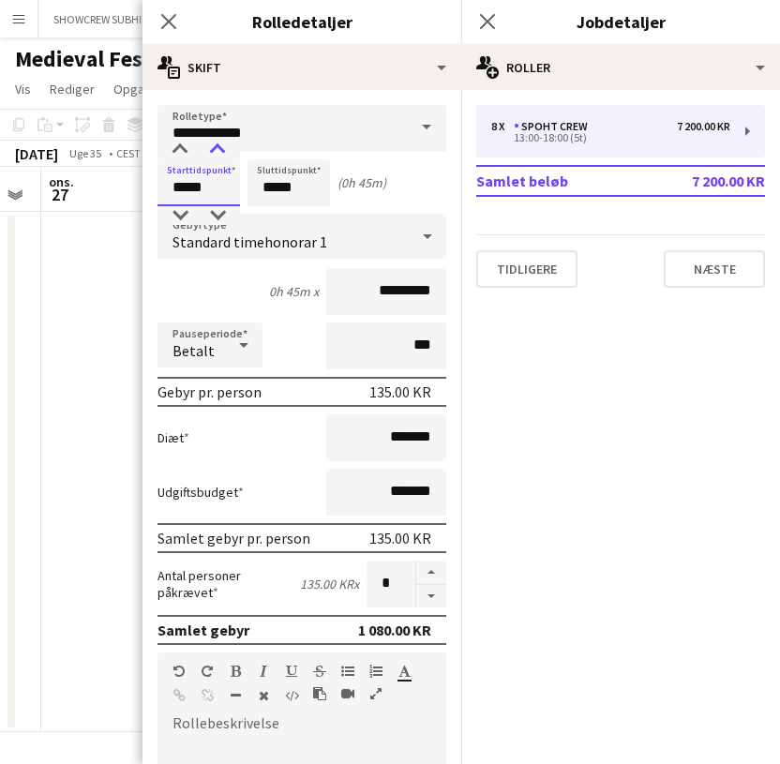
click at [221, 149] on div at bounding box center [217, 150] width 37 height 19
type input "*****"
click at [221, 149] on div at bounding box center [217, 150] width 37 height 19
click at [282, 189] on input "*****" at bounding box center [288, 182] width 82 height 47
click at [270, 146] on div at bounding box center [269, 150] width 37 height 19
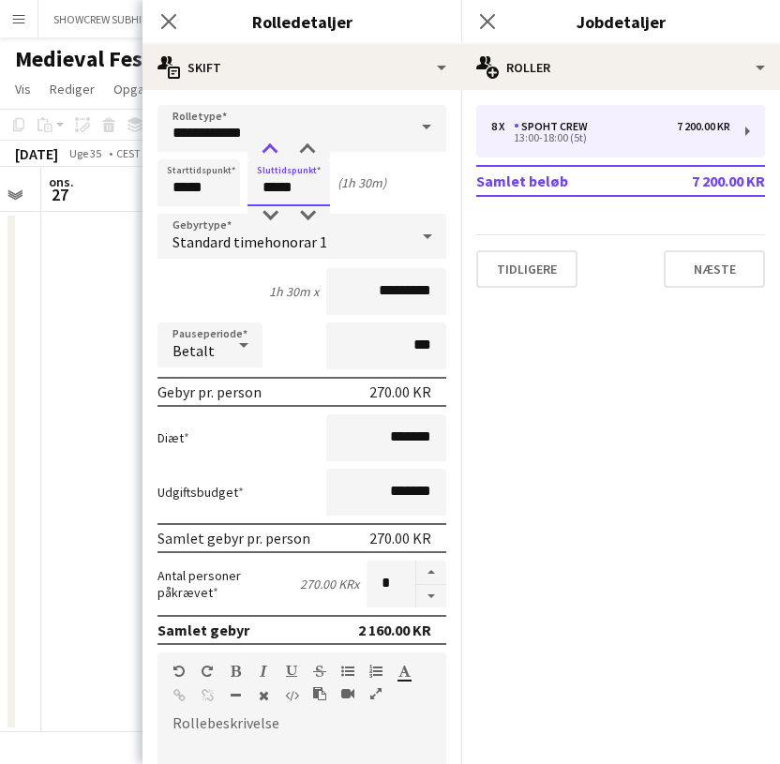
click at [270, 146] on div at bounding box center [269, 150] width 37 height 19
type input "*****"
click at [270, 146] on div at bounding box center [269, 150] width 37 height 19
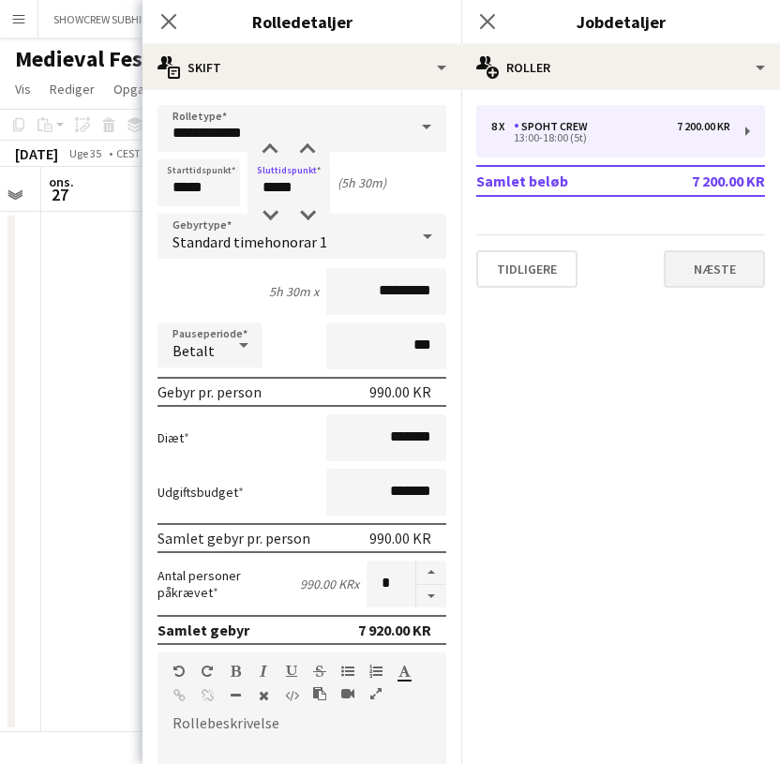
click at [730, 273] on button "Næste" at bounding box center [714, 268] width 101 height 37
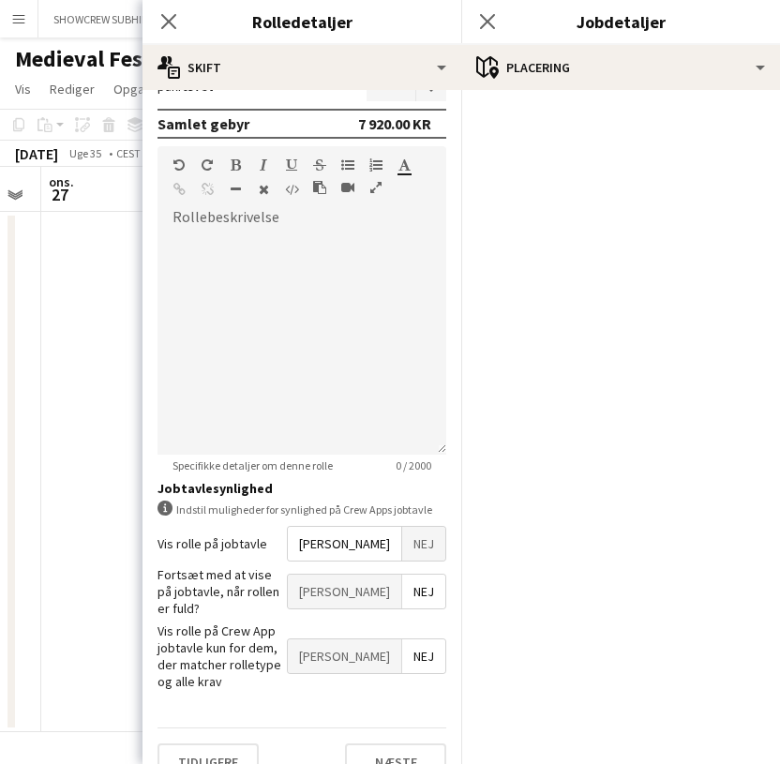
scroll to position [505, 0]
click at [397, 744] on button "Næste" at bounding box center [395, 762] width 101 height 37
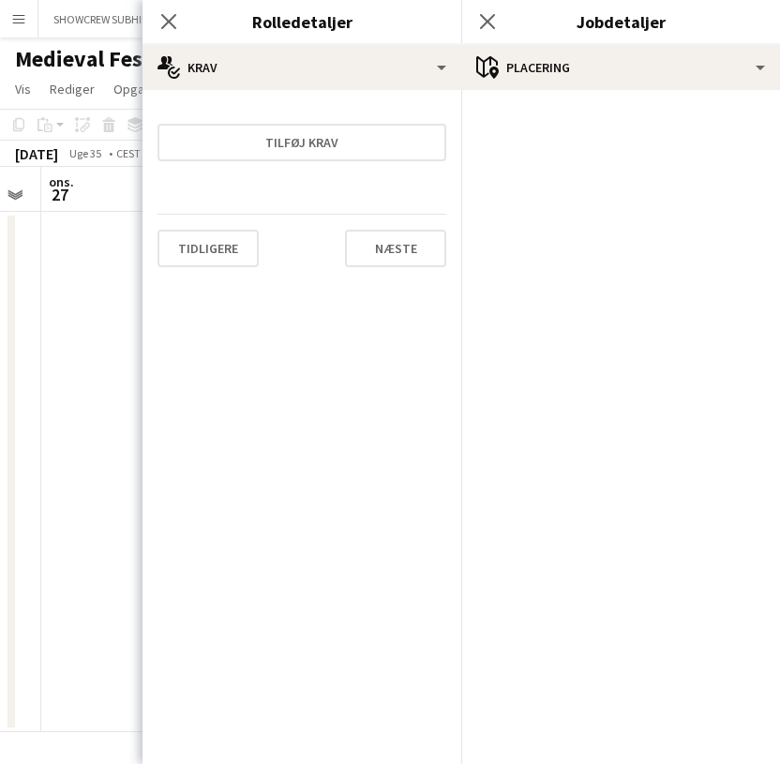
scroll to position [0, 0]
click at [172, 22] on icon "Luk pop-in" at bounding box center [168, 21] width 18 height 18
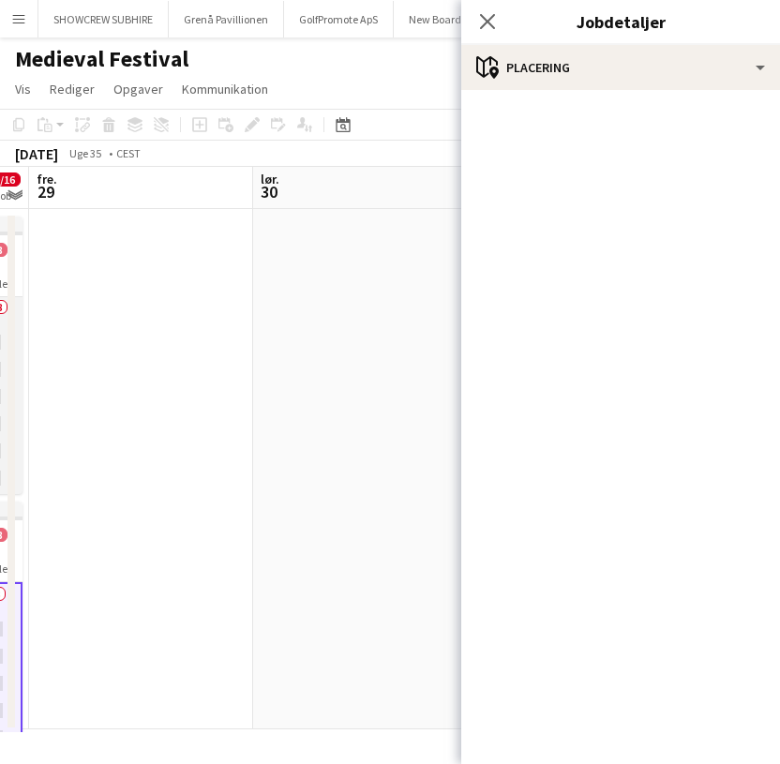
scroll to position [3, 641]
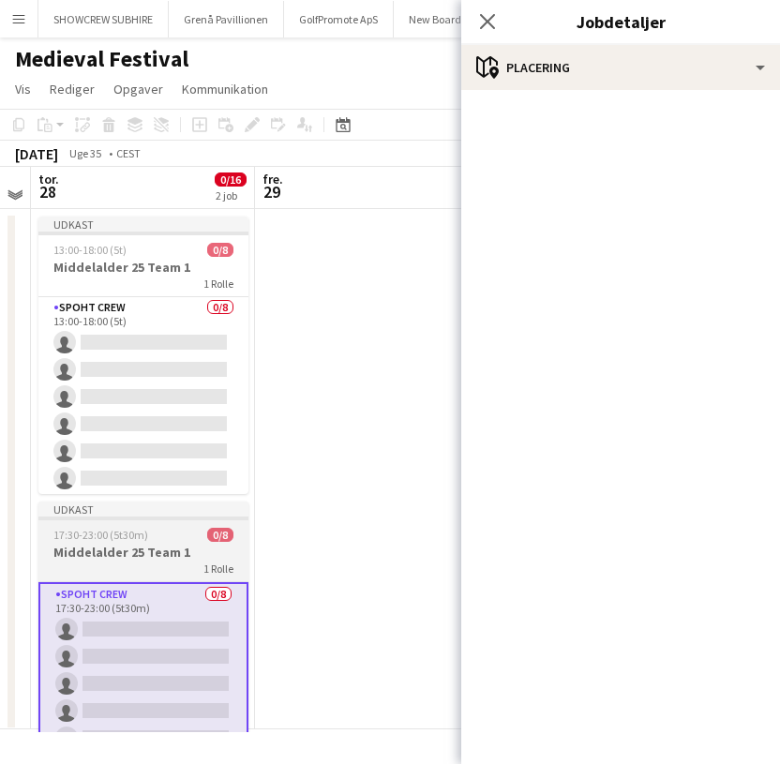
click at [183, 560] on h3 "Middelalder 25 Team 1" at bounding box center [143, 552] width 210 height 17
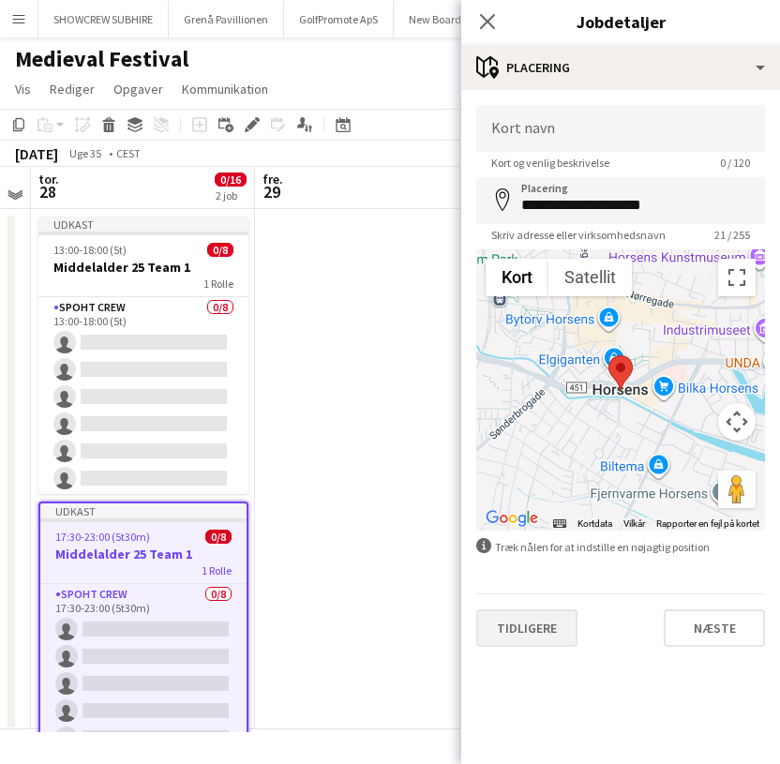
click at [511, 625] on button "Tidligere" at bounding box center [526, 627] width 101 height 37
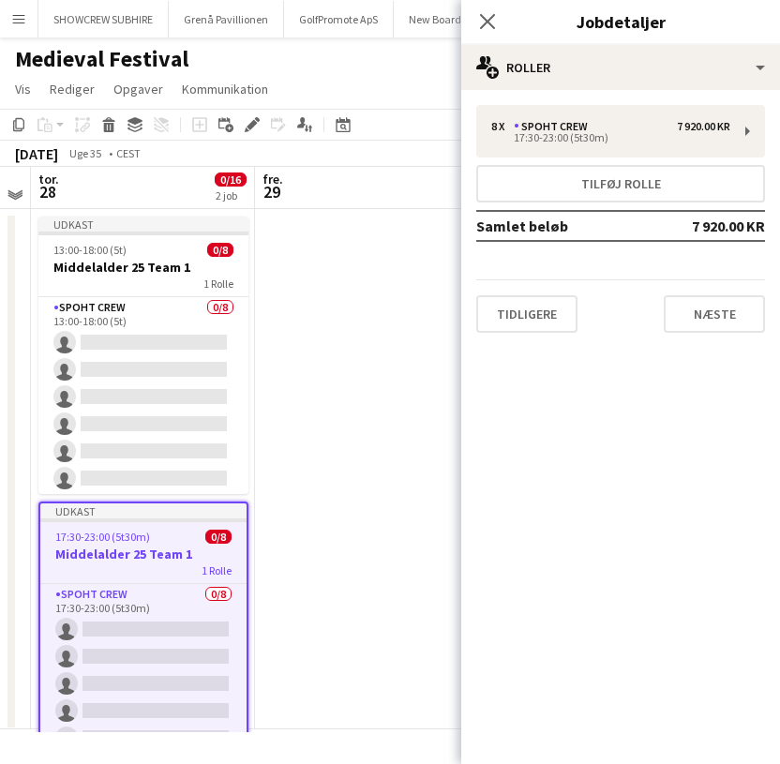
click at [511, 625] on mat-expansion-panel "pencil3 Generelle detaljer 8 x Spoht Crew 7 920.00 KR 17:30-23:00 (5t30m) Tilfø…" at bounding box center [620, 427] width 319 height 674
click at [525, 310] on button "Tidligere" at bounding box center [526, 313] width 101 height 37
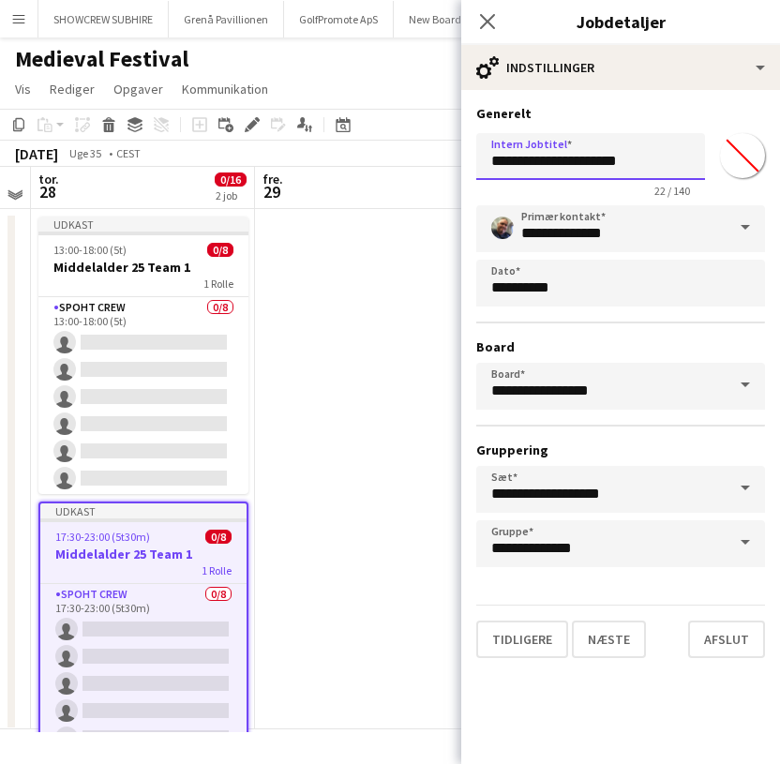
click at [641, 171] on input "**********" at bounding box center [590, 156] width 229 height 47
type input "**********"
click at [724, 643] on button "Afslut" at bounding box center [726, 638] width 77 height 37
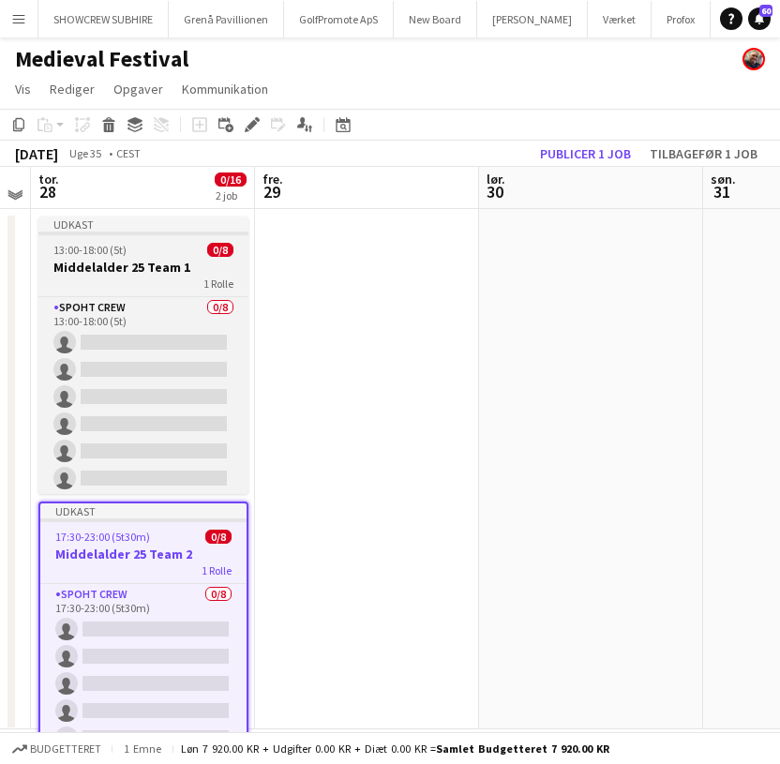
click at [158, 268] on h3 "Middelalder 25 Team 1" at bounding box center [143, 267] width 210 height 17
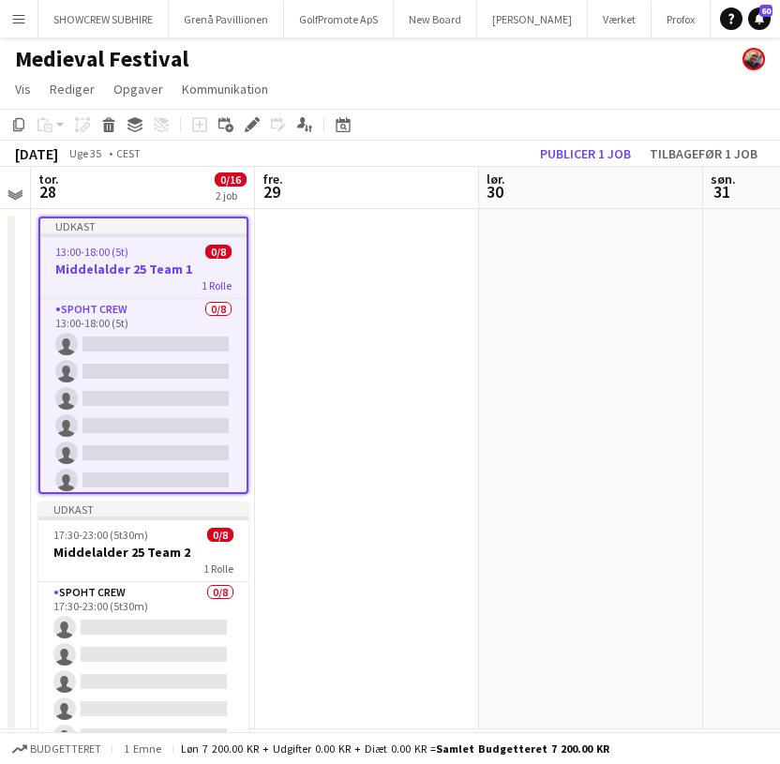
click at [351, 313] on app-date-cell at bounding box center [367, 469] width 224 height 520
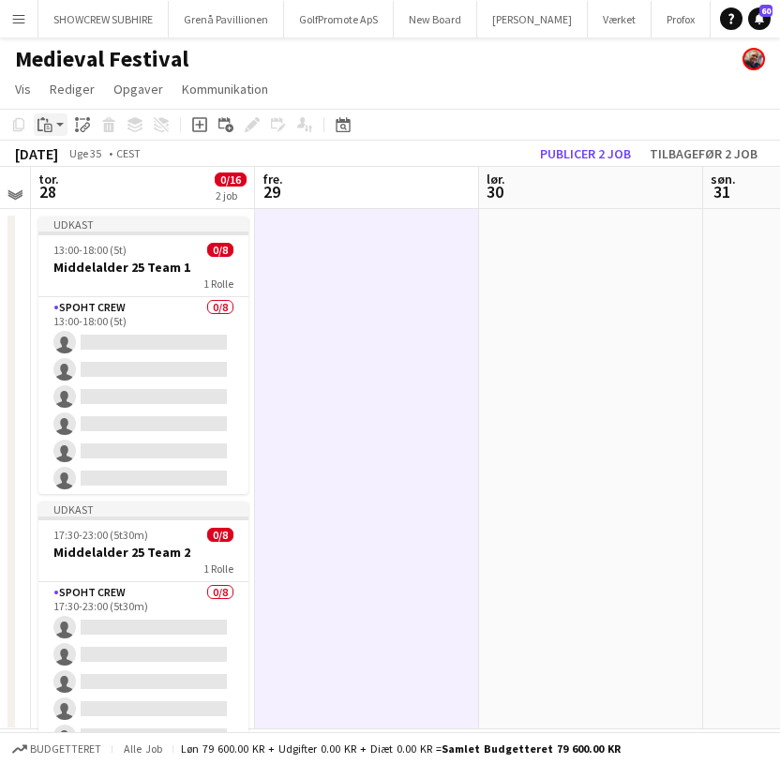
click at [39, 124] on icon "Indsæt" at bounding box center [44, 124] width 15 height 15
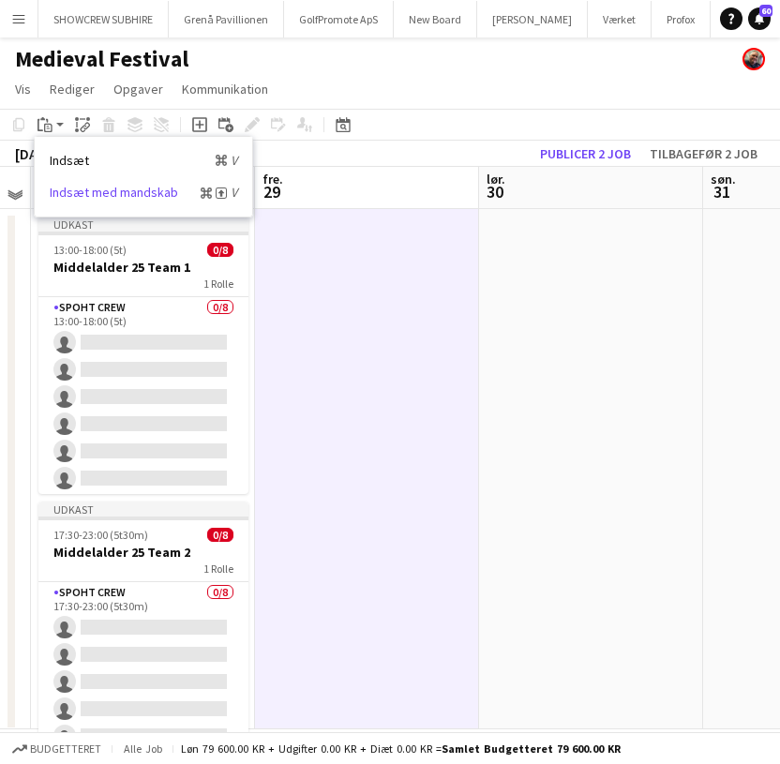
click at [130, 189] on link "Indsæt med mandskab Kommando Skift V" at bounding box center [143, 192] width 187 height 17
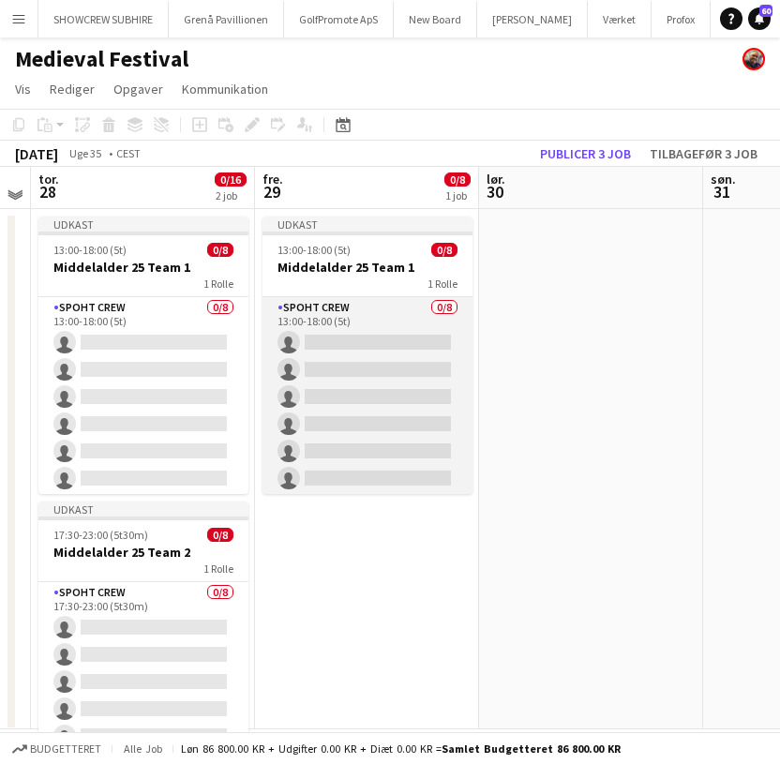
click at [365, 314] on app-card-role "Spoht Crew 0/8 13:00-18:00 (5t) single-neutral-actions single-neutral-actions s…" at bounding box center [367, 424] width 210 height 254
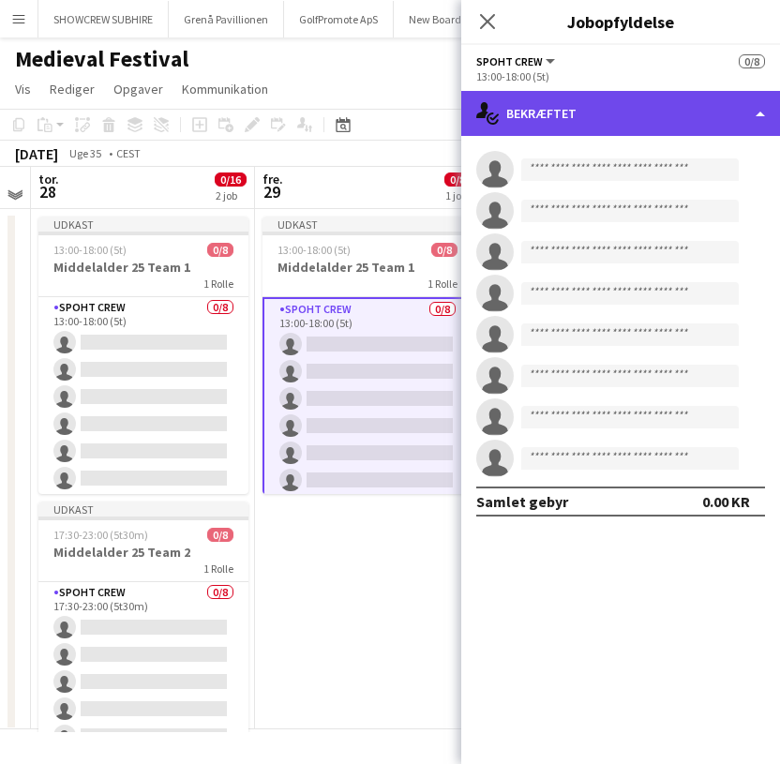
click at [708, 108] on div "single-neutral-actions-check-2 Bekræftet" at bounding box center [620, 113] width 319 height 45
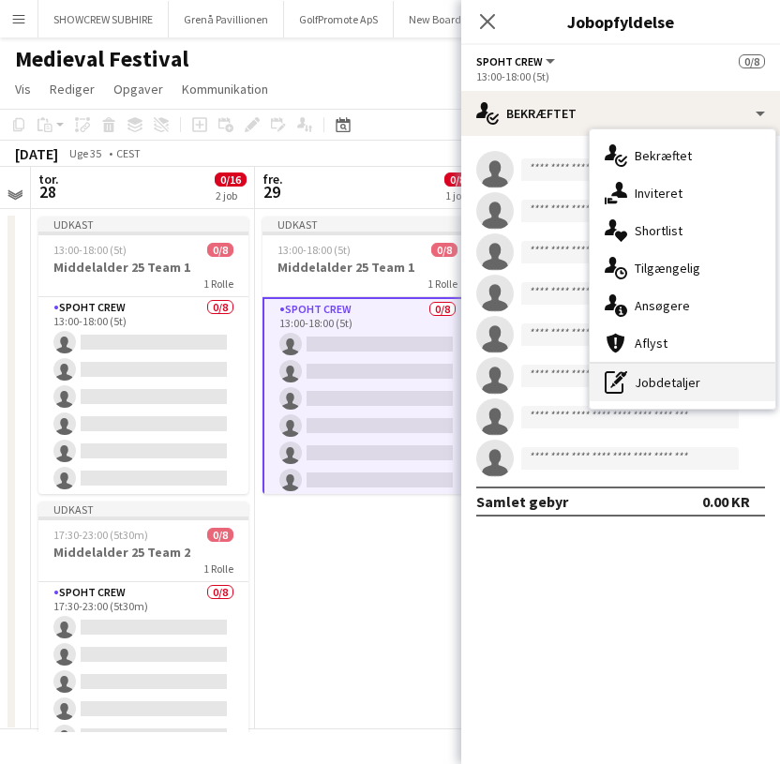
click at [676, 382] on div "pen-write Jobdetaljer" at bounding box center [683, 382] width 186 height 37
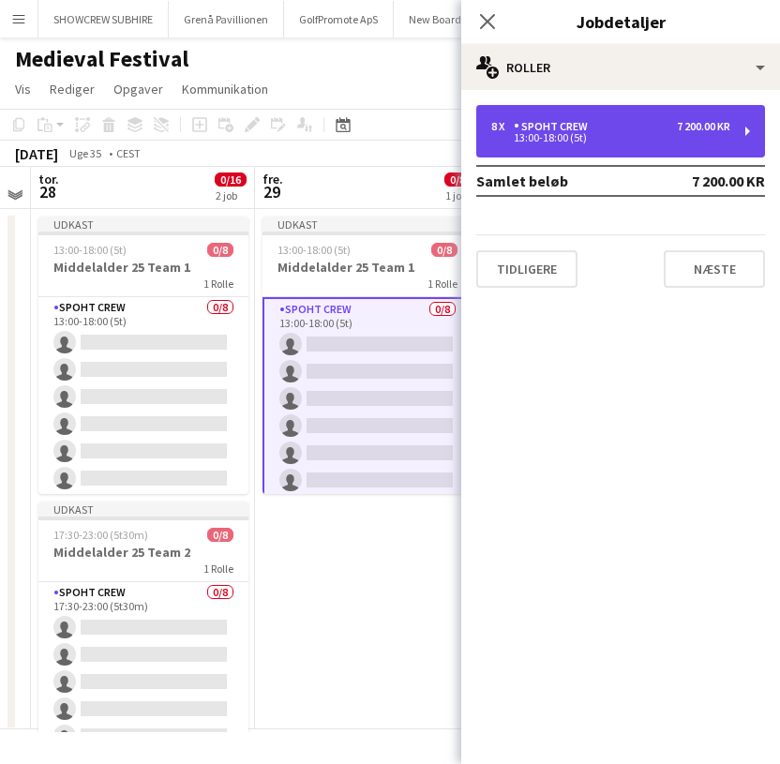
click at [560, 137] on div "13:00-18:00 (5t)" at bounding box center [610, 137] width 239 height 9
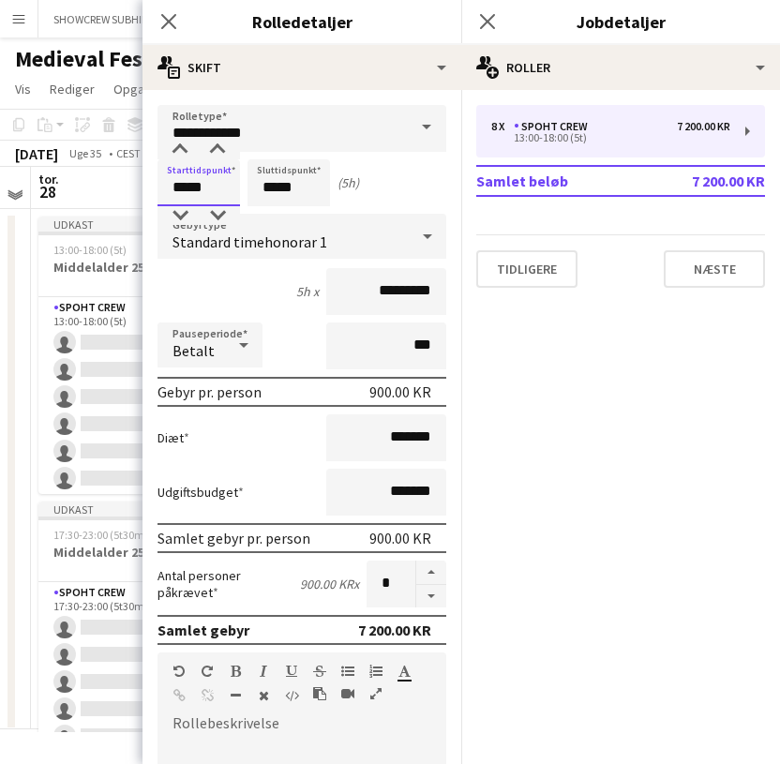
click at [183, 198] on input "*****" at bounding box center [198, 182] width 82 height 47
click at [182, 213] on div at bounding box center [179, 215] width 37 height 19
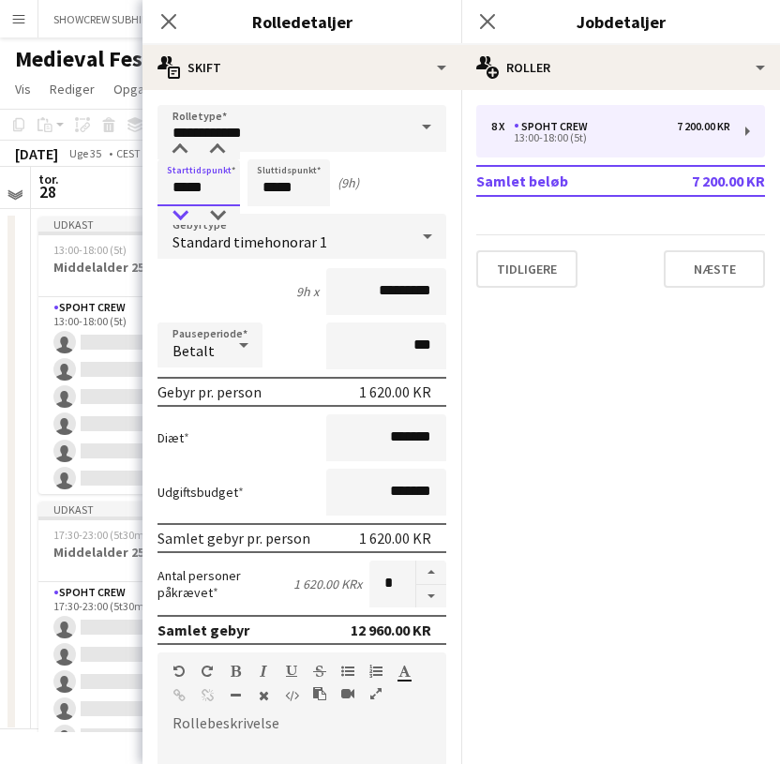
click at [182, 213] on div at bounding box center [179, 215] width 37 height 19
click at [173, 217] on div at bounding box center [179, 215] width 37 height 19
type input "*****"
click at [173, 217] on div at bounding box center [179, 215] width 37 height 19
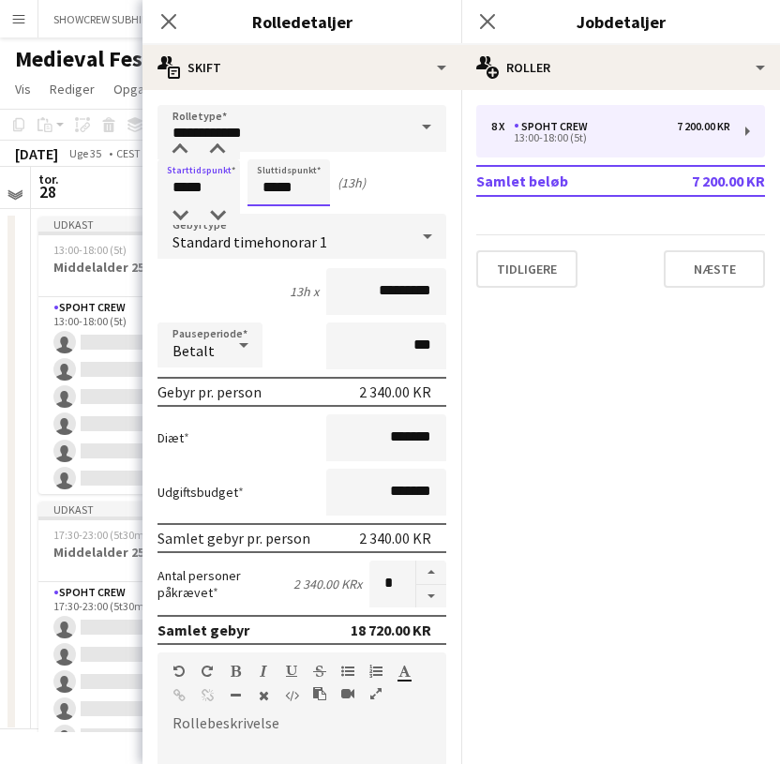
click at [271, 188] on input "*****" at bounding box center [288, 182] width 82 height 47
click at [271, 216] on div at bounding box center [269, 215] width 37 height 19
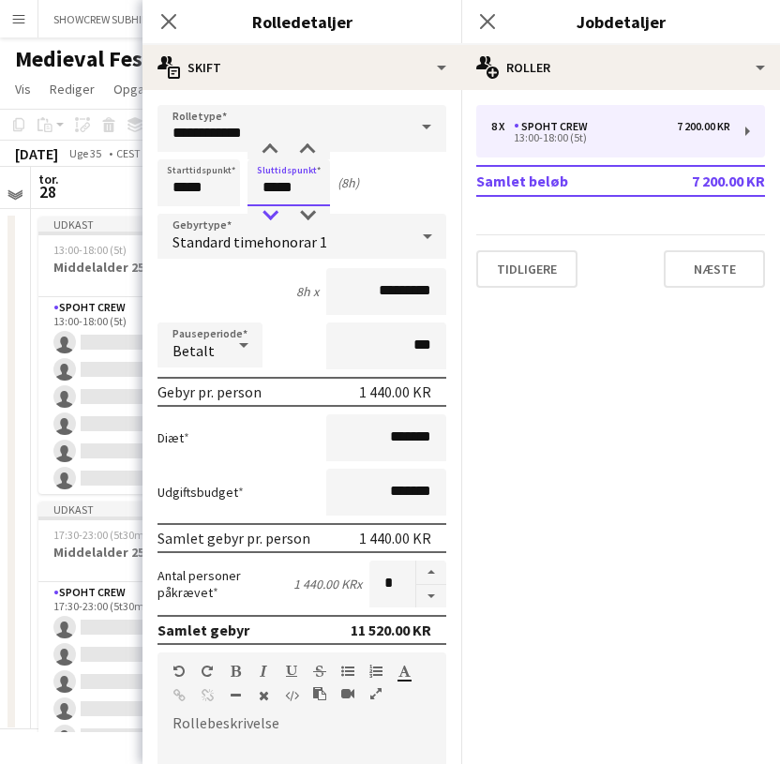
click at [271, 216] on div at bounding box center [269, 215] width 37 height 19
type input "*****"
click at [271, 216] on div at bounding box center [269, 215] width 37 height 19
click at [721, 279] on button "Næste" at bounding box center [714, 268] width 101 height 37
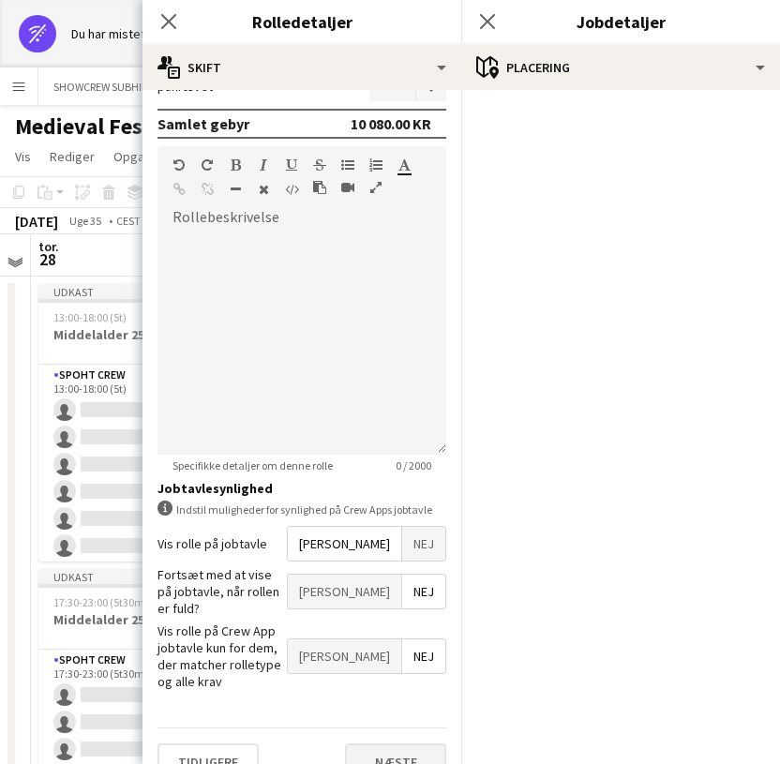
scroll to position [505, 0]
click at [411, 744] on button "Næste" at bounding box center [395, 762] width 101 height 37
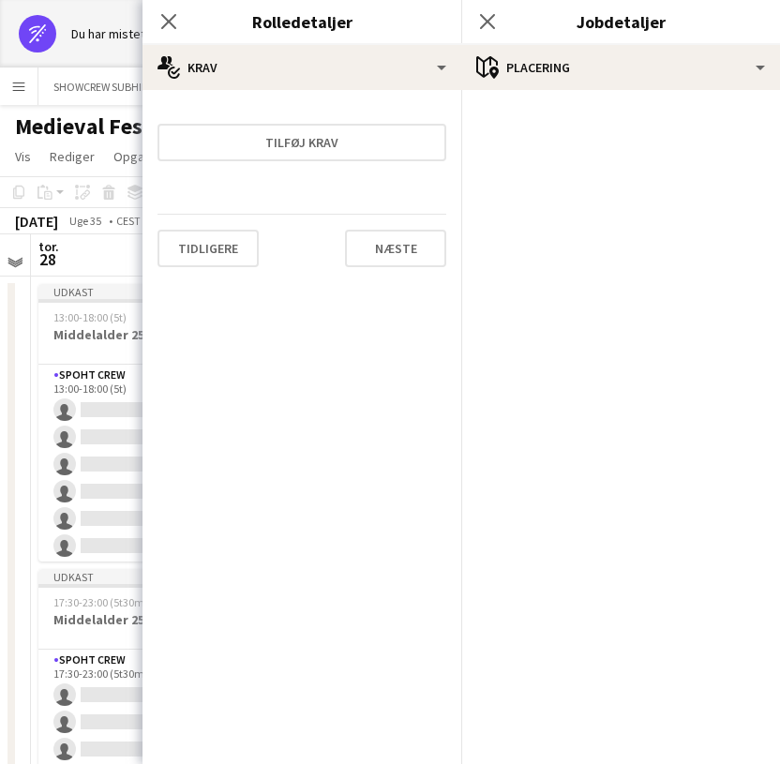
scroll to position [0, 0]
click at [422, 254] on button "Næste" at bounding box center [395, 248] width 101 height 37
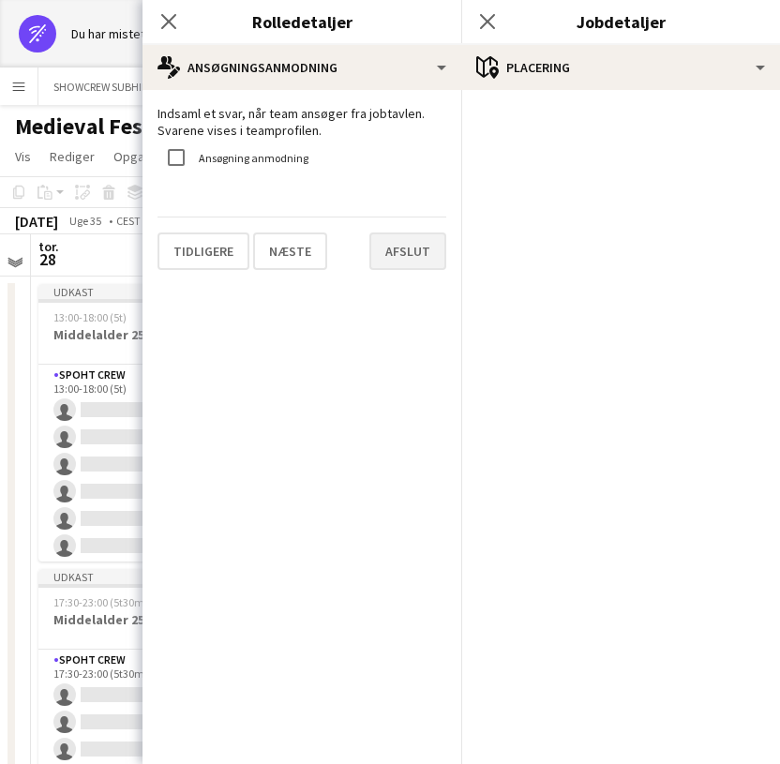
click at [423, 256] on button "Afslut" at bounding box center [407, 250] width 77 height 37
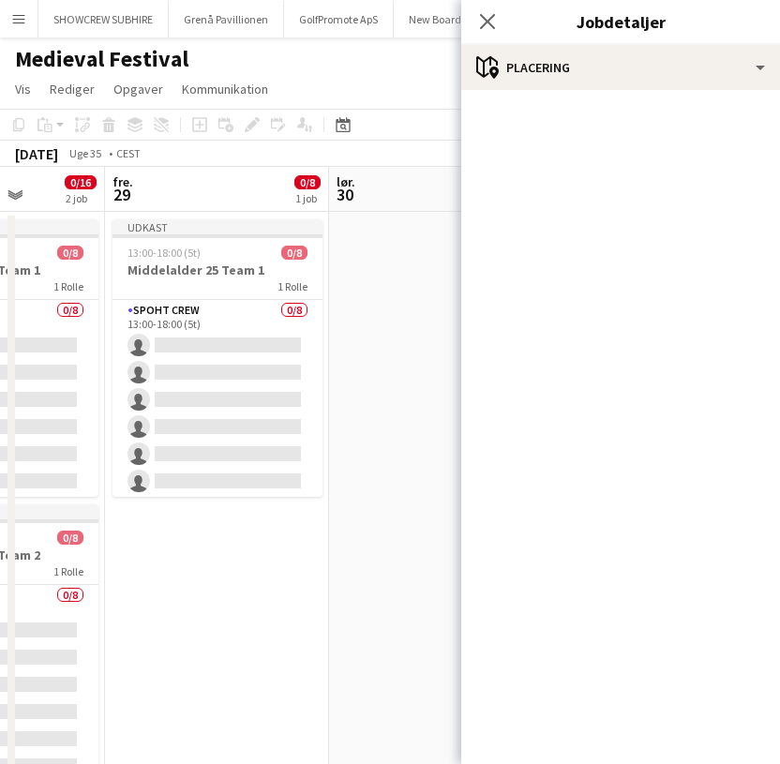
scroll to position [0, 568]
drag, startPoint x: 155, startPoint y: 271, endPoint x: 202, endPoint y: 268, distance: 47.9
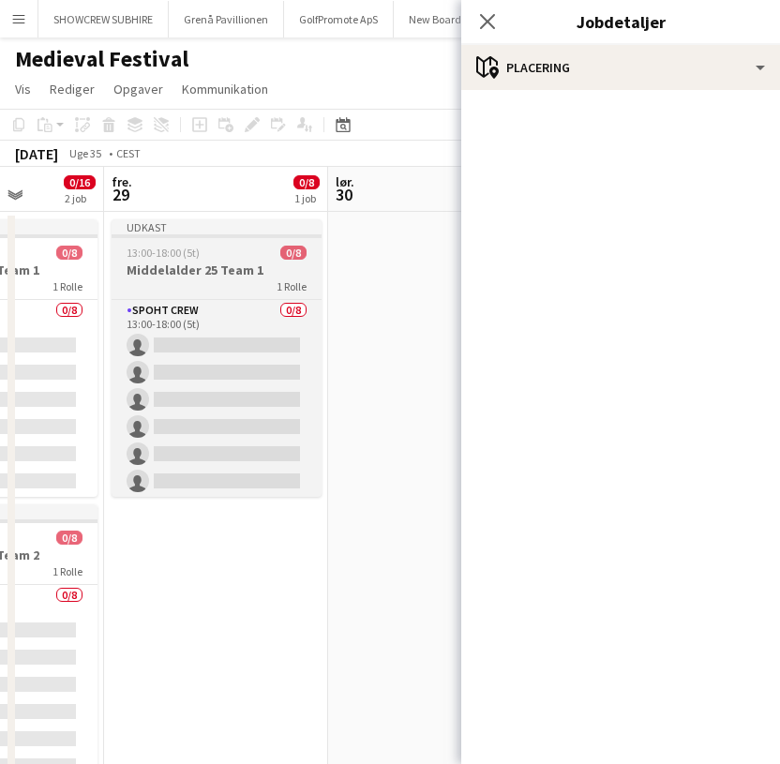
click at [241, 224] on div "Udkast" at bounding box center [217, 226] width 210 height 15
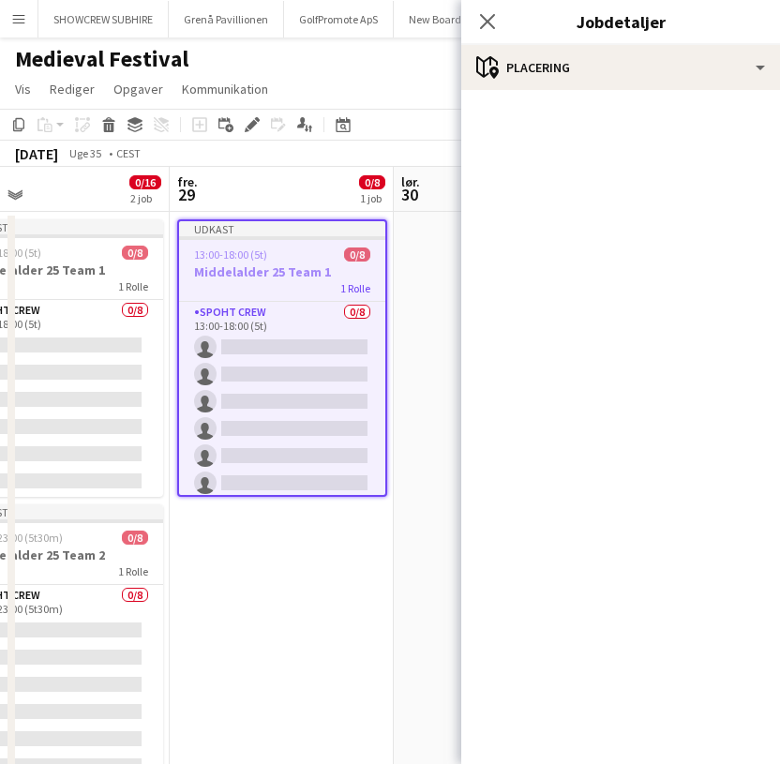
scroll to position [0, 511]
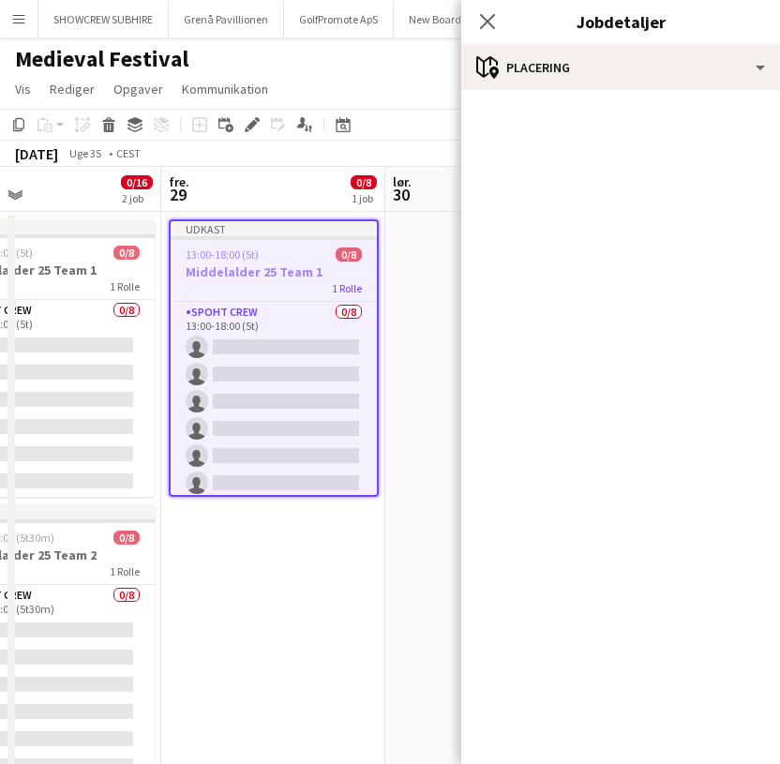
drag, startPoint x: 237, startPoint y: 224, endPoint x: 295, endPoint y: 265, distance: 71.3
click at [294, 265] on app-calendar-viewport "tir. 26 ons. 27 tor. 28 0/16 2 job fre. 29 0/8 1 job lør. 30 søn. 31 man. 1 tir…" at bounding box center [390, 493] width 780 height 652
click at [110, 128] on icon at bounding box center [109, 127] width 10 height 9
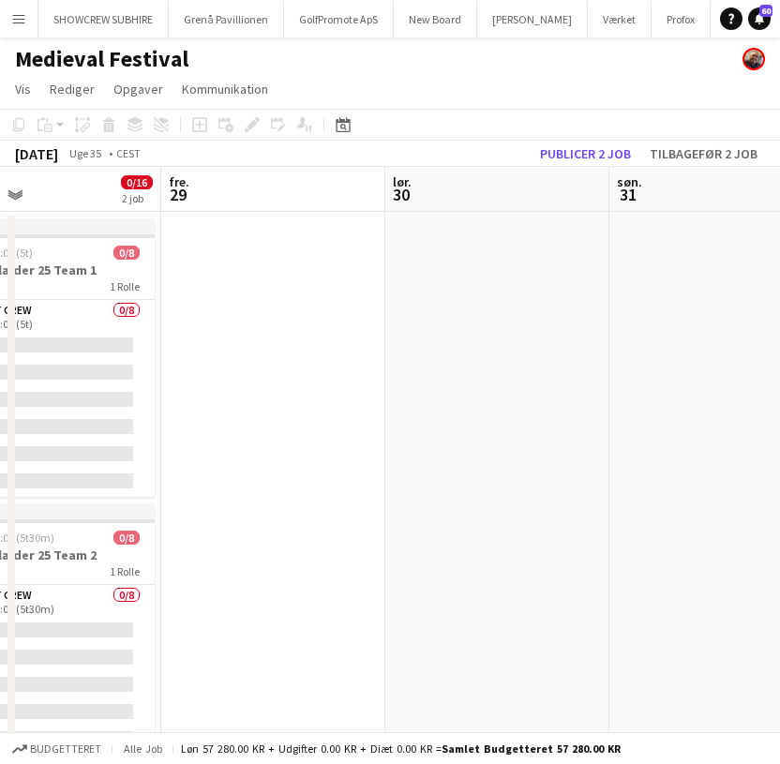
click at [454, 268] on app-date-cell at bounding box center [497, 515] width 224 height 607
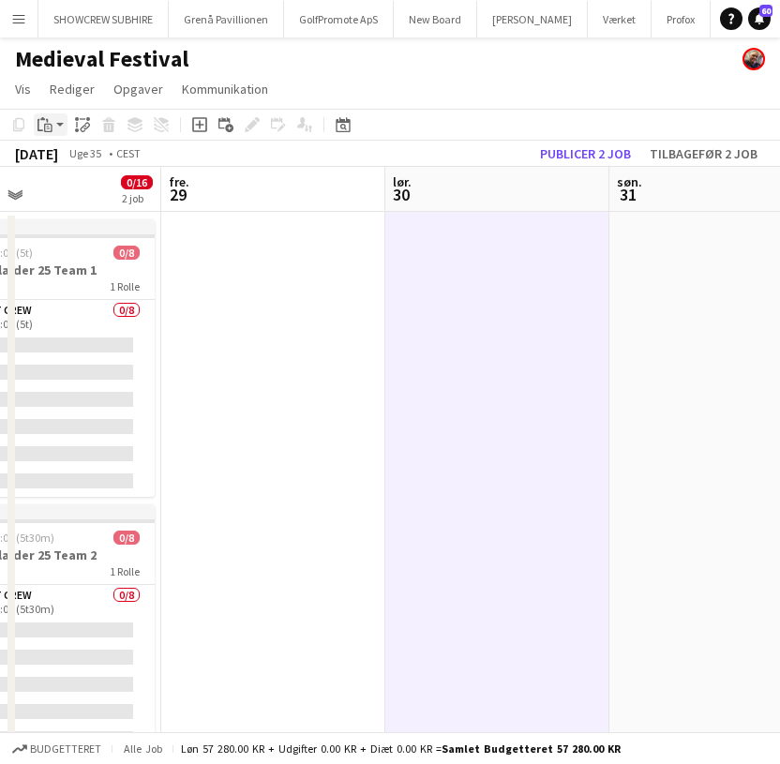
click at [54, 127] on div "Indsæt" at bounding box center [45, 124] width 22 height 22
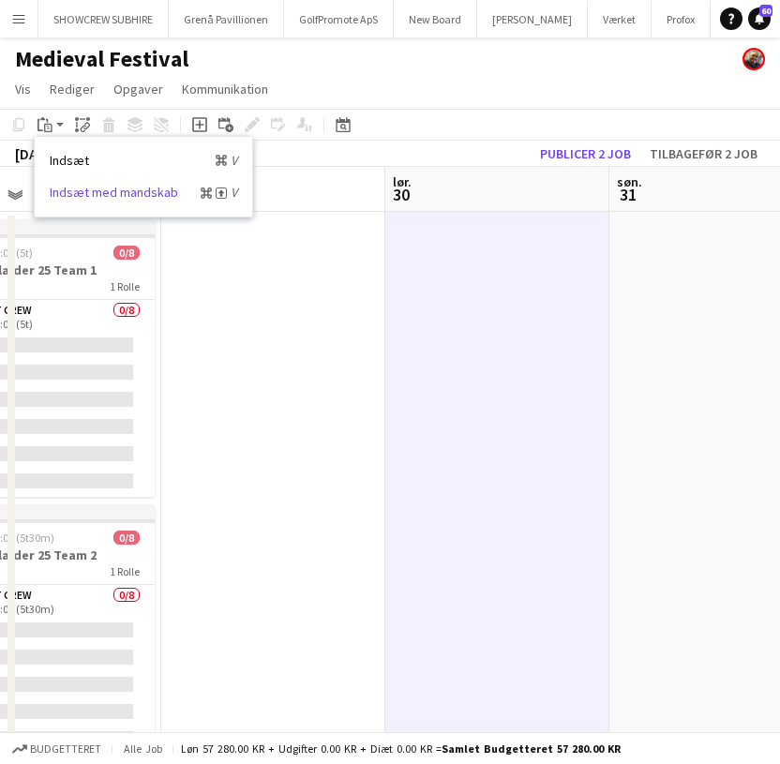
click at [125, 191] on link "Indsæt med mandskab Kommando Skift V" at bounding box center [143, 192] width 187 height 17
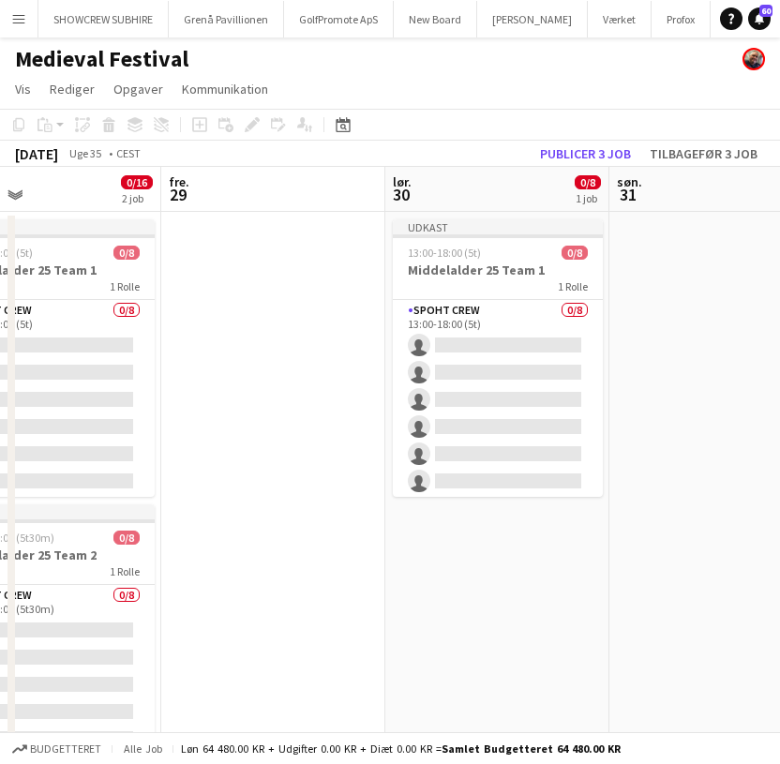
click at [690, 295] on app-date-cell at bounding box center [721, 515] width 224 height 607
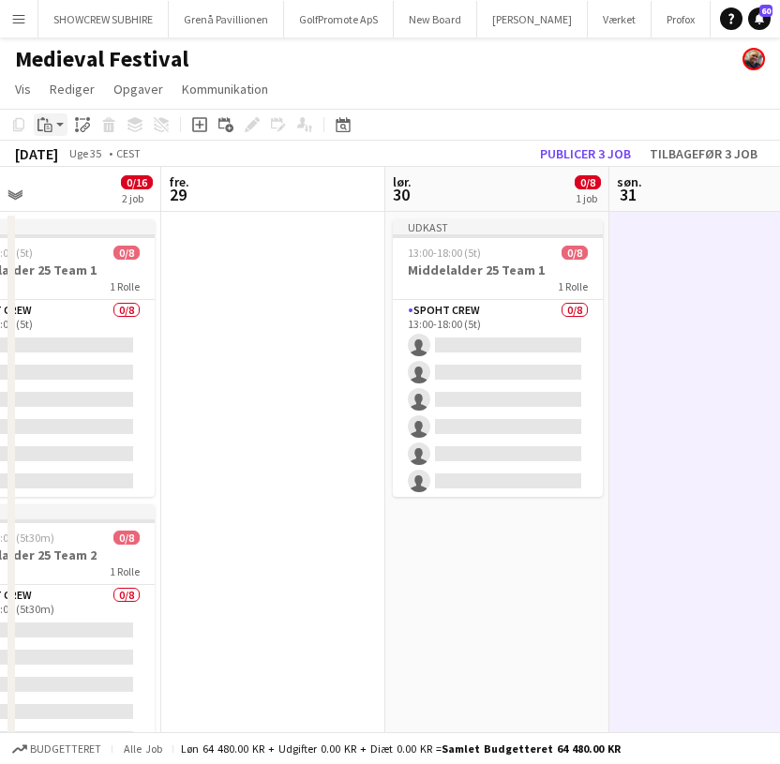
click at [49, 126] on icon "Indsæt" at bounding box center [44, 124] width 15 height 15
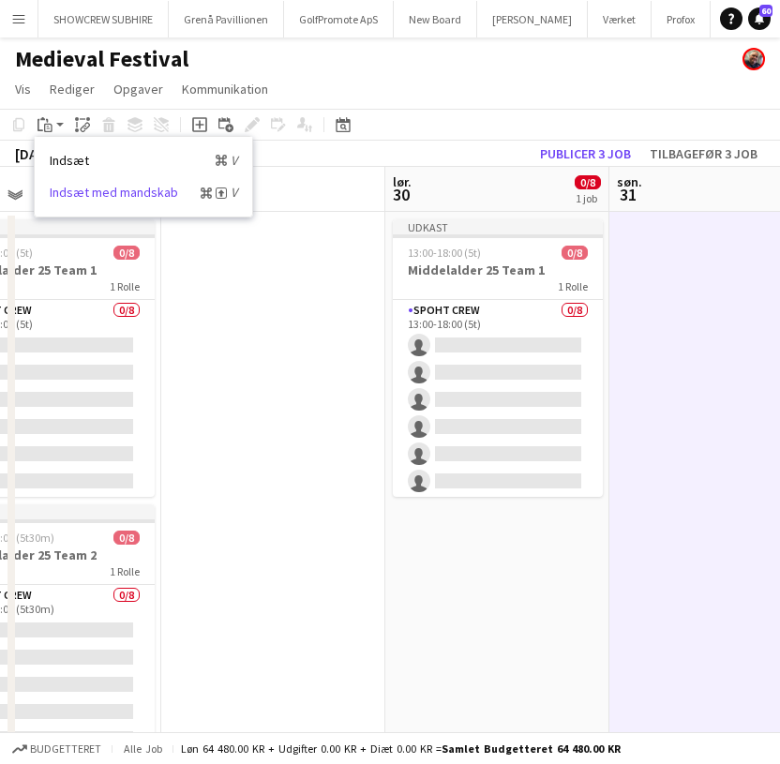
click at [102, 192] on link "Indsæt med mandskab Kommando Skift V" at bounding box center [143, 192] width 187 height 17
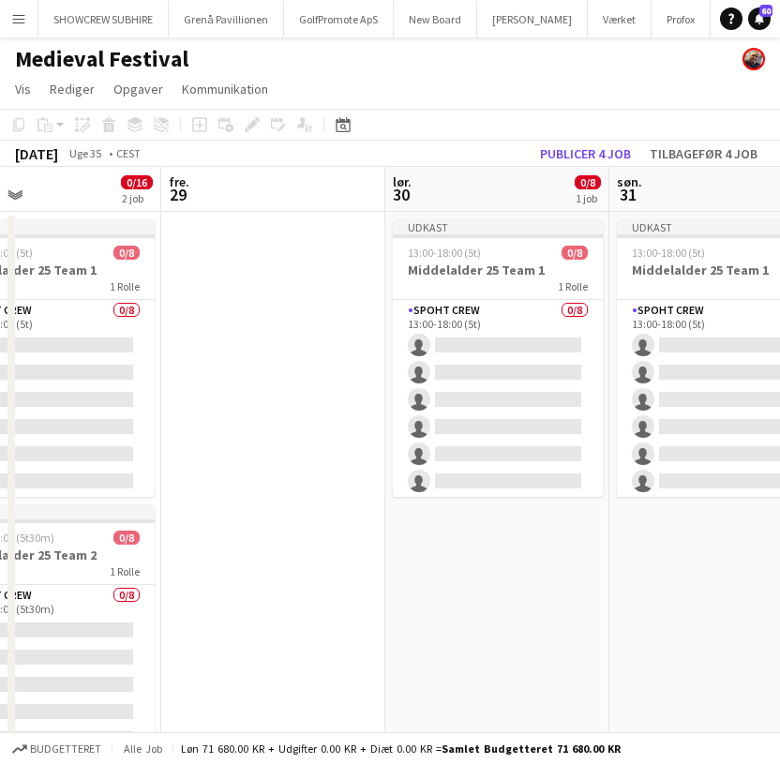
click at [714, 594] on app-date-cell "Udkast 13:00-18:00 (5t) 0/8 Middelalder 25 Team 1 1 Rolle Spoht Crew 0/8 13:00-…" at bounding box center [721, 515] width 224 height 607
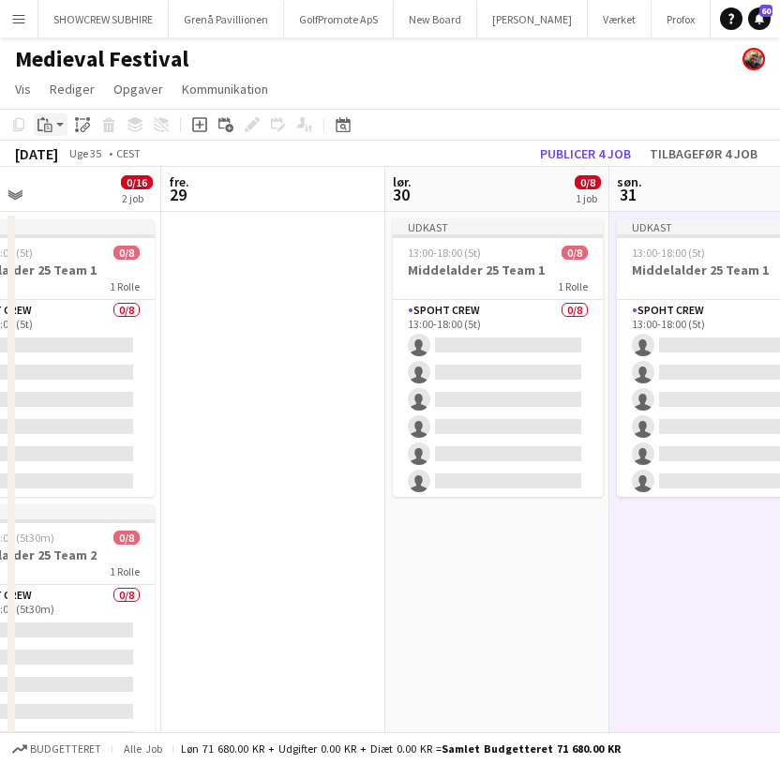
click at [45, 124] on icon at bounding box center [48, 128] width 8 height 8
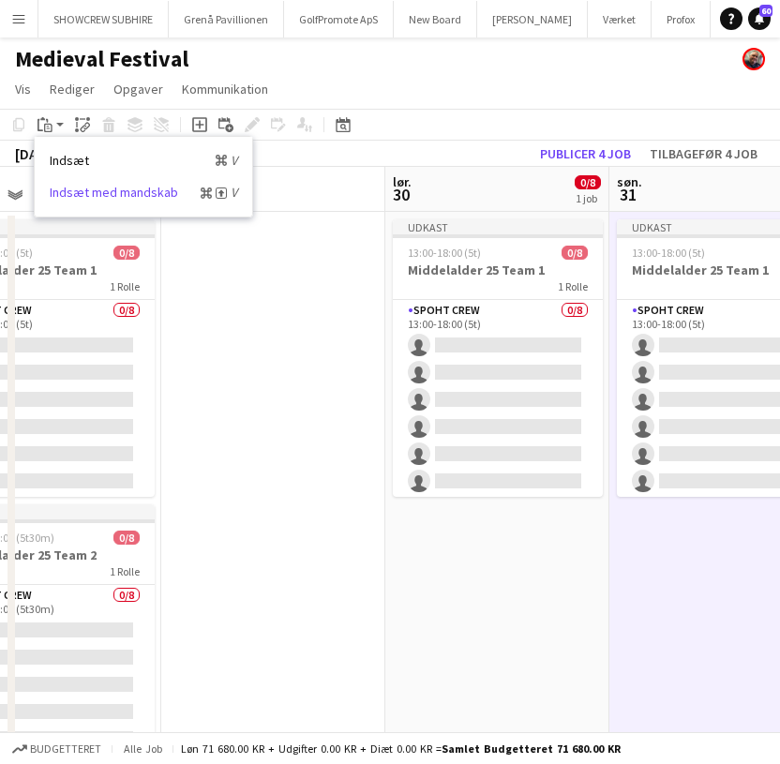
click at [82, 193] on link "Indsæt med mandskab Kommando Skift V" at bounding box center [143, 192] width 187 height 17
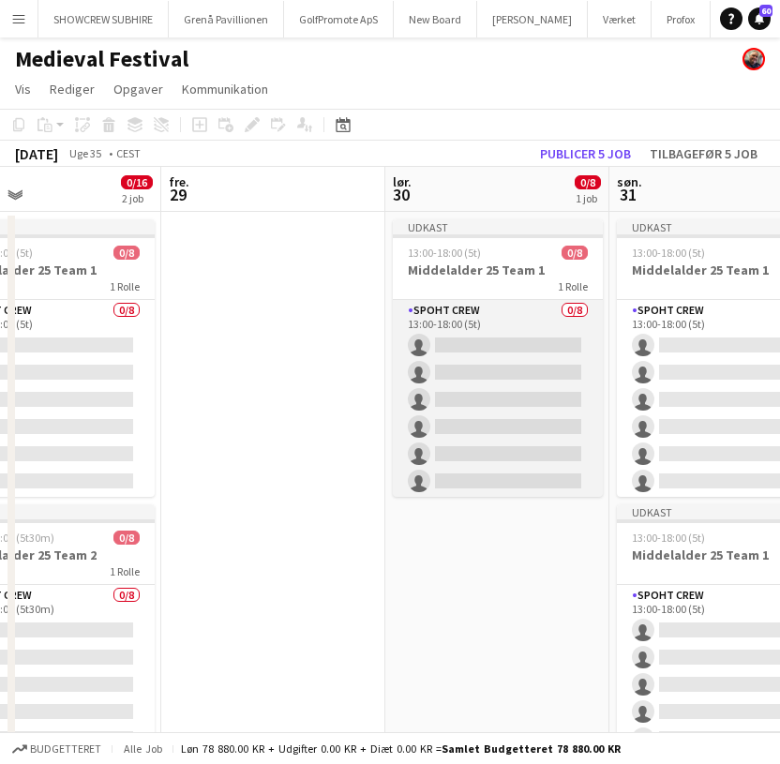
click at [506, 317] on app-card-role "Spoht Crew 0/8 13:00-18:00 (5t) single-neutral-actions single-neutral-actions s…" at bounding box center [498, 427] width 210 height 254
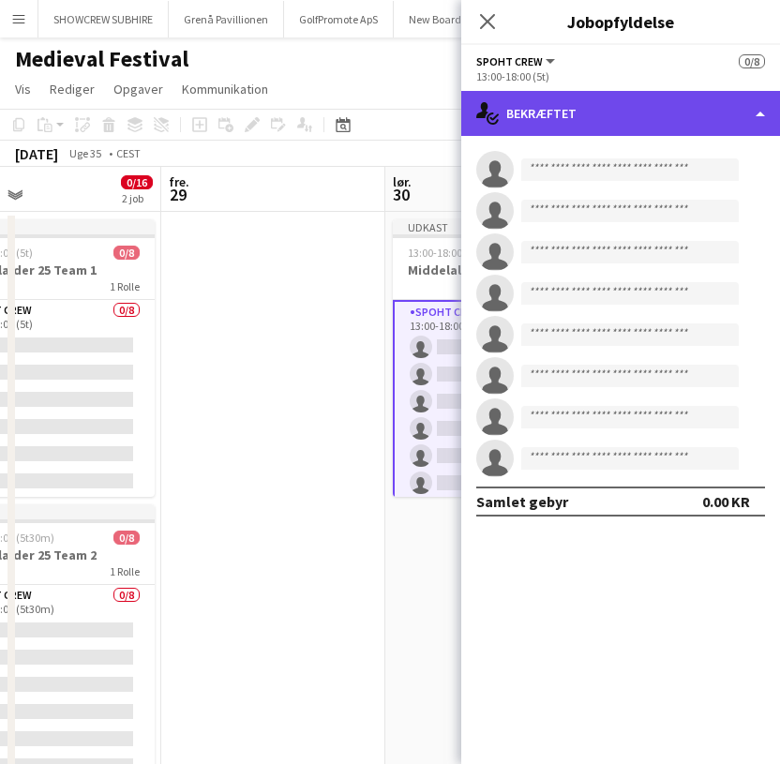
click at [750, 108] on div "single-neutral-actions-check-2 Bekræftet" at bounding box center [620, 113] width 319 height 45
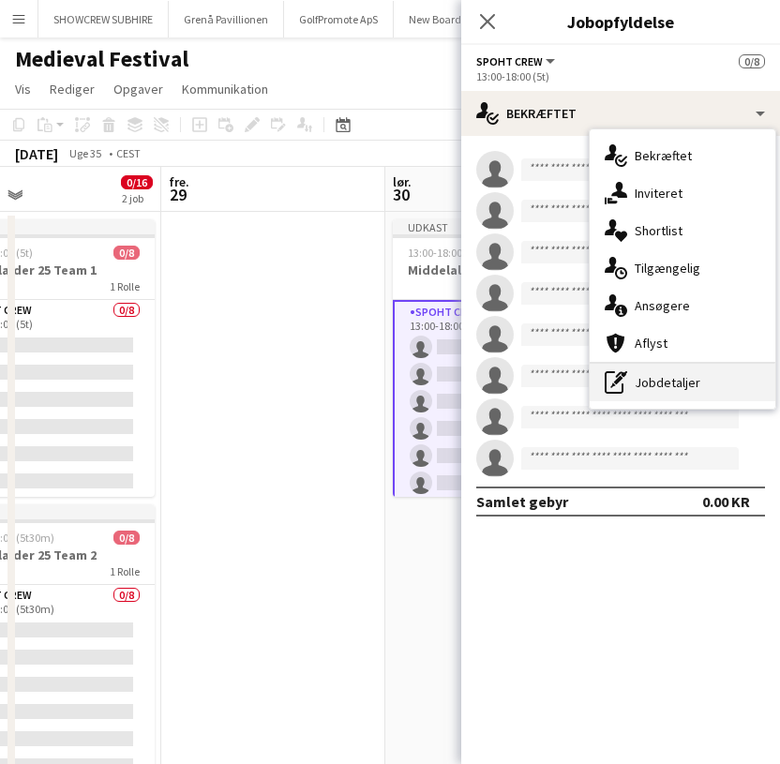
click at [680, 370] on div "pen-write Jobdetaljer" at bounding box center [683, 382] width 186 height 37
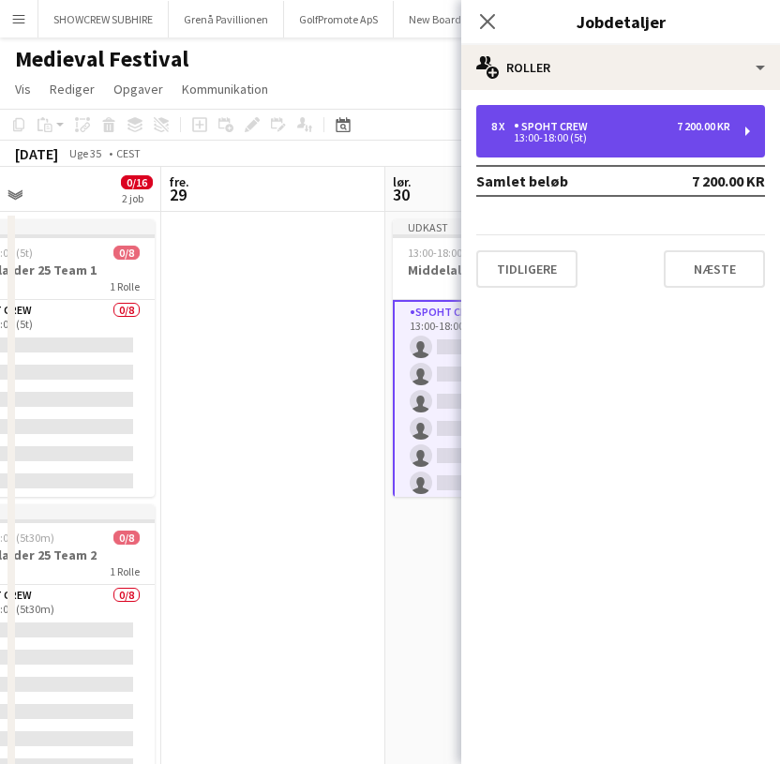
click at [602, 126] on div "8 x Spoht Crew 7 200.00 KR" at bounding box center [610, 126] width 239 height 13
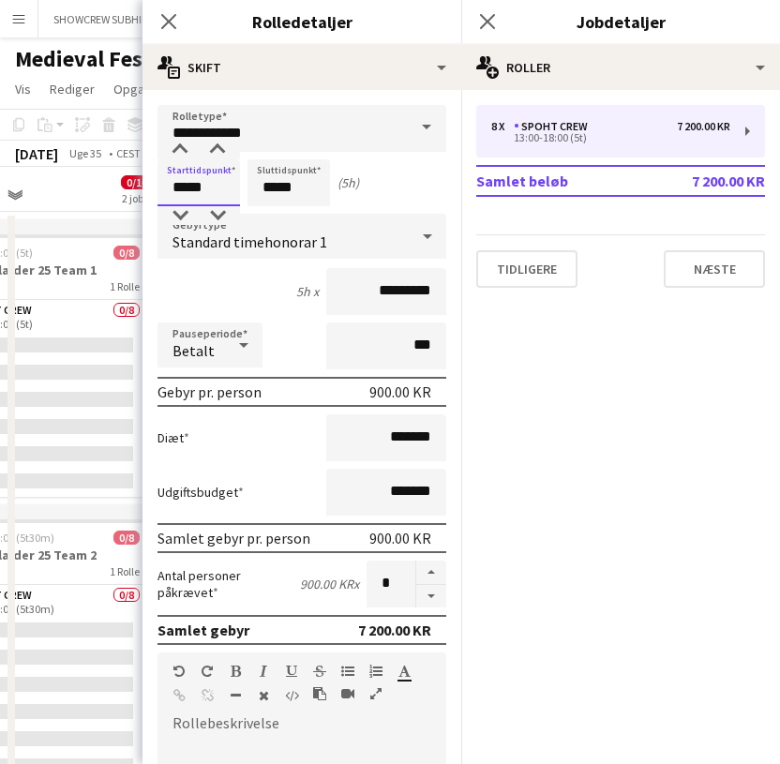
click at [181, 192] on input "*****" at bounding box center [198, 182] width 82 height 47
click at [176, 214] on div at bounding box center [179, 215] width 37 height 19
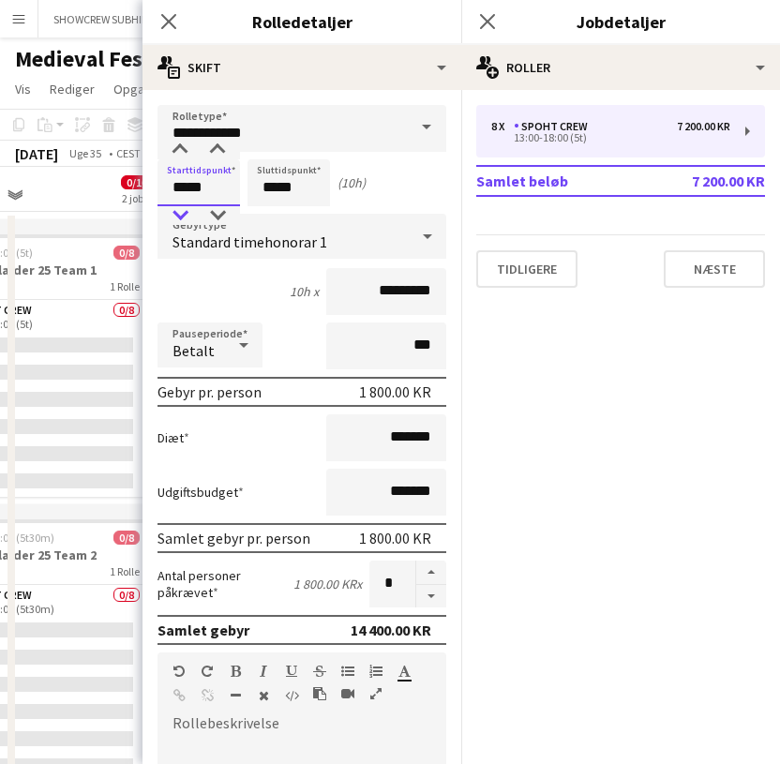
click at [176, 214] on div at bounding box center [179, 215] width 37 height 19
type input "*****"
click at [176, 214] on div at bounding box center [179, 215] width 37 height 19
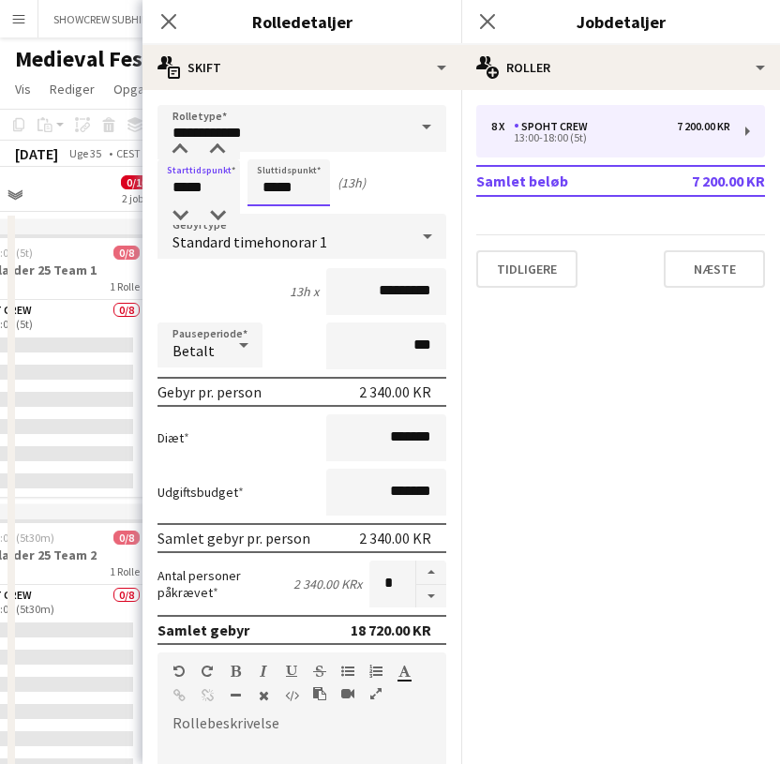
click at [287, 191] on input "*****" at bounding box center [288, 182] width 82 height 47
click at [269, 211] on div at bounding box center [269, 215] width 37 height 19
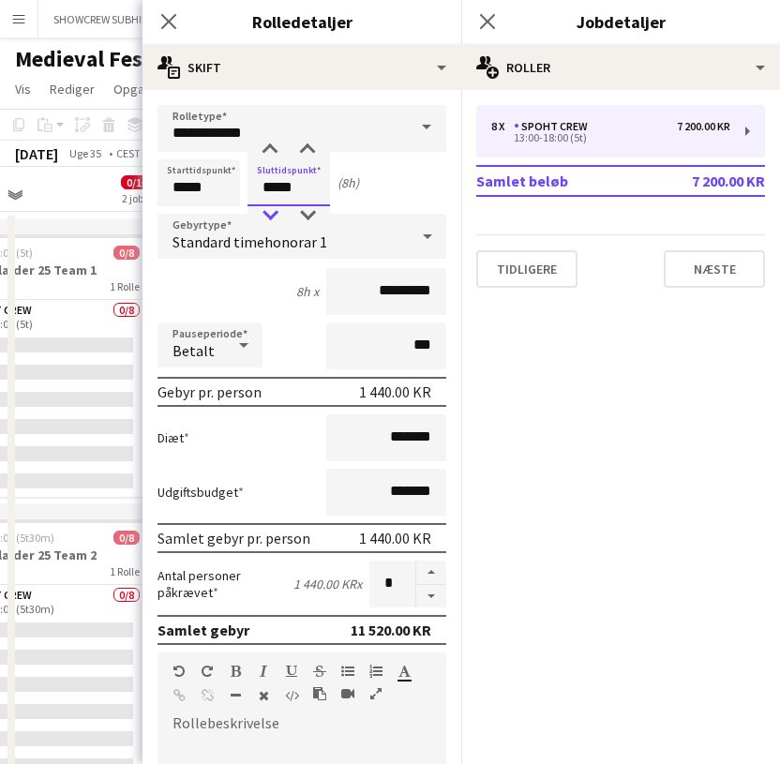
click at [269, 211] on div at bounding box center [269, 215] width 37 height 19
type input "*****"
click at [267, 151] on div at bounding box center [269, 150] width 37 height 19
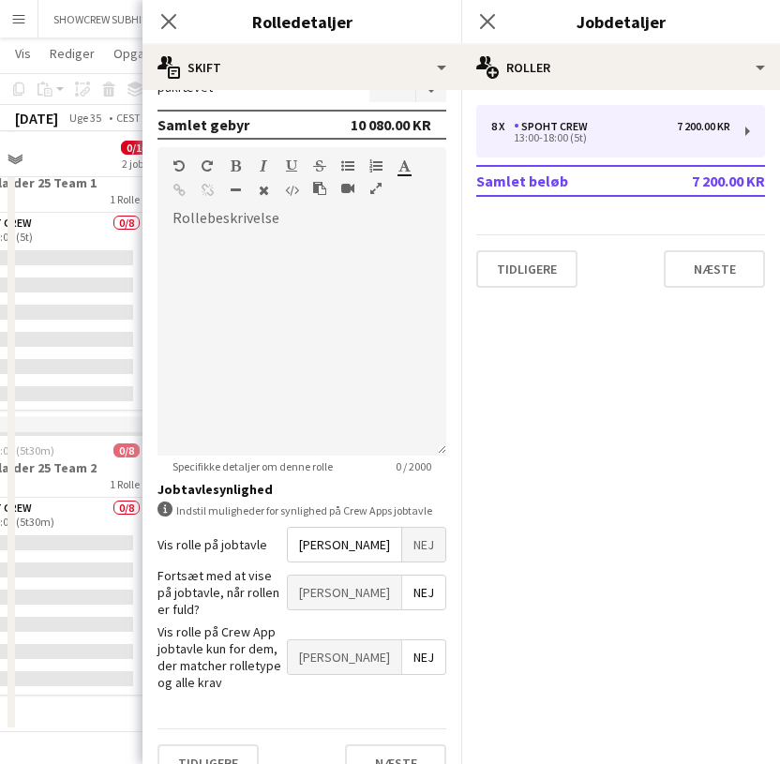
scroll to position [85, 0]
click at [398, 744] on button "Næste" at bounding box center [395, 762] width 101 height 37
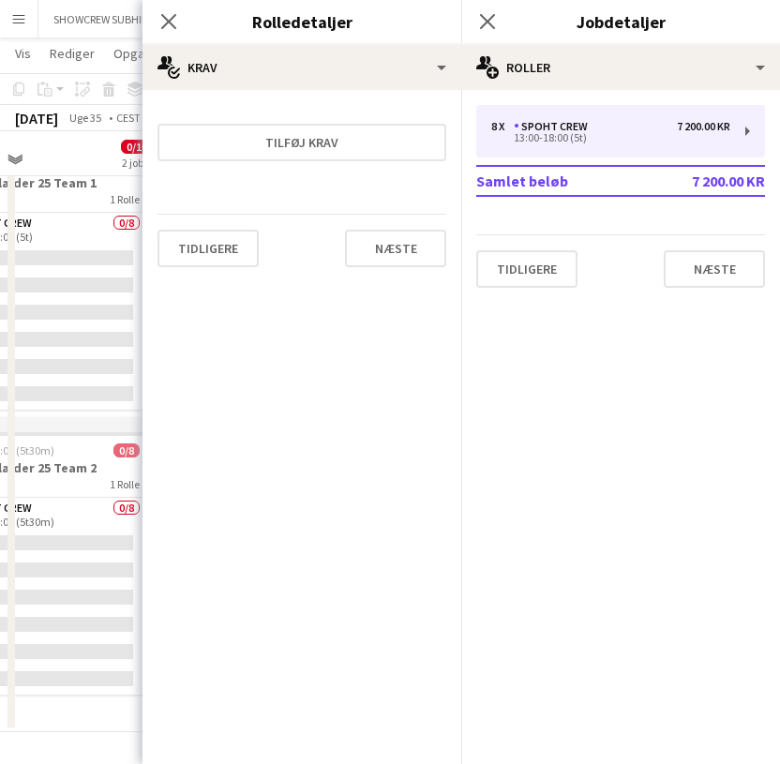
scroll to position [0, 0]
click at [420, 251] on button "Næste" at bounding box center [395, 248] width 101 height 37
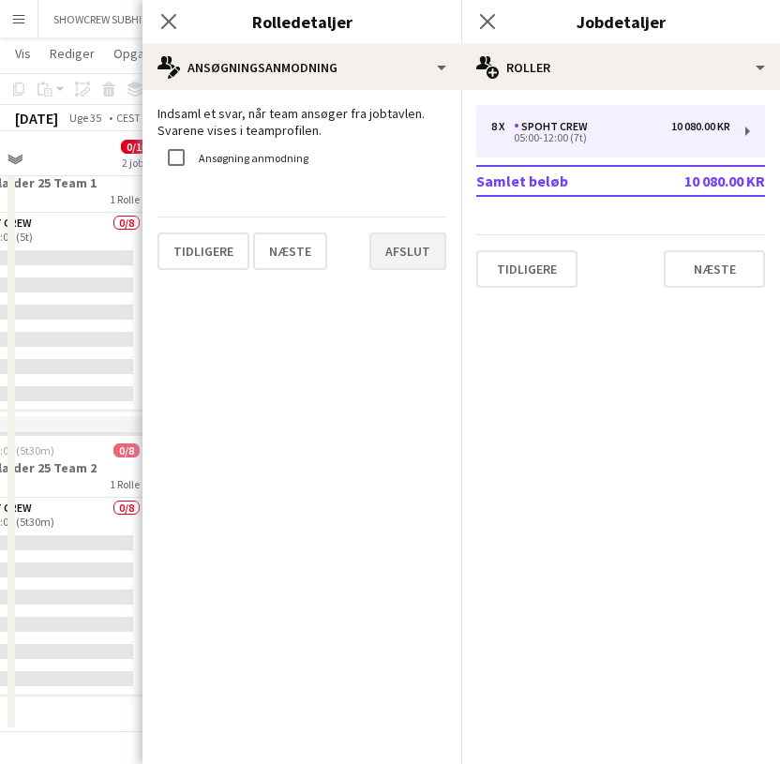
click at [420, 241] on button "Afslut" at bounding box center [407, 250] width 77 height 37
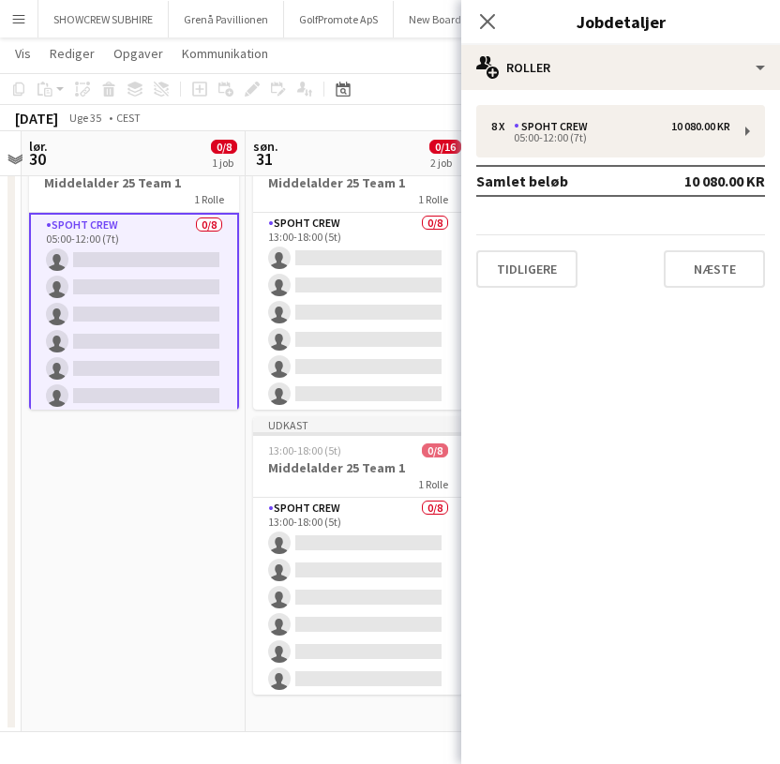
scroll to position [0, 654]
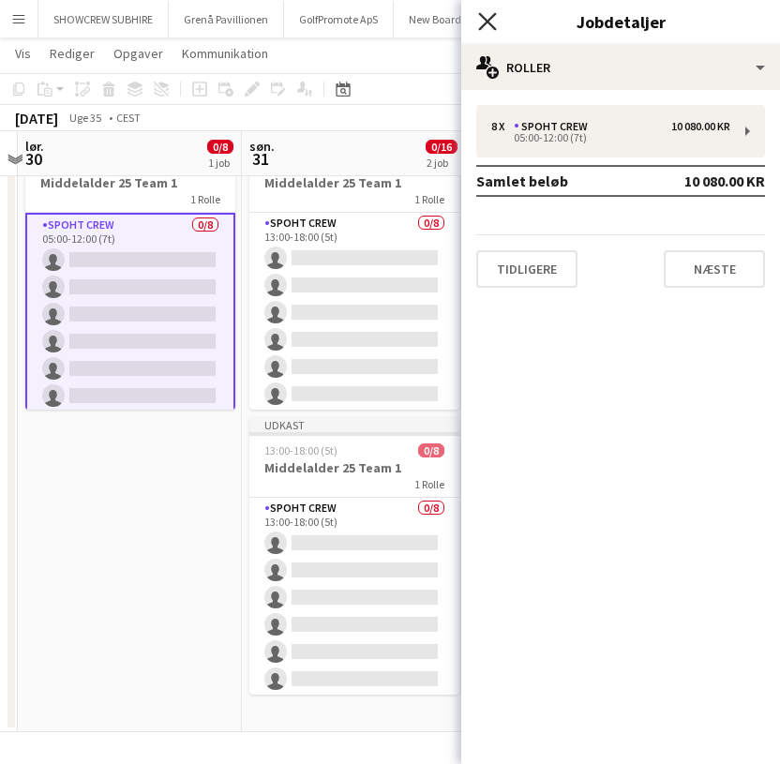
click at [489, 18] on icon "Luk pop-in" at bounding box center [487, 21] width 18 height 18
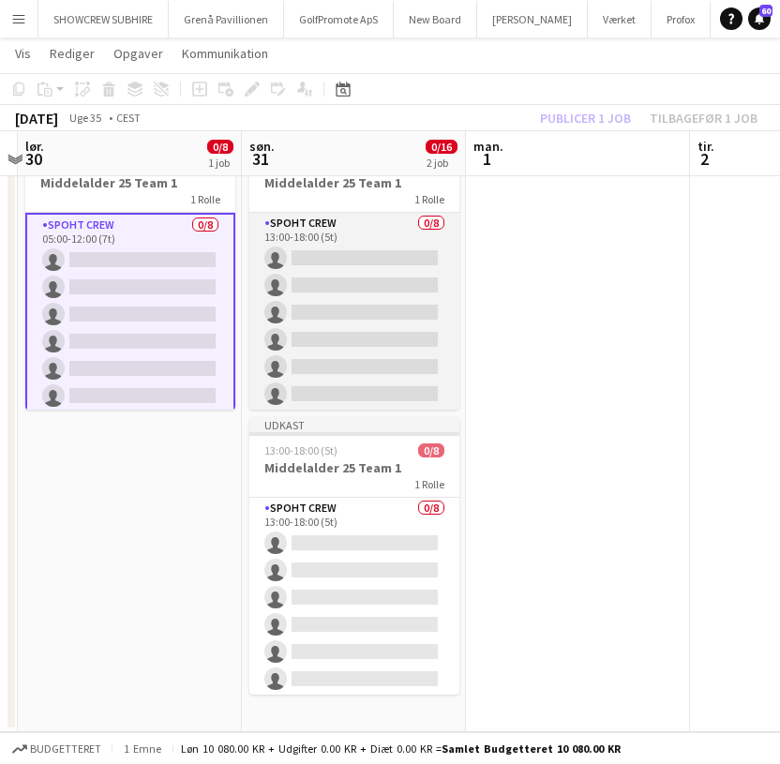
click at [346, 235] on app-card-role "Spoht Crew 0/8 13:00-18:00 (5t) single-neutral-actions single-neutral-actions s…" at bounding box center [354, 340] width 210 height 254
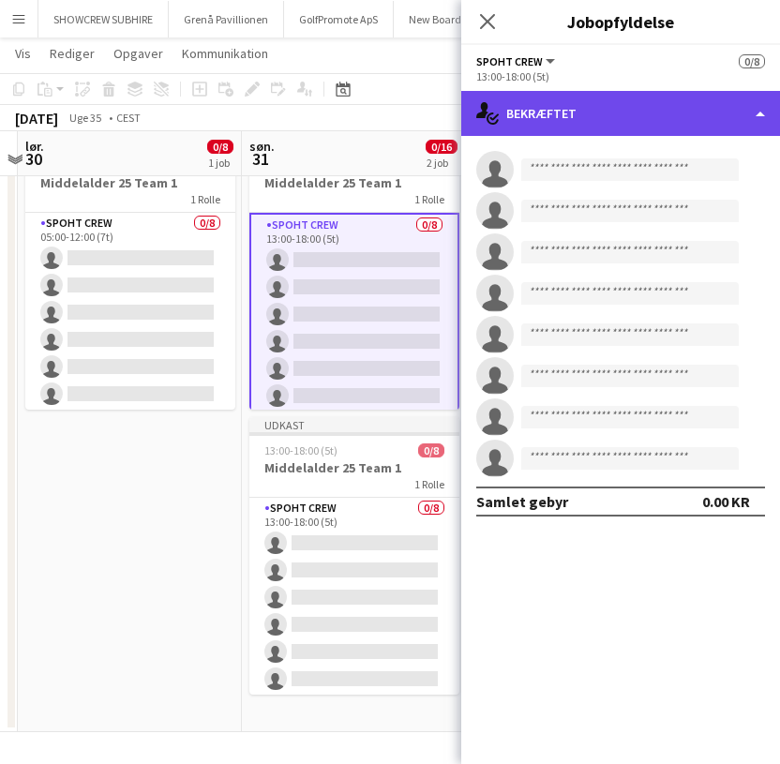
click at [642, 123] on div "single-neutral-actions-check-2 Bekræftet" at bounding box center [620, 113] width 319 height 45
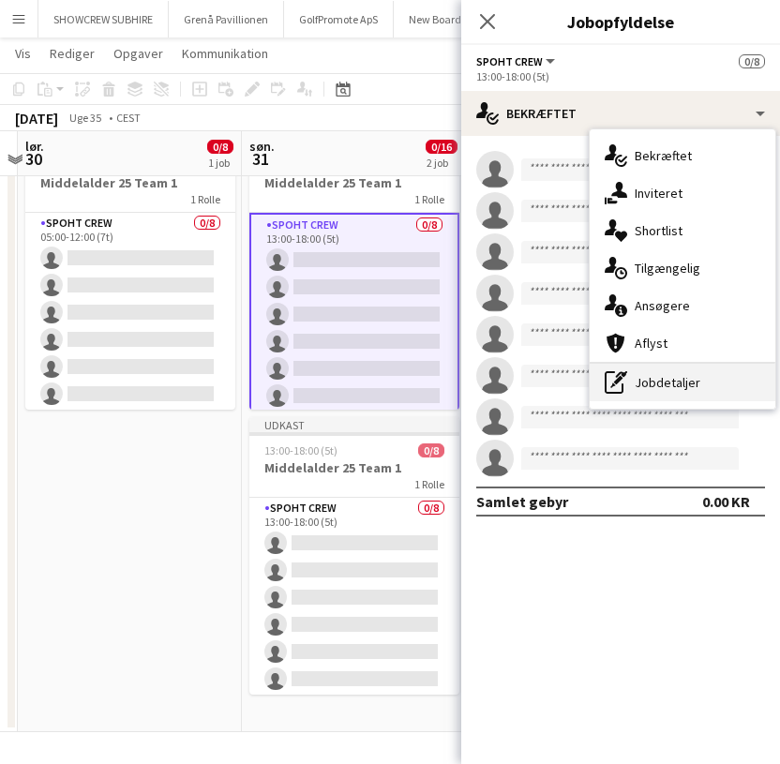
click at [650, 384] on div "pen-write Jobdetaljer" at bounding box center [683, 382] width 186 height 37
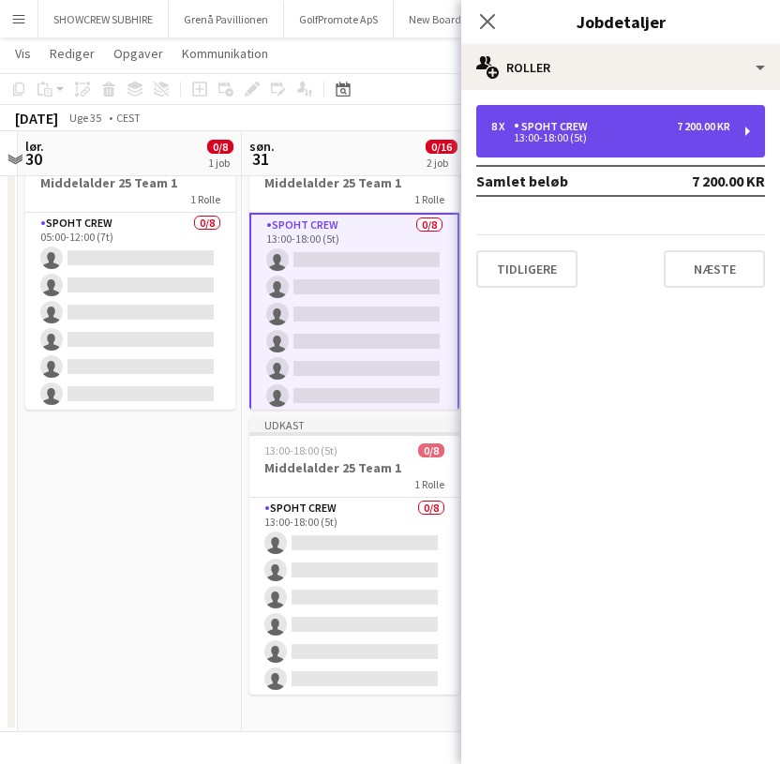
click at [587, 127] on div "Spoht Crew" at bounding box center [555, 126] width 82 height 13
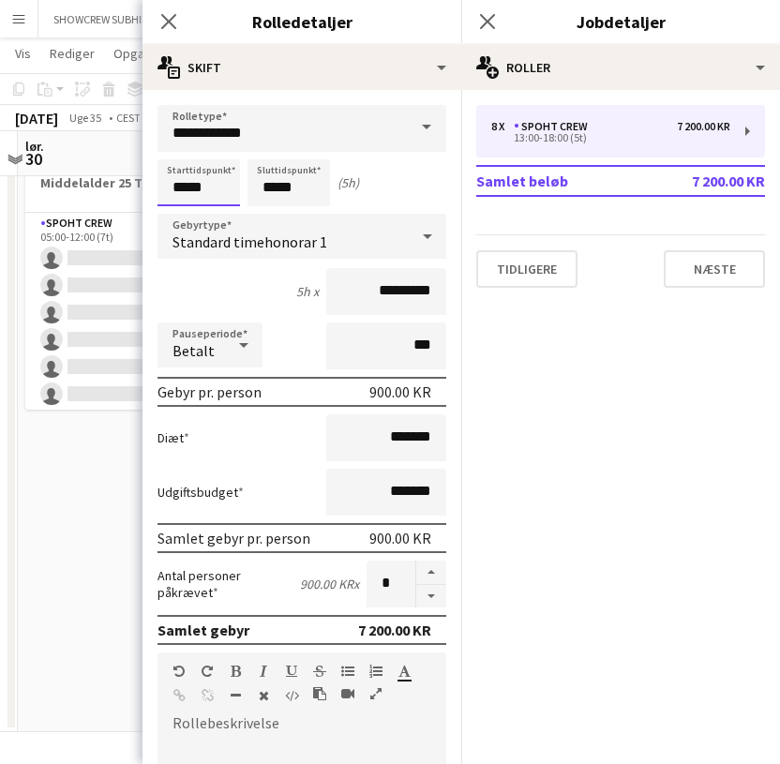
click at [189, 187] on input "*****" at bounding box center [198, 182] width 82 height 47
click at [185, 212] on div at bounding box center [179, 215] width 37 height 19
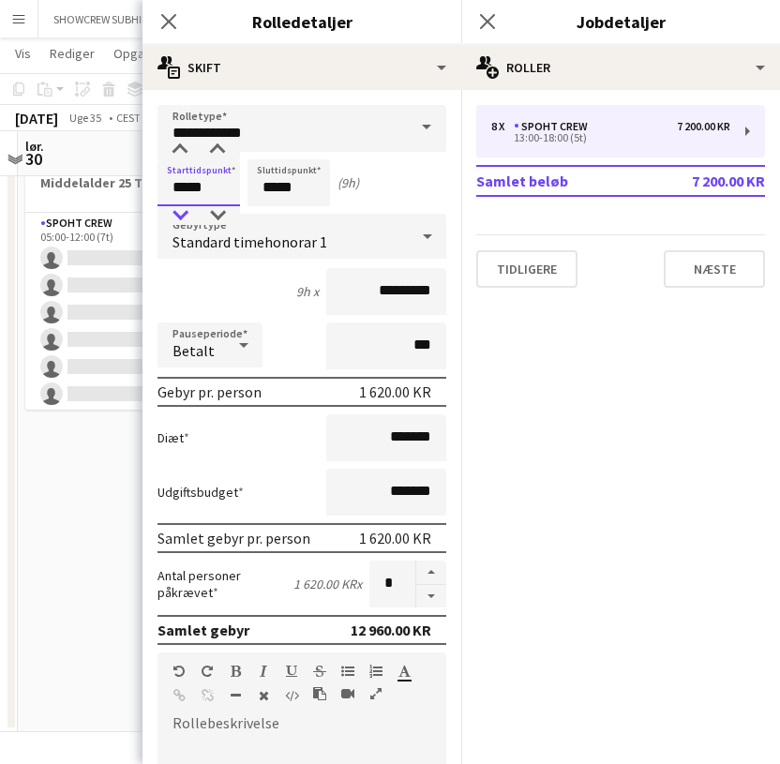
type input "*****"
click at [185, 212] on div at bounding box center [179, 215] width 37 height 19
click at [301, 192] on input "*****" at bounding box center [288, 182] width 82 height 47
click at [268, 216] on div at bounding box center [269, 215] width 37 height 19
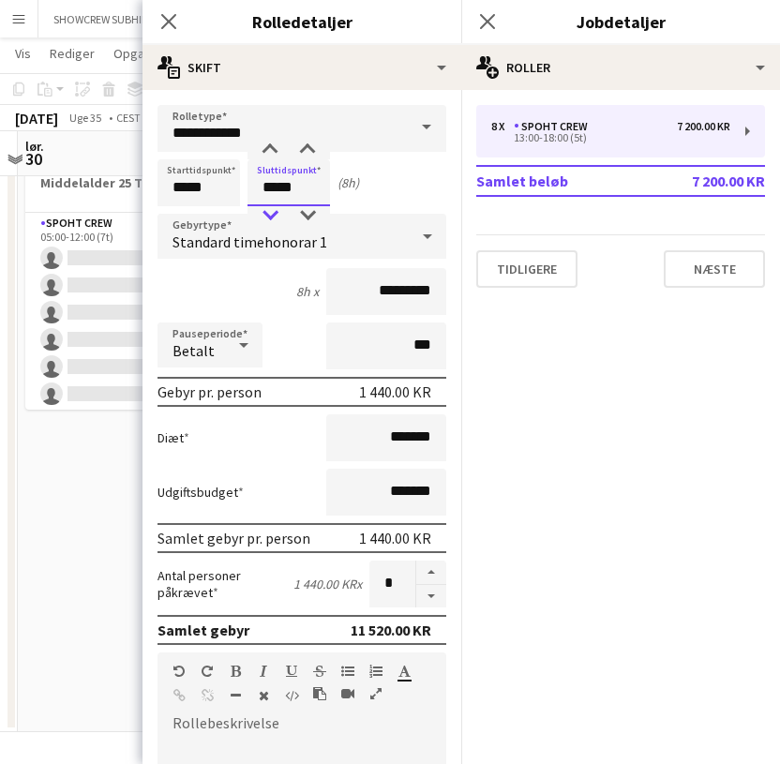
click at [268, 216] on div at bounding box center [269, 215] width 37 height 19
click at [310, 218] on div at bounding box center [307, 215] width 37 height 19
type input "*****"
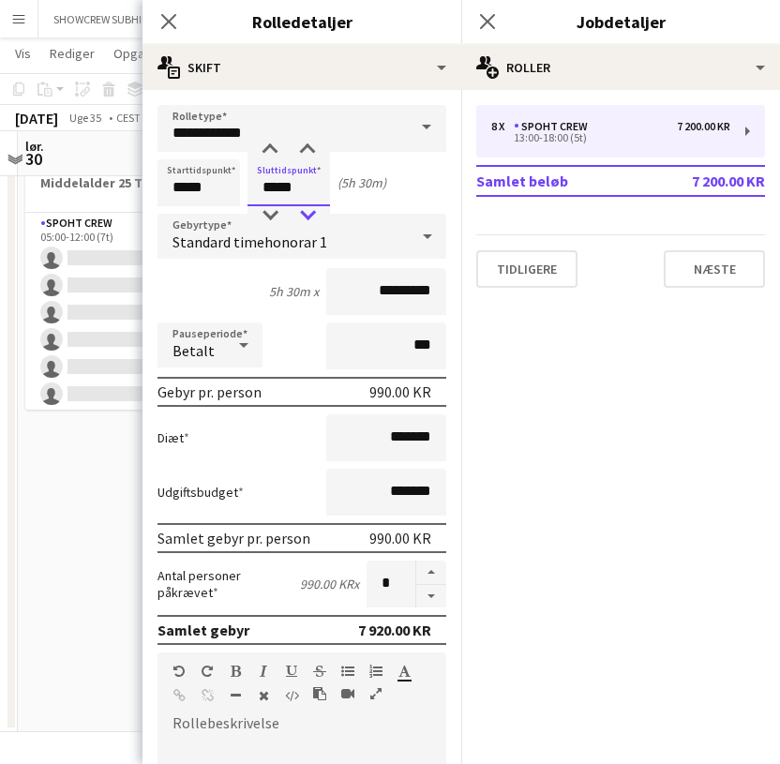
click at [310, 218] on div at bounding box center [307, 215] width 37 height 19
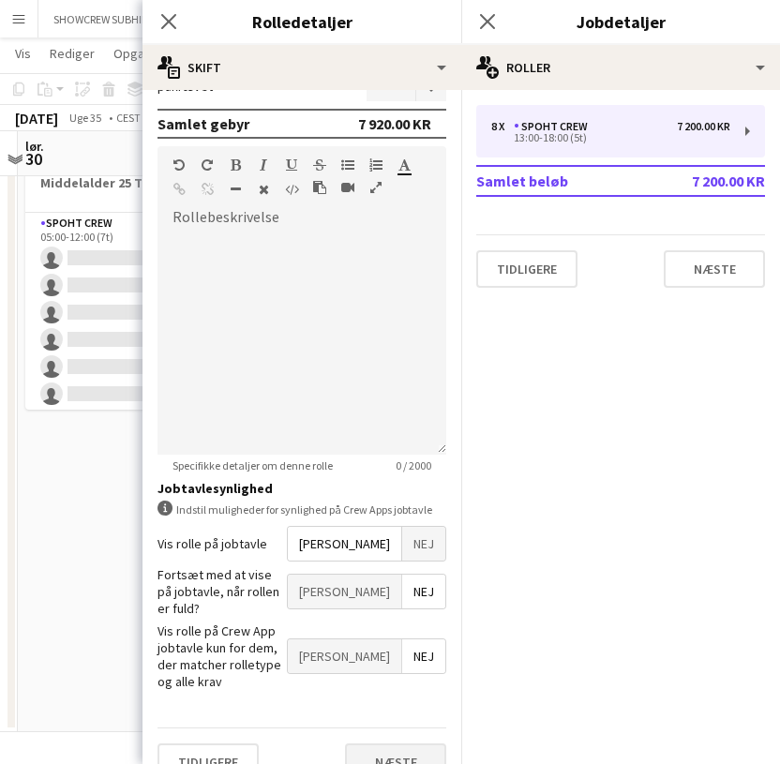
scroll to position [505, 0]
click at [414, 744] on button "Næste" at bounding box center [395, 762] width 101 height 37
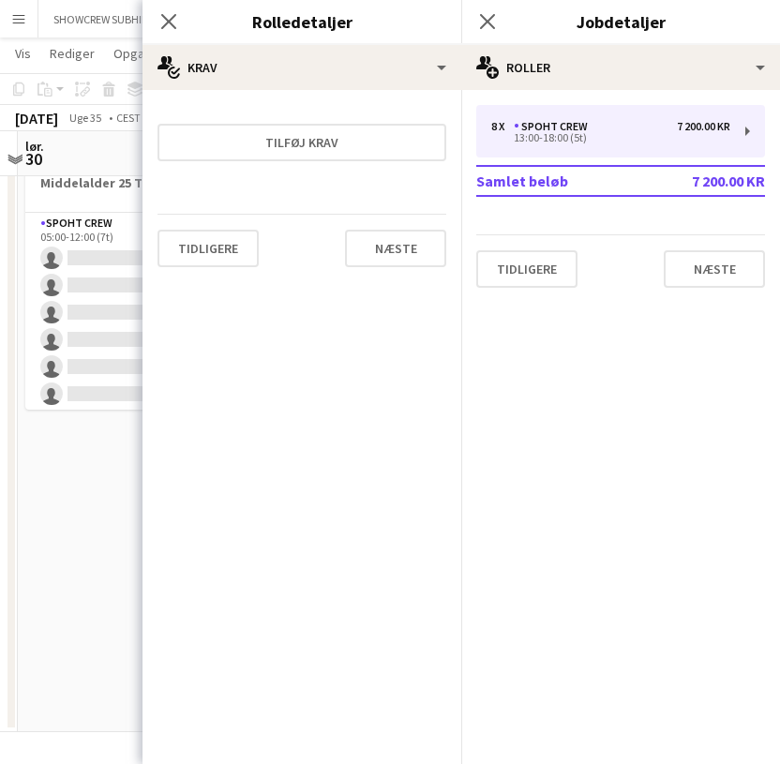
scroll to position [0, 0]
click at [426, 257] on button "Næste" at bounding box center [395, 248] width 101 height 37
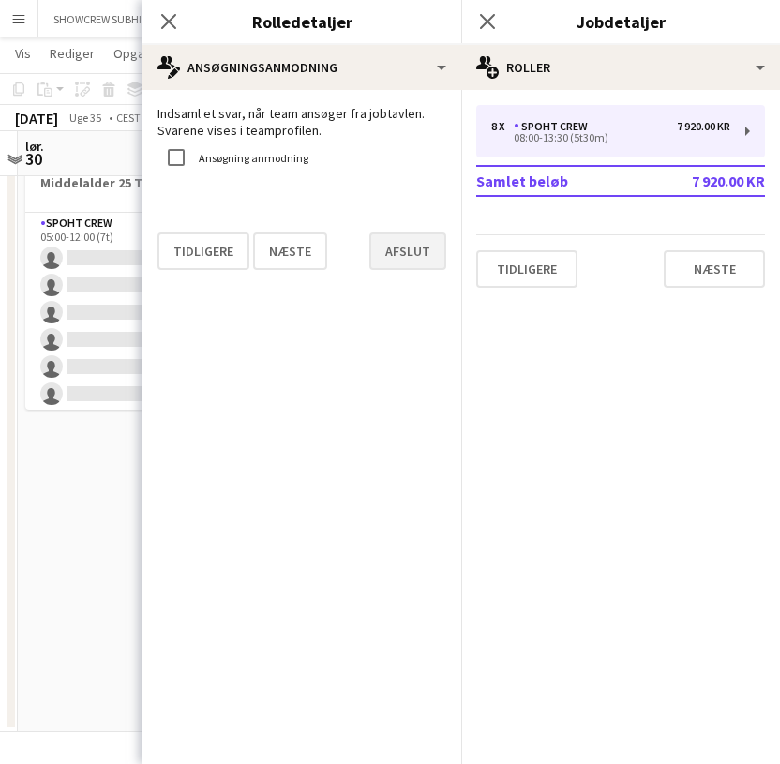
click at [426, 245] on button "Afslut" at bounding box center [407, 250] width 77 height 37
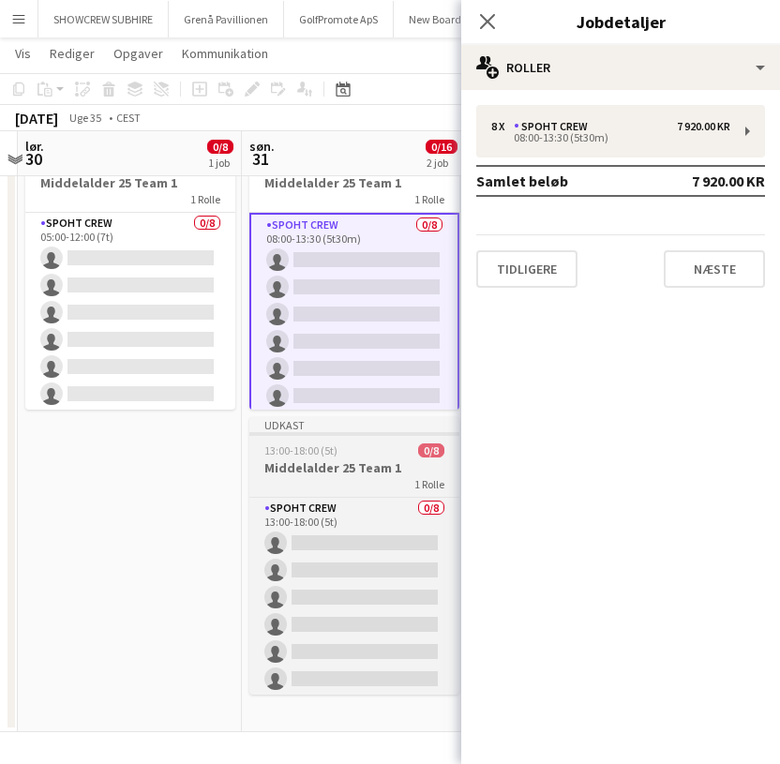
click at [351, 486] on div "1 Rolle" at bounding box center [354, 483] width 210 height 15
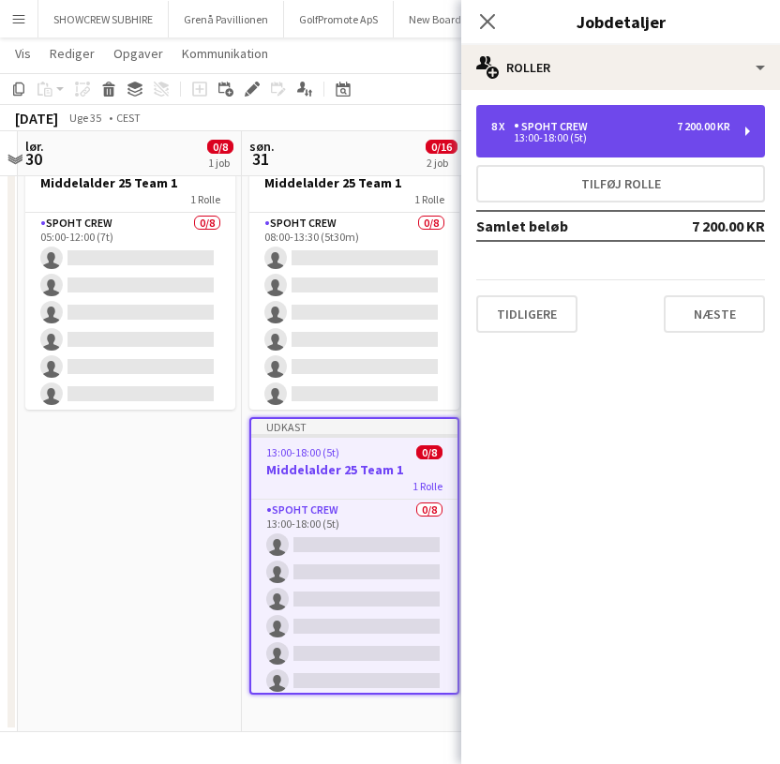
click at [580, 133] on div "13:00-18:00 (5t)" at bounding box center [610, 137] width 239 height 9
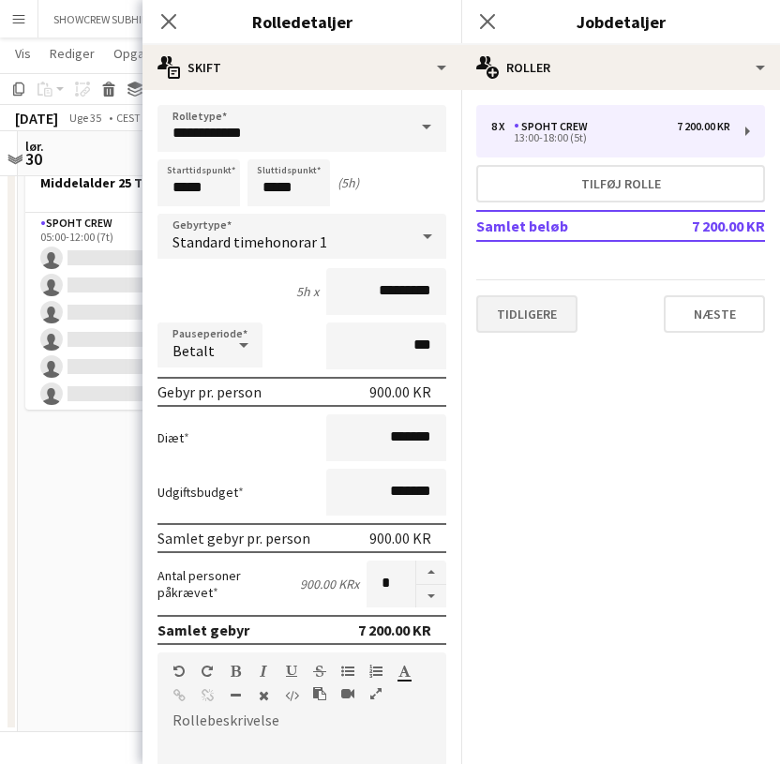
click at [533, 305] on button "Tidligere" at bounding box center [526, 313] width 101 height 37
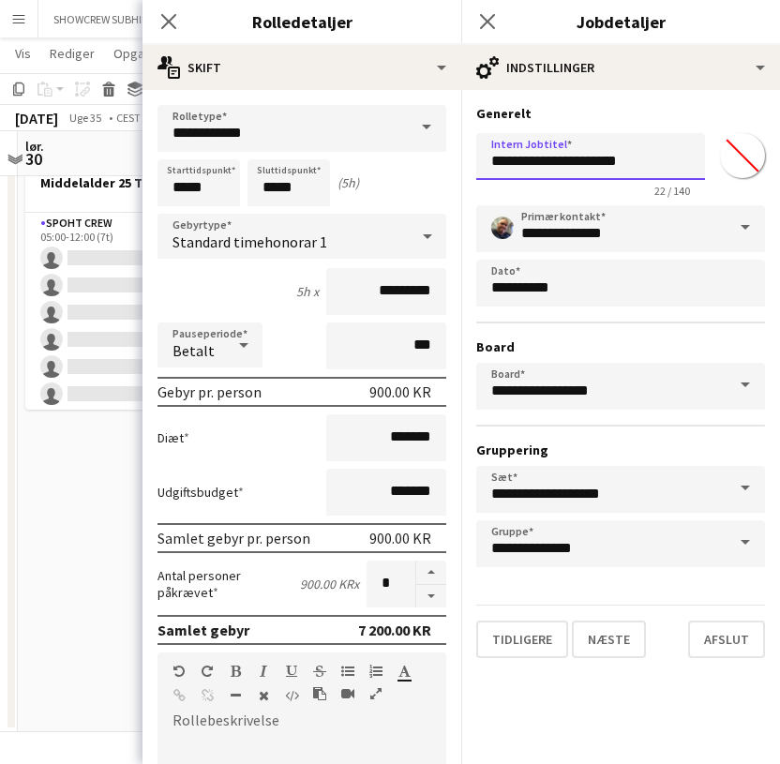
click at [646, 168] on input "**********" at bounding box center [590, 156] width 229 height 47
type input "**********"
click at [735, 641] on button "Afslut" at bounding box center [726, 638] width 77 height 37
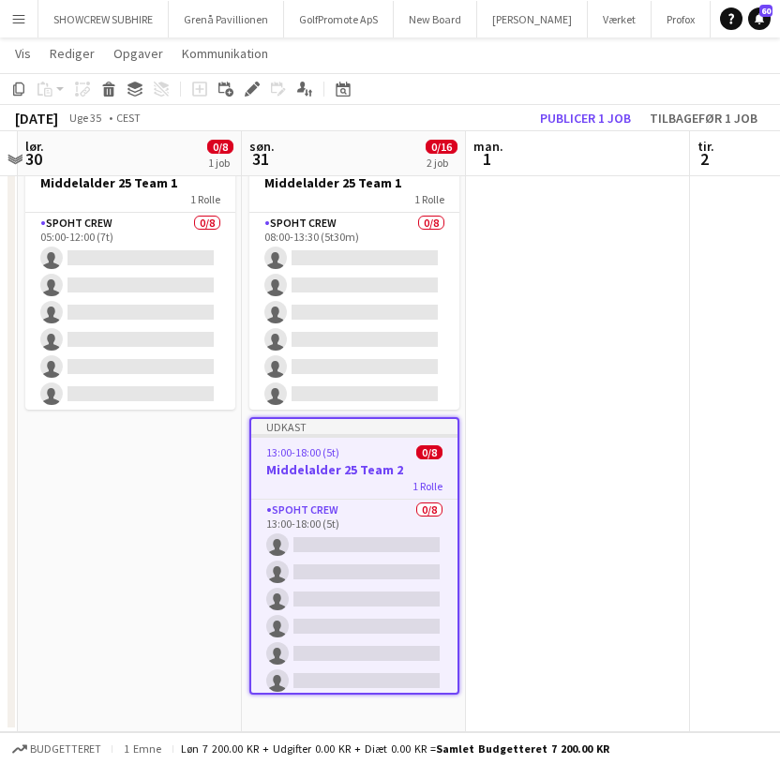
click at [624, 358] on app-date-cell at bounding box center [578, 428] width 224 height 607
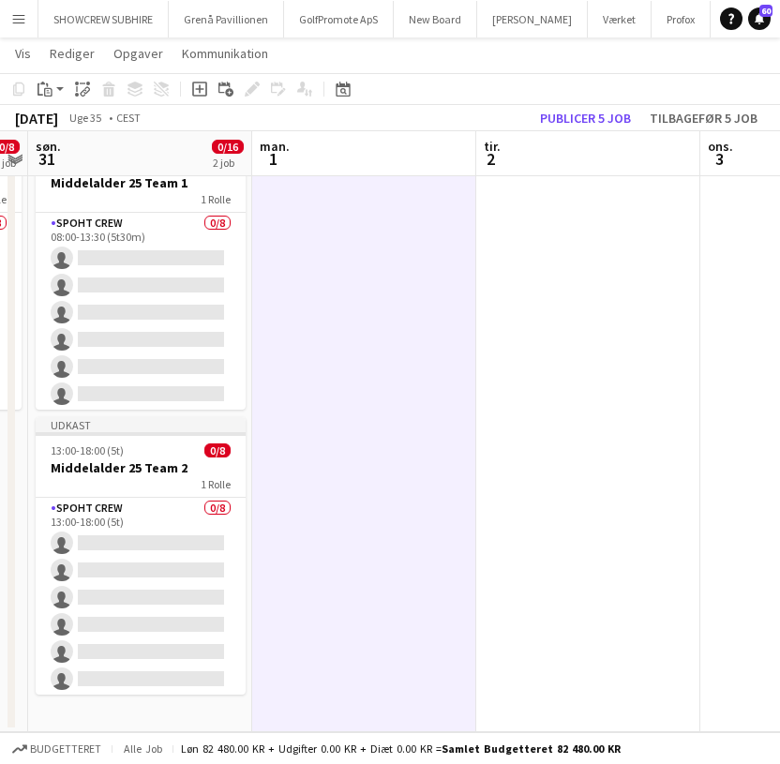
scroll to position [0, 645]
click at [580, 115] on button "Publicer 5 job" at bounding box center [585, 118] width 106 height 24
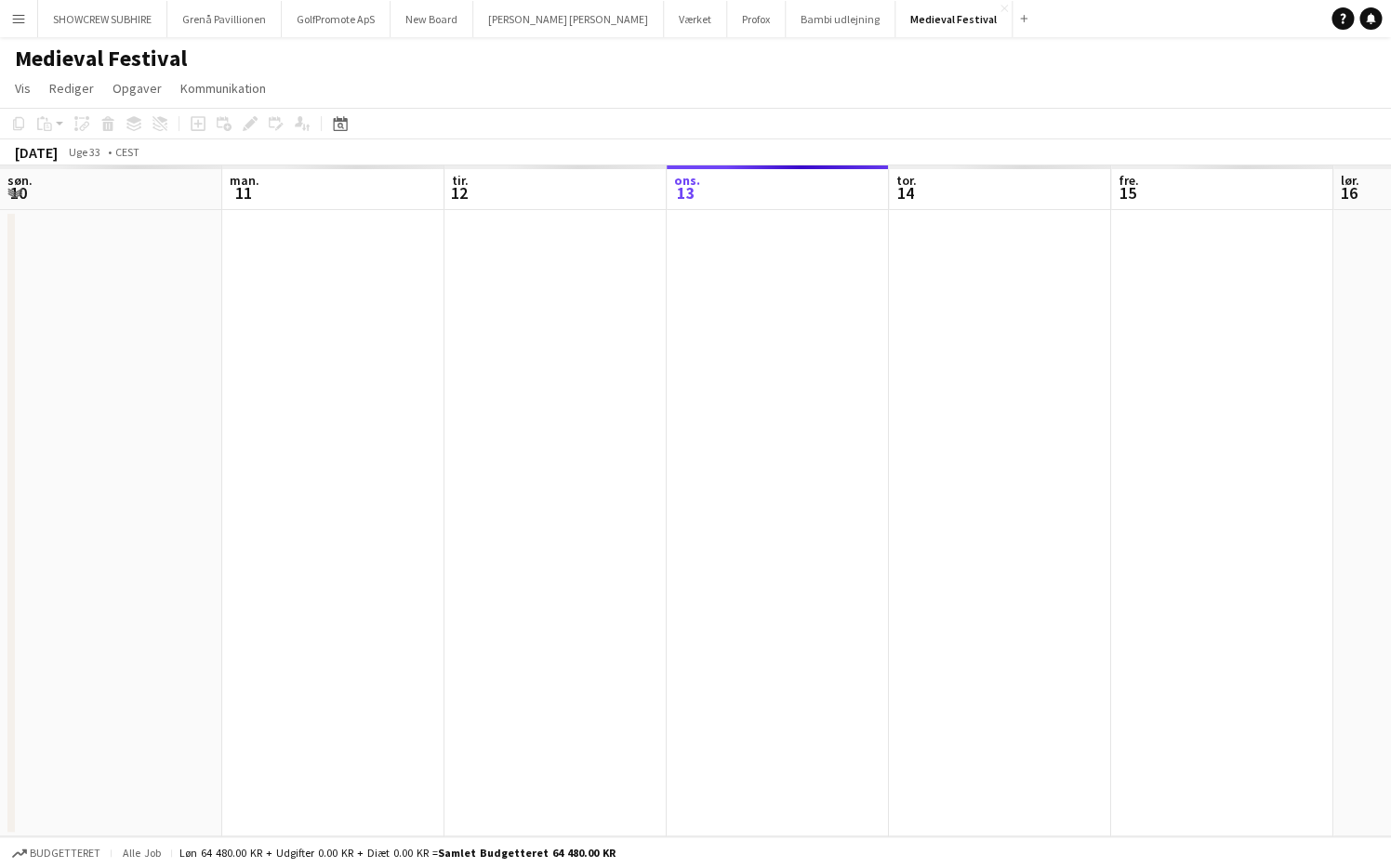
scroll to position [0, 444]
